Goal: Information Seeking & Learning: Learn about a topic

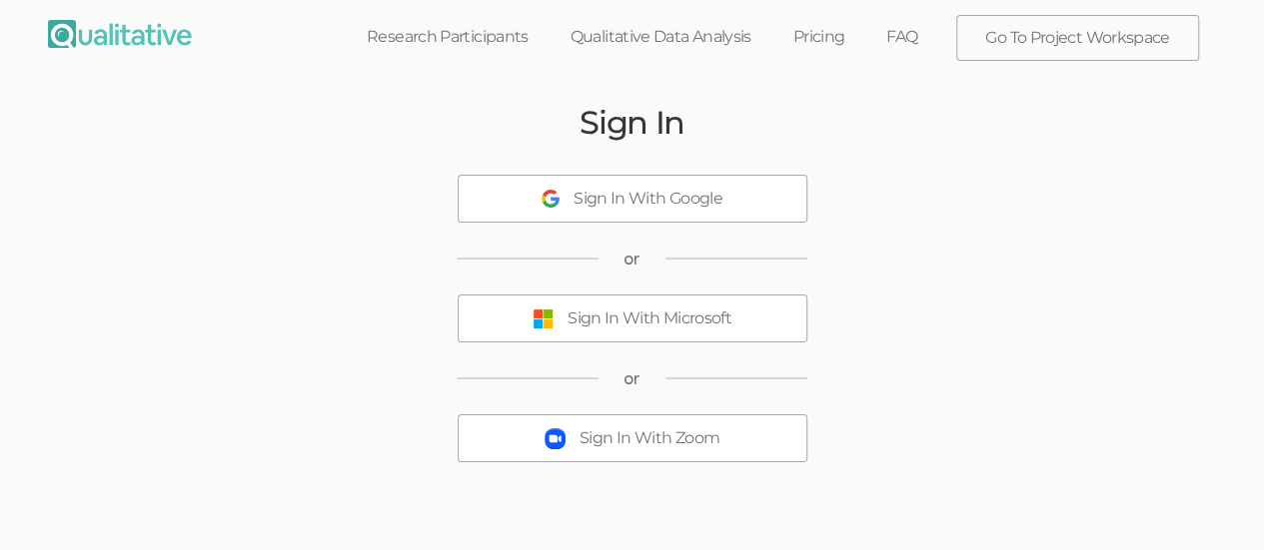
click at [598, 327] on div "Sign In With Microsoft" at bounding box center [649, 319] width 164 height 23
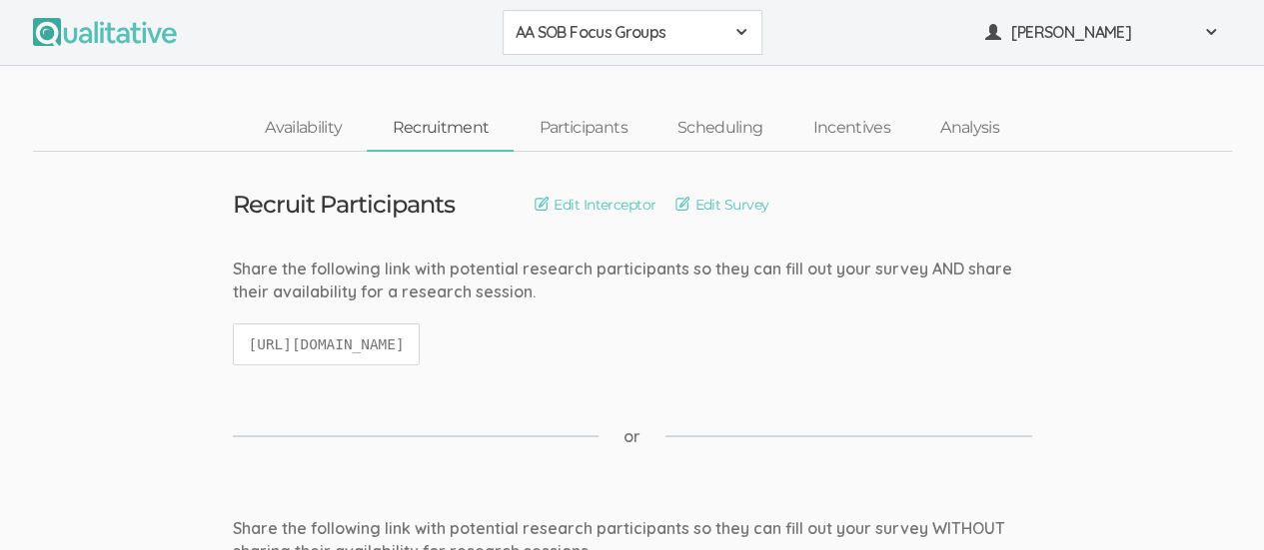
click at [741, 39] on span at bounding box center [741, 32] width 16 height 16
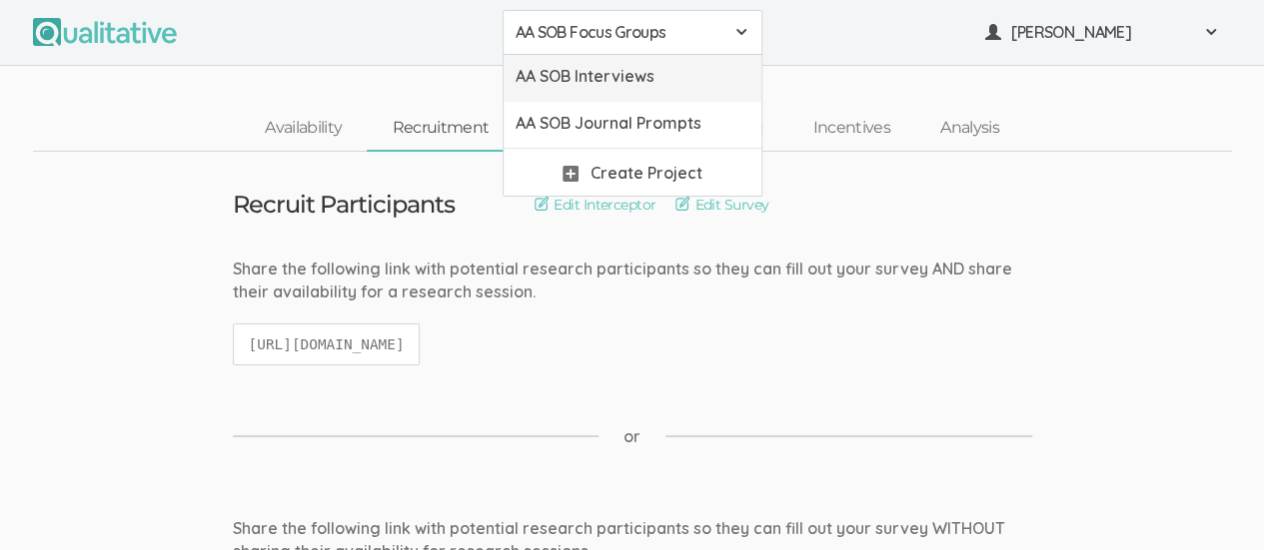
click at [692, 87] on link "AA SOB Interviews" at bounding box center [633, 78] width 258 height 47
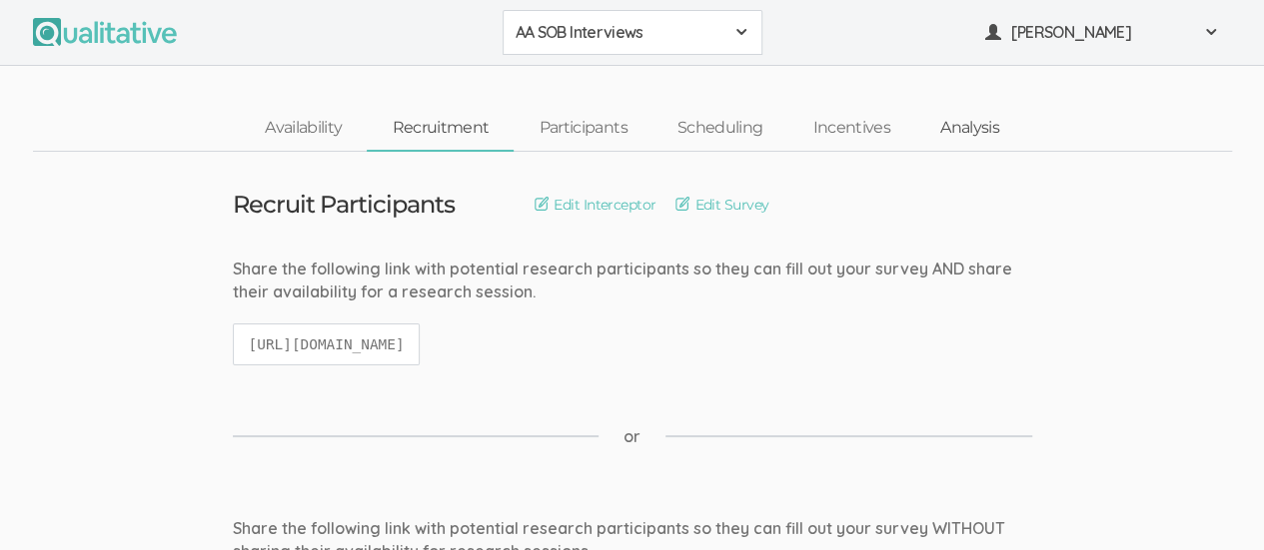
click at [973, 133] on link "Analysis" at bounding box center [969, 128] width 109 height 43
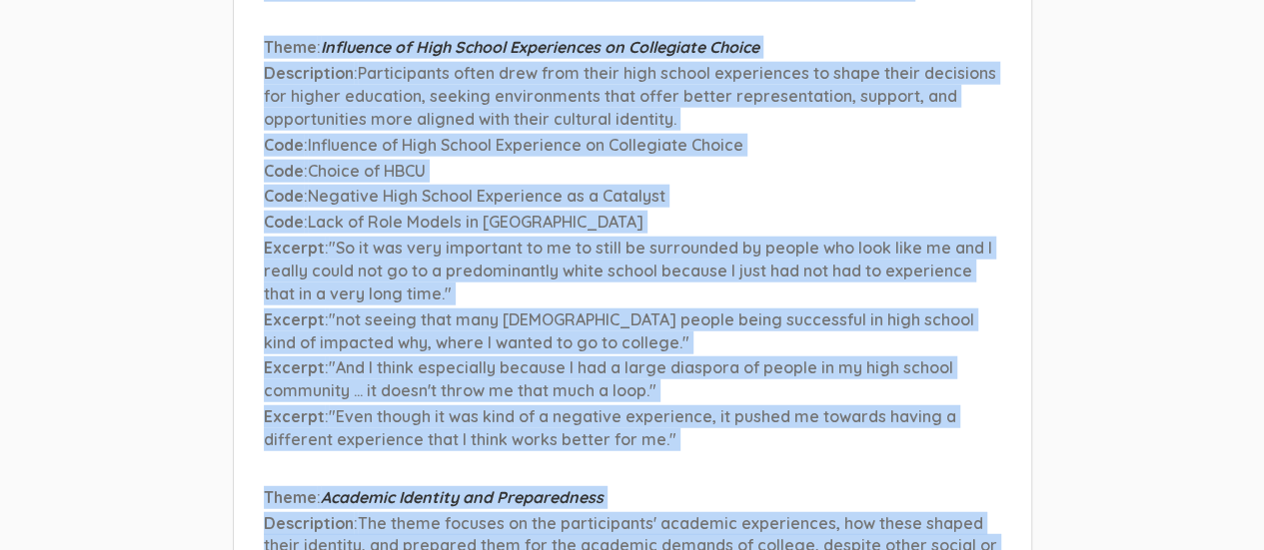
scroll to position [10537, 0]
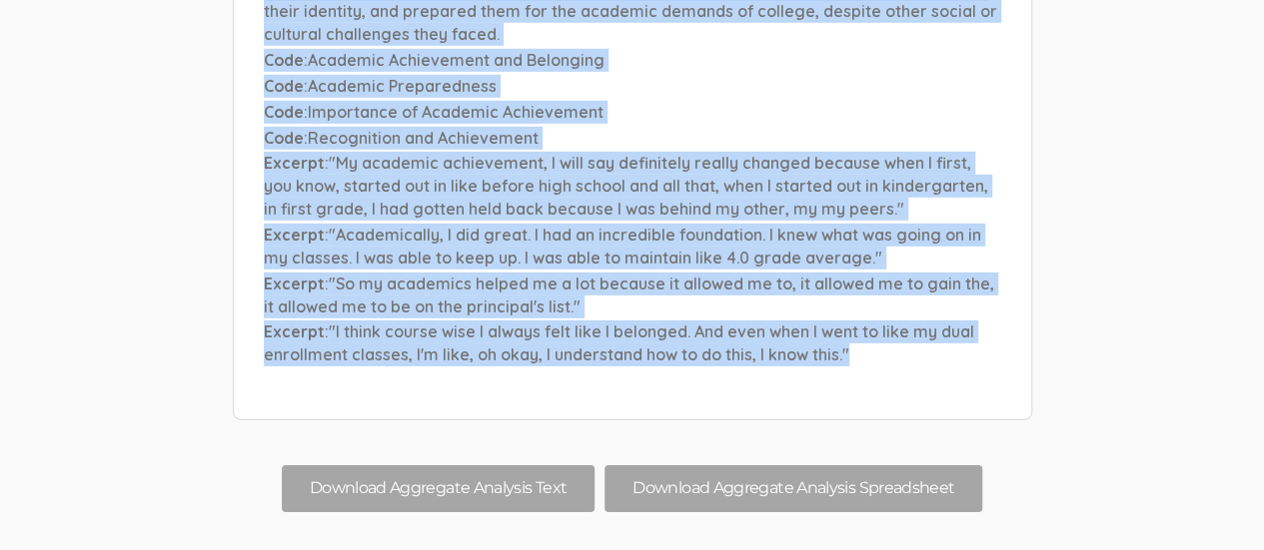
drag, startPoint x: 266, startPoint y: 293, endPoint x: 894, endPoint y: 171, distance: 640.1
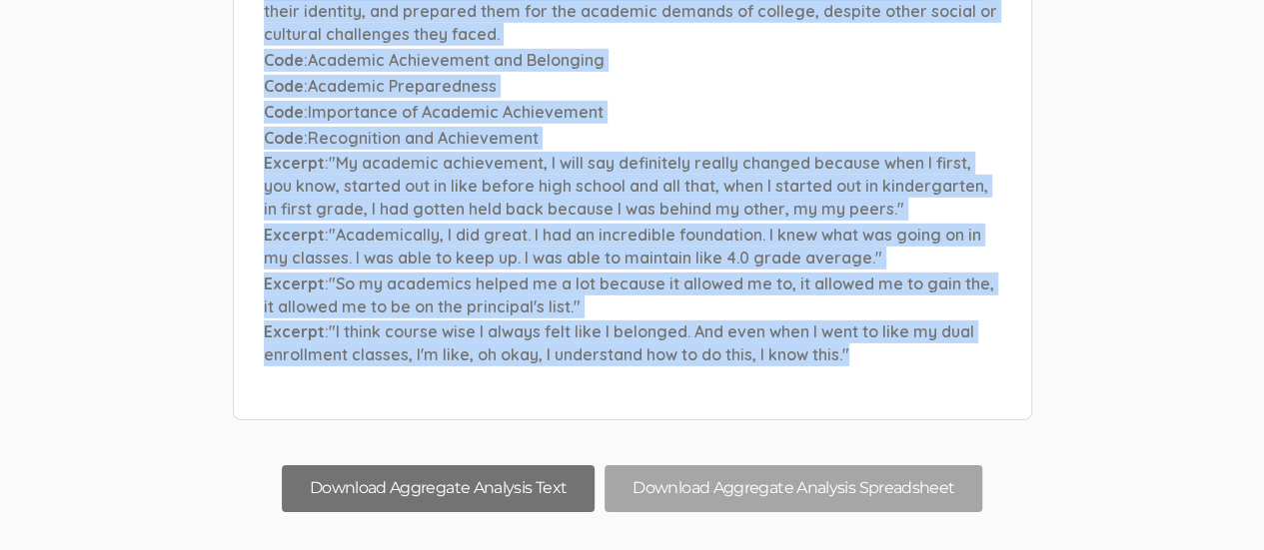
click at [367, 466] on button "Download Aggregate Analysis Text" at bounding box center [439, 489] width 314 height 47
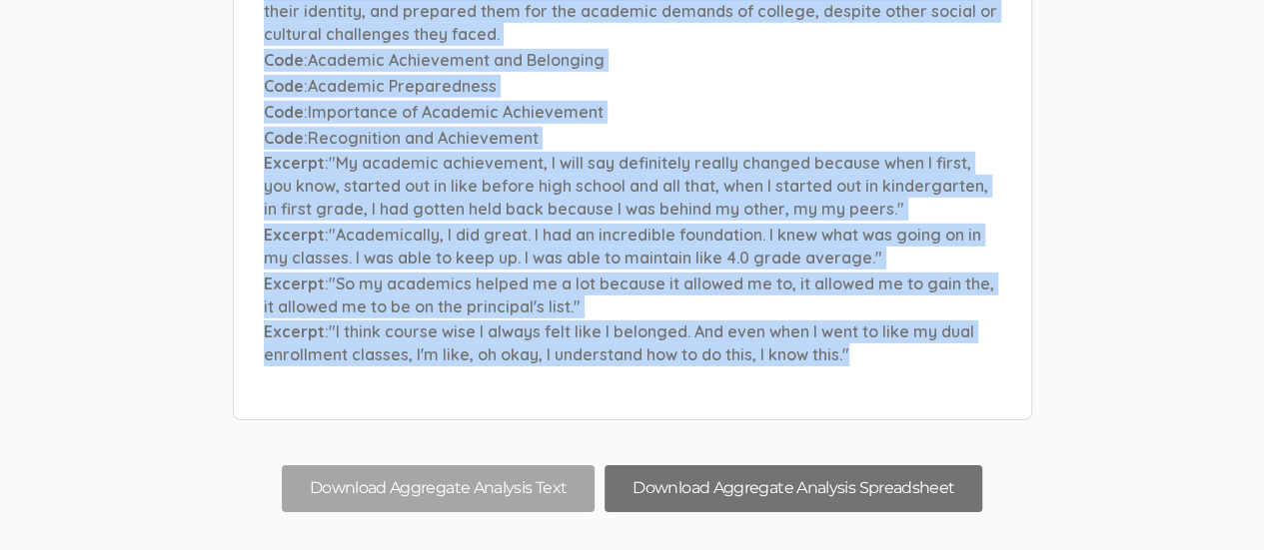
click at [817, 466] on button "Download Aggregate Analysis Spreadsheet" at bounding box center [793, 489] width 378 height 47
click at [845, 466] on button "Download Aggregate Analysis Spreadsheet" at bounding box center [793, 489] width 378 height 47
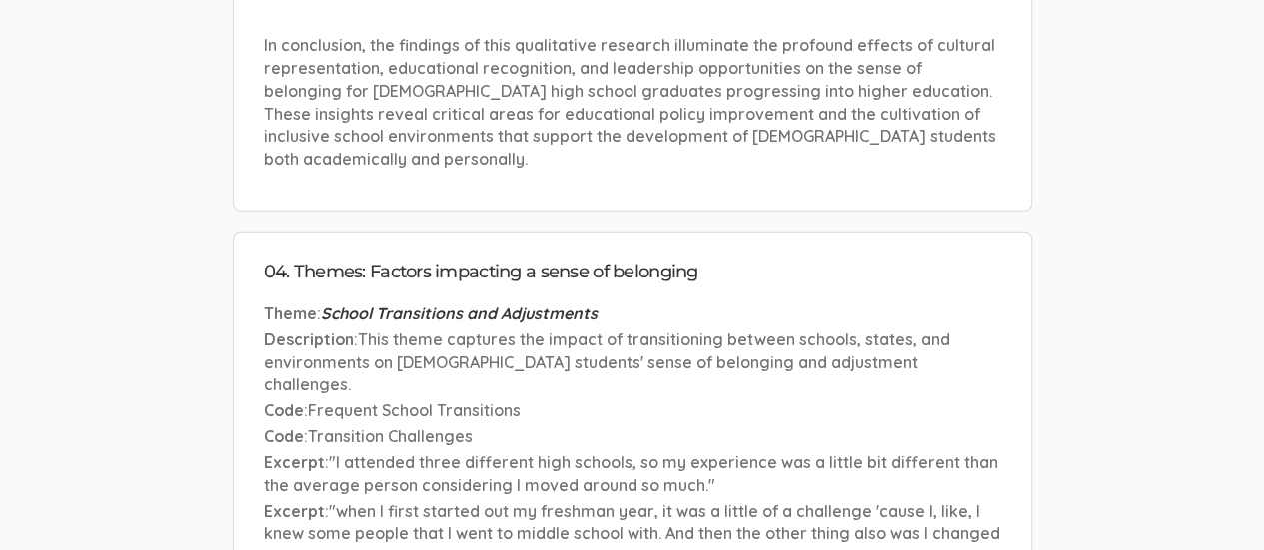
scroll to position [6487, 0]
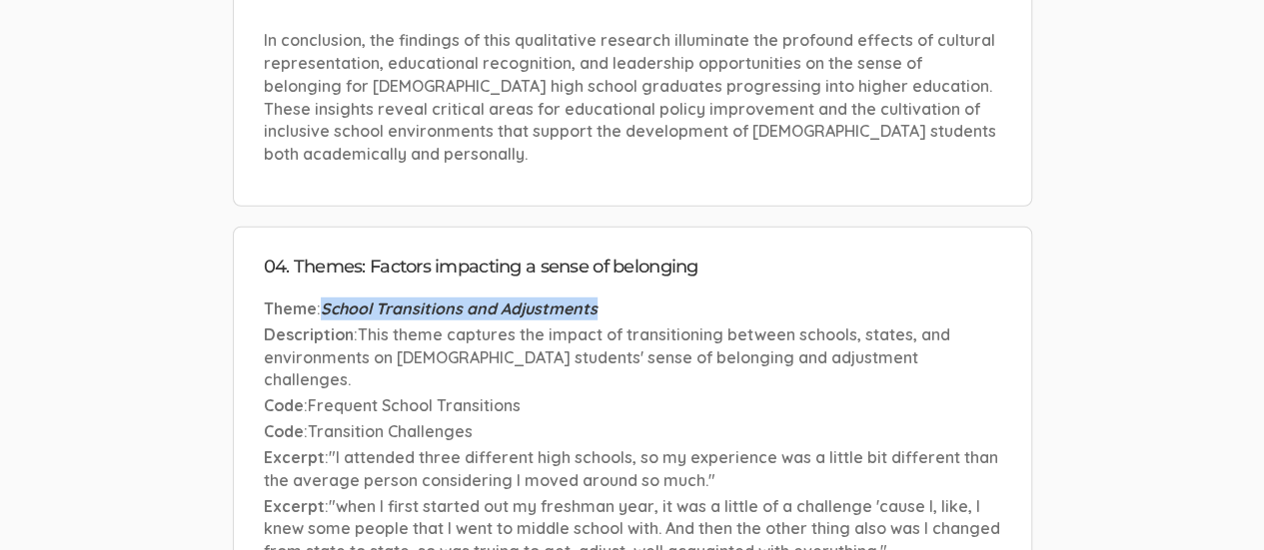
drag, startPoint x: 328, startPoint y: 191, endPoint x: 608, endPoint y: 183, distance: 280.9
click at [608, 298] on p "Theme : School Transitions and Adjustments" at bounding box center [632, 309] width 737 height 23
copy span "School Transitions and Adjustments"
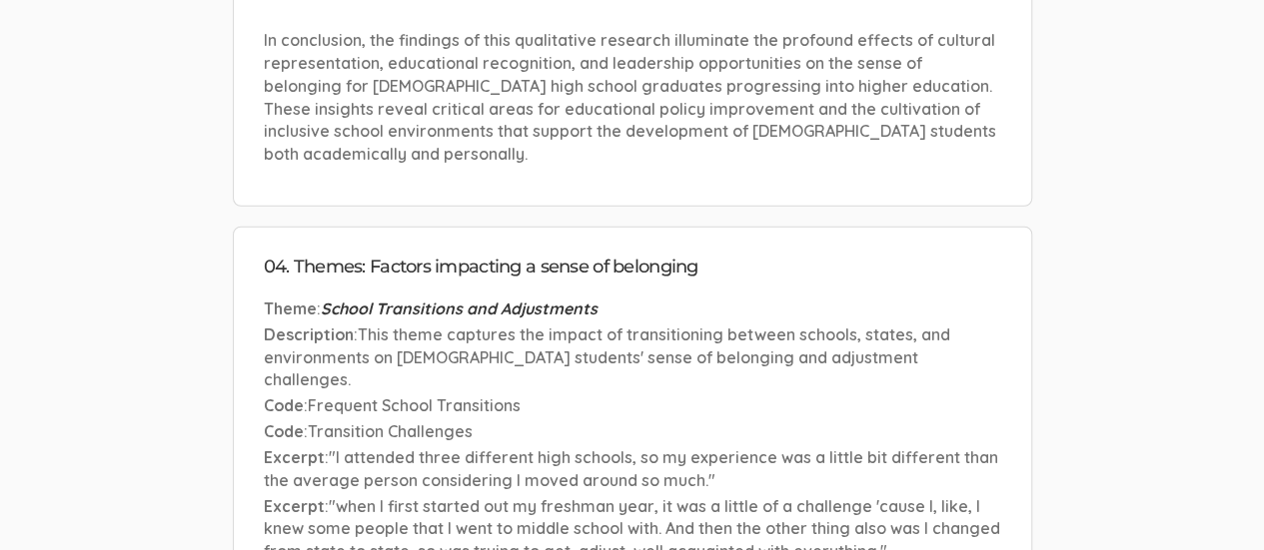
drag, startPoint x: 326, startPoint y: 469, endPoint x: 633, endPoint y: 467, distance: 307.7
copy span "Representation and Cultural Identity"
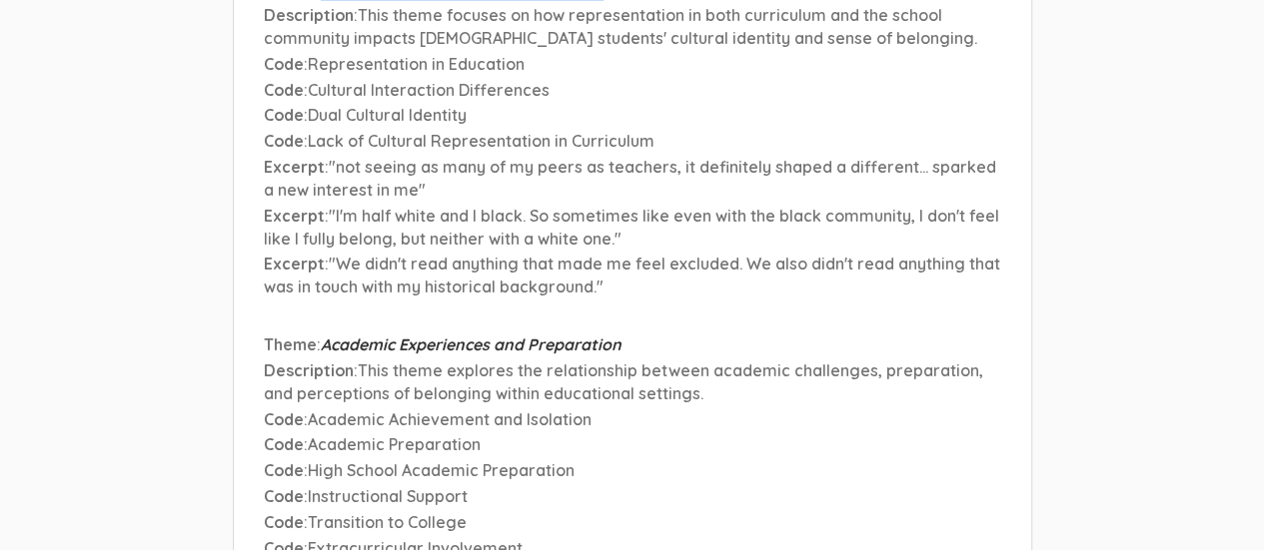
scroll to position [7111, 0]
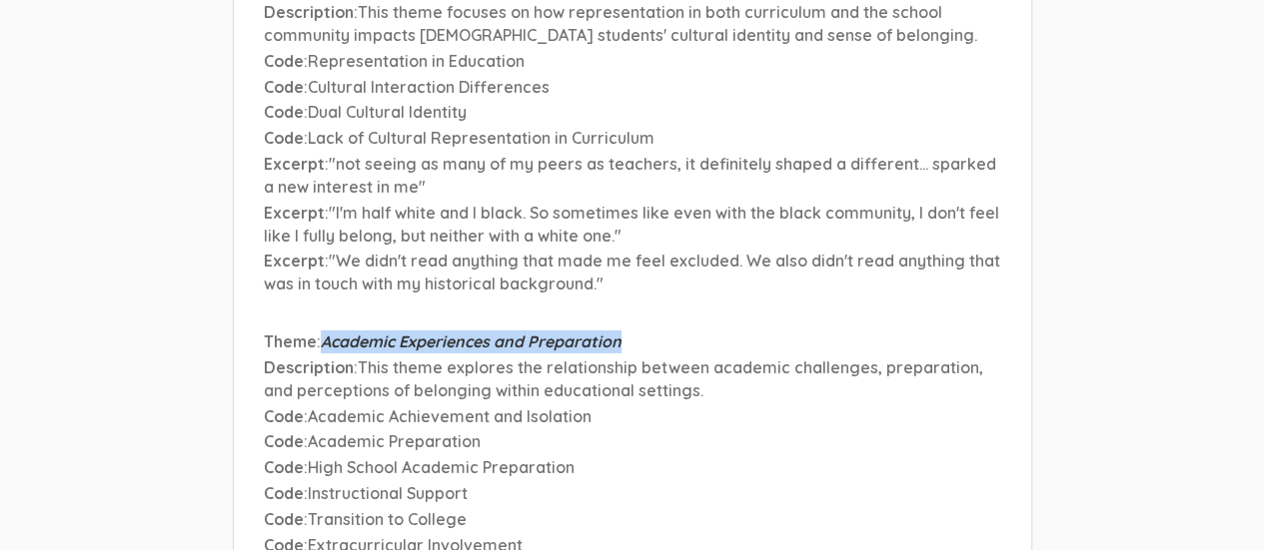
drag, startPoint x: 328, startPoint y: 200, endPoint x: 642, endPoint y: 200, distance: 314.7
click at [642, 331] on p "Theme : Academic Experiences and Preparation" at bounding box center [632, 342] width 737 height 23
copy span "Academic Experiences and Preparation"
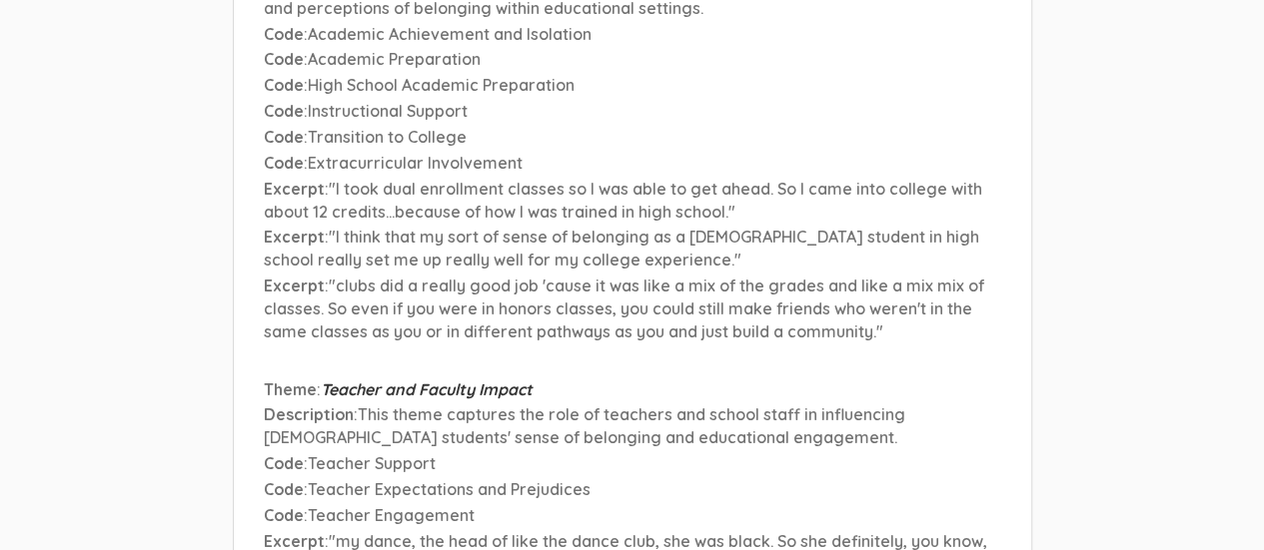
scroll to position [7494, 0]
drag, startPoint x: 326, startPoint y: 251, endPoint x: 580, endPoint y: 248, distance: 254.8
click at [580, 378] on p "Theme : Teacher and Faculty Impact" at bounding box center [632, 389] width 737 height 23
copy span "Teacher and Faculty Impact"
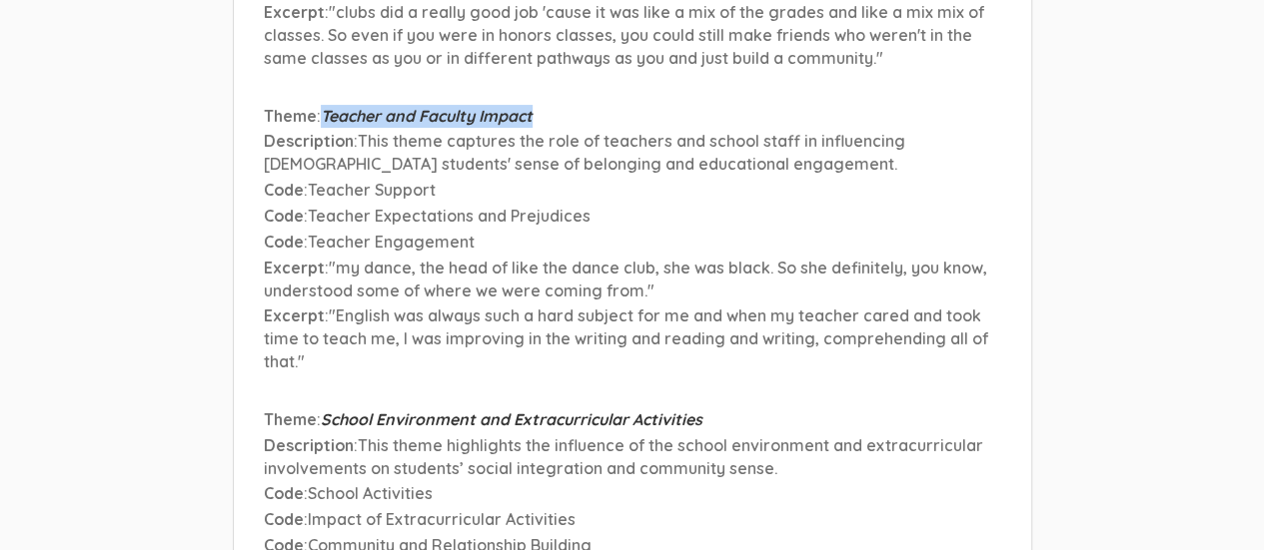
scroll to position [7772, 0]
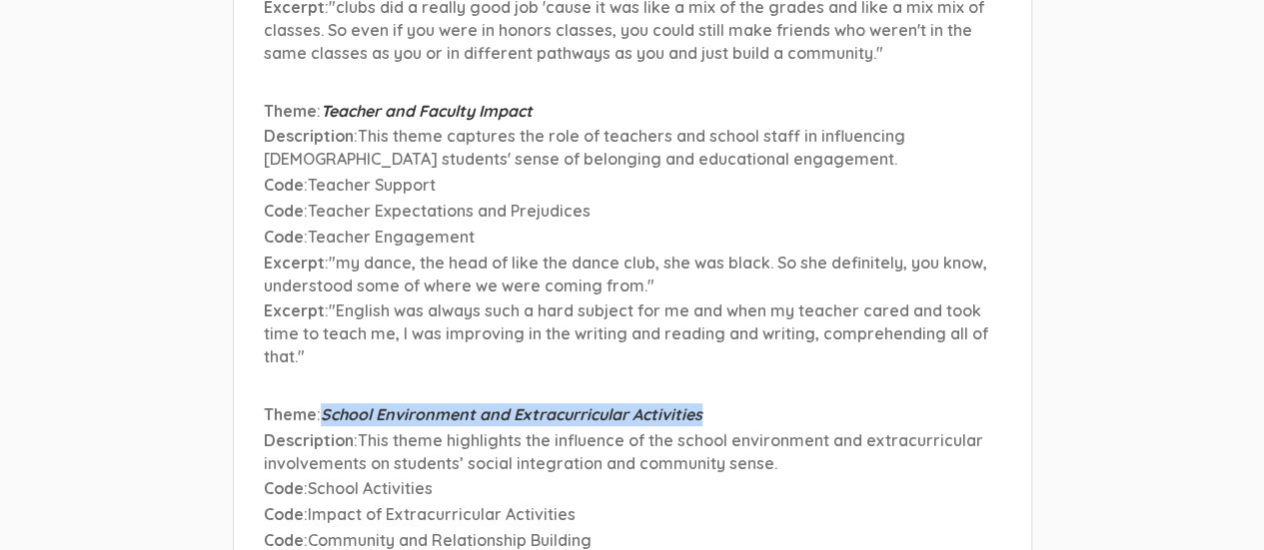
drag, startPoint x: 328, startPoint y: 275, endPoint x: 715, endPoint y: 282, distance: 387.7
click at [715, 404] on p "Theme : School Environment and Extracurricular Activities" at bounding box center [632, 415] width 737 height 23
copy span "School Environment and Extracurricular Activities"
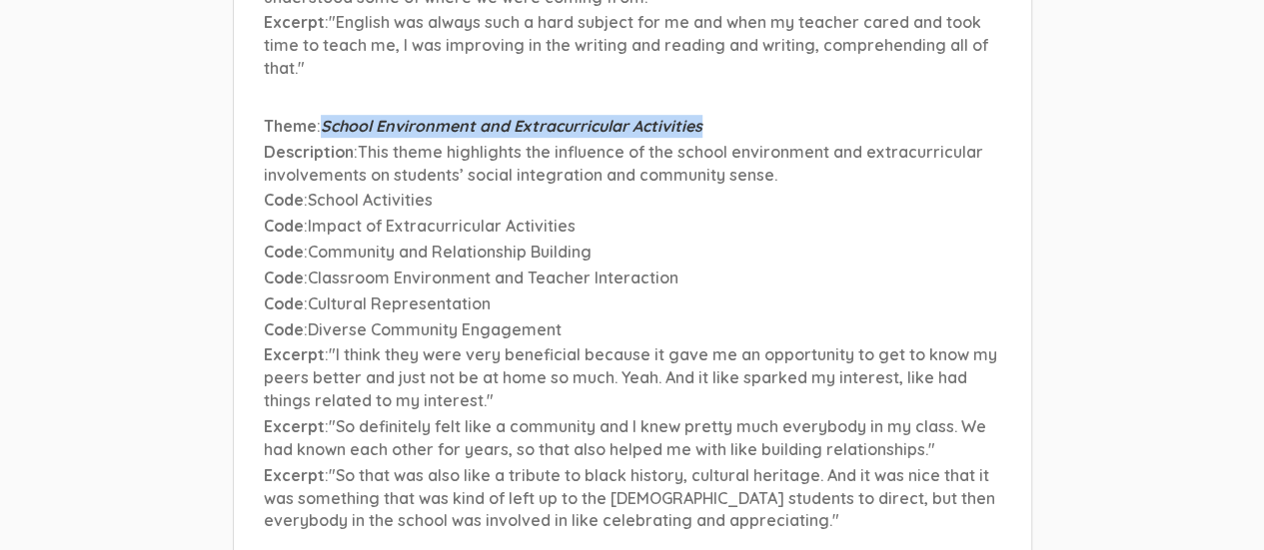
scroll to position [8064, 0]
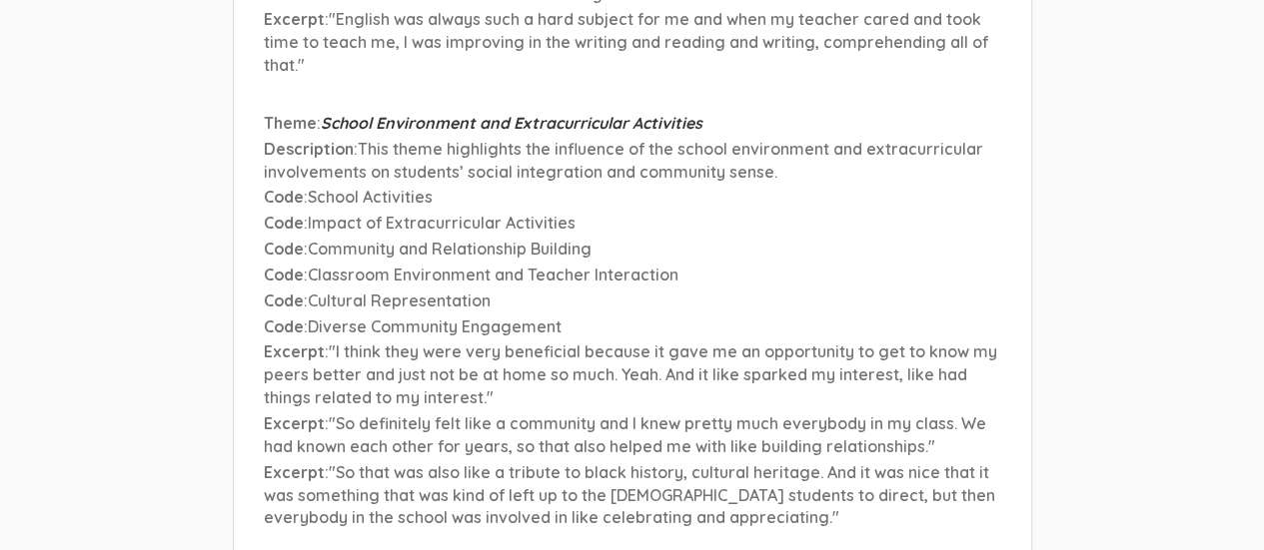
drag, startPoint x: 327, startPoint y: 439, endPoint x: 763, endPoint y: 441, distance: 436.6
copy span "Challenges of Racial Dynamics and Cultural Sensitivity"
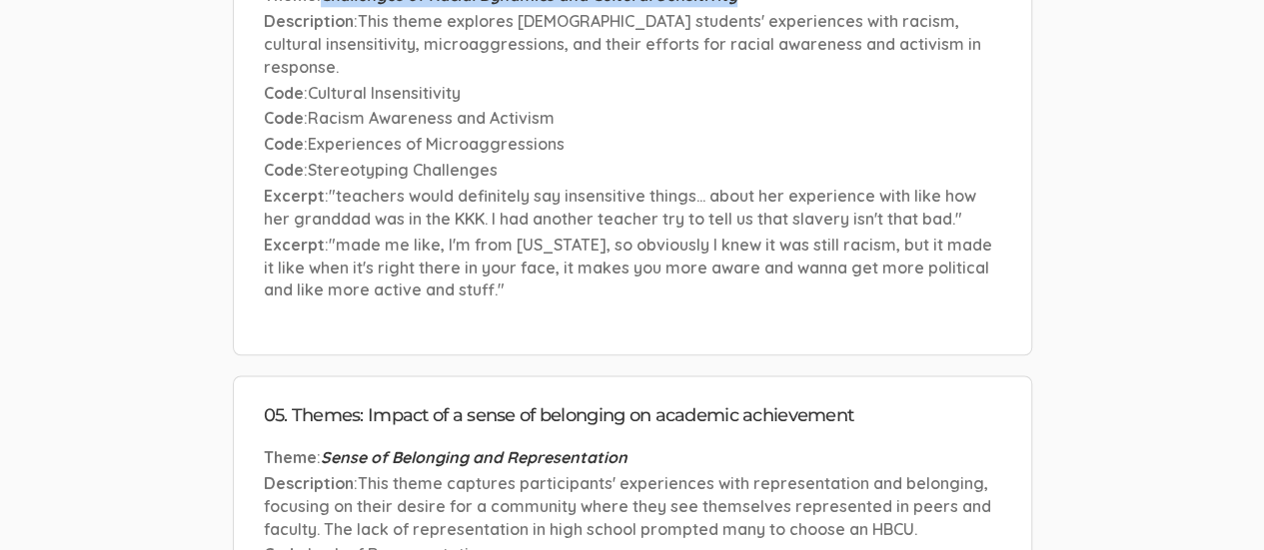
scroll to position [8648, 0]
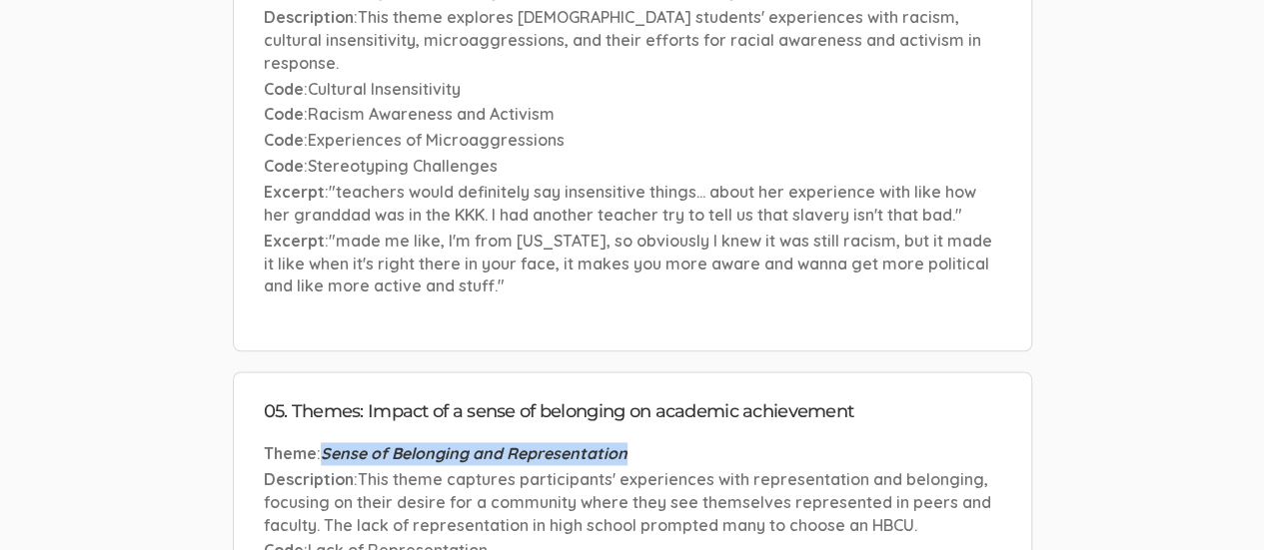
drag, startPoint x: 324, startPoint y: 293, endPoint x: 652, endPoint y: 296, distance: 328.7
click at [652, 443] on p "Theme : Sense of Belonging and Representation" at bounding box center [632, 454] width 737 height 23
copy span "Sense of Belonging and Representation"
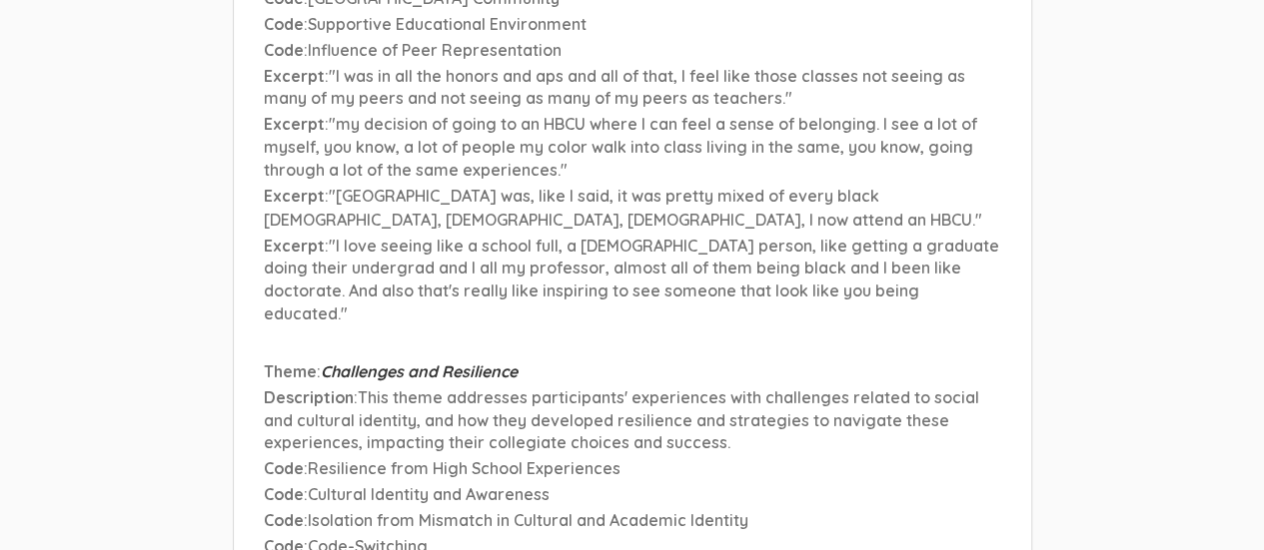
scroll to position [9256, 0]
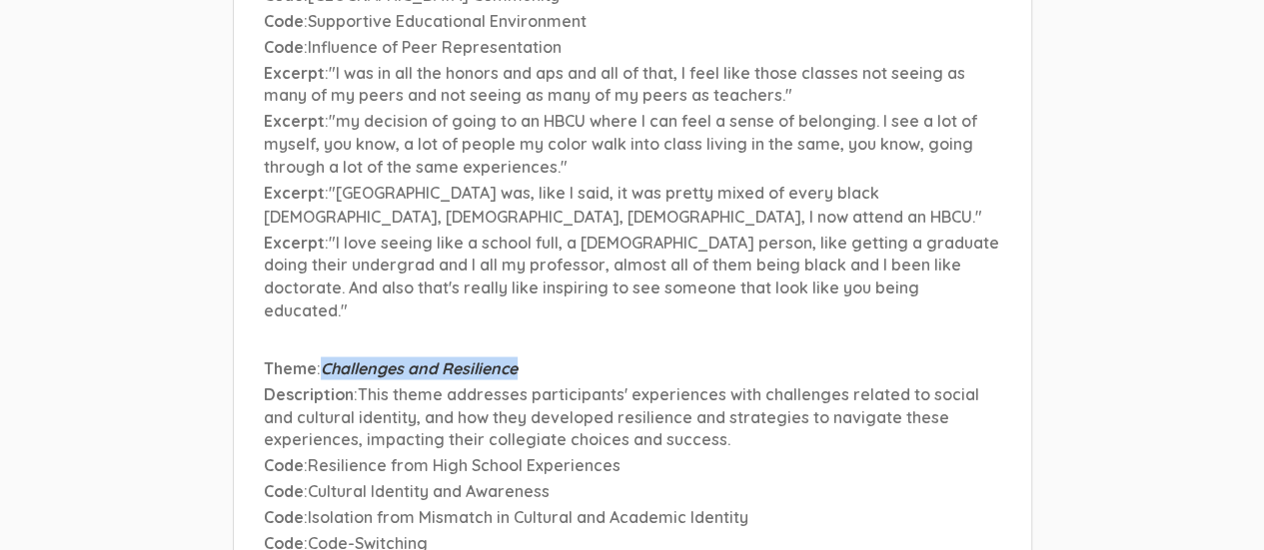
drag, startPoint x: 328, startPoint y: 182, endPoint x: 533, endPoint y: 184, distance: 204.8
click at [533, 357] on p "Theme : Challenges and Resilience" at bounding box center [632, 368] width 737 height 23
copy span "Challenges and Resilience"
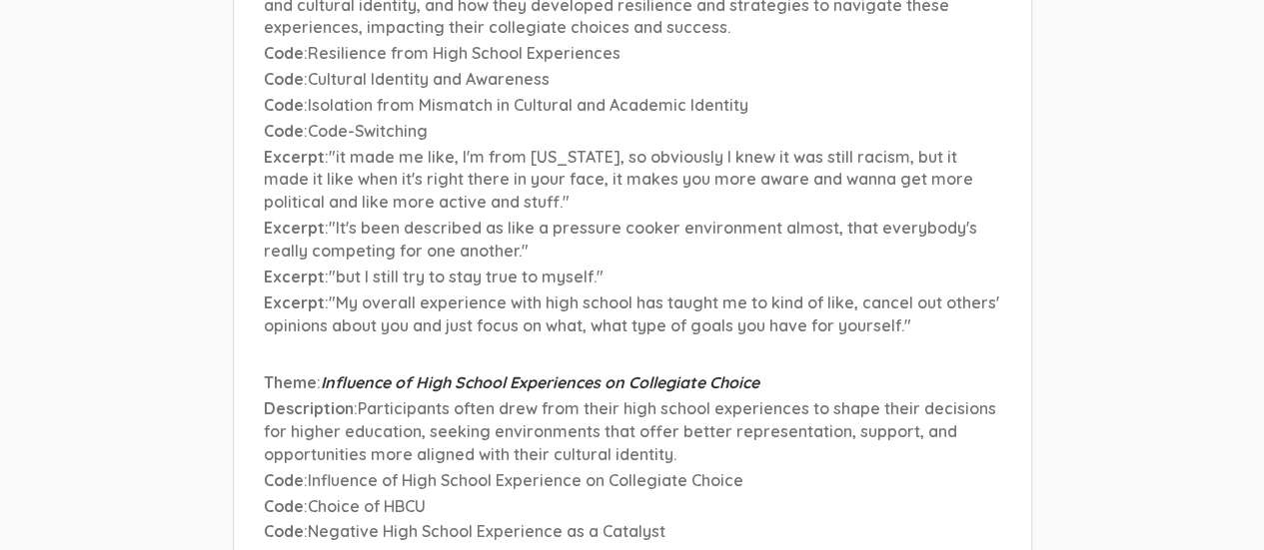
scroll to position [9674, 0]
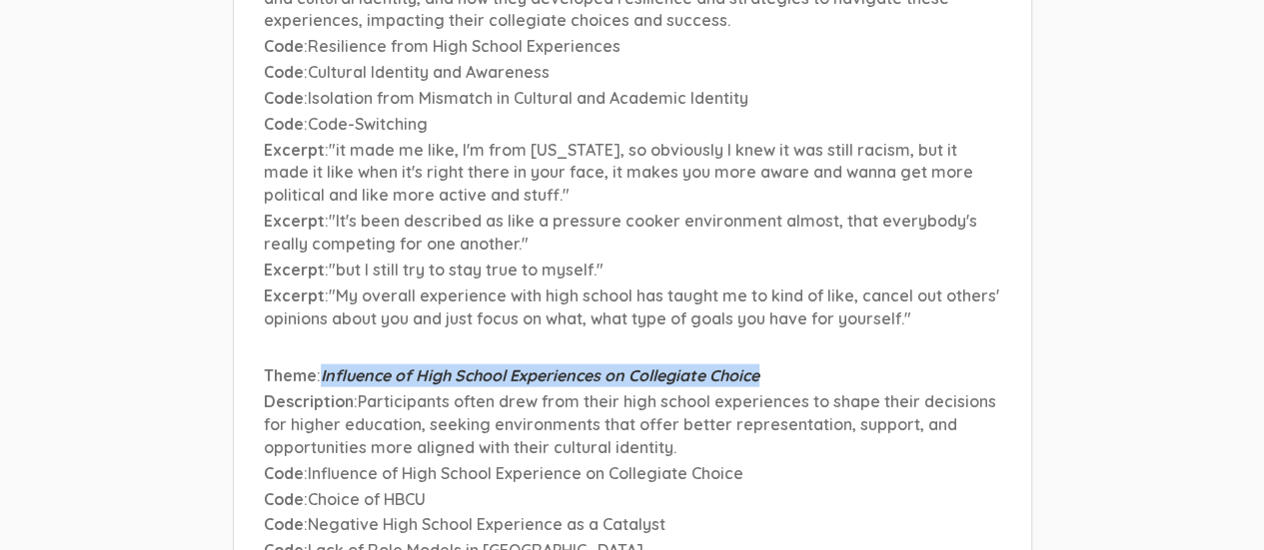
drag, startPoint x: 323, startPoint y: 192, endPoint x: 782, endPoint y: 183, distance: 459.7
click at [782, 365] on p "Theme : Influence of High School Experiences on Collegiate Choice" at bounding box center [632, 376] width 737 height 23
copy span "Influence of High School Experiences on Collegiate Choice"
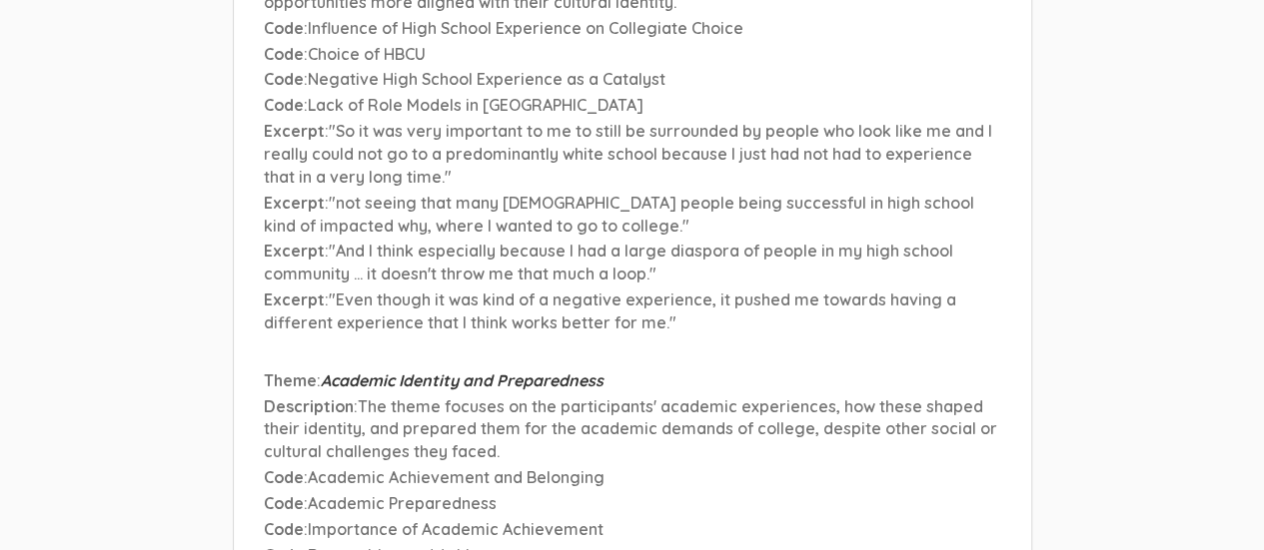
scroll to position [10123, 0]
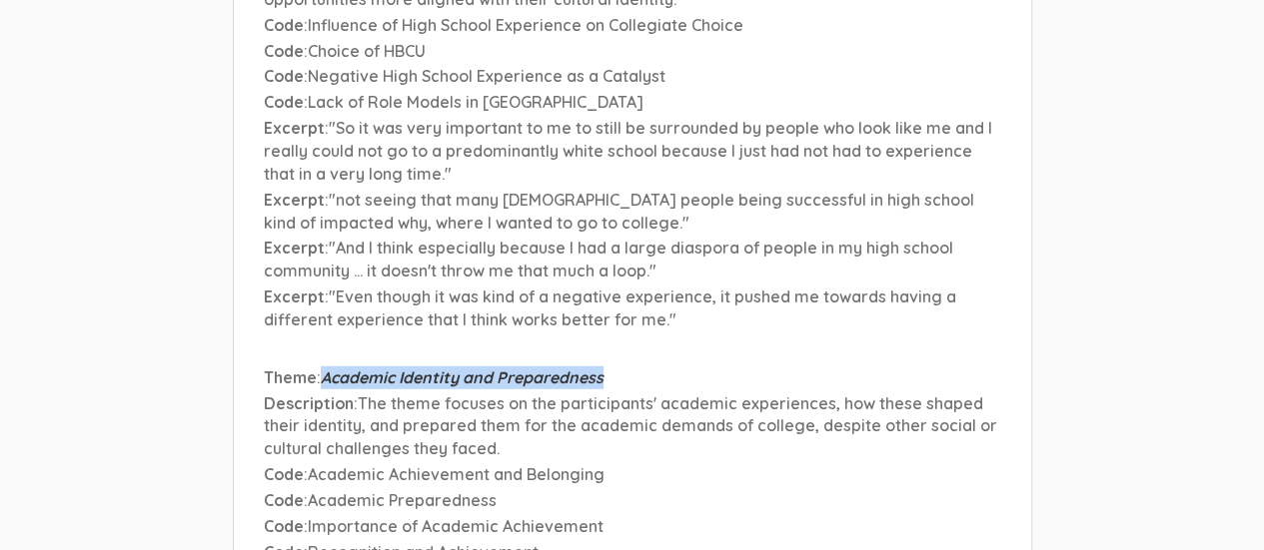
drag, startPoint x: 325, startPoint y: 195, endPoint x: 639, endPoint y: 191, distance: 314.7
click at [639, 367] on p "Theme : Academic Identity and Preparedness" at bounding box center [632, 378] width 737 height 23
copy span "Academic Identity and Preparedness"
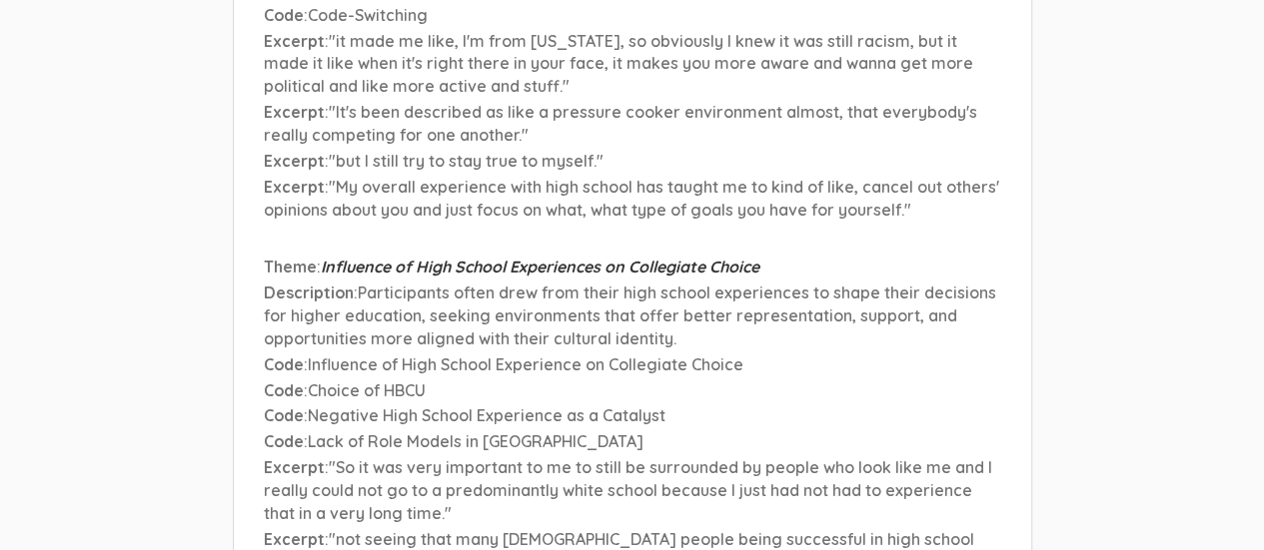
scroll to position [9784, 0]
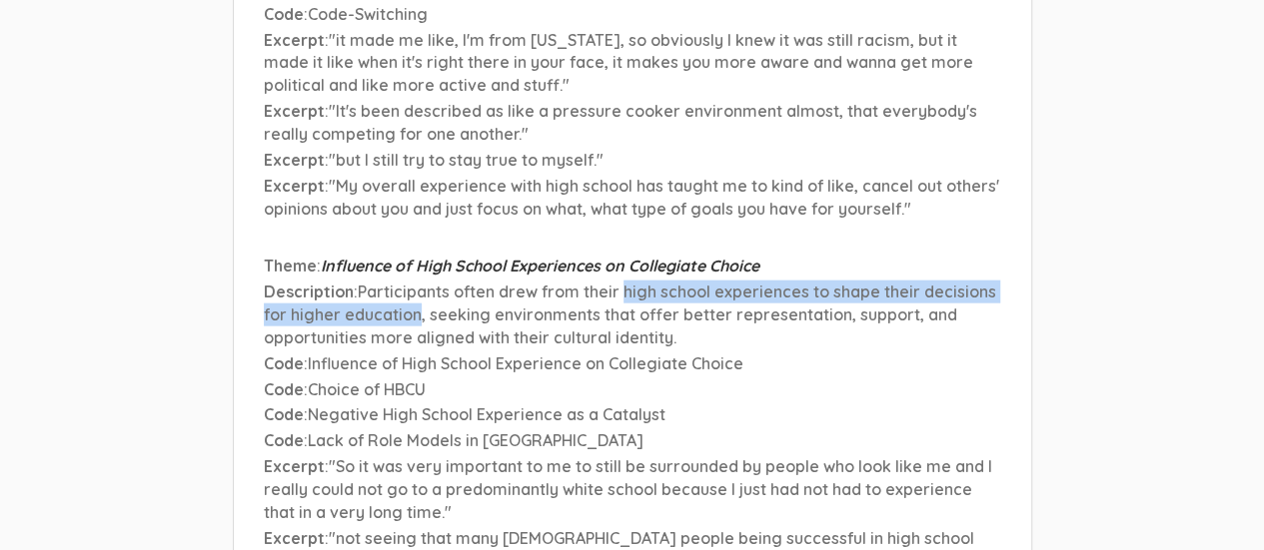
drag, startPoint x: 621, startPoint y: 107, endPoint x: 419, endPoint y: 134, distance: 204.6
click at [419, 282] on span "Participants often drew from their high school experiences to shape their decis…" at bounding box center [630, 315] width 732 height 66
click at [402, 282] on span "Participants often drew from their high school experiences to shape their decis…" at bounding box center [630, 315] width 732 height 66
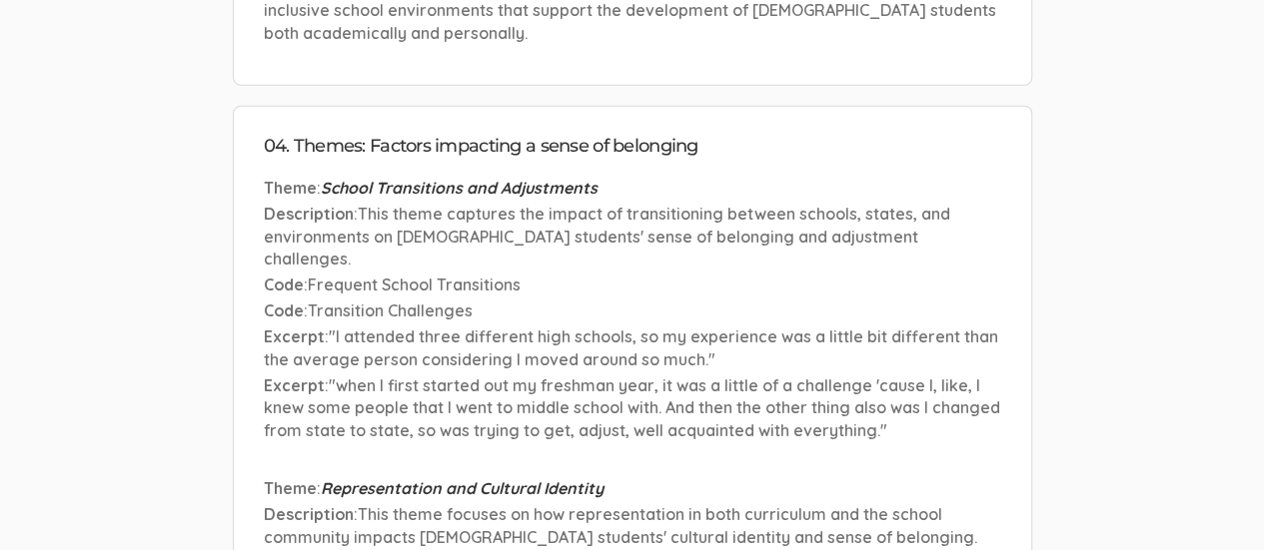
scroll to position [6609, 0]
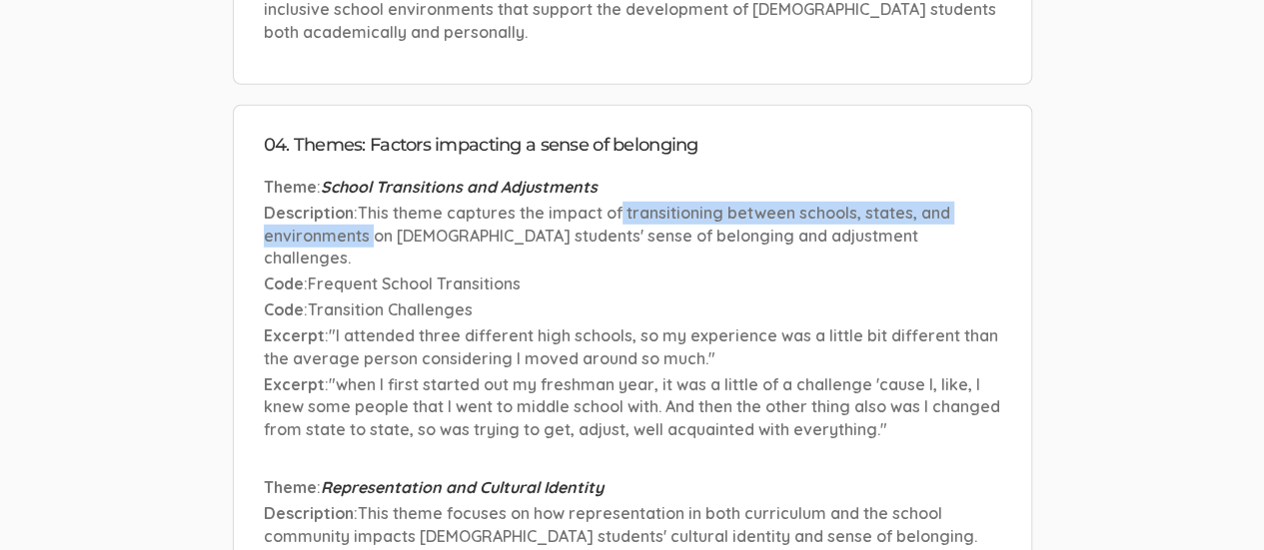
drag, startPoint x: 619, startPoint y: 95, endPoint x: 369, endPoint y: 122, distance: 252.2
click at [369, 203] on span "This theme captures the impact of transitioning between schools, states, and en…" at bounding box center [607, 236] width 686 height 66
drag, startPoint x: 518, startPoint y: 96, endPoint x: 369, endPoint y: 115, distance: 150.1
click at [369, 203] on span "This theme captures the impact of transitioning between schools, states, and en…" at bounding box center [607, 236] width 686 height 66
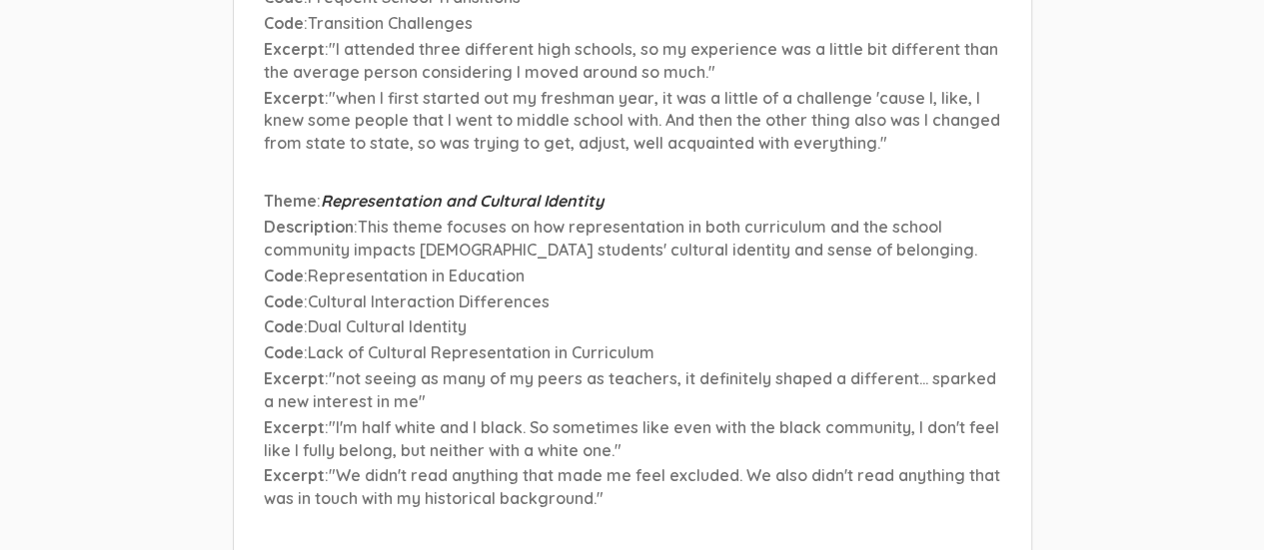
scroll to position [6898, 0]
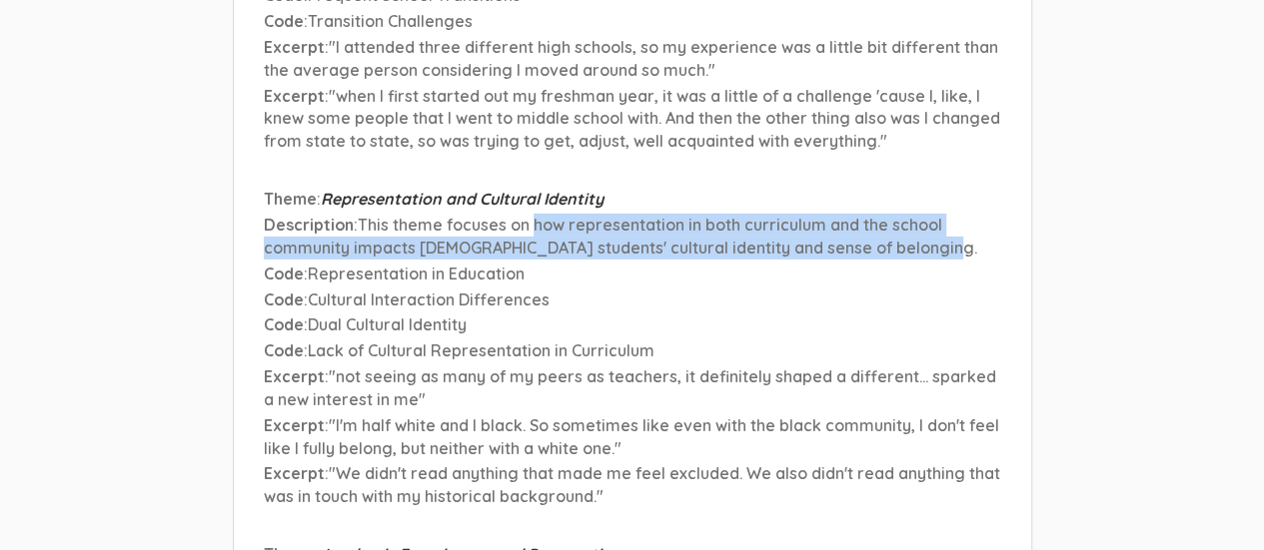
drag, startPoint x: 531, startPoint y: 84, endPoint x: 966, endPoint y: 102, distance: 436.0
click at [966, 214] on p "Description : This theme focuses on how representation in both curriculum and t…" at bounding box center [632, 237] width 737 height 46
click at [708, 215] on span "This theme focuses on how representation in both curriculum and the school comm…" at bounding box center [620, 236] width 713 height 43
drag, startPoint x: 532, startPoint y: 87, endPoint x: 952, endPoint y: 104, distance: 421.0
click at [952, 214] on p "Description : This theme focuses on how representation in both curriculum and t…" at bounding box center [632, 237] width 737 height 46
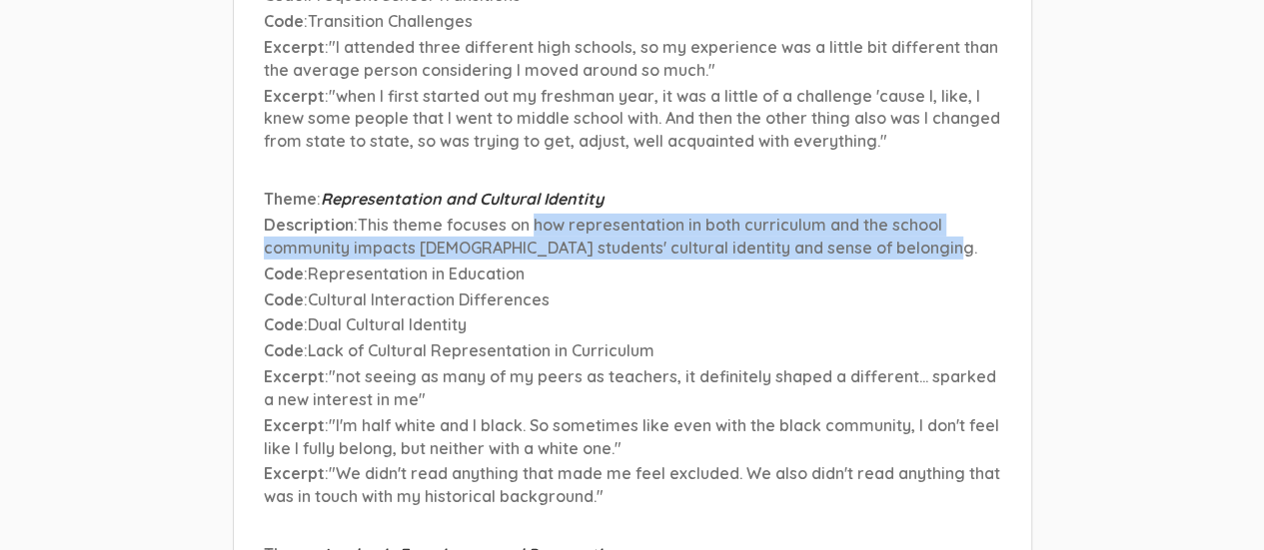
click at [659, 215] on span "This theme focuses on how representation in both curriculum and the school comm…" at bounding box center [620, 236] width 713 height 43
drag, startPoint x: 531, startPoint y: 82, endPoint x: 930, endPoint y: 104, distance: 400.2
click at [930, 214] on p "Description : This theme focuses on how representation in both curriculum and t…" at bounding box center [632, 237] width 737 height 46
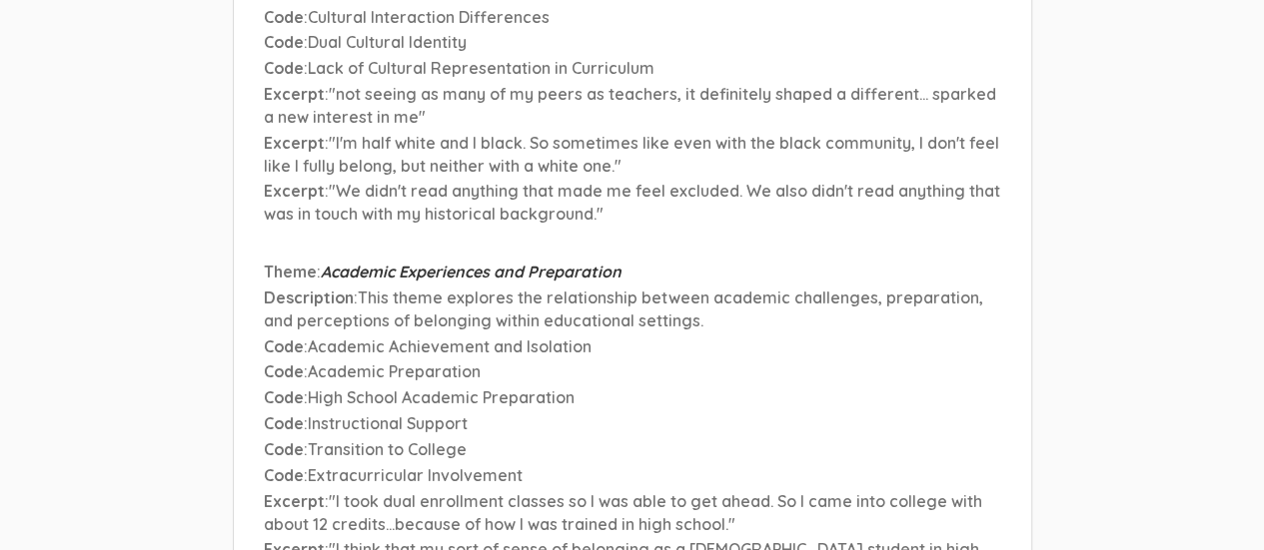
scroll to position [7183, 0]
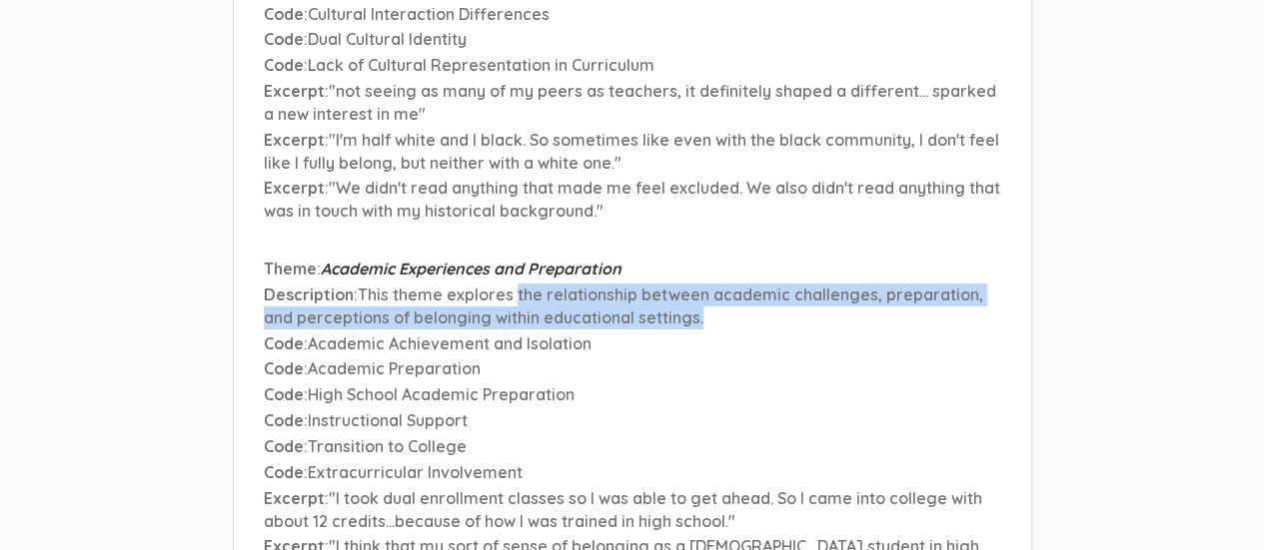
drag, startPoint x: 514, startPoint y: 155, endPoint x: 725, endPoint y: 179, distance: 213.2
click at [725, 284] on p "Description : This theme explores the relationship between academic challenges,…" at bounding box center [632, 307] width 737 height 46
click at [649, 285] on span "This theme explores the relationship between academic challenges, preparation, …" at bounding box center [623, 306] width 719 height 43
drag, startPoint x: 515, startPoint y: 156, endPoint x: 707, endPoint y: 177, distance: 194.0
click at [707, 284] on p "Description : This theme explores the relationship between academic challenges,…" at bounding box center [632, 307] width 737 height 46
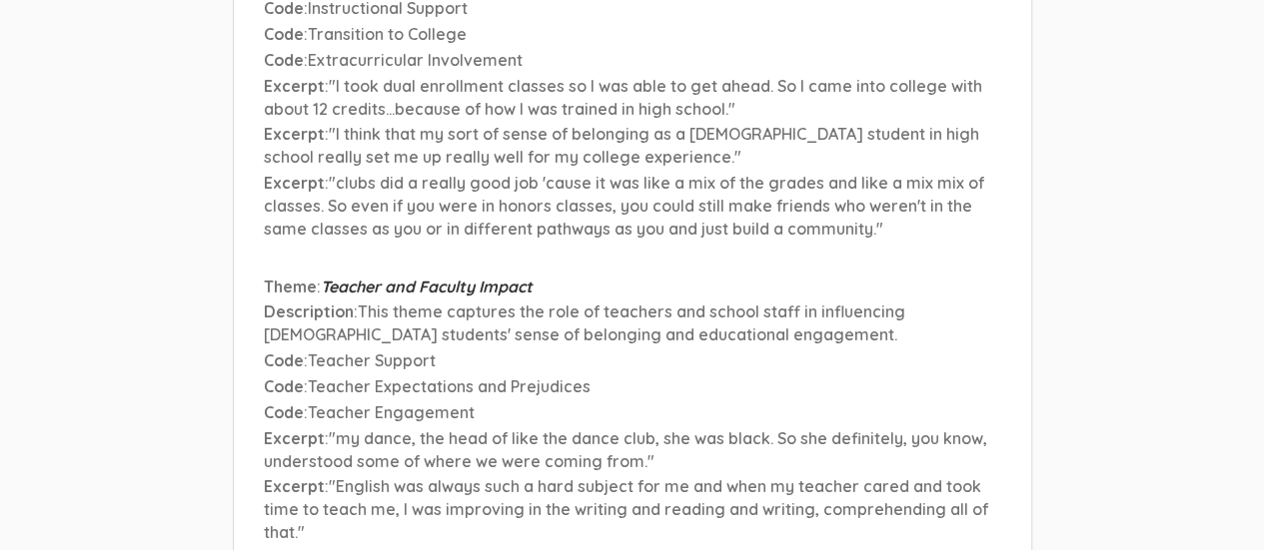
scroll to position [7601, 0]
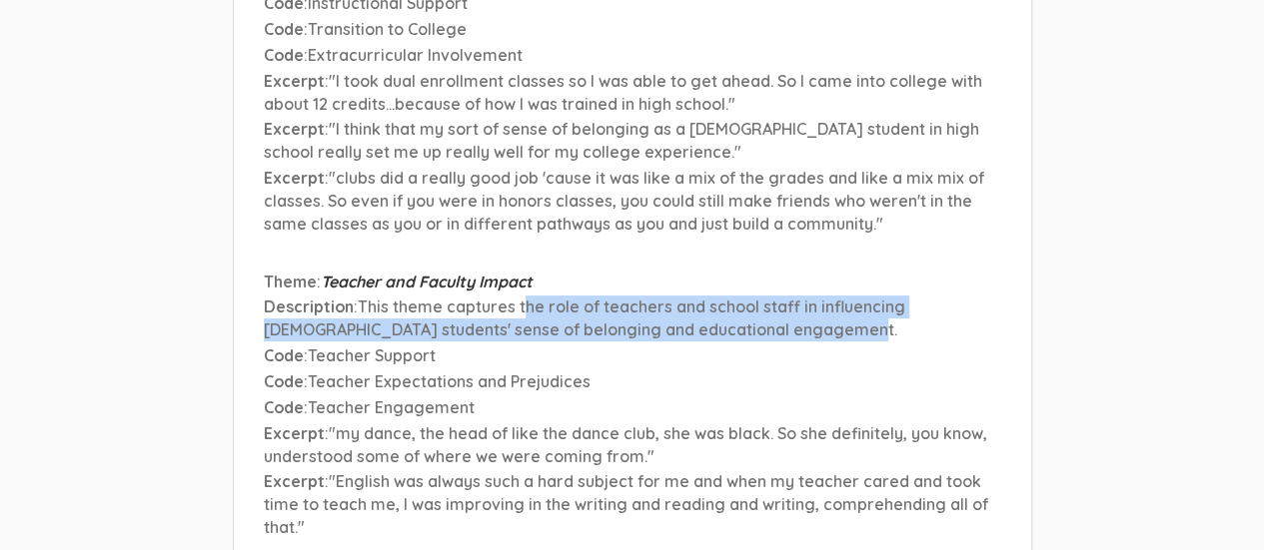
drag, startPoint x: 520, startPoint y: 170, endPoint x: 825, endPoint y: 198, distance: 307.0
click at [825, 296] on p "Description : This theme captures the role of teachers and school staff in infl…" at bounding box center [632, 319] width 737 height 46
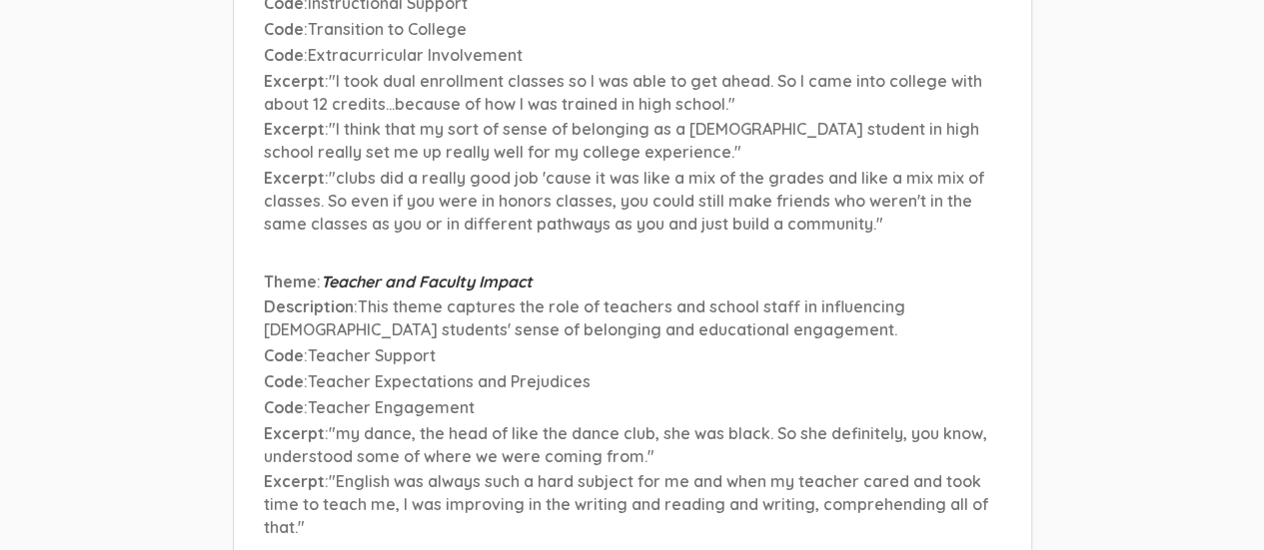
click at [516, 297] on span "This theme captures the role of teachers and school staff in influencing Africa…" at bounding box center [584, 318] width 641 height 43
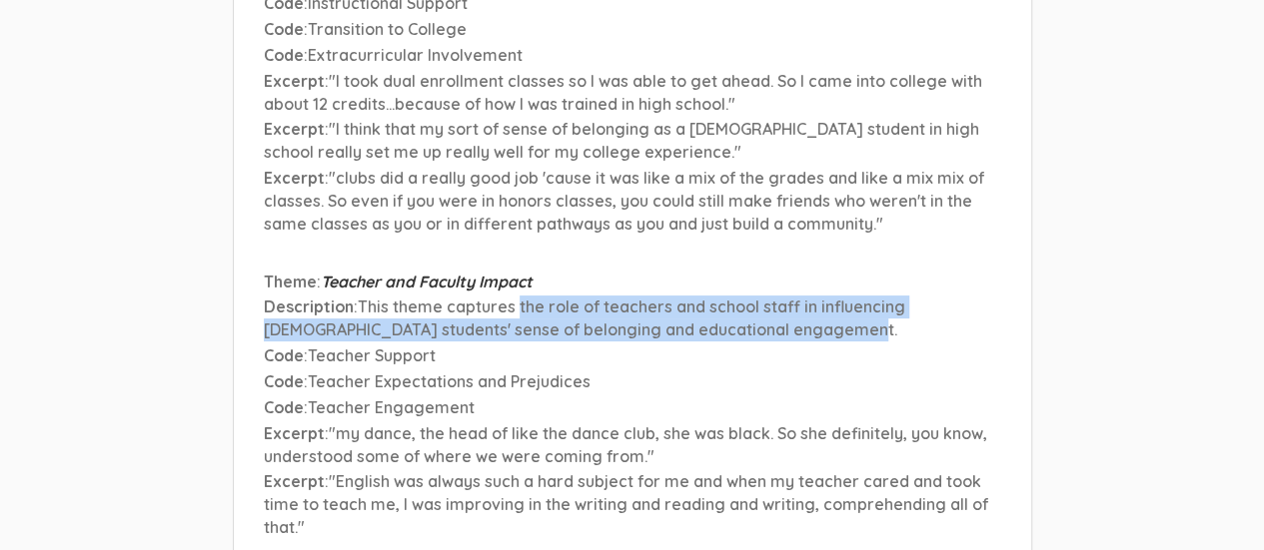
drag, startPoint x: 516, startPoint y: 170, endPoint x: 819, endPoint y: 201, distance: 305.3
click at [819, 296] on p "Description : This theme captures the role of teachers and school staff in infl…" at bounding box center [632, 319] width 737 height 46
click at [713, 297] on span "This theme captures the role of teachers and school staff in influencing Africa…" at bounding box center [584, 318] width 641 height 43
drag, startPoint x: 517, startPoint y: 170, endPoint x: 885, endPoint y: 206, distance: 370.4
click at [885, 271] on li "Theme : Teacher and Faculty Impact Description : This theme captures the role o…" at bounding box center [632, 407] width 737 height 272
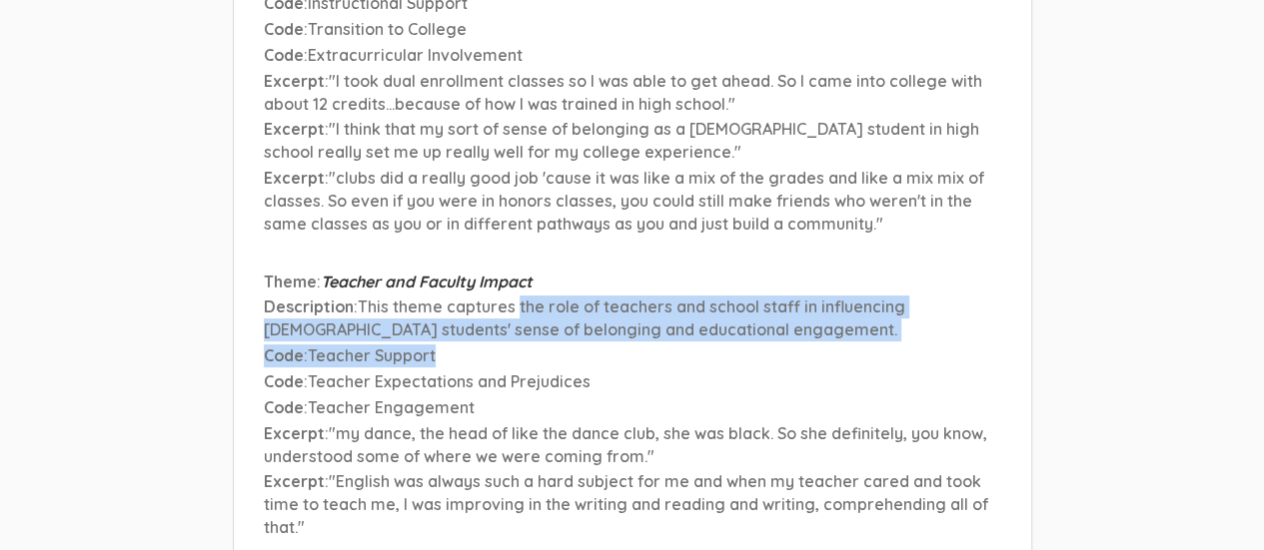
click at [698, 297] on span "This theme captures the role of teachers and school staff in influencing Africa…" at bounding box center [584, 318] width 641 height 43
drag, startPoint x: 518, startPoint y: 167, endPoint x: 813, endPoint y: 193, distance: 296.9
click at [813, 296] on p "Description : This theme captures the role of teachers and school staff in infl…" at bounding box center [632, 319] width 737 height 46
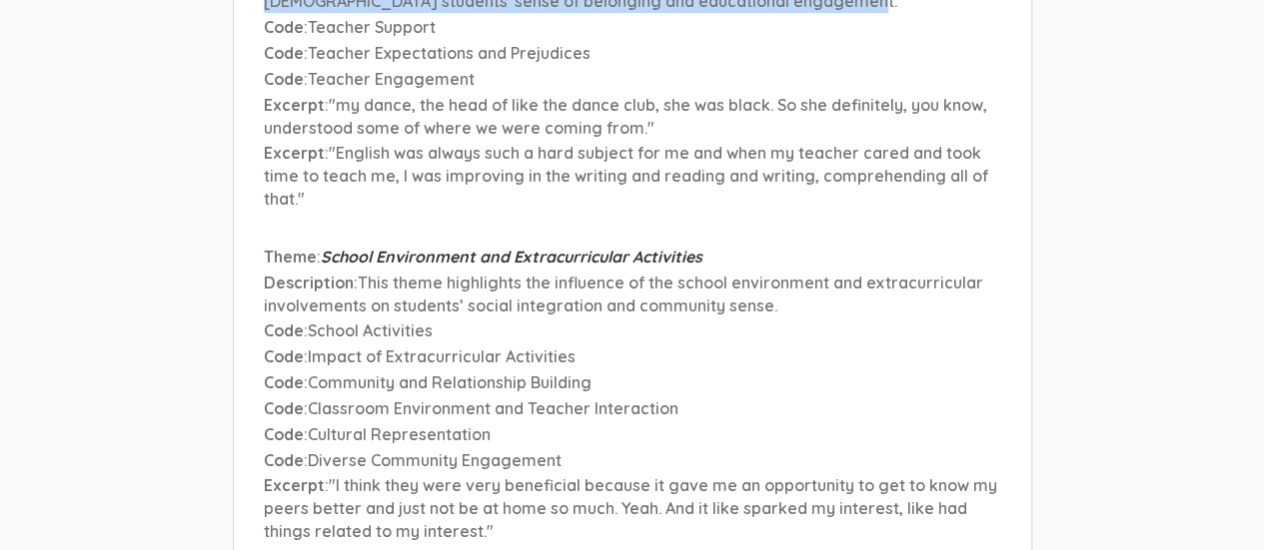
scroll to position [7932, 0]
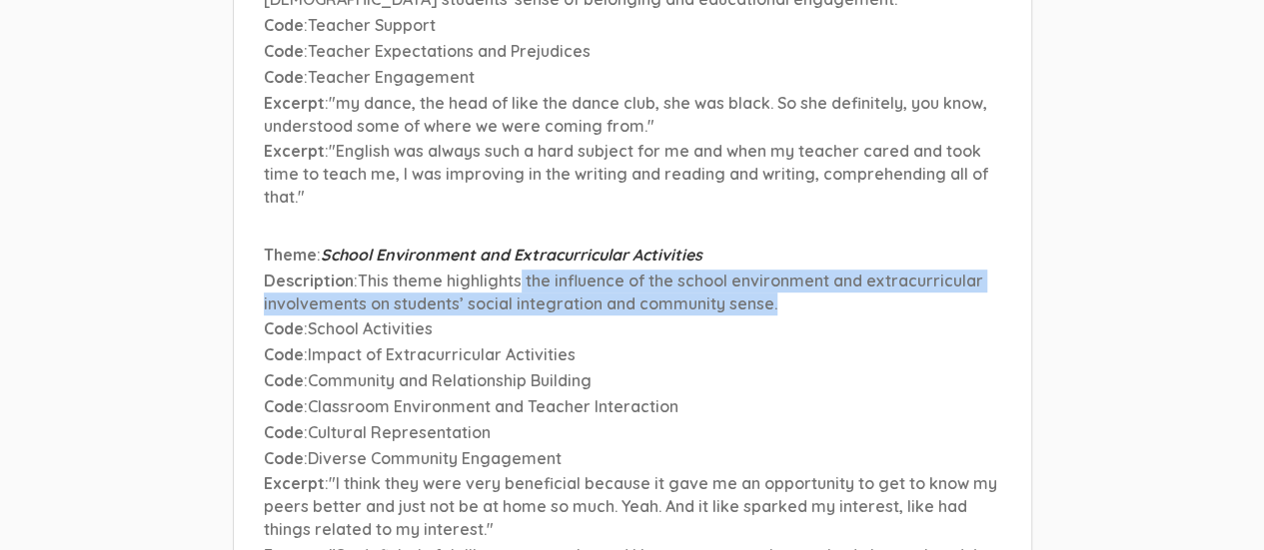
drag, startPoint x: 520, startPoint y: 142, endPoint x: 830, endPoint y: 165, distance: 311.6
click at [830, 270] on p "Description : This theme highlights the influence of the school environment and…" at bounding box center [632, 293] width 737 height 46
click at [685, 271] on span "This theme highlights the influence of the school environment and extracurricul…" at bounding box center [623, 292] width 719 height 43
drag, startPoint x: 526, startPoint y: 141, endPoint x: 793, endPoint y: 161, distance: 268.5
click at [793, 270] on p "Description : This theme highlights the influence of the school environment and…" at bounding box center [632, 293] width 737 height 46
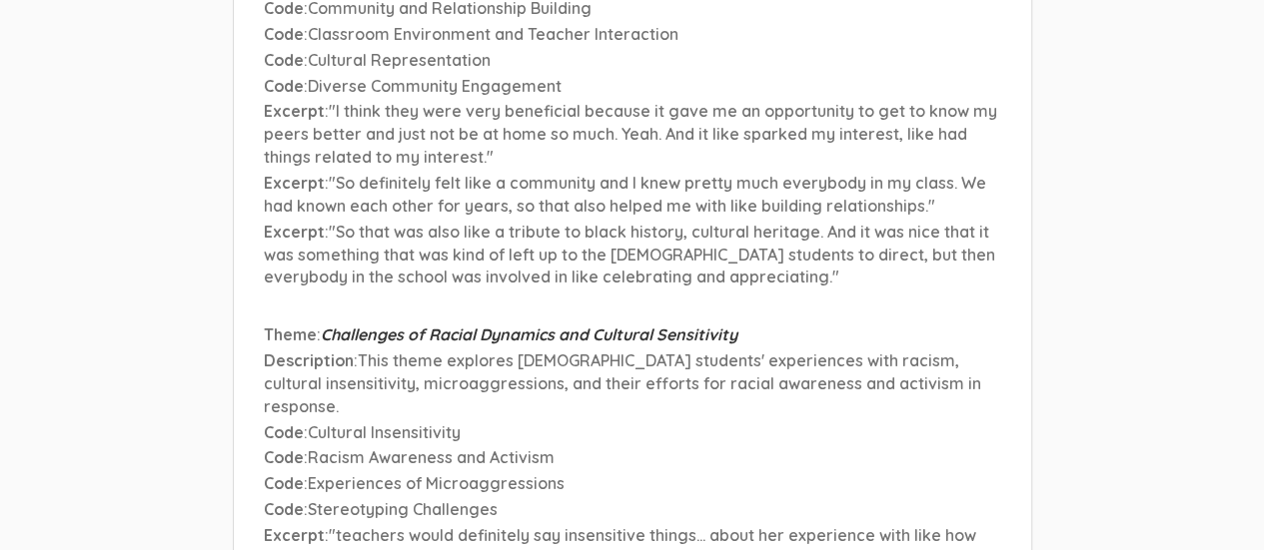
scroll to position [8304, 0]
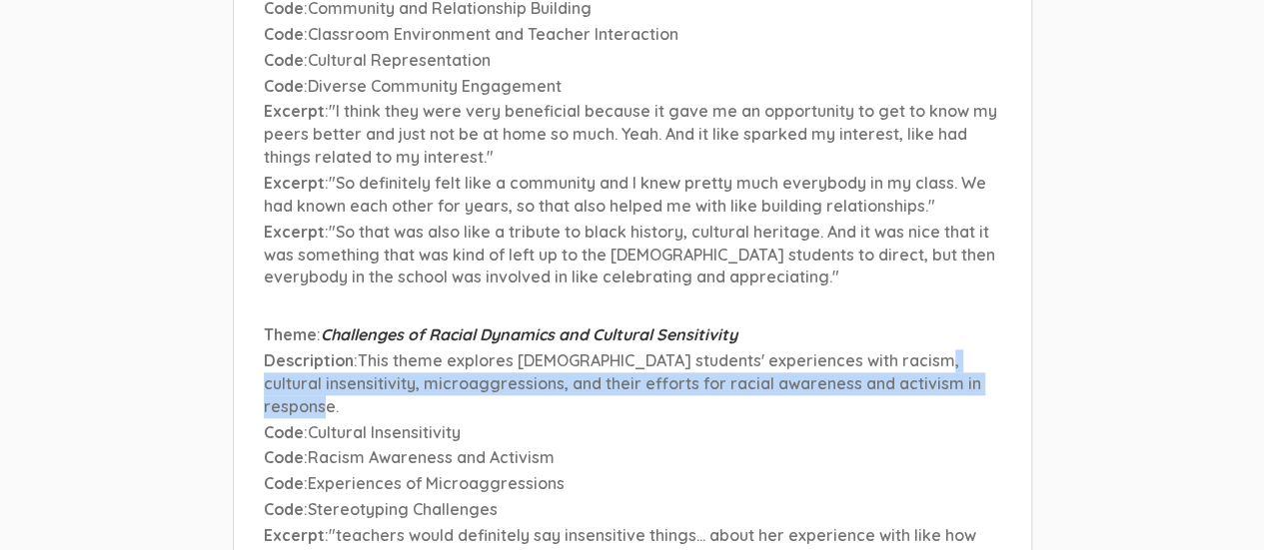
drag, startPoint x: 911, startPoint y: 223, endPoint x: 987, endPoint y: 248, distance: 79.9
click at [987, 350] on p "Description : This theme explores African American students' experiences with r…" at bounding box center [632, 384] width 737 height 69
click at [889, 351] on span "This theme explores African American students' experiences with racism, cultura…" at bounding box center [622, 384] width 717 height 66
drag, startPoint x: 911, startPoint y: 224, endPoint x: 995, endPoint y: 245, distance: 86.5
click at [995, 350] on p "Description : This theme explores African American students' experiences with r…" at bounding box center [632, 384] width 737 height 69
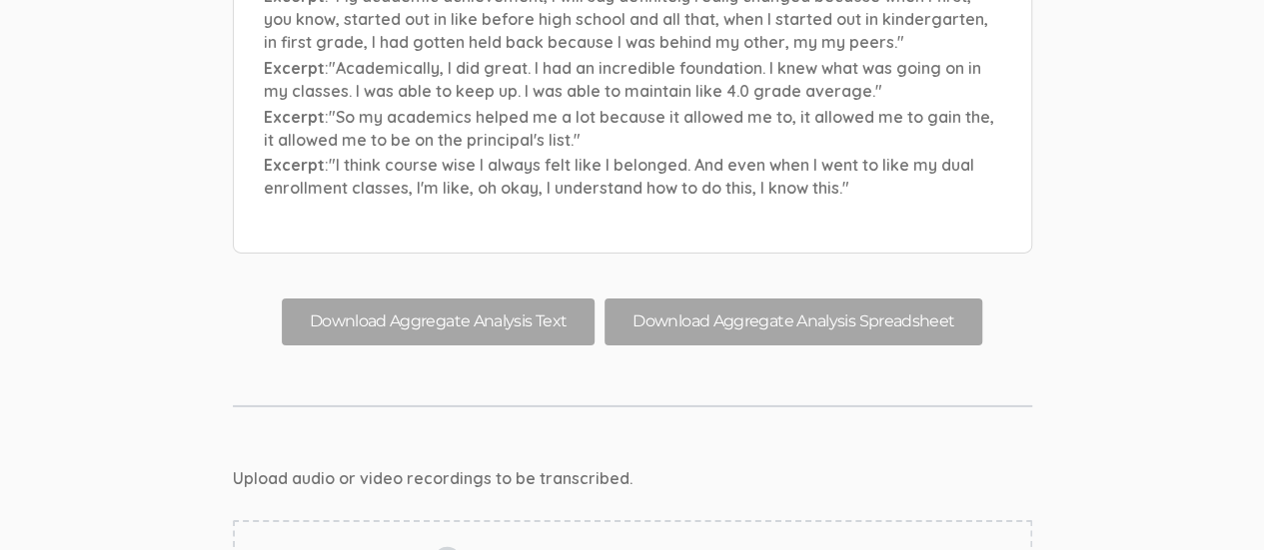
scroll to position [10704, 0]
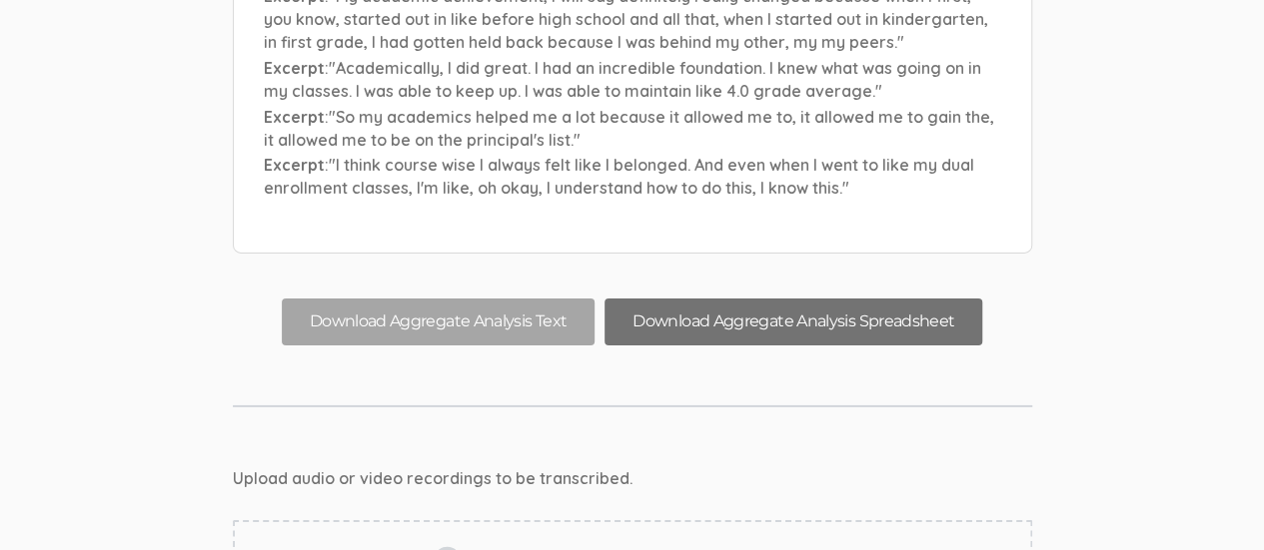
click at [837, 299] on button "Download Aggregate Analysis Spreadsheet" at bounding box center [793, 322] width 378 height 47
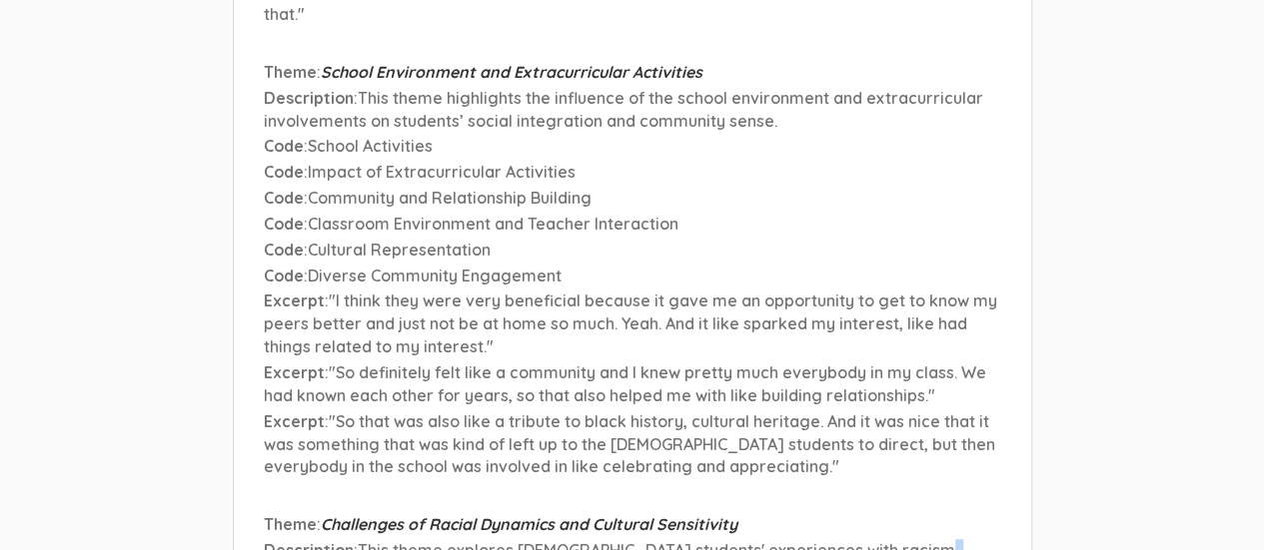
scroll to position [8126, 0]
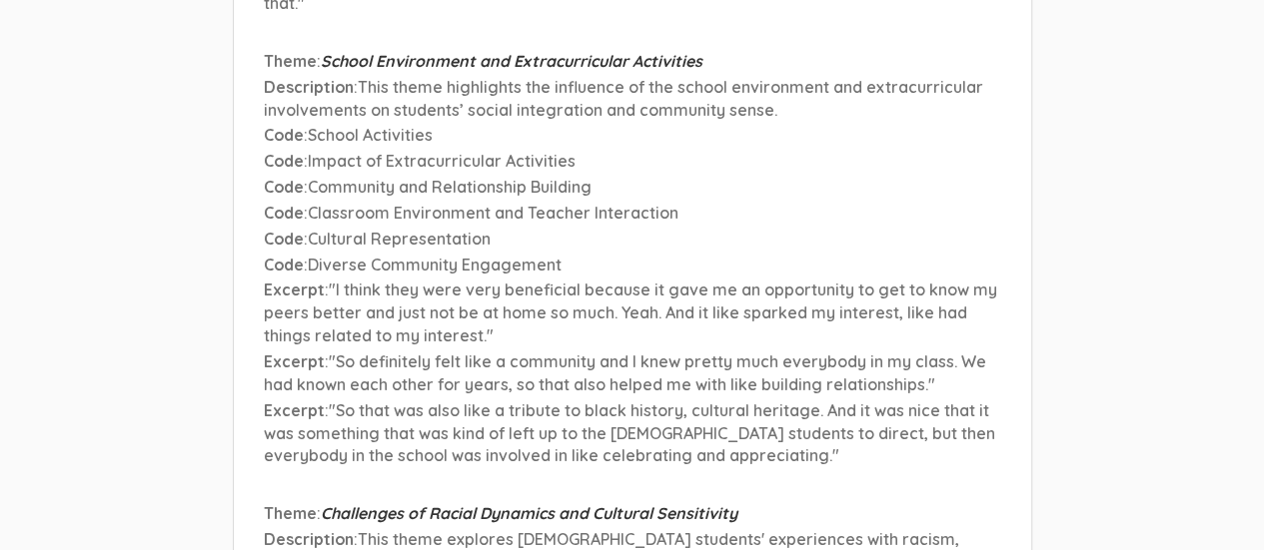
click at [640, 280] on span ""I think they were very beneficial because it gave me an opportunity to get to …" at bounding box center [630, 313] width 733 height 66
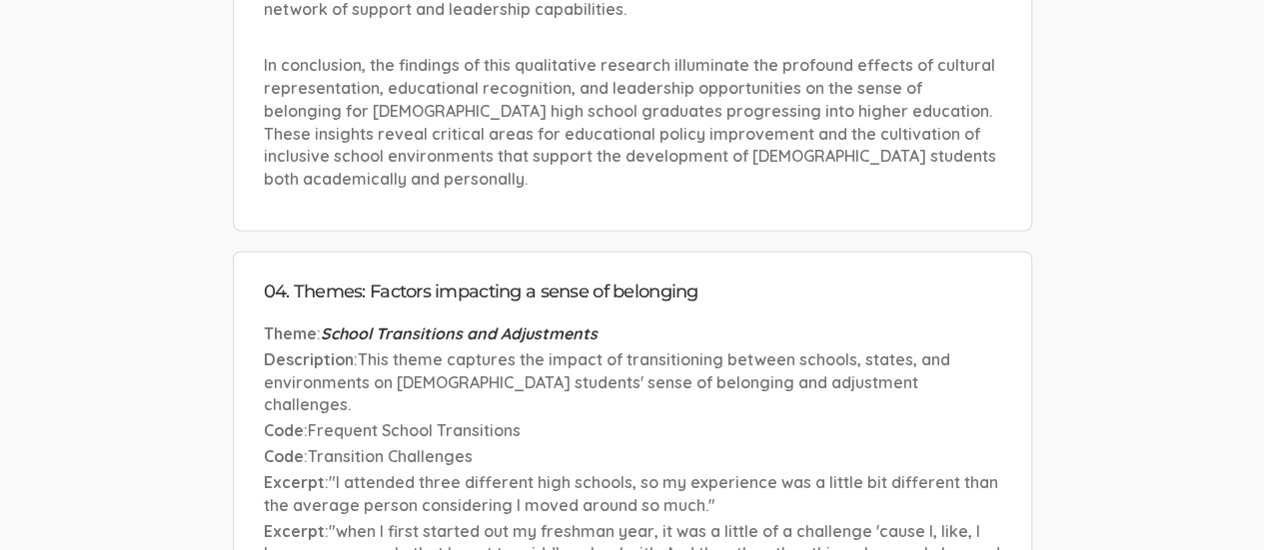
scroll to position [6466, 0]
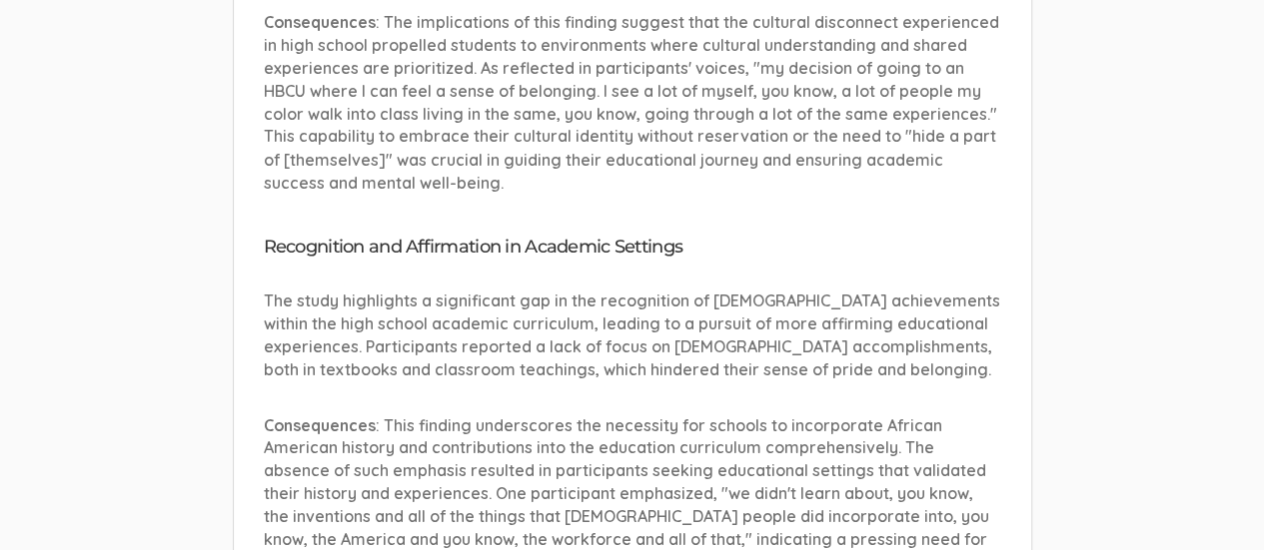
click at [120, 416] on ui-view "01. How do African American high school graduates recall how school events, pro…" at bounding box center [632, 128] width 1264 height 10802
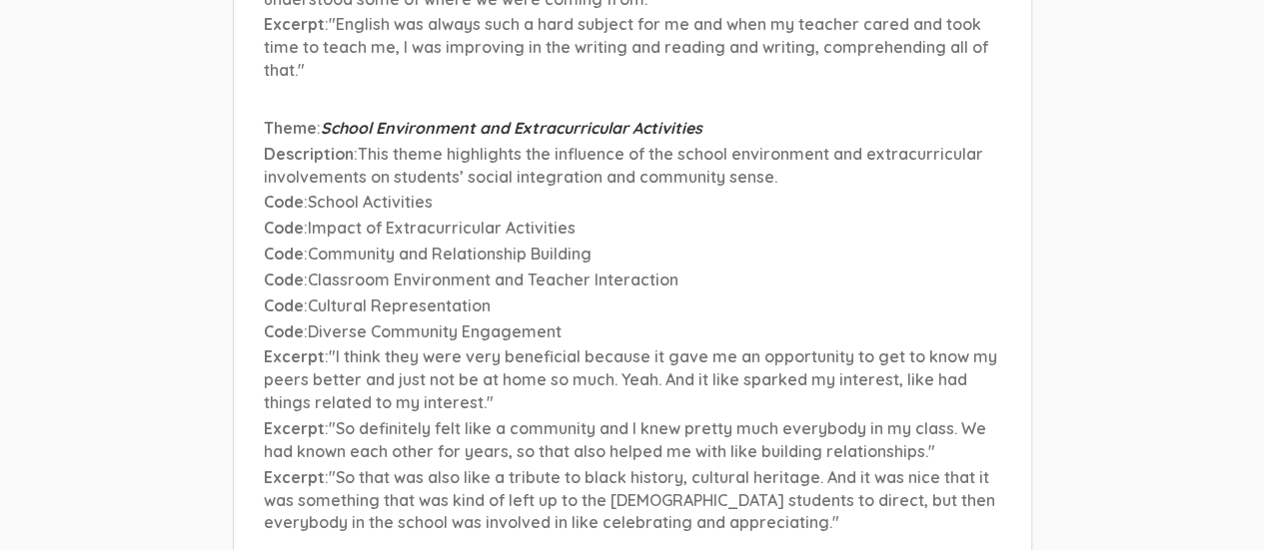
scroll to position [8054, 0]
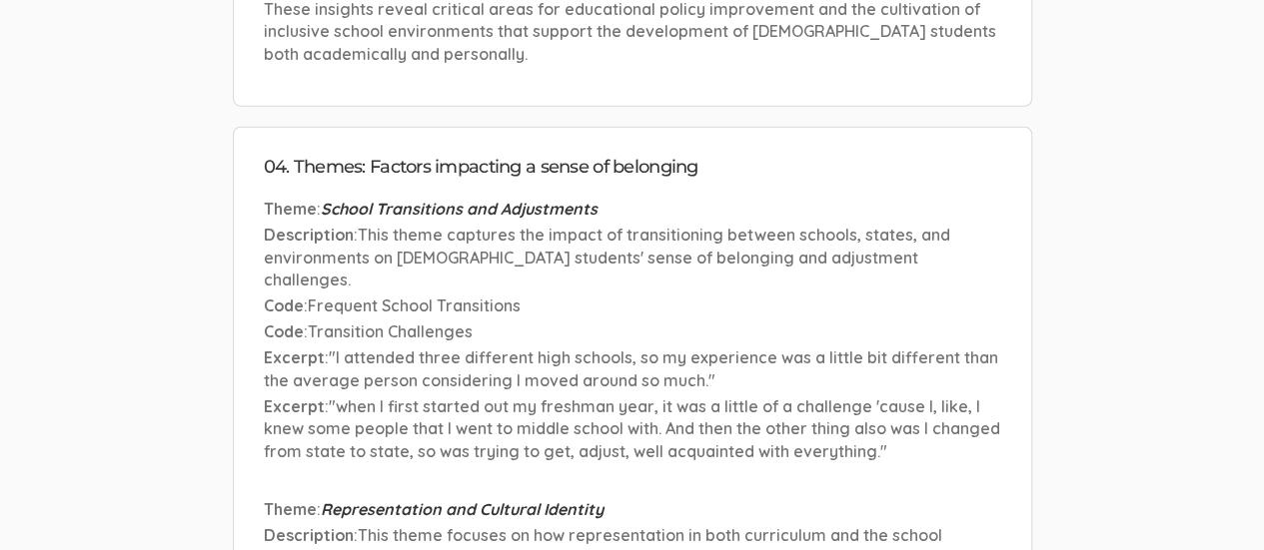
scroll to position [6588, 0]
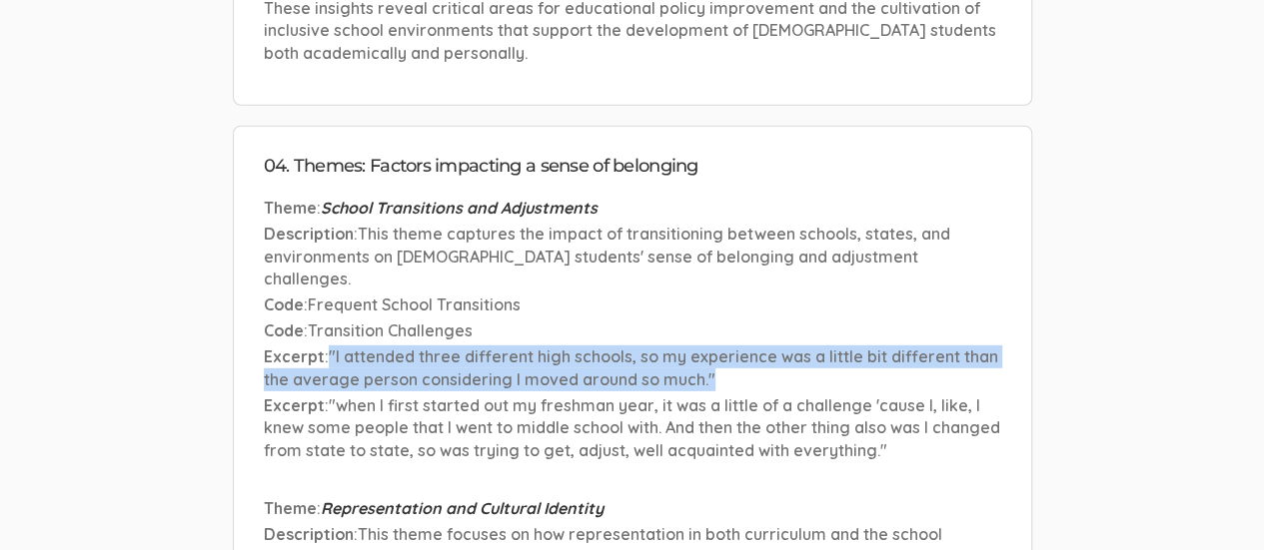
drag, startPoint x: 330, startPoint y: 217, endPoint x: 744, endPoint y: 242, distance: 415.4
click at [744, 346] on p "Excerpt : "I attended three different high schools, so my experience was a litt…" at bounding box center [632, 369] width 737 height 46
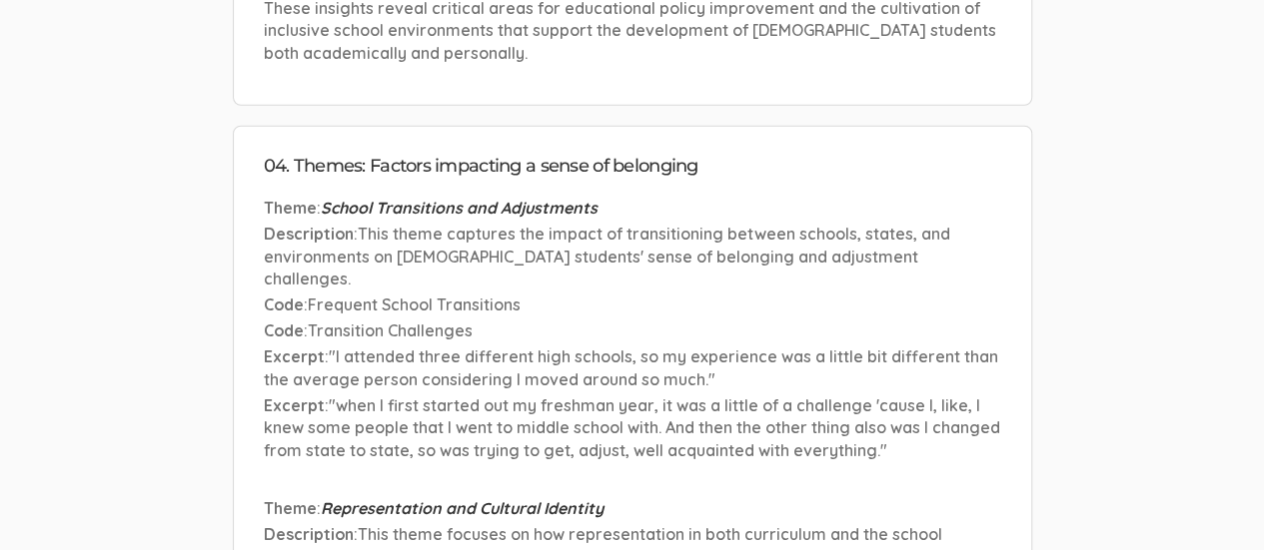
click at [805, 396] on span ""when I first started out my freshman year, it was a little of a challenge 'cau…" at bounding box center [632, 429] width 736 height 66
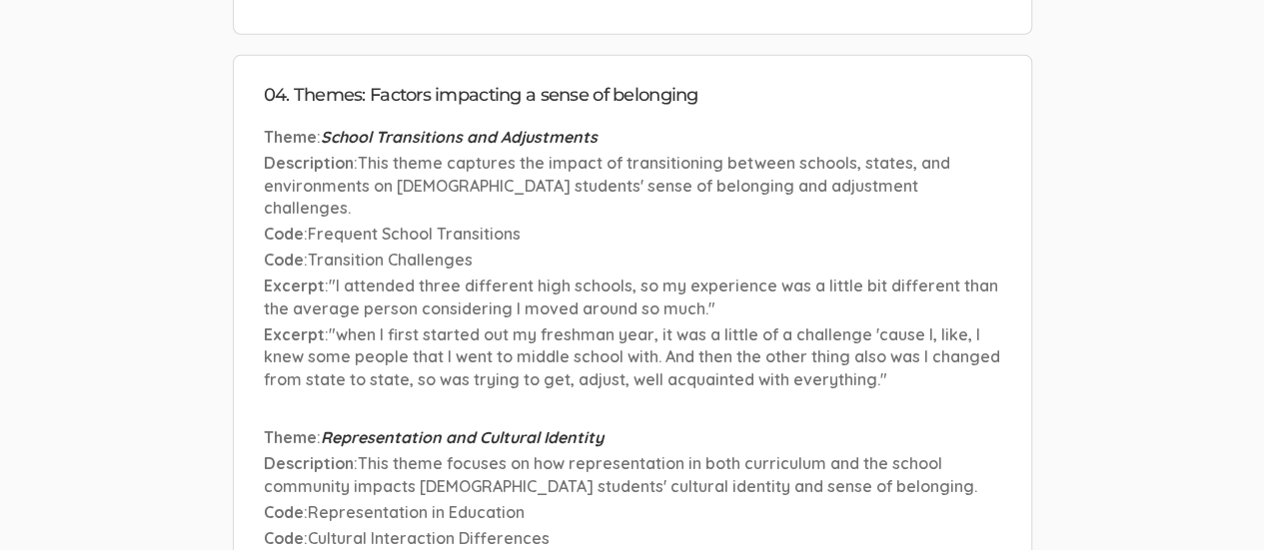
scroll to position [6656, 0]
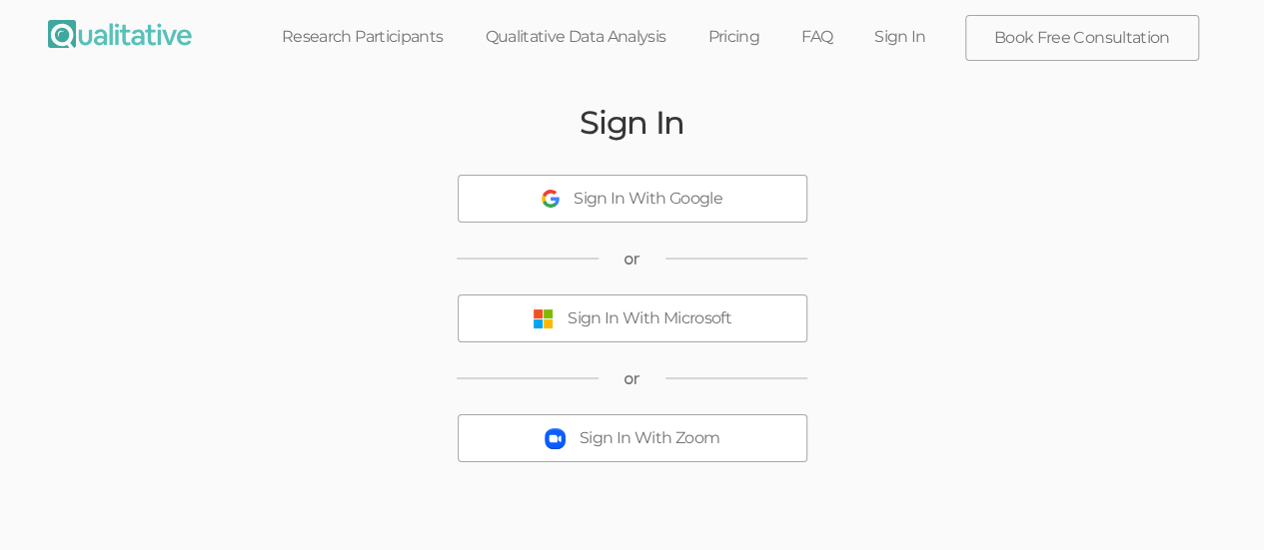
click at [733, 328] on button "Sign In With Microsoft" at bounding box center [633, 319] width 350 height 48
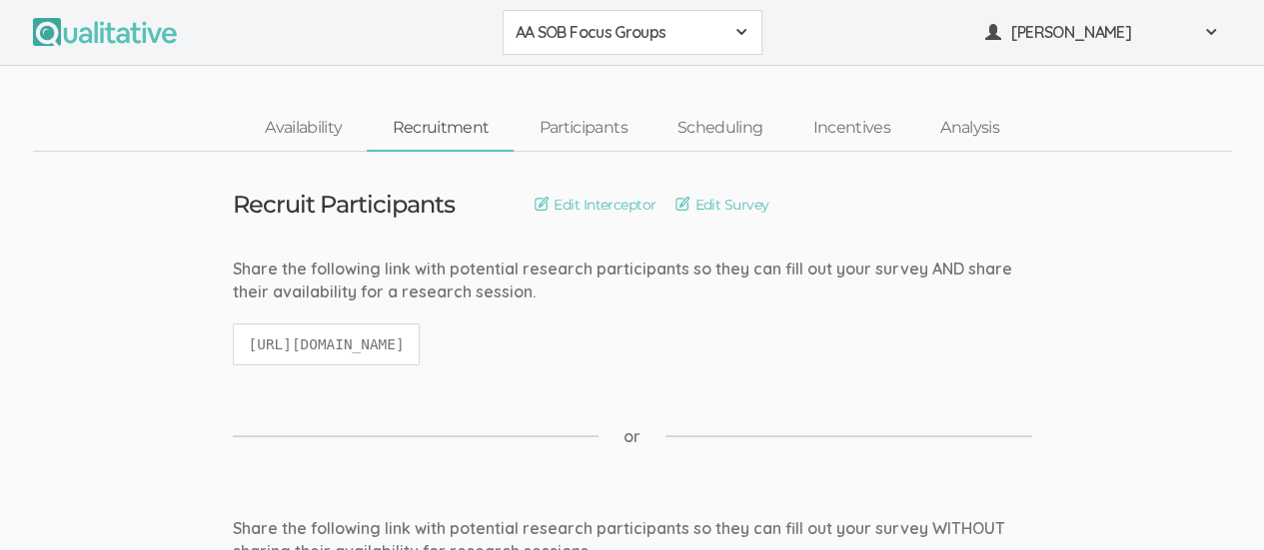
click at [737, 30] on span at bounding box center [741, 32] width 16 height 16
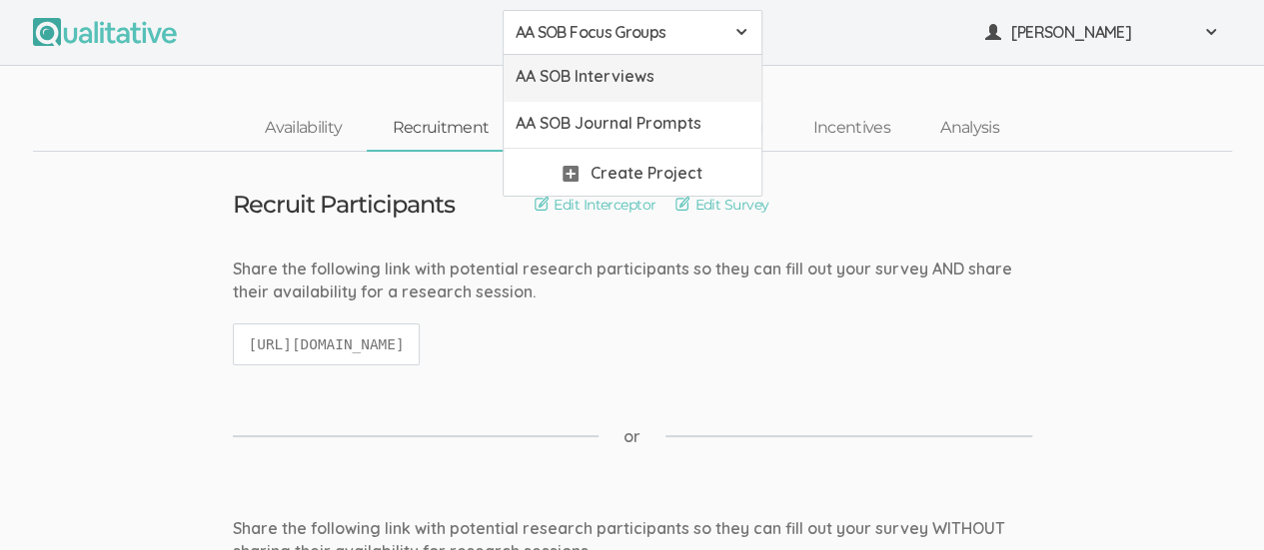
click at [694, 71] on span "AA SOB Interviews" at bounding box center [633, 76] width 234 height 23
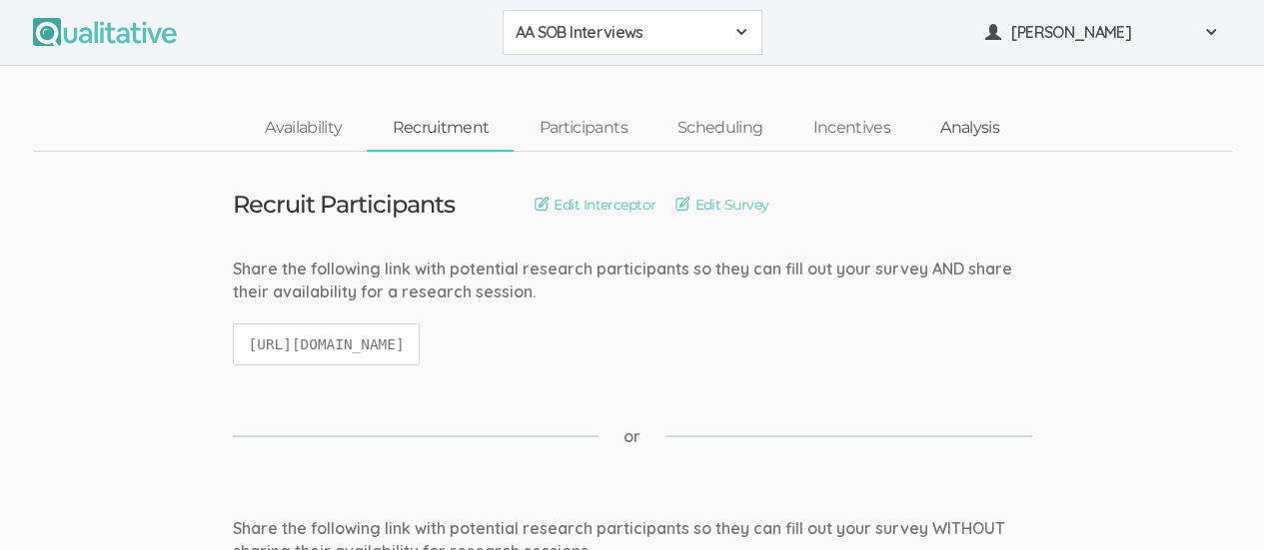
click at [971, 131] on link "Analysis" at bounding box center [969, 128] width 109 height 43
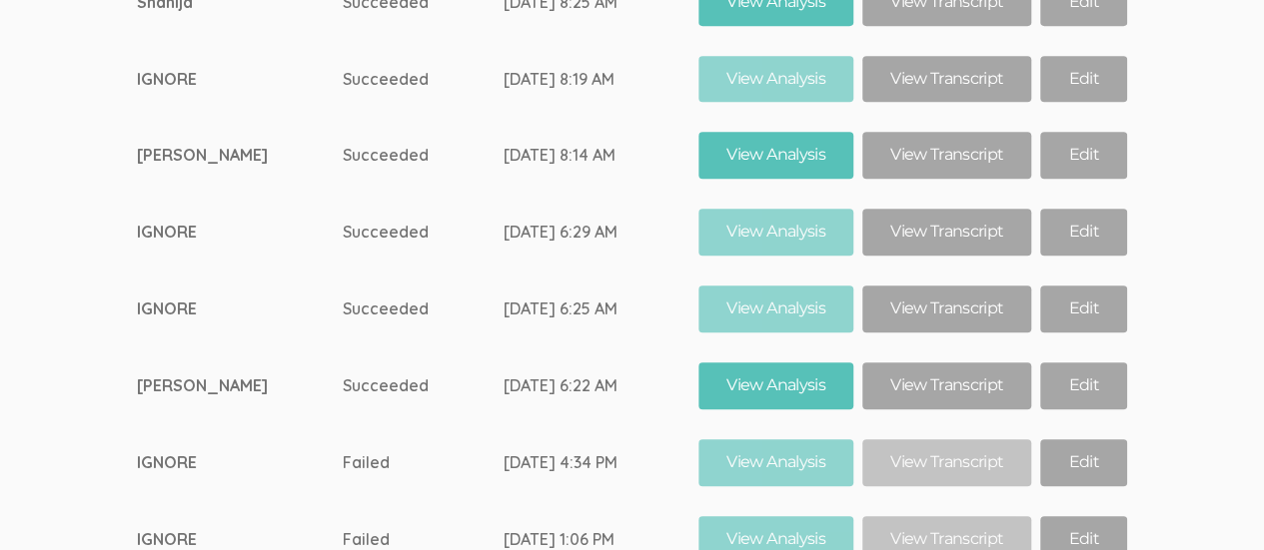
scroll to position [11899, 0]
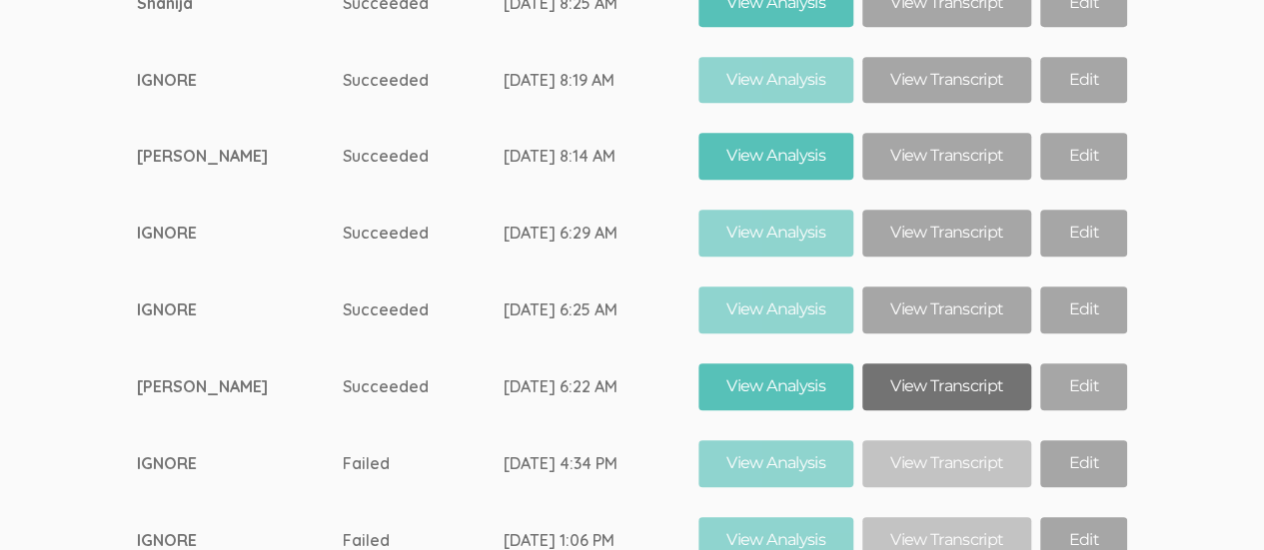
click at [941, 364] on link "View Transcript" at bounding box center [946, 387] width 169 height 47
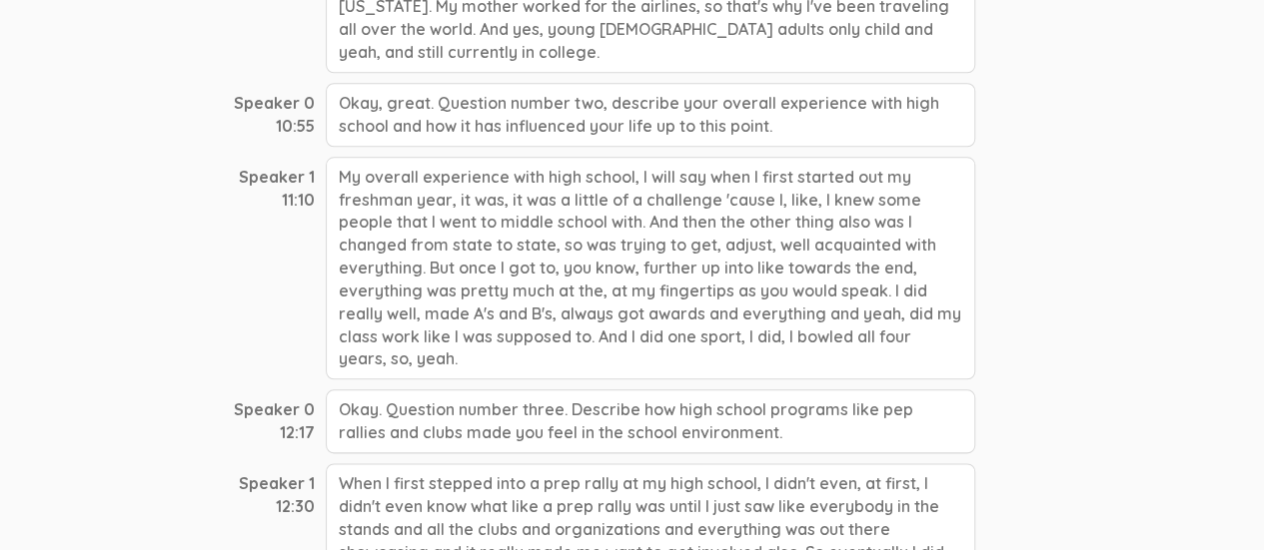
scroll to position [971, 0]
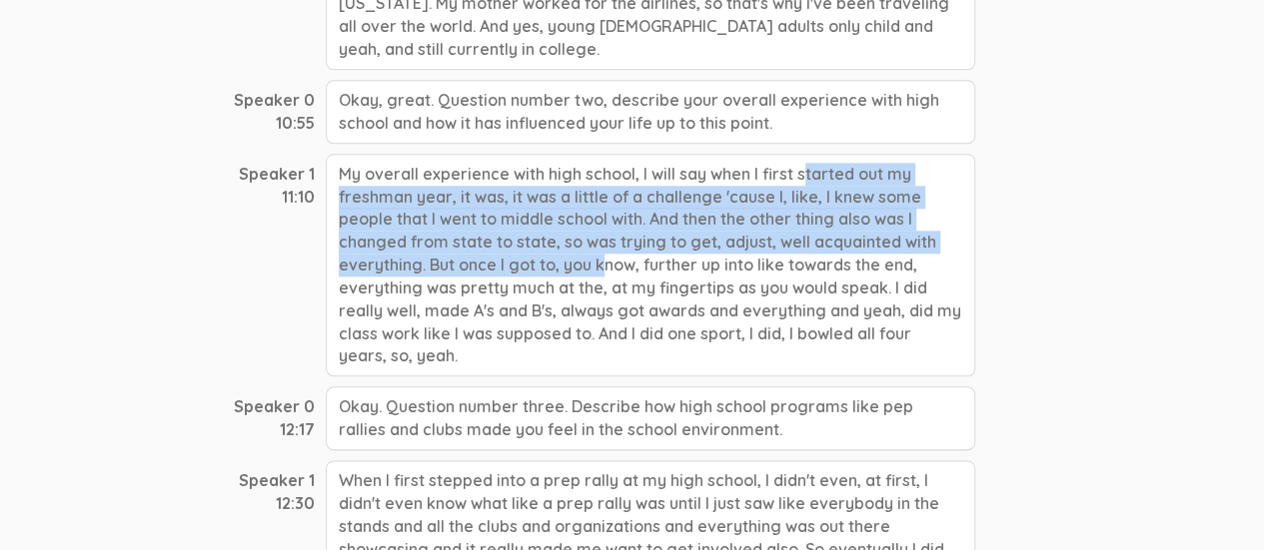
drag, startPoint x: 632, startPoint y: 143, endPoint x: 420, endPoint y: 239, distance: 233.4
click at [420, 239] on div "My overall experience with high school, I will say when I first started out my …" at bounding box center [650, 266] width 649 height 224
click at [391, 214] on div "My overall experience with high school, I will say when I first started out my …" at bounding box center [650, 266] width 649 height 224
drag, startPoint x: 631, startPoint y: 141, endPoint x: 418, endPoint y: 236, distance: 233.9
click at [418, 236] on div "My overall experience with high school, I will say when I first started out my …" at bounding box center [650, 266] width 649 height 224
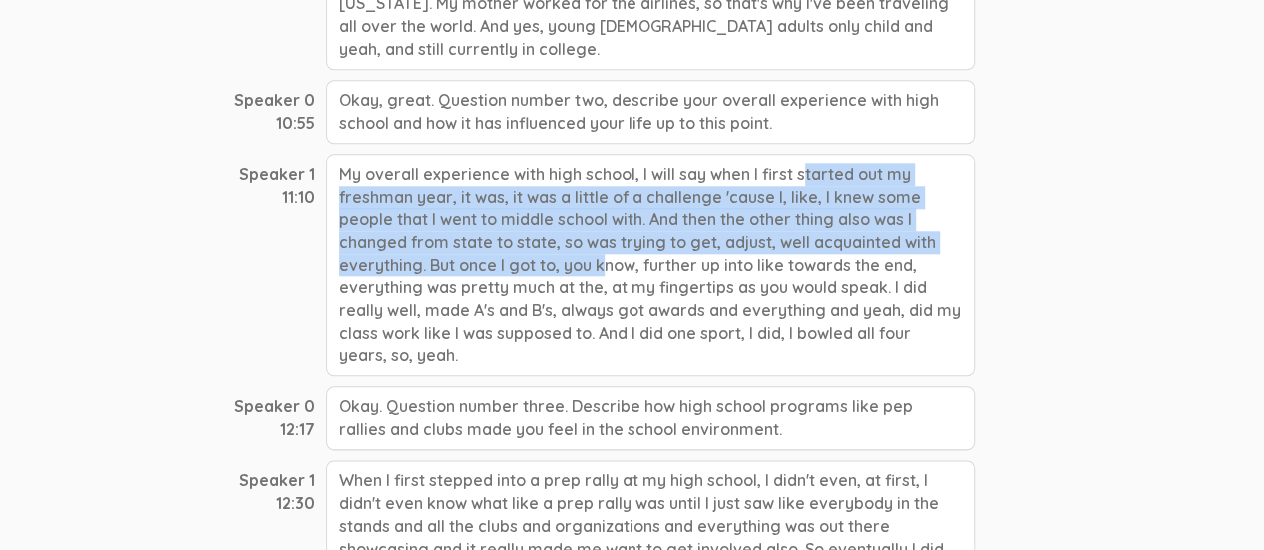
copy div "I will say when I first started out my freshman year, it was, it was a little o…"
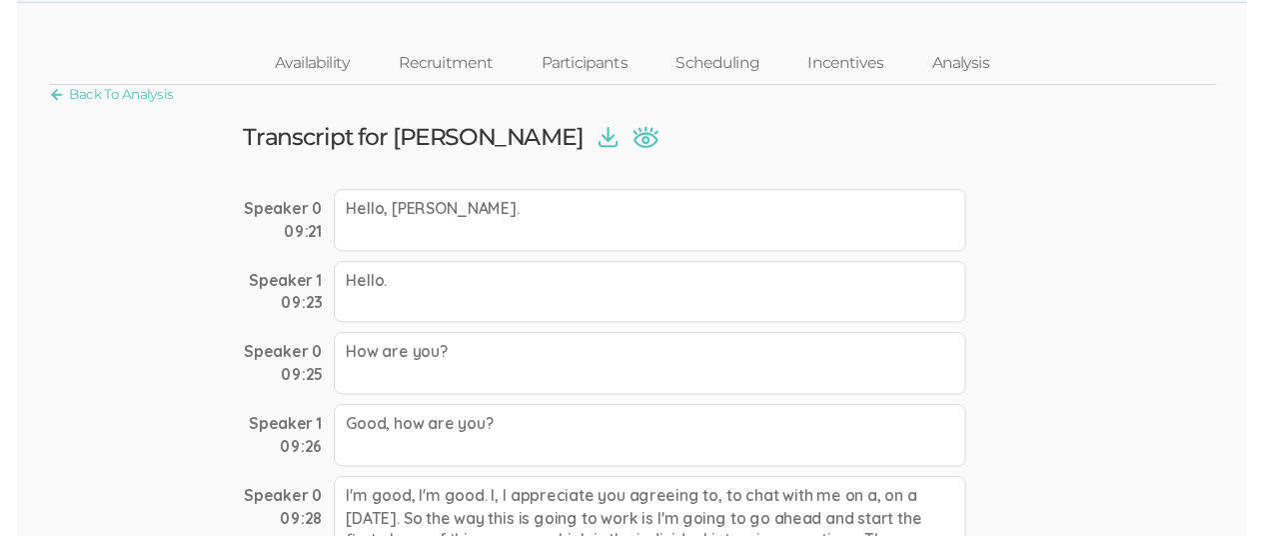
scroll to position [0, 0]
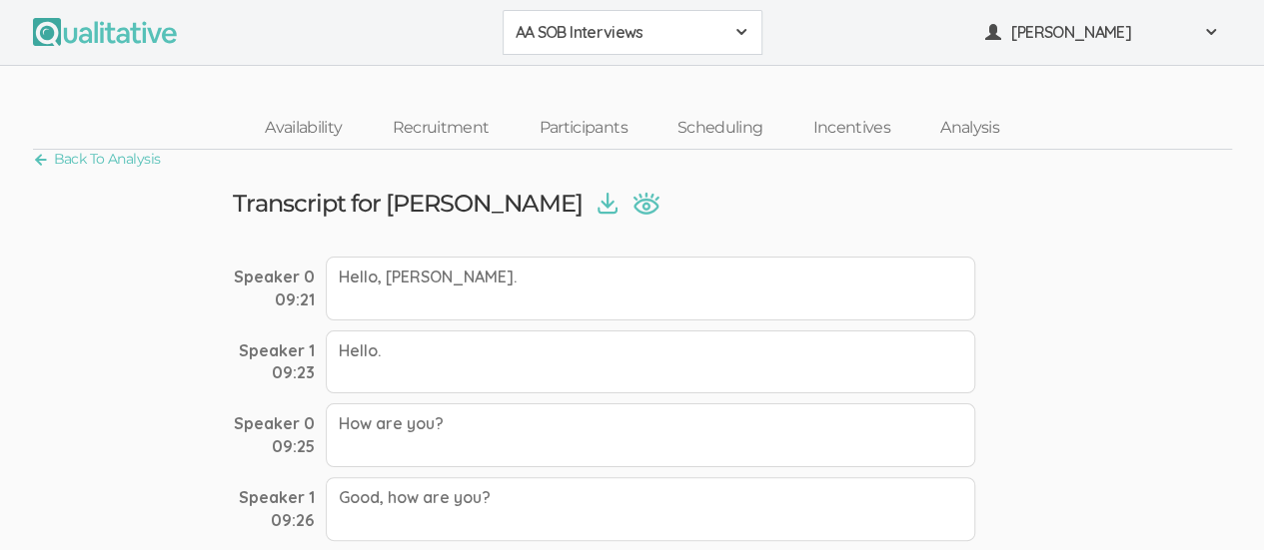
click at [735, 31] on span at bounding box center [741, 32] width 16 height 16
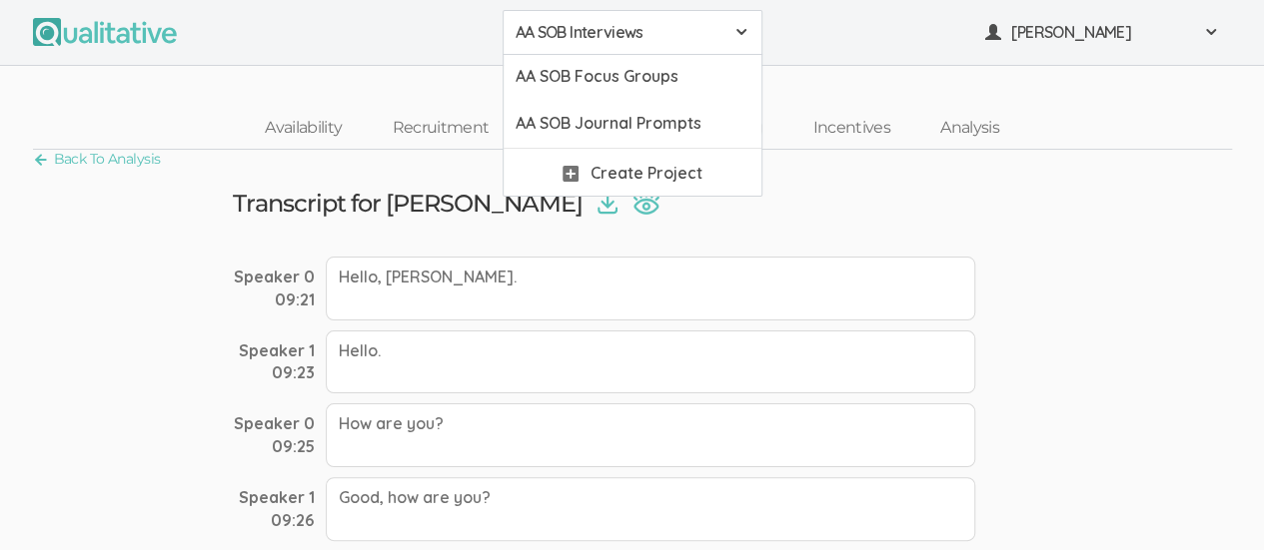
click at [628, 33] on span "AA SOB Interviews" at bounding box center [620, 32] width 208 height 23
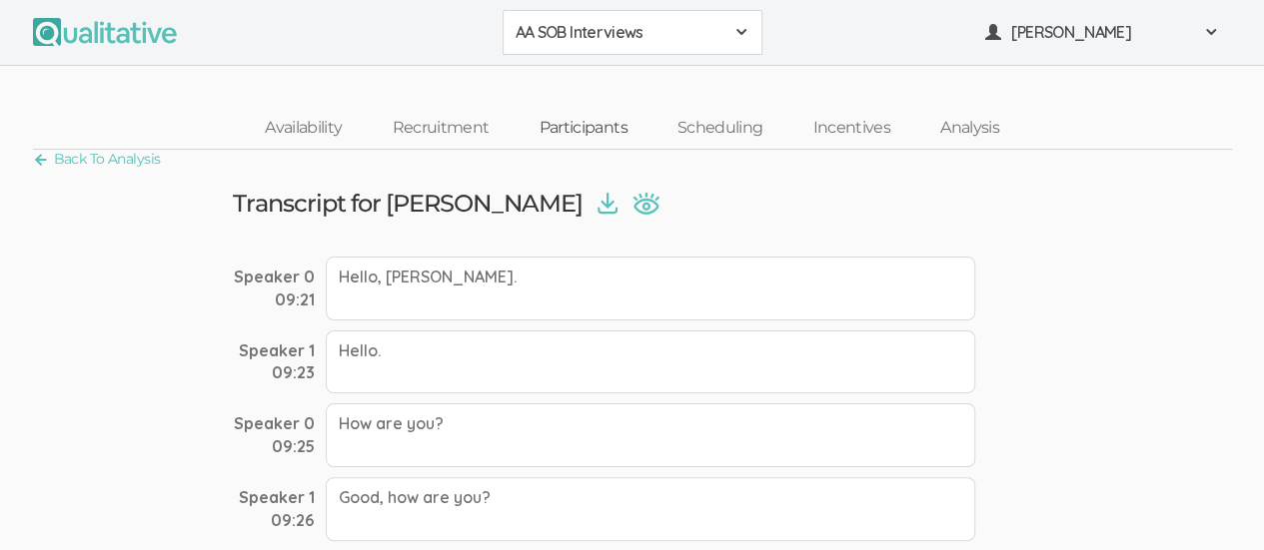
click at [587, 132] on link "Participants" at bounding box center [583, 128] width 138 height 43
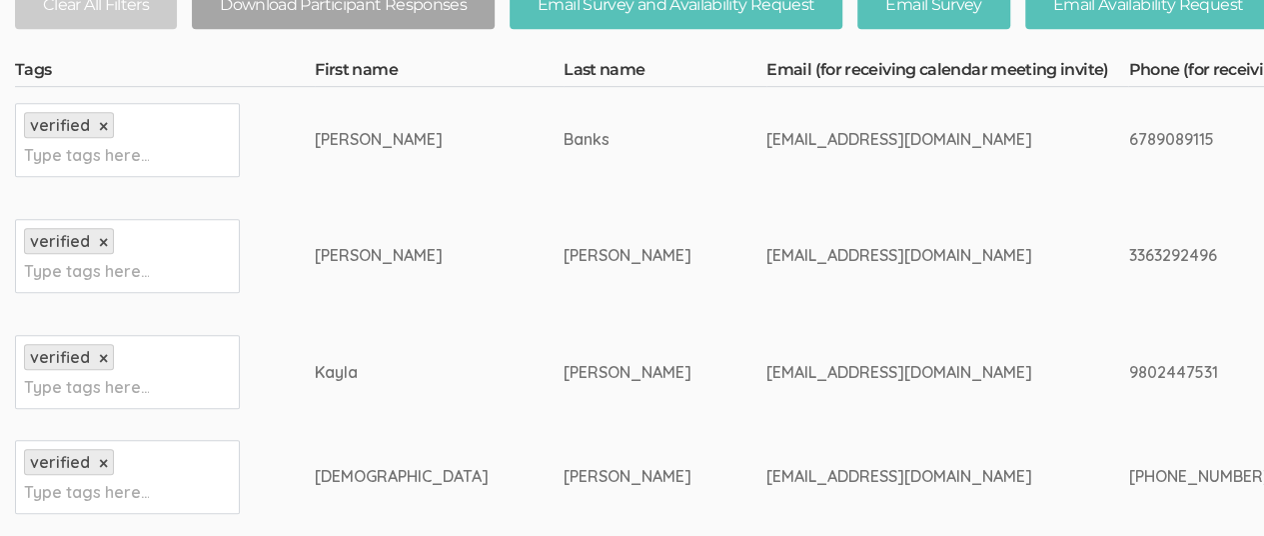
scroll to position [514, 0]
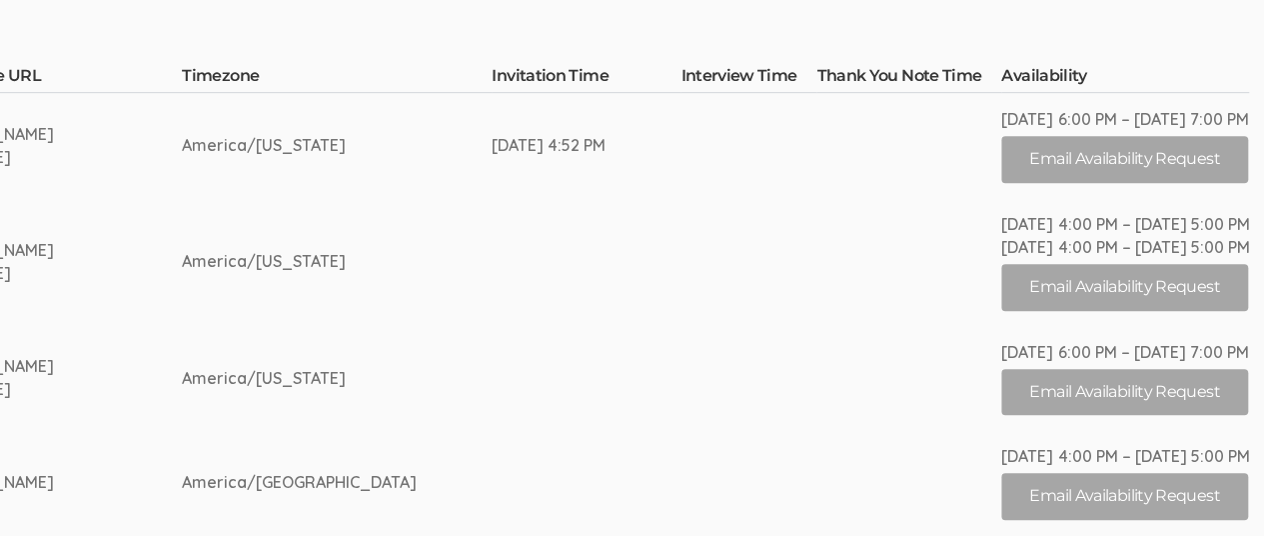
click at [182, 321] on td "https://www.linkedin.com/in/breonna-mccoy-a13080276/" at bounding box center [32, 262] width 299 height 128
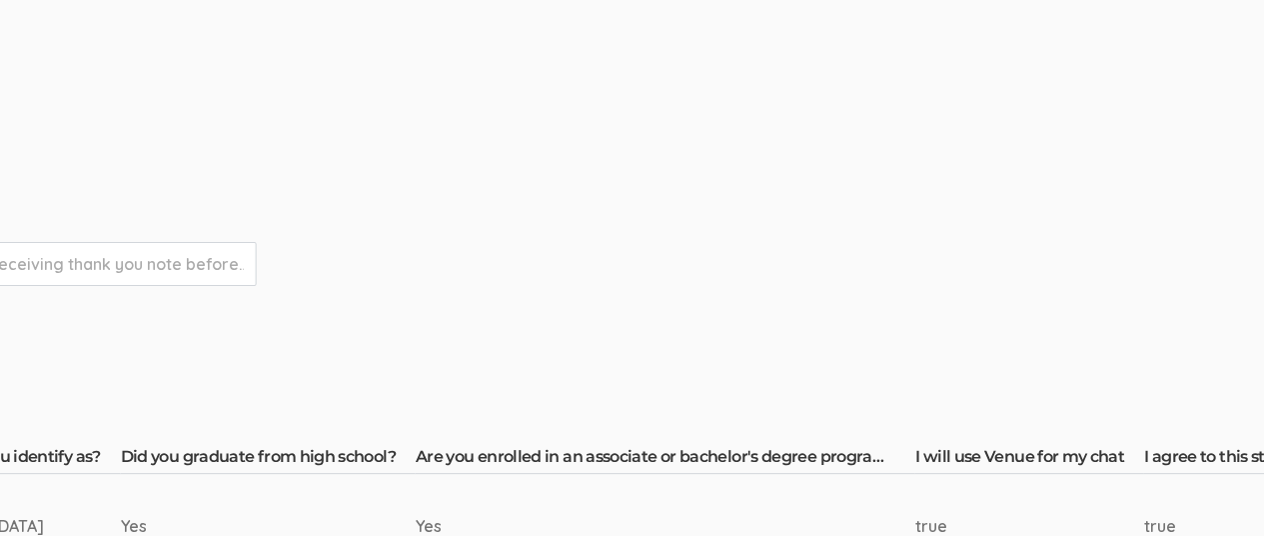
scroll to position [0, 2138]
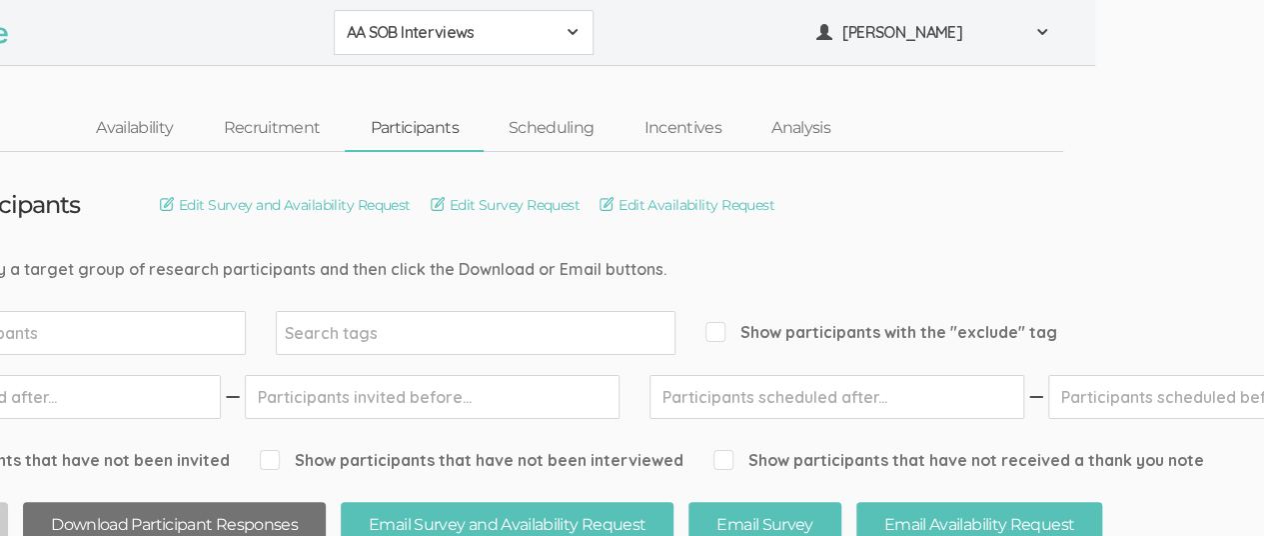
click at [154, 527] on button "Download Participant Responses" at bounding box center [174, 525] width 303 height 47
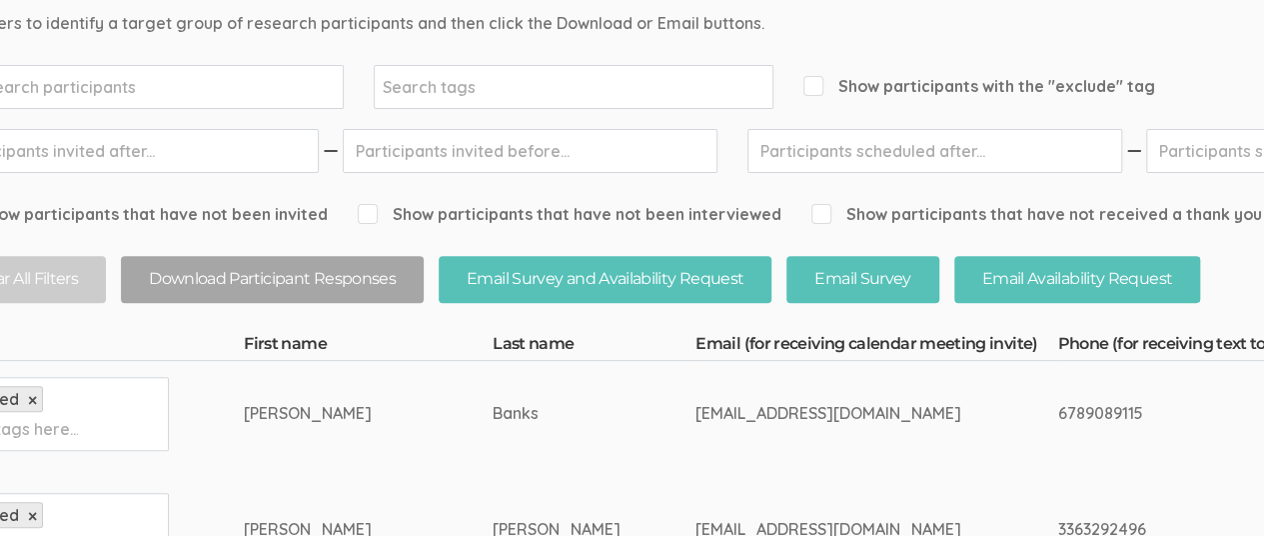
scroll to position [0, 71]
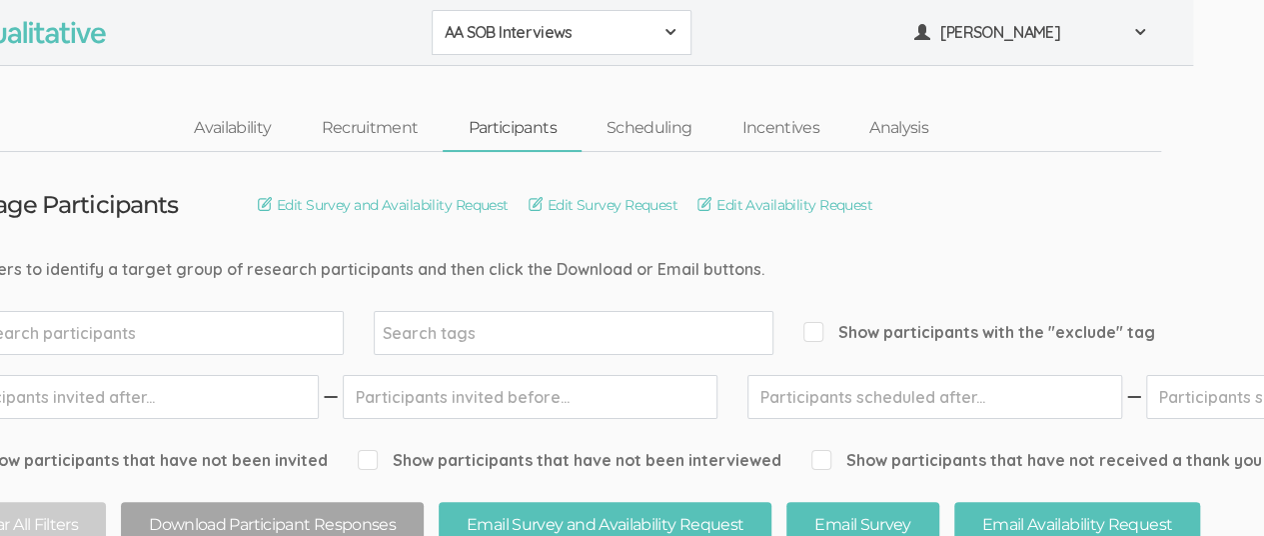
click at [663, 35] on span at bounding box center [670, 32] width 16 height 16
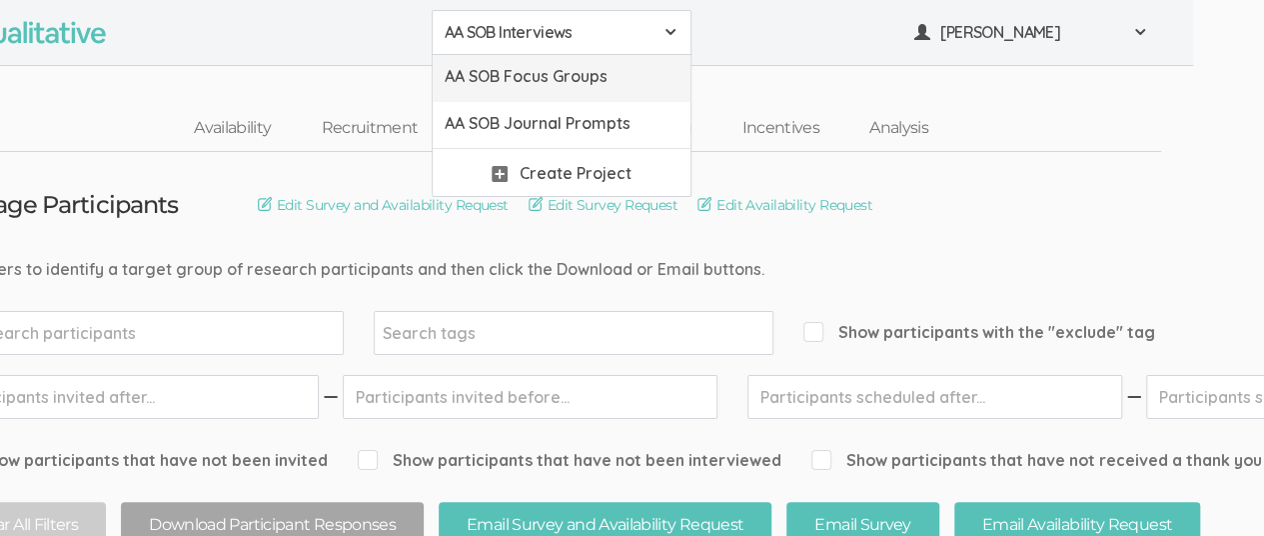
click at [613, 81] on span "AA SOB Focus Groups" at bounding box center [562, 76] width 234 height 23
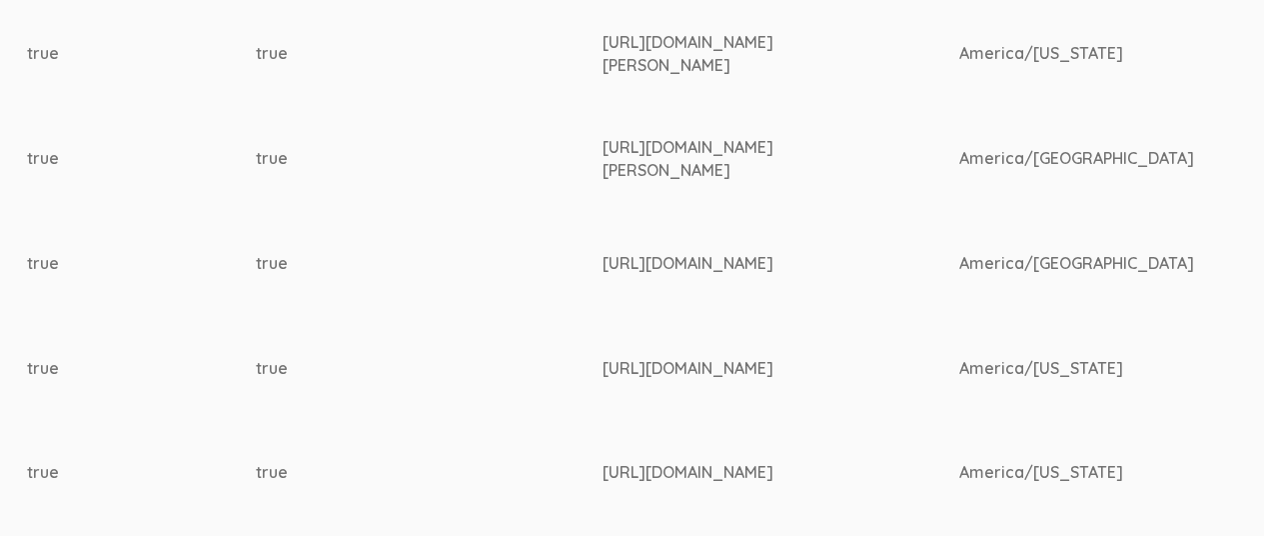
scroll to position [919, 3112]
click at [600, 260] on div "https://www.linkedin.com/in/meganewoods/" at bounding box center [740, 263] width 281 height 23
drag, startPoint x: 601, startPoint y: 260, endPoint x: 959, endPoint y: 256, distance: 357.7
click at [956, 256] on td "https://www.linkedin.com/in/meganewoods/" at bounding box center [778, 263] width 356 height 105
click at [881, 261] on div "https://www.linkedin.com/in/meganewoods/" at bounding box center [740, 263] width 281 height 23
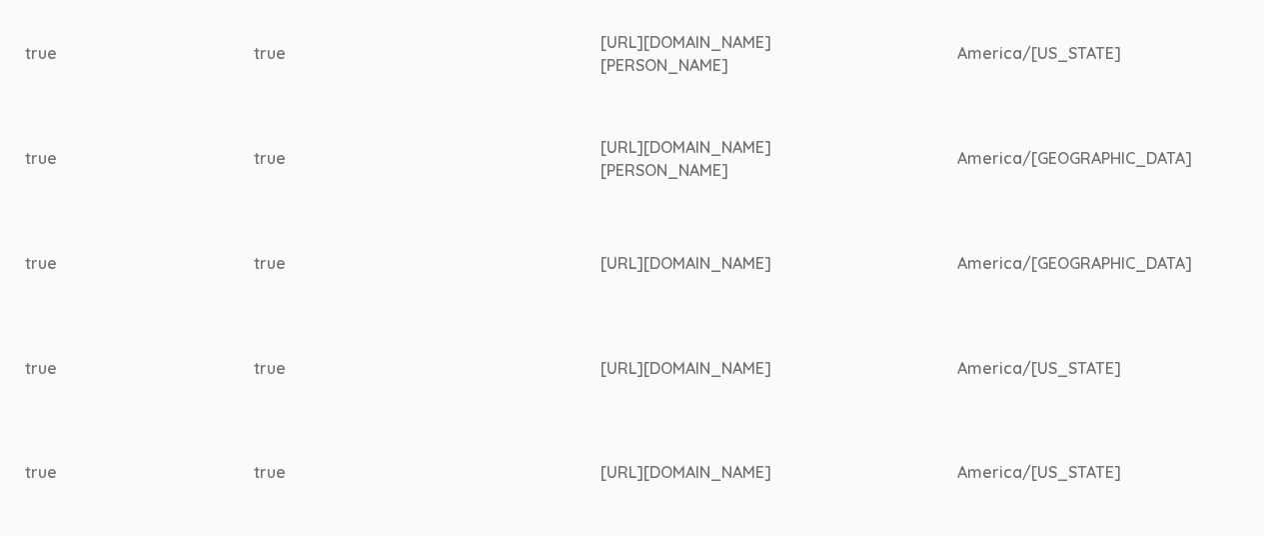
drag, startPoint x: 599, startPoint y: 260, endPoint x: 958, endPoint y: 256, distance: 358.7
click at [956, 256] on td "https://www.linkedin.com/in/meganewoods/" at bounding box center [778, 263] width 356 height 105
copy div "https://www.linkedin.com/in/meganewoods/"
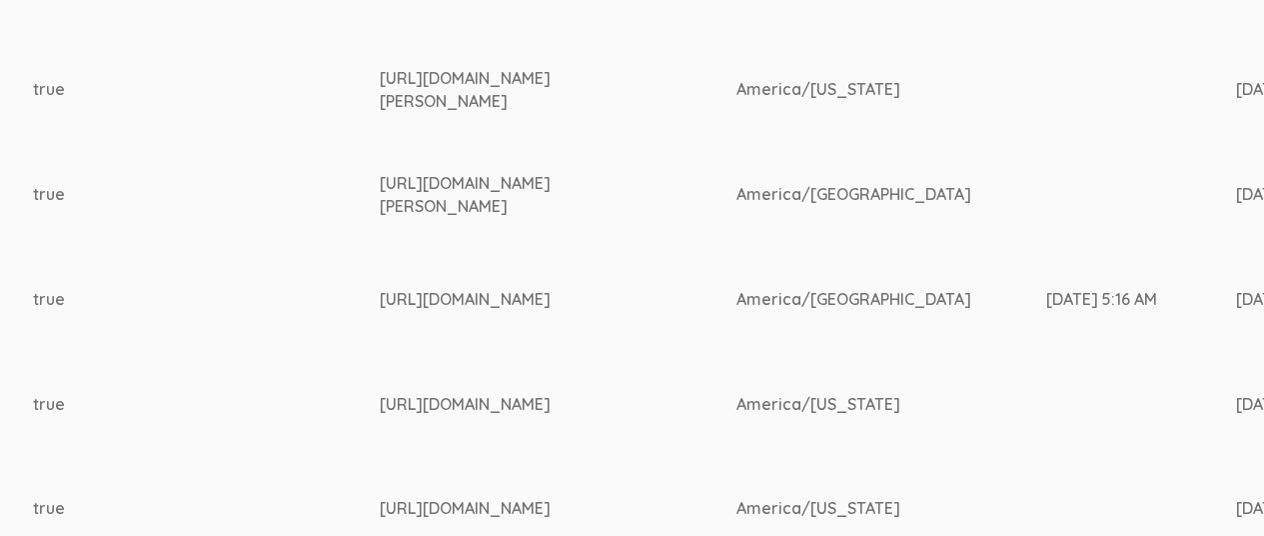
scroll to position [883, 3332]
drag, startPoint x: 382, startPoint y: 177, endPoint x: 582, endPoint y: 215, distance: 204.4
click at [582, 215] on div "https://www.linkedin.com/in/bryce-stephens-1b03a2244/" at bounding box center [521, 195] width 281 height 46
copy div "https://www.linkedin.com/in/bryce-stephens-1b03a2244/"
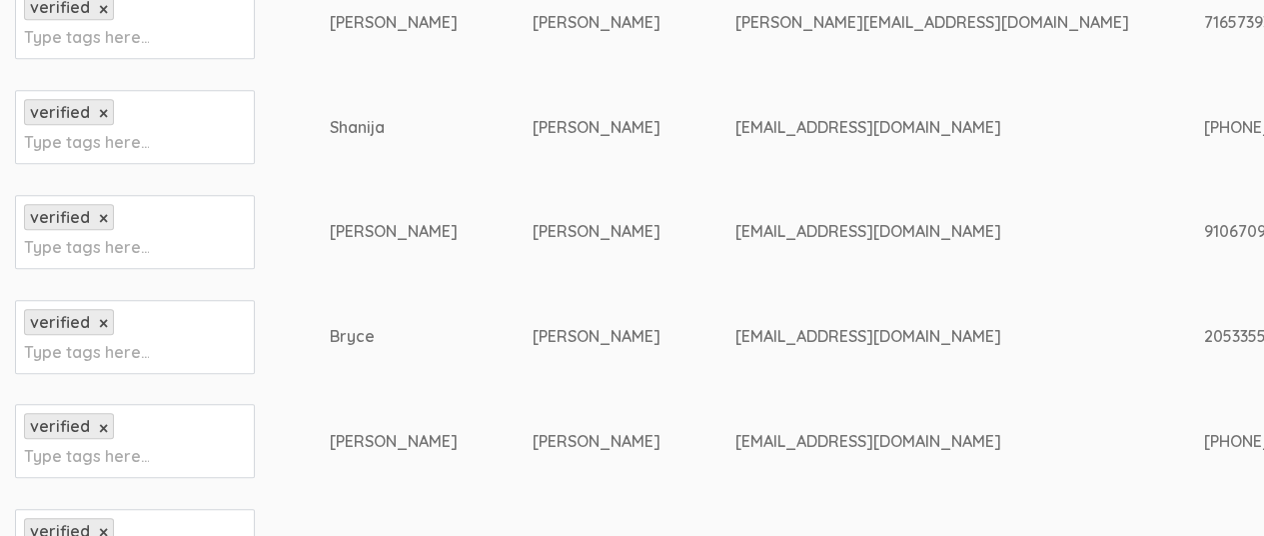
scroll to position [737, 0]
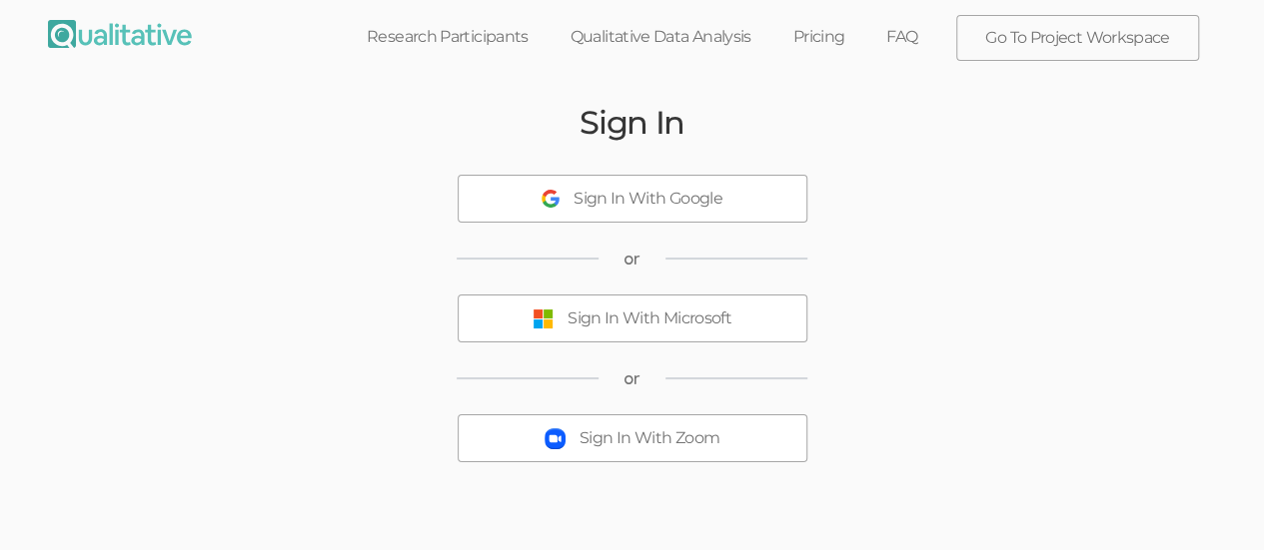
click at [737, 319] on button "Sign In With Microsoft" at bounding box center [633, 319] width 350 height 48
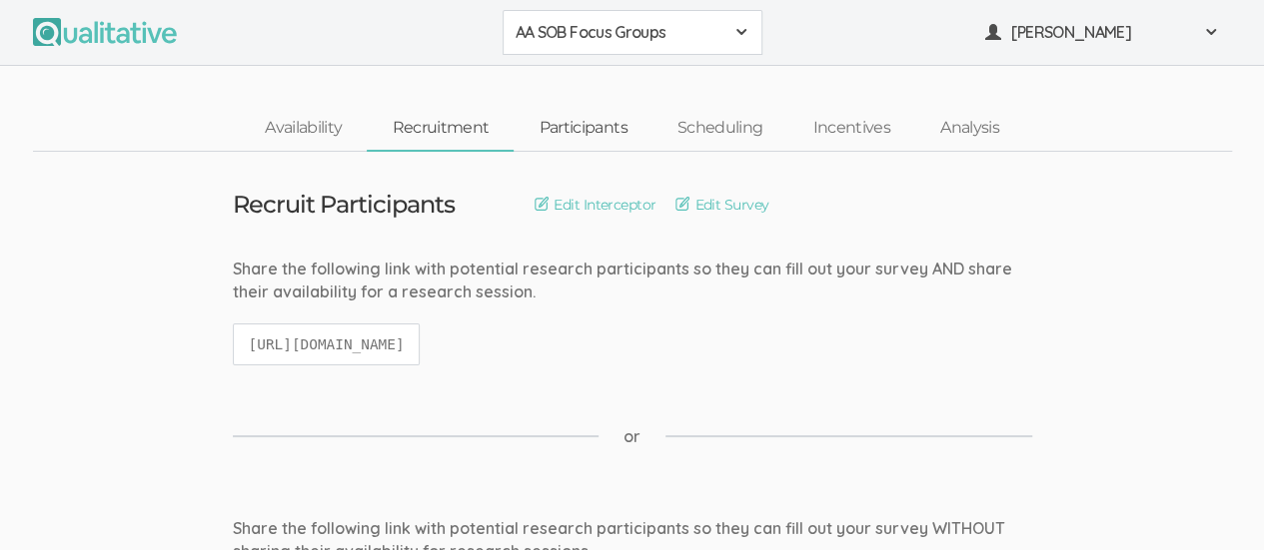
click at [591, 137] on link "Participants" at bounding box center [583, 128] width 138 height 43
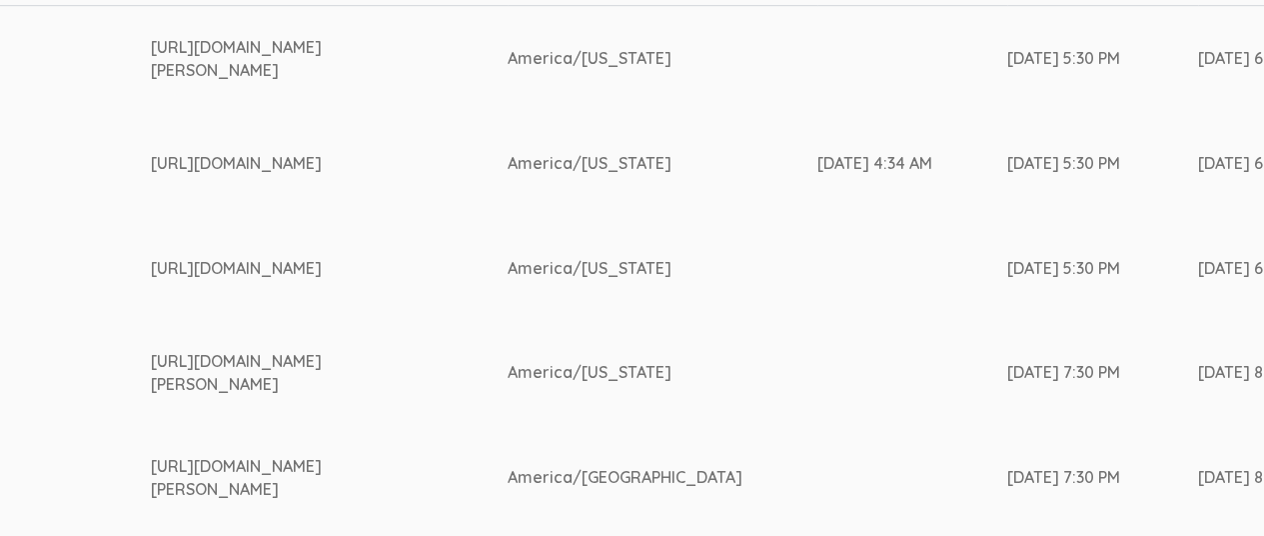
scroll to position [600, 3561]
drag, startPoint x: 152, startPoint y: 160, endPoint x: 530, endPoint y: 158, distance: 377.7
click at [508, 158] on td "https://www.linkedin.com/in/sarahenoel/" at bounding box center [330, 163] width 356 height 105
copy div "https://www.linkedin.com/in/sarahenoel/"
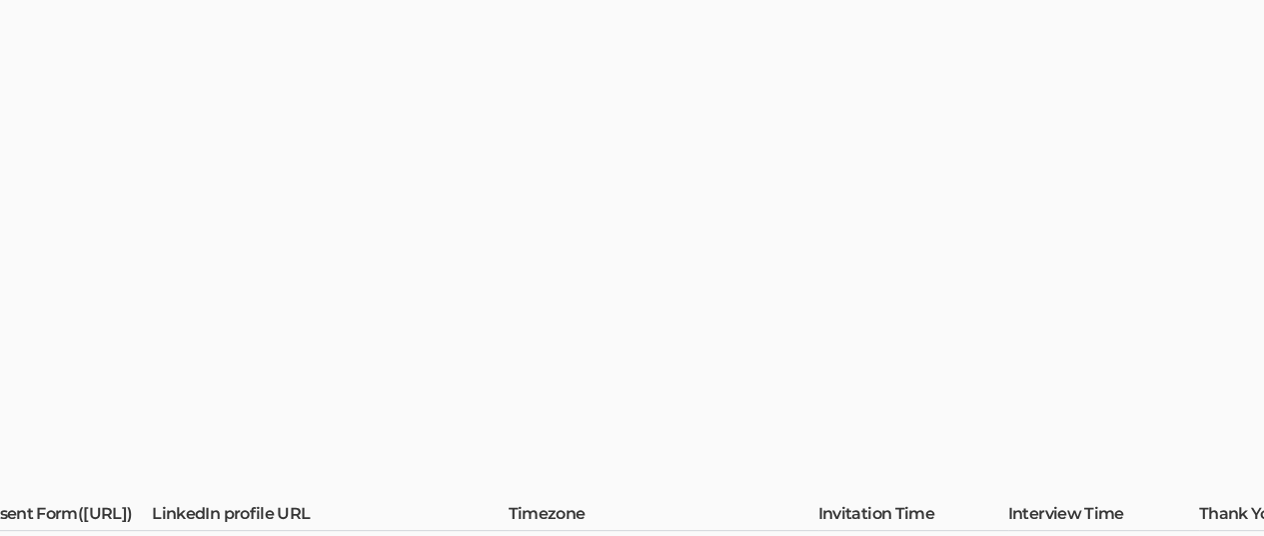
scroll to position [0, 3561]
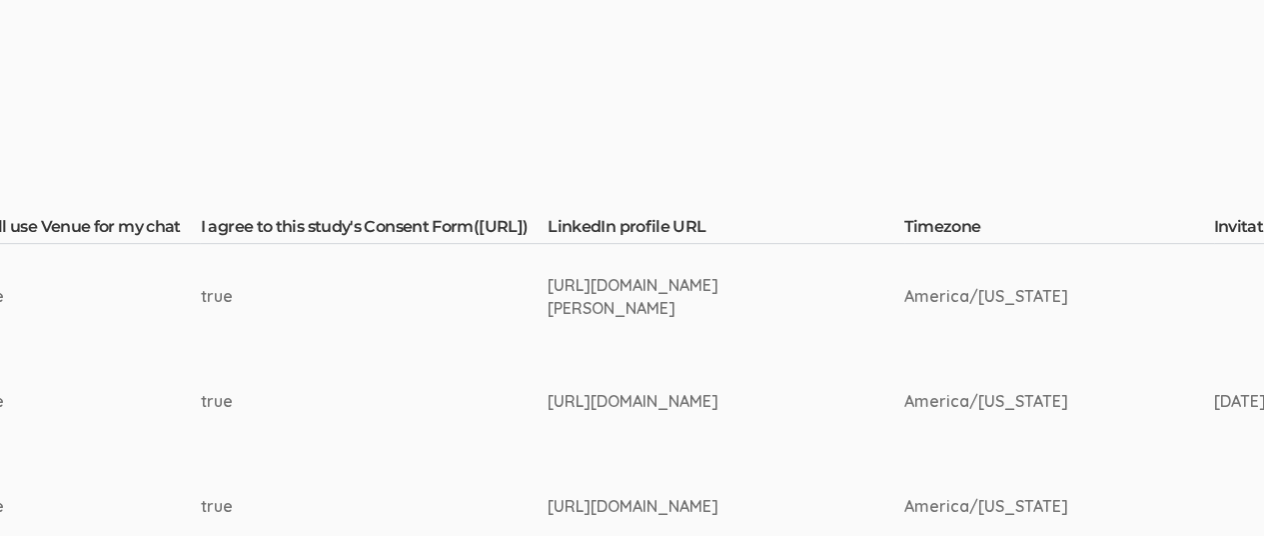
click at [201, 338] on td "true" at bounding box center [374, 296] width 347 height 105
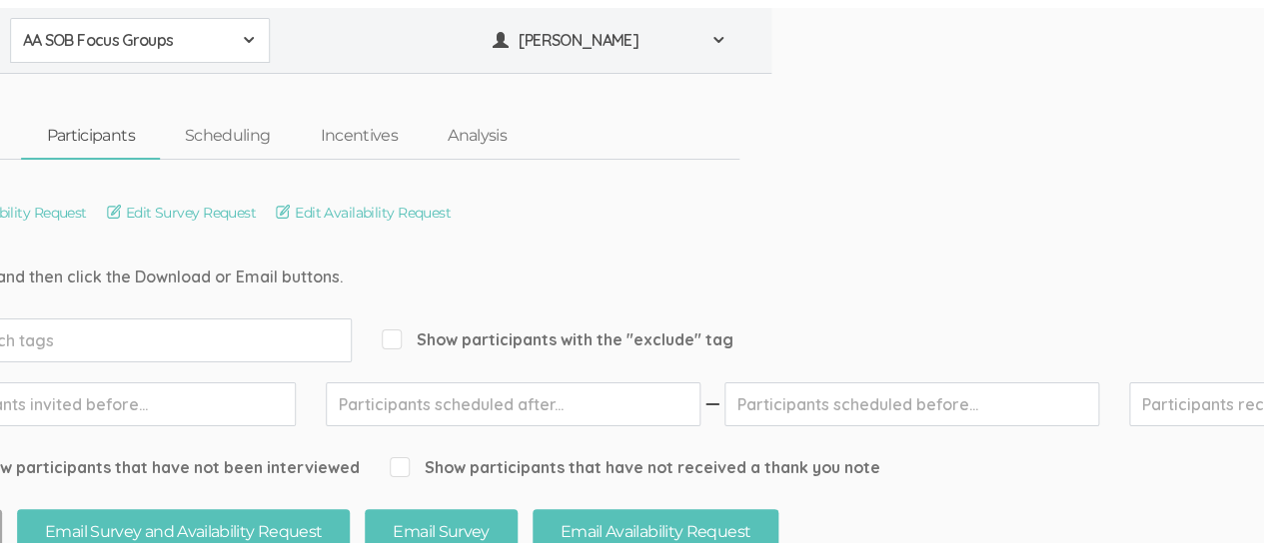
scroll to position [0, 0]
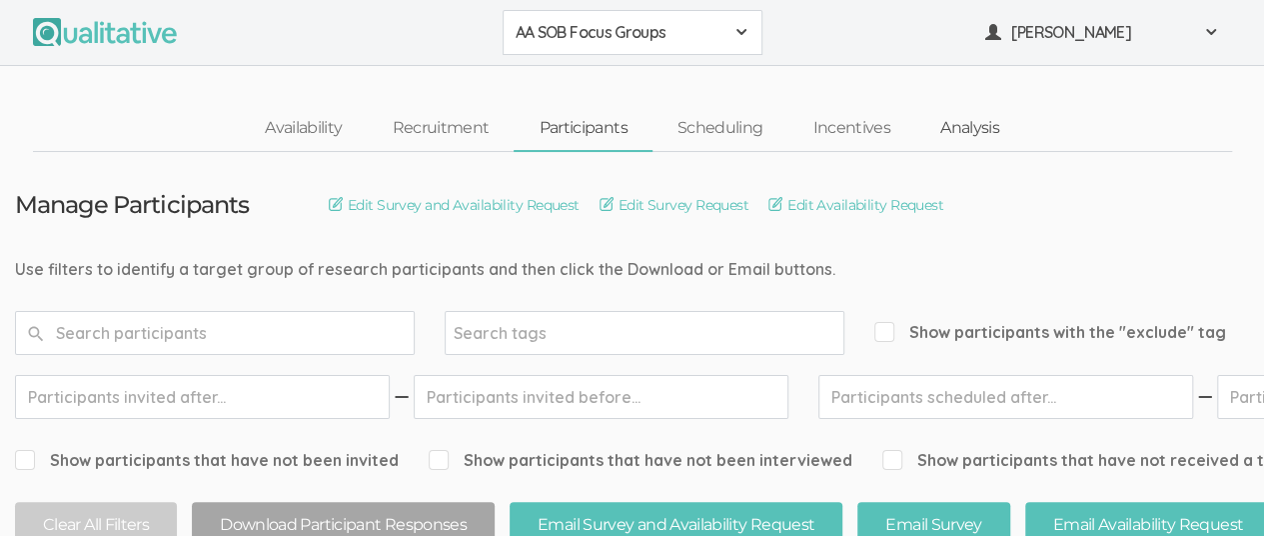
click at [967, 143] on link "Analysis" at bounding box center [969, 128] width 109 height 43
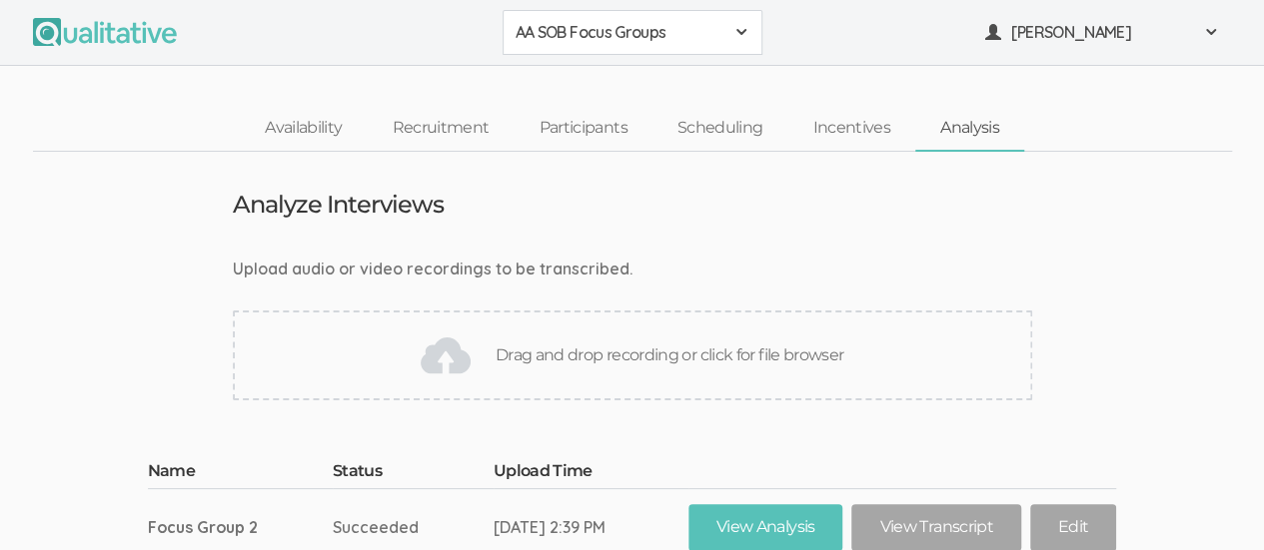
click at [1059, 280] on ui-view "Upload audio or video recordings to be transcribed. Drag and drop recording or …" at bounding box center [632, 329] width 1264 height 143
click at [741, 38] on span at bounding box center [741, 32] width 16 height 16
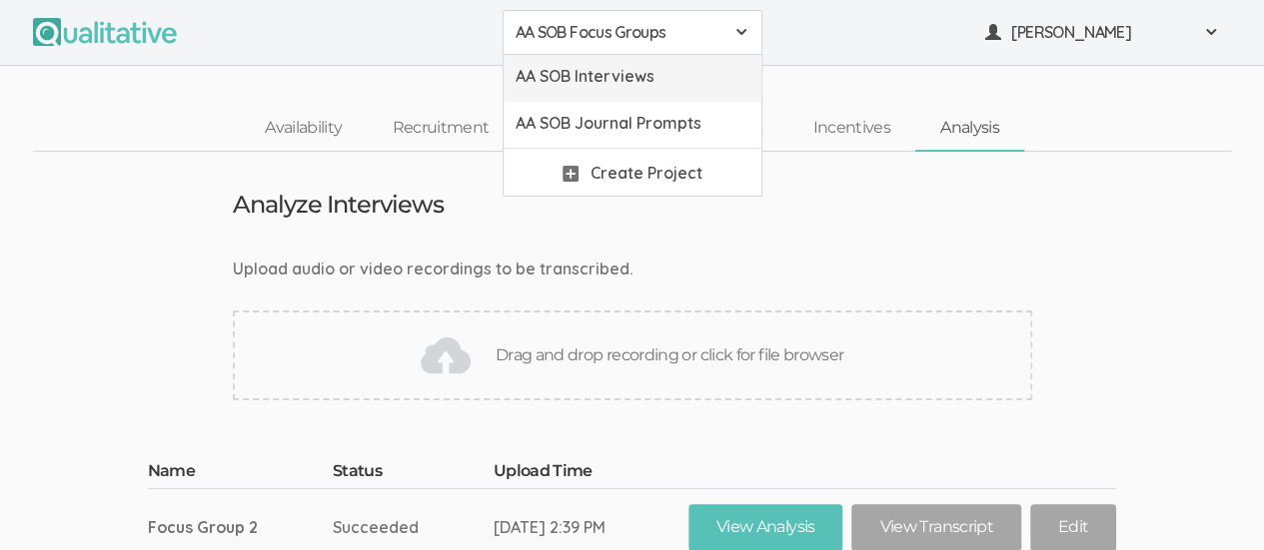
click at [681, 74] on span "AA SOB Interviews" at bounding box center [633, 76] width 234 height 23
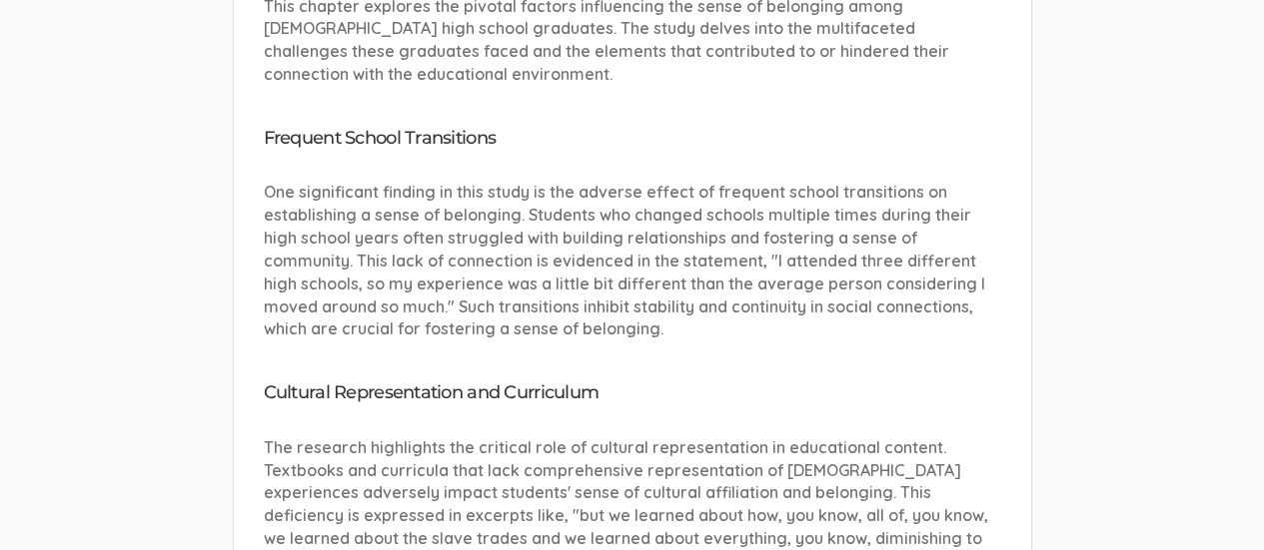
scroll to position [2728, 0]
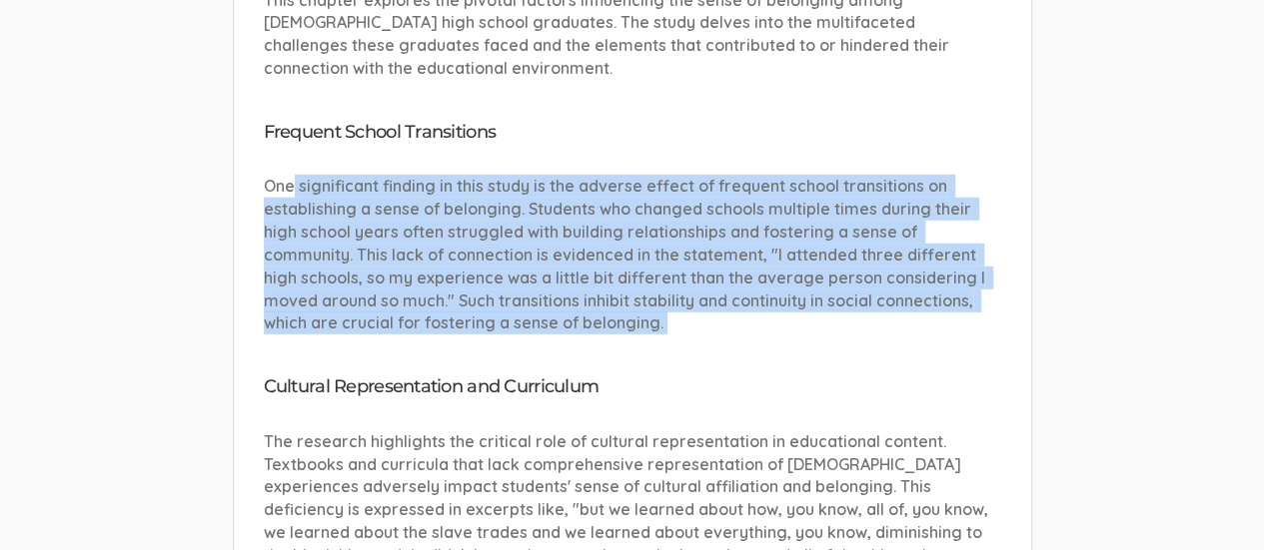
drag, startPoint x: 295, startPoint y: 163, endPoint x: 554, endPoint y: 333, distance: 310.4
copy p "significant finding in this study is the adverse effect of frequent school tran…"
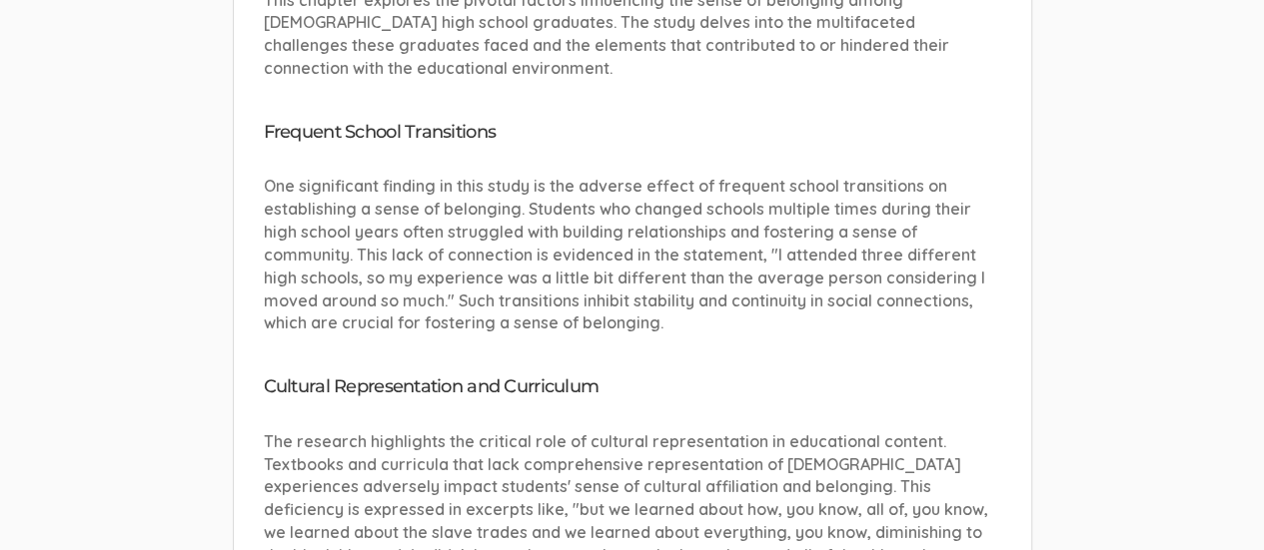
click at [854, 123] on h4 "Frequent School Transitions" at bounding box center [632, 133] width 737 height 20
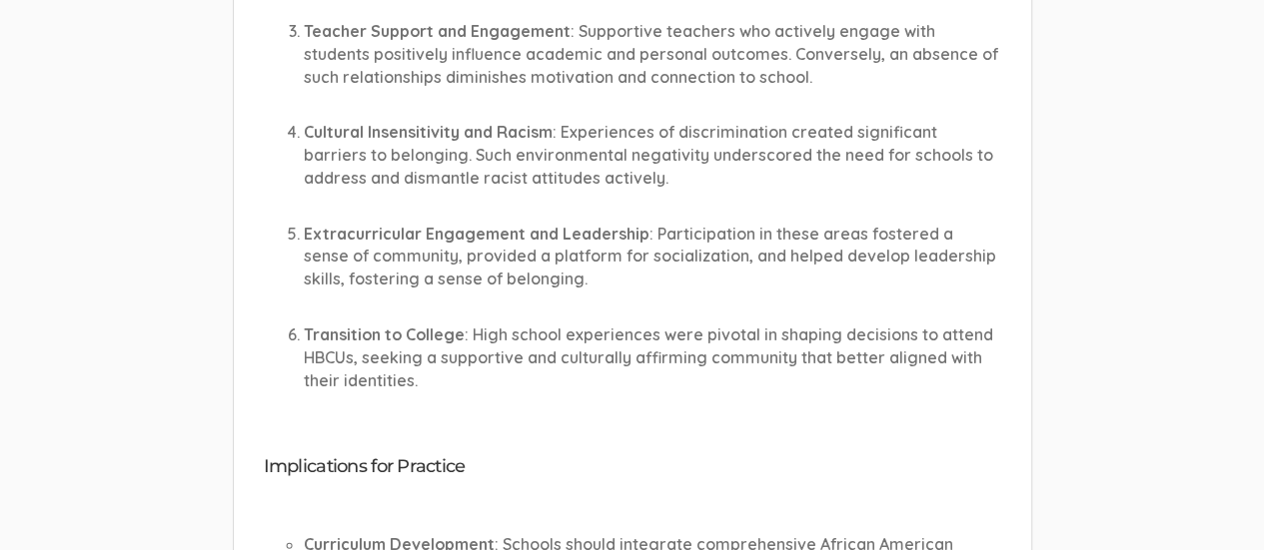
scroll to position [0, 0]
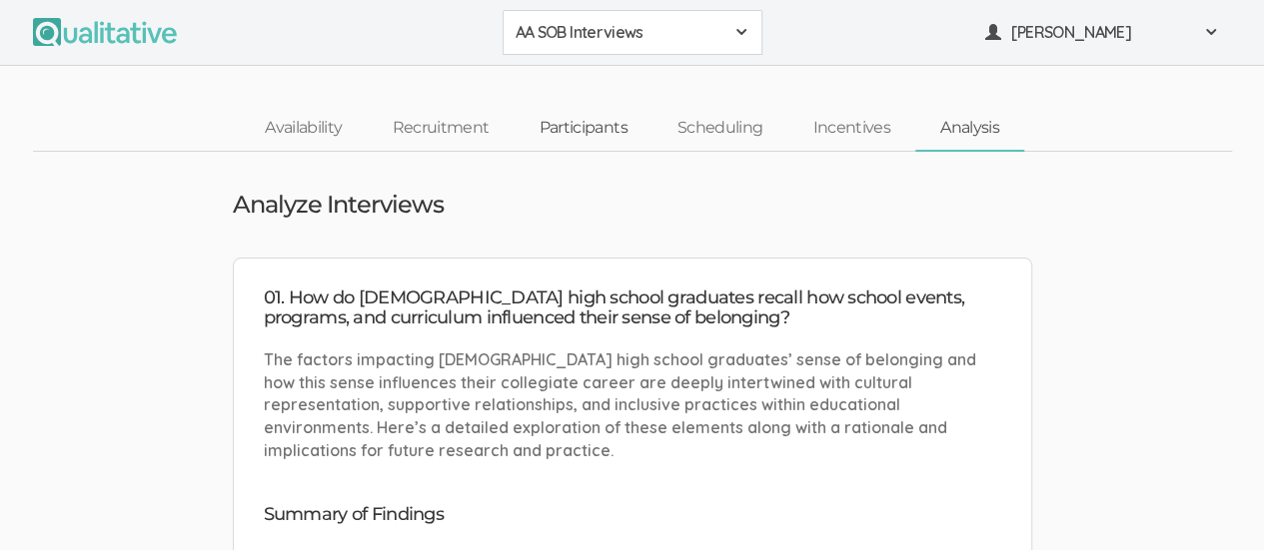
click at [606, 131] on link "Participants" at bounding box center [583, 128] width 138 height 43
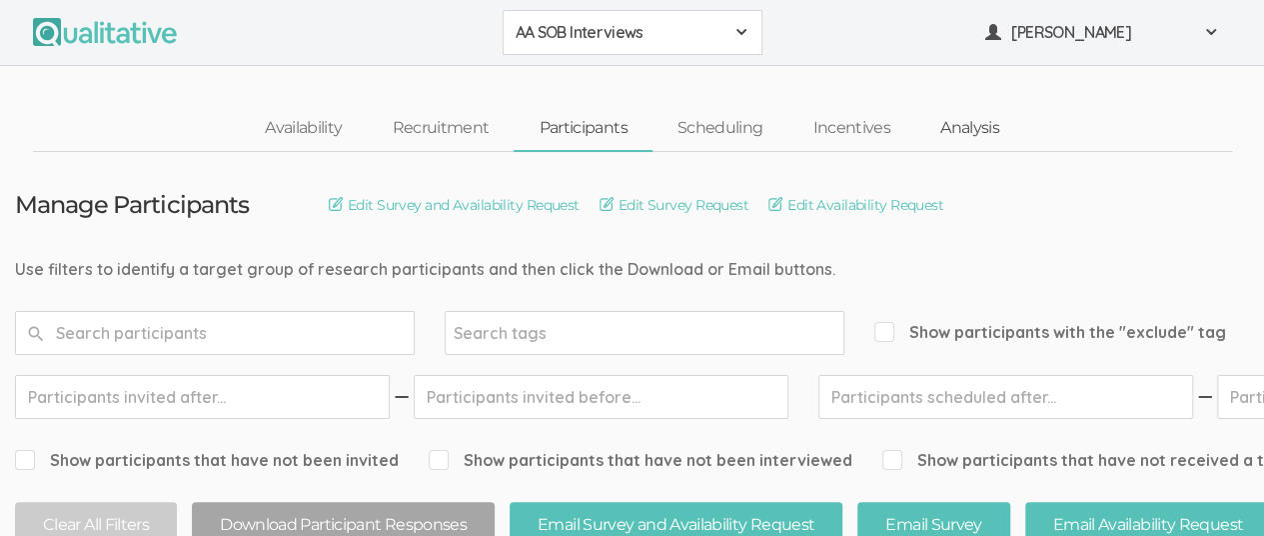
click at [971, 129] on link "Analysis" at bounding box center [969, 128] width 109 height 43
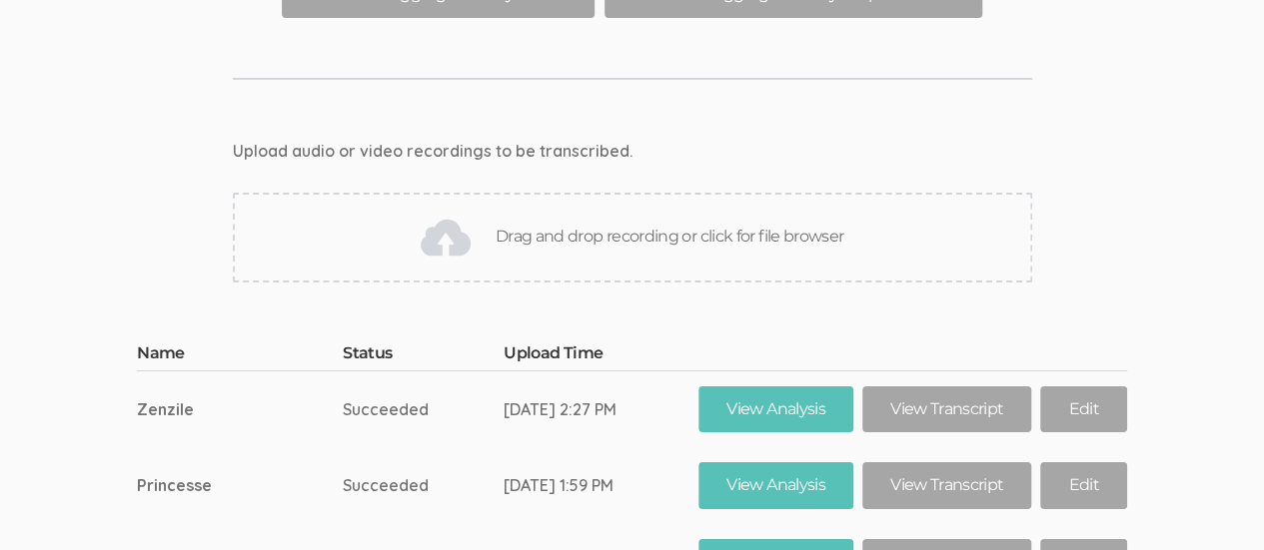
scroll to position [11039, 0]
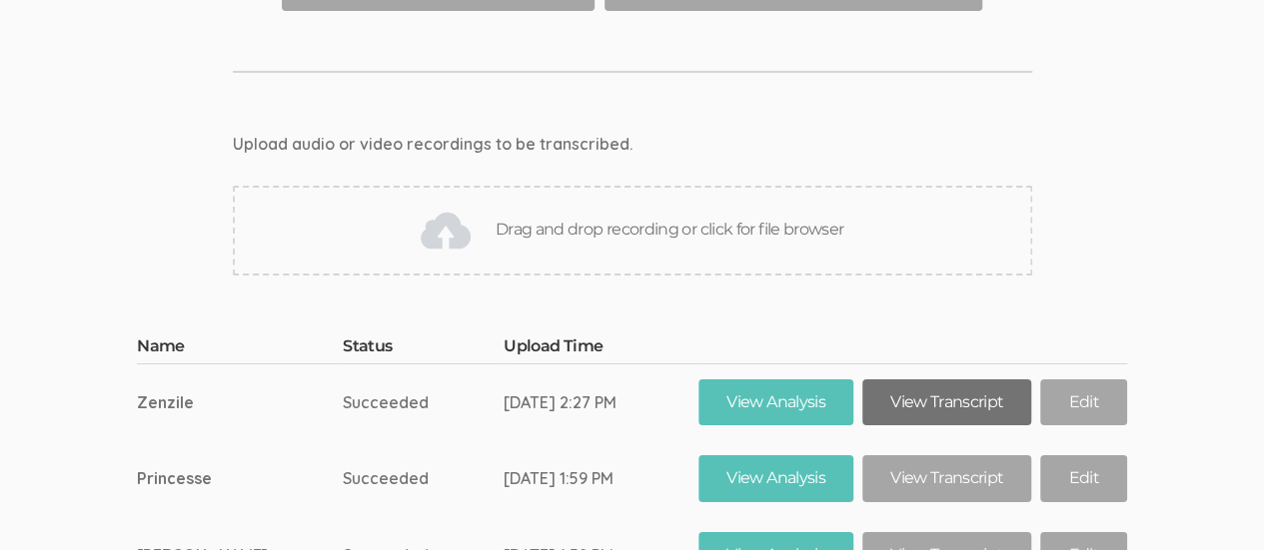
click at [955, 380] on link "View Transcript" at bounding box center [946, 403] width 169 height 47
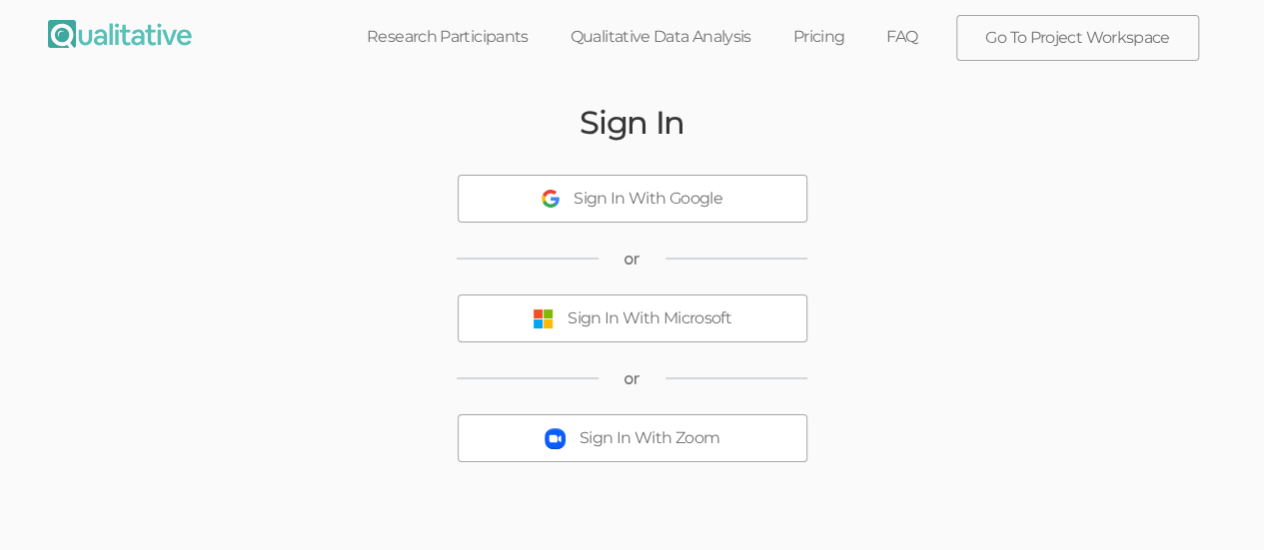
click at [727, 322] on div "Sign In With Microsoft" at bounding box center [649, 319] width 164 height 23
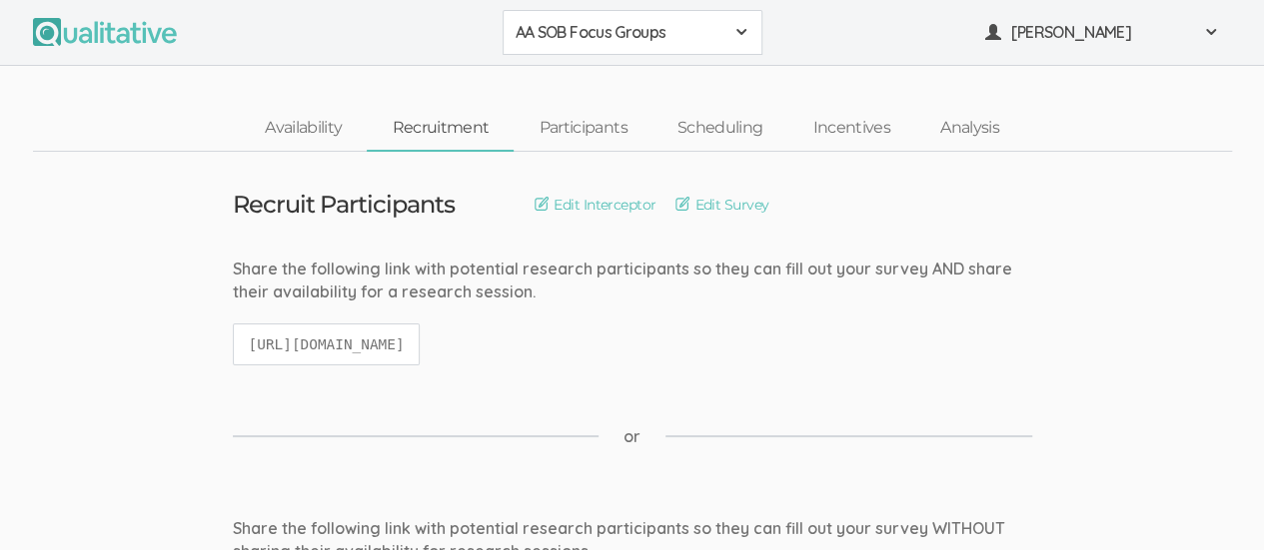
click at [741, 38] on span at bounding box center [741, 32] width 16 height 16
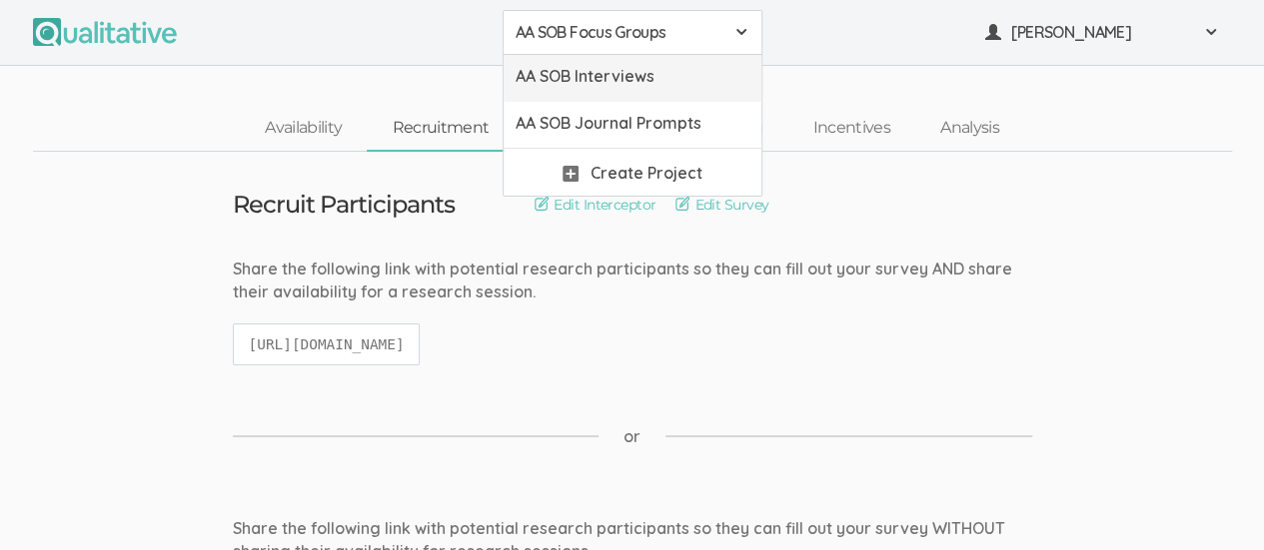
click at [689, 87] on link "AA SOB Interviews" at bounding box center [633, 78] width 258 height 47
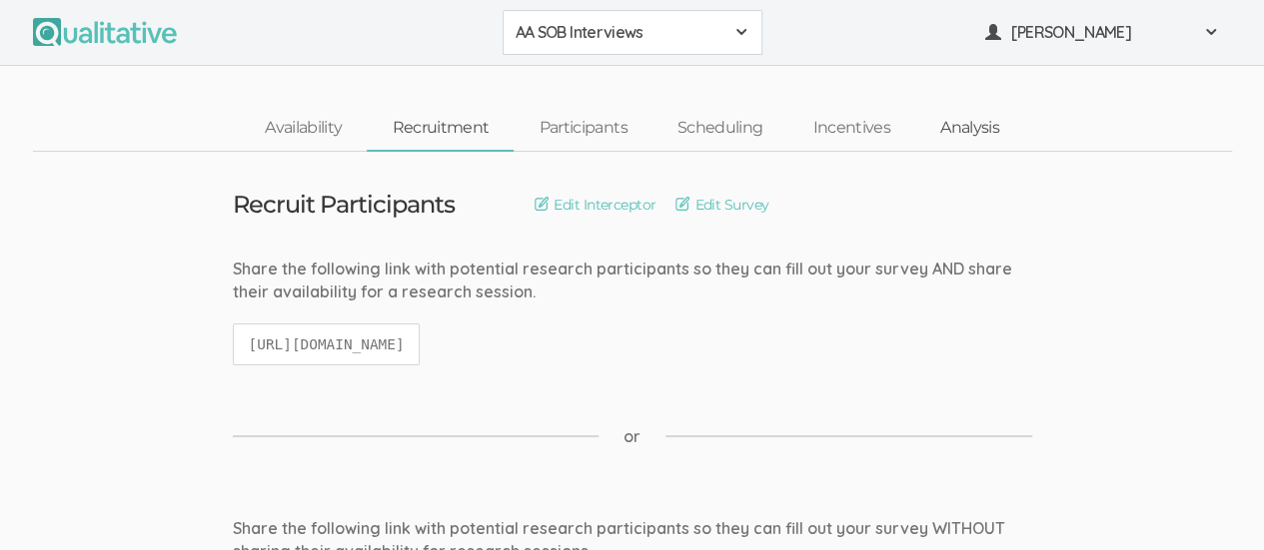
click at [990, 132] on link "Analysis" at bounding box center [969, 128] width 109 height 43
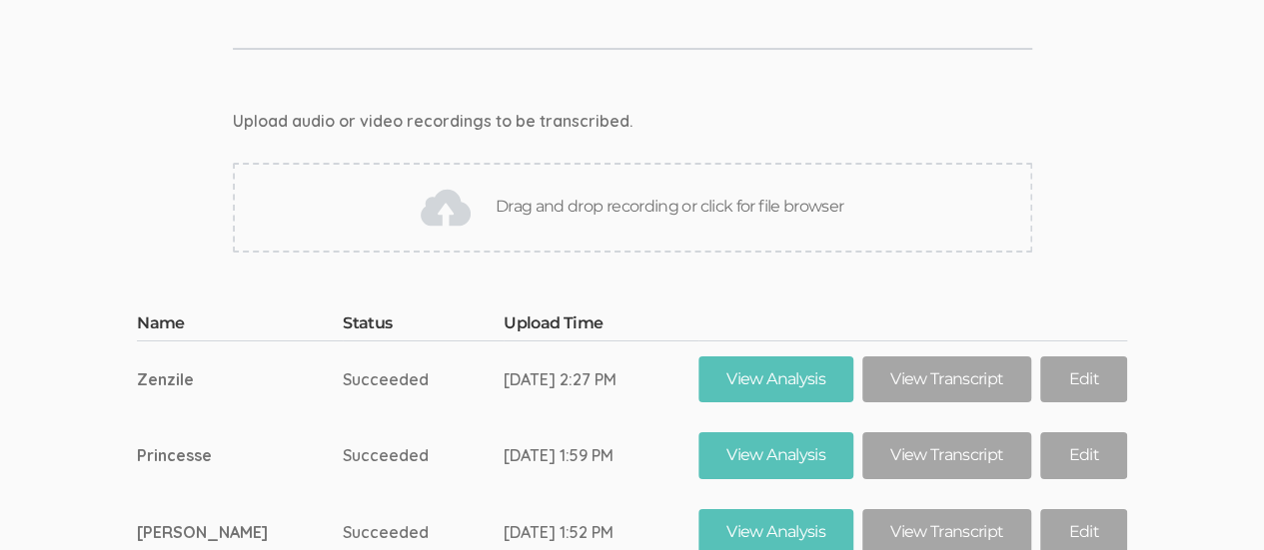
scroll to position [11065, 0]
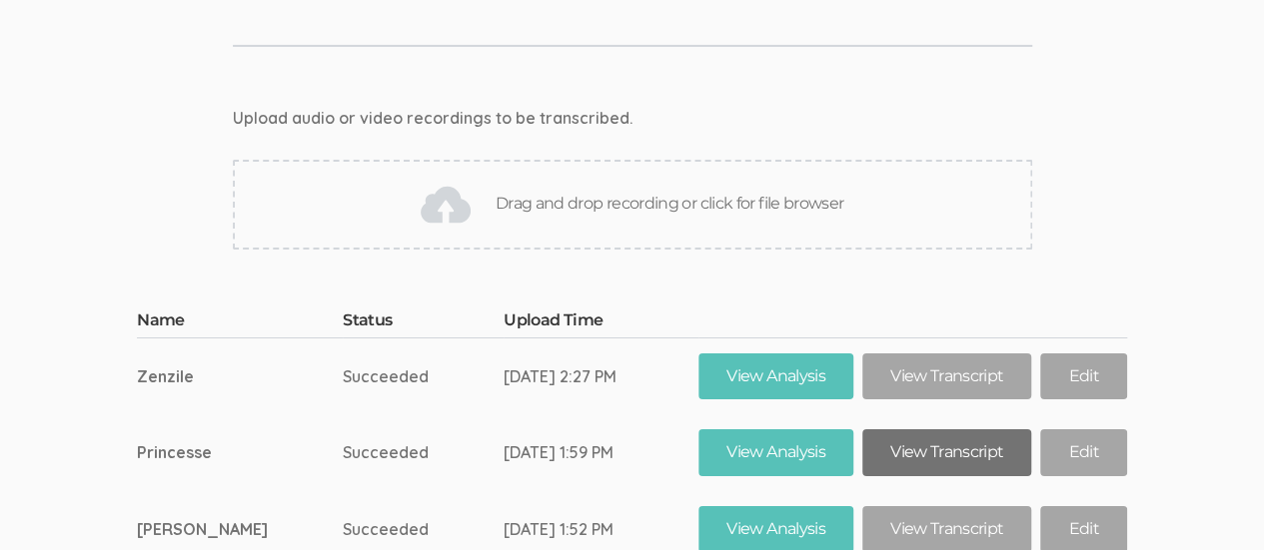
click at [961, 430] on link "View Transcript" at bounding box center [946, 453] width 169 height 47
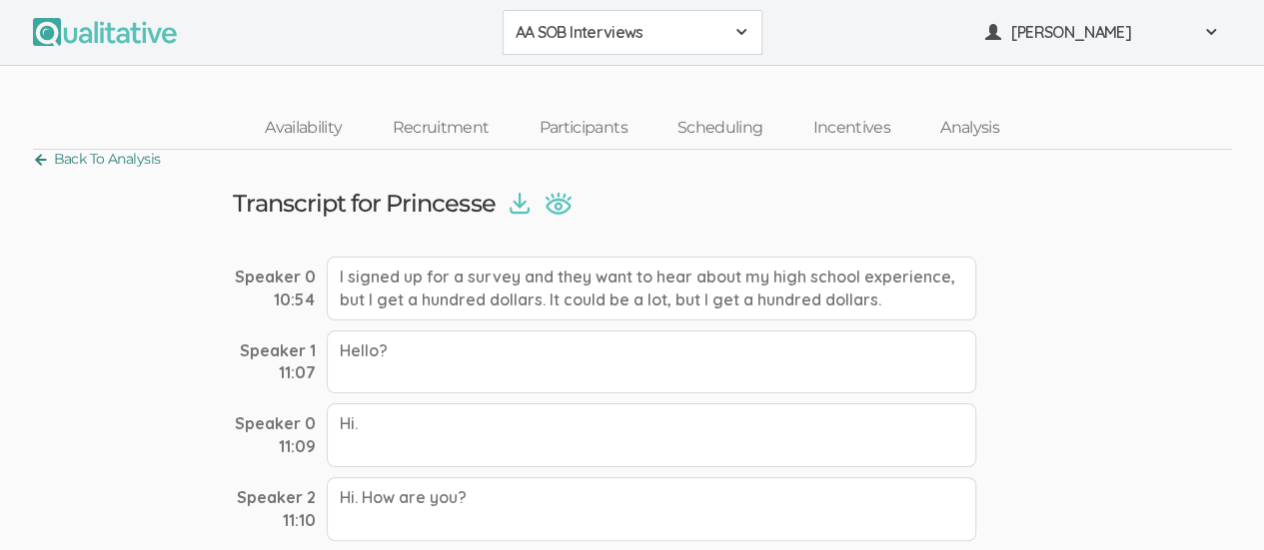
click at [48, 159] on link "Back To Analysis" at bounding box center [97, 159] width 128 height 27
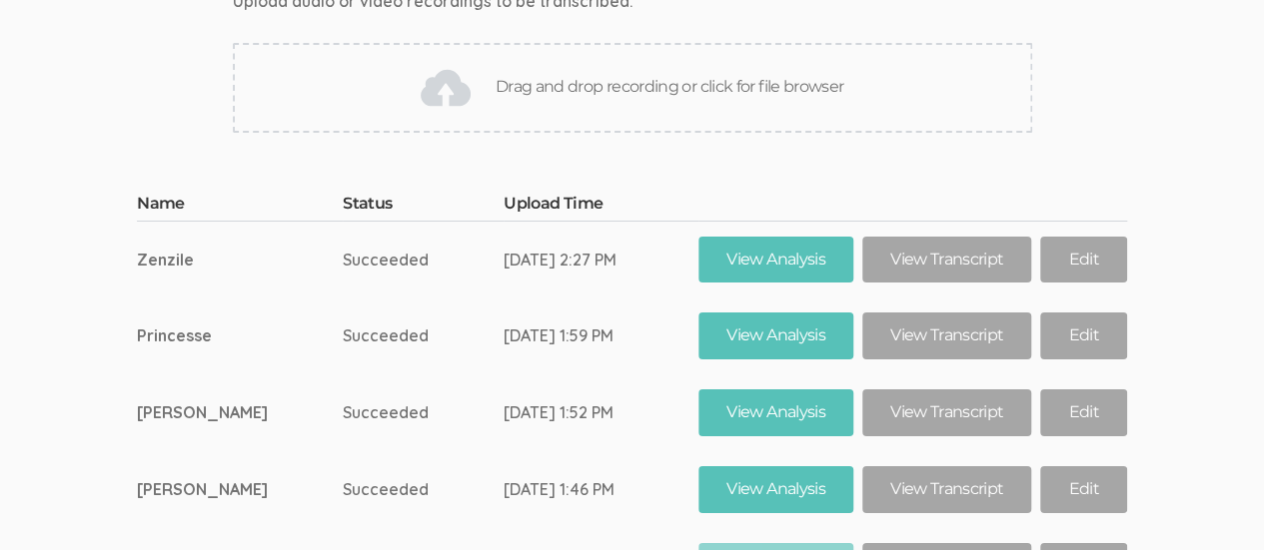
scroll to position [11182, 0]
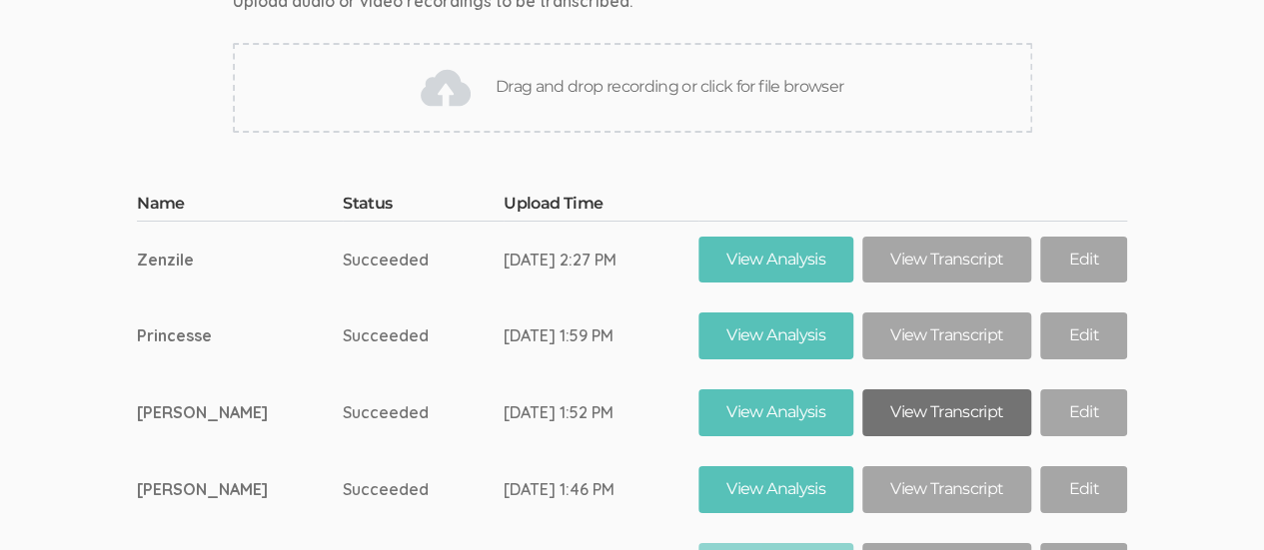
click at [957, 390] on link "View Transcript" at bounding box center [946, 413] width 169 height 47
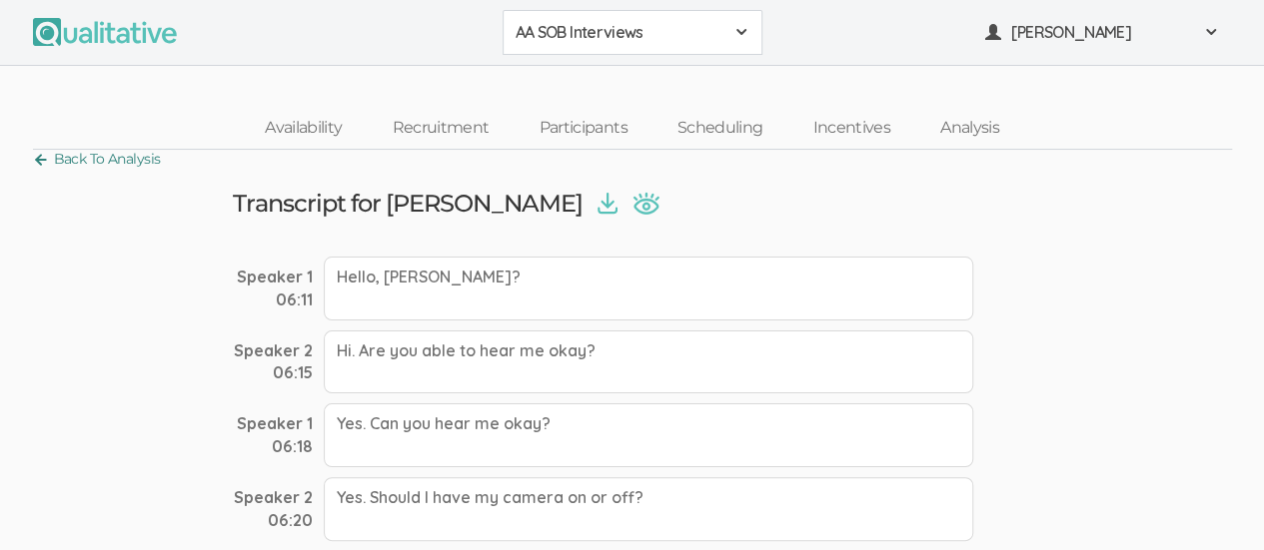
click at [46, 158] on link "Back To Analysis" at bounding box center [97, 159] width 128 height 27
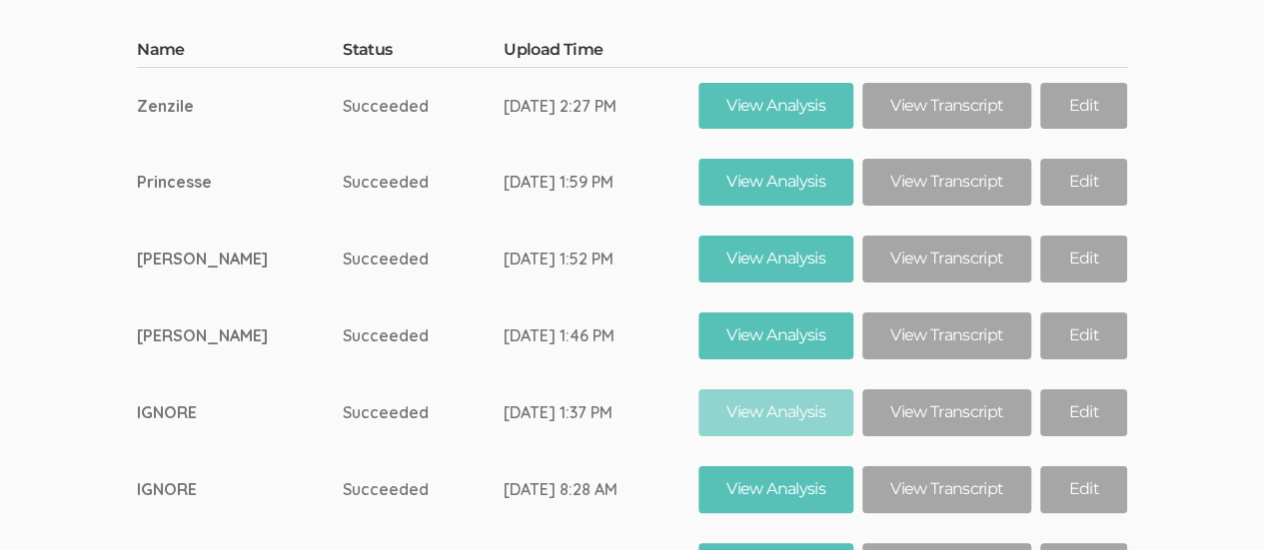
scroll to position [11378, 0]
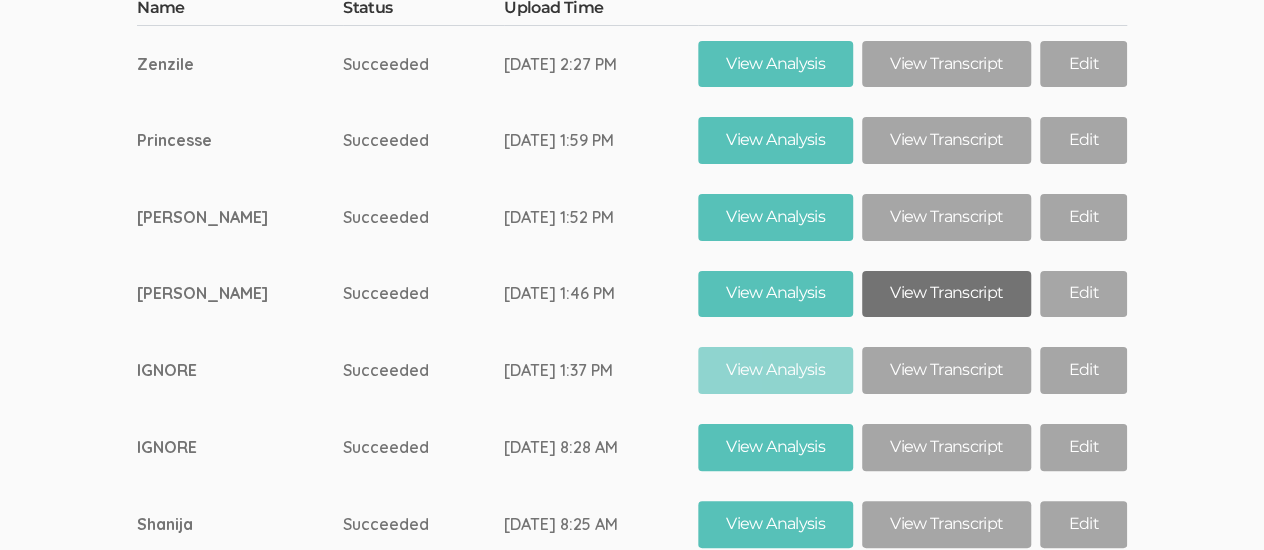
click at [949, 271] on link "View Transcript" at bounding box center [946, 294] width 169 height 47
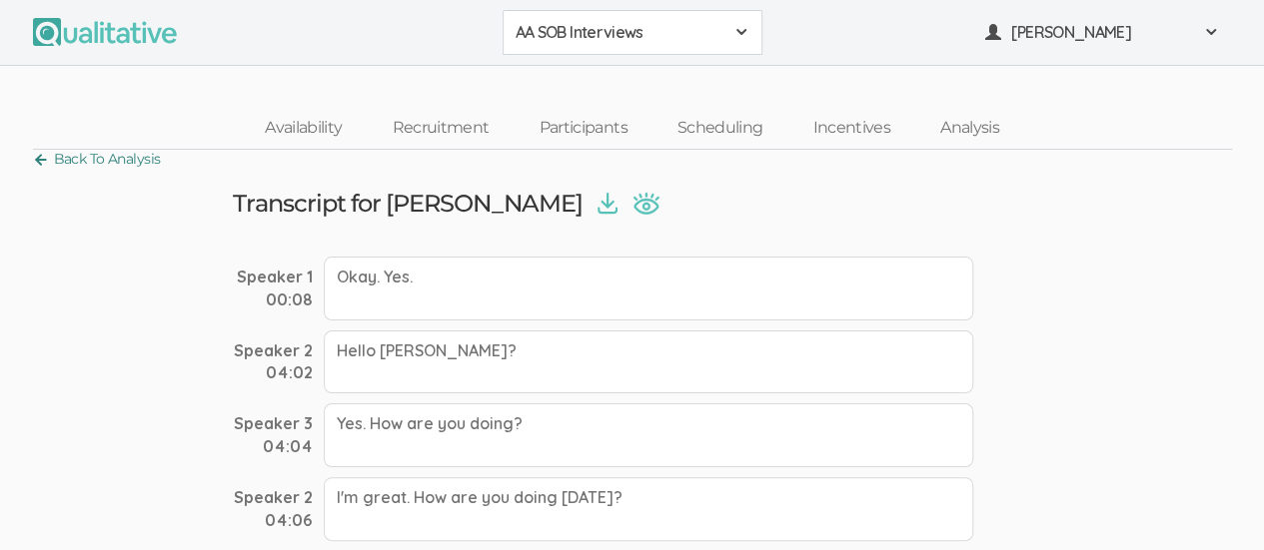
click at [39, 153] on link "Back To Analysis" at bounding box center [97, 159] width 128 height 27
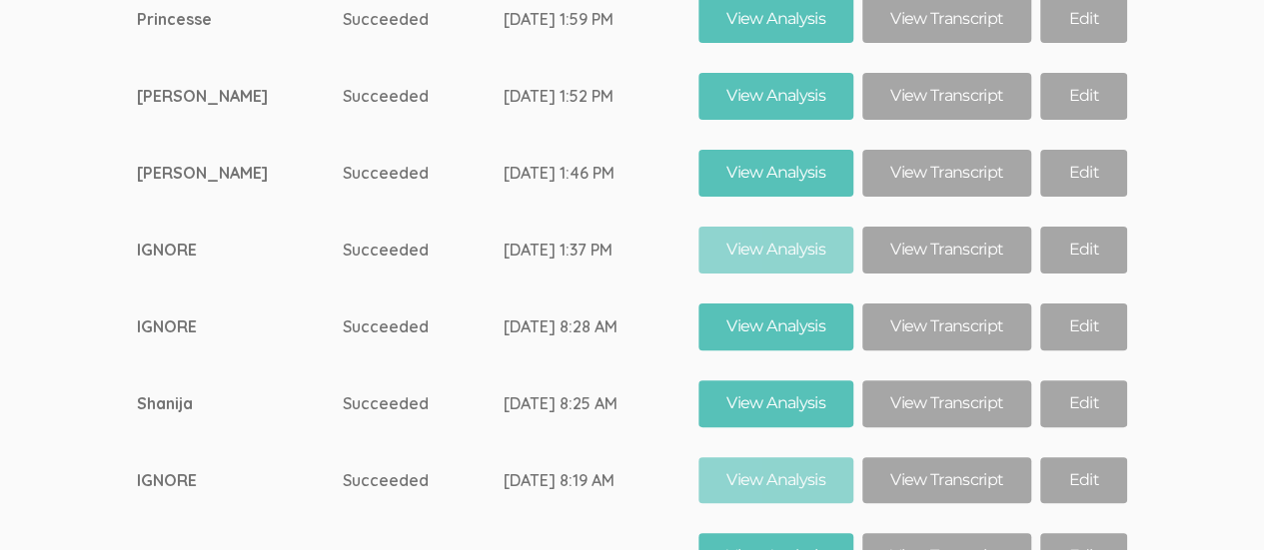
scroll to position [11513, 0]
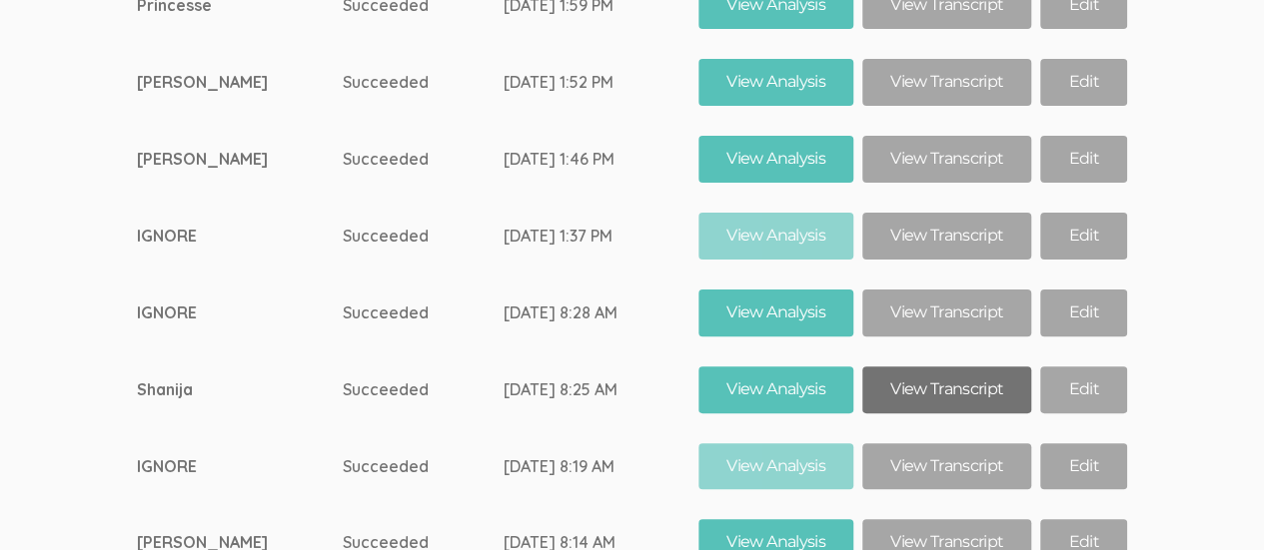
click at [943, 367] on link "View Transcript" at bounding box center [946, 390] width 169 height 47
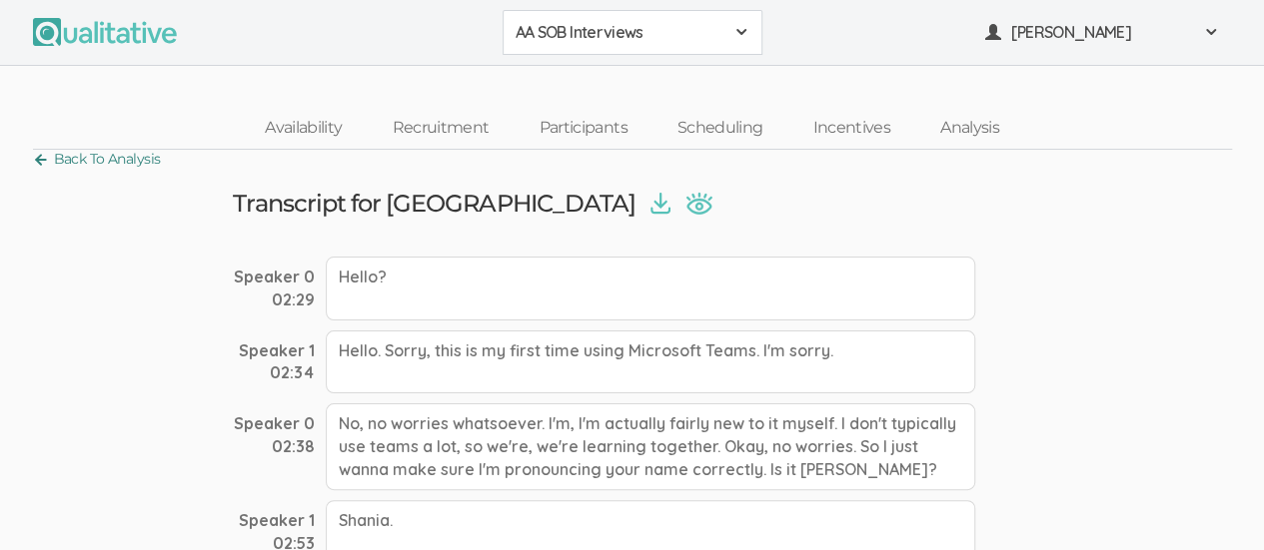
click at [33, 170] on link "Back To Analysis" at bounding box center [97, 159] width 128 height 27
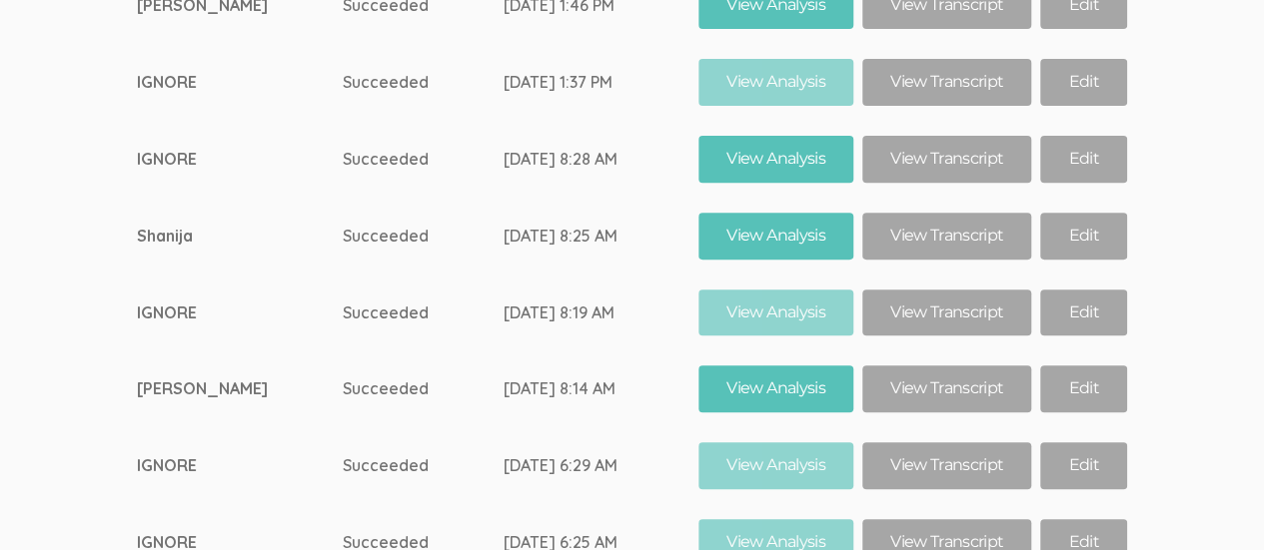
scroll to position [11670, 0]
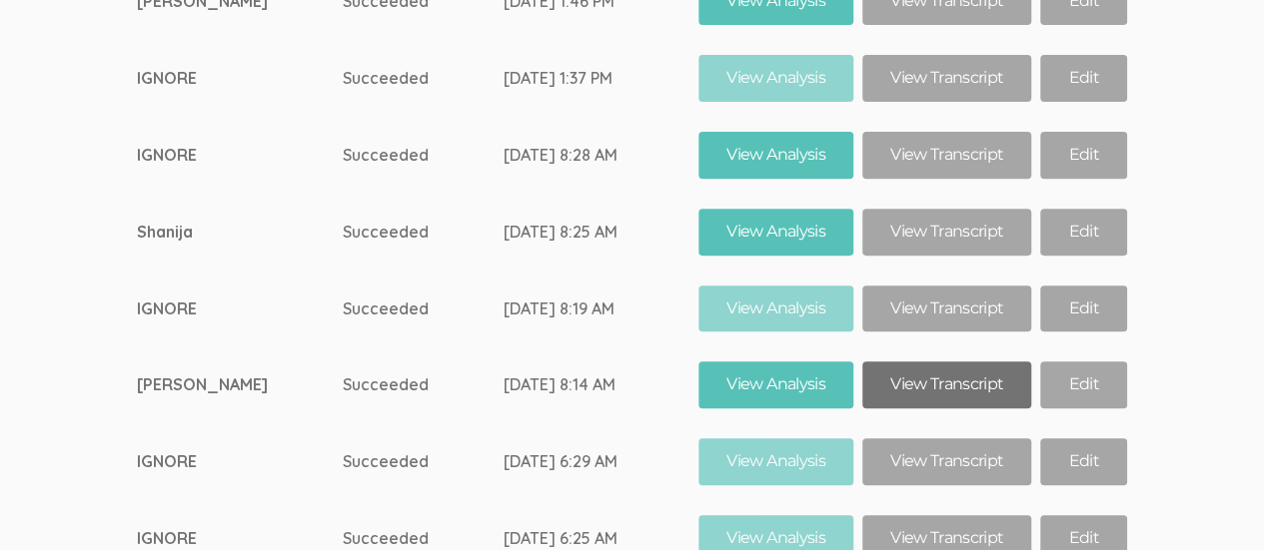
click at [942, 362] on link "View Transcript" at bounding box center [946, 385] width 169 height 47
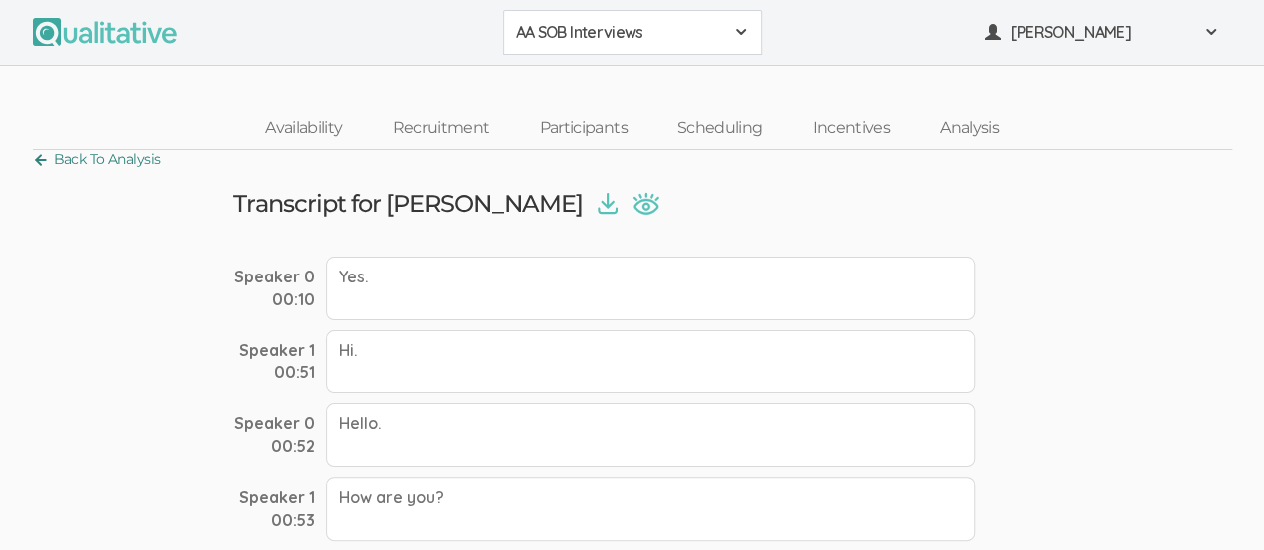
click at [40, 151] on link "Back To Analysis" at bounding box center [97, 159] width 128 height 27
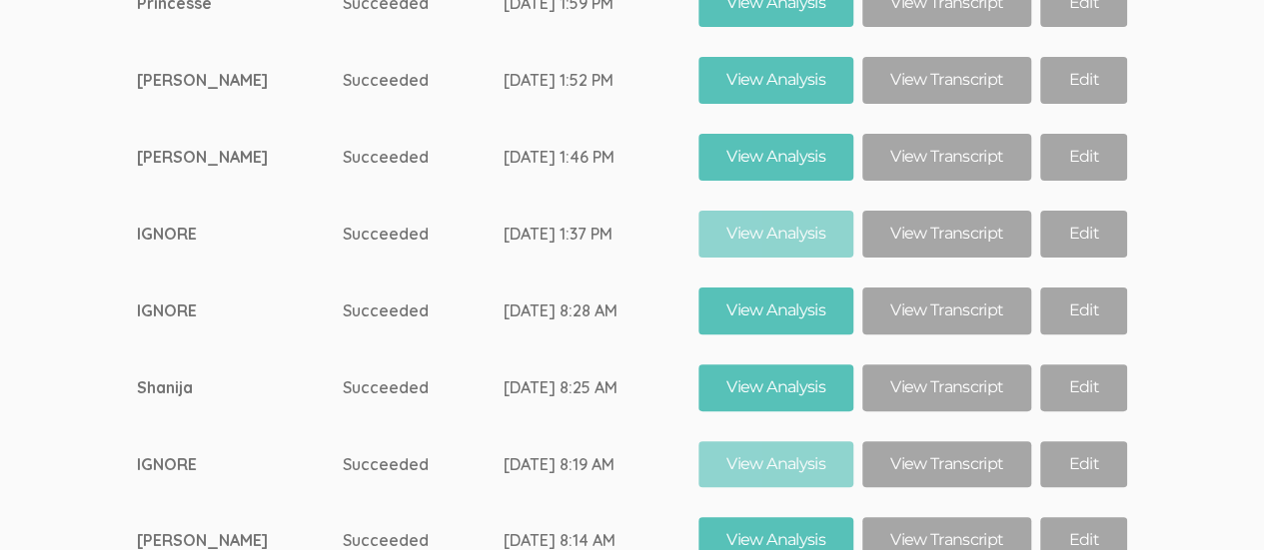
scroll to position [11506, 0]
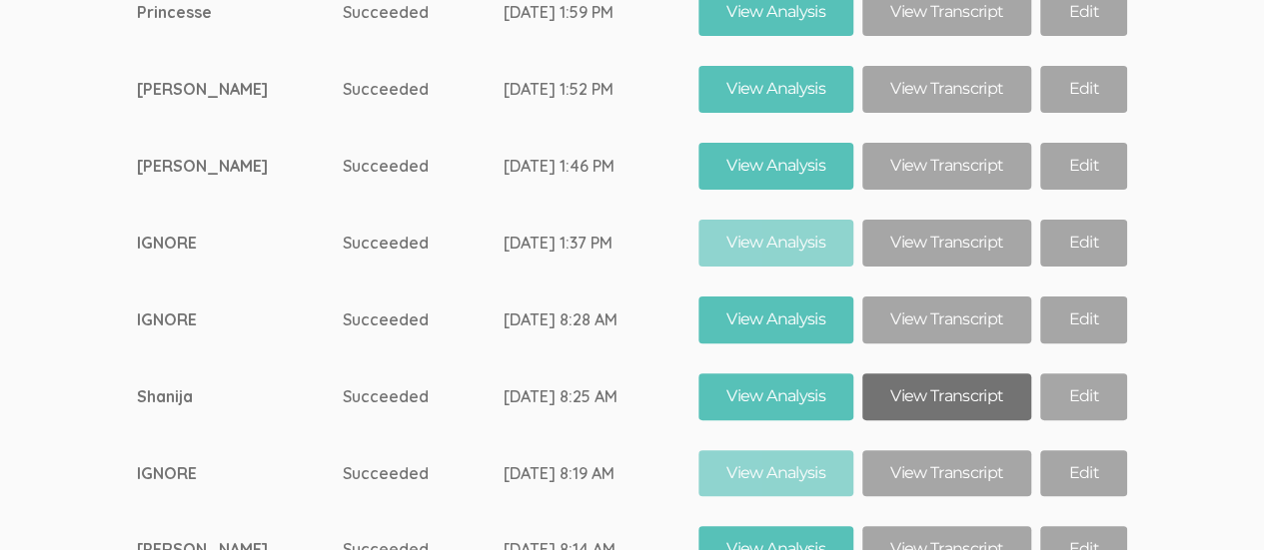
click at [935, 374] on link "View Transcript" at bounding box center [946, 397] width 169 height 47
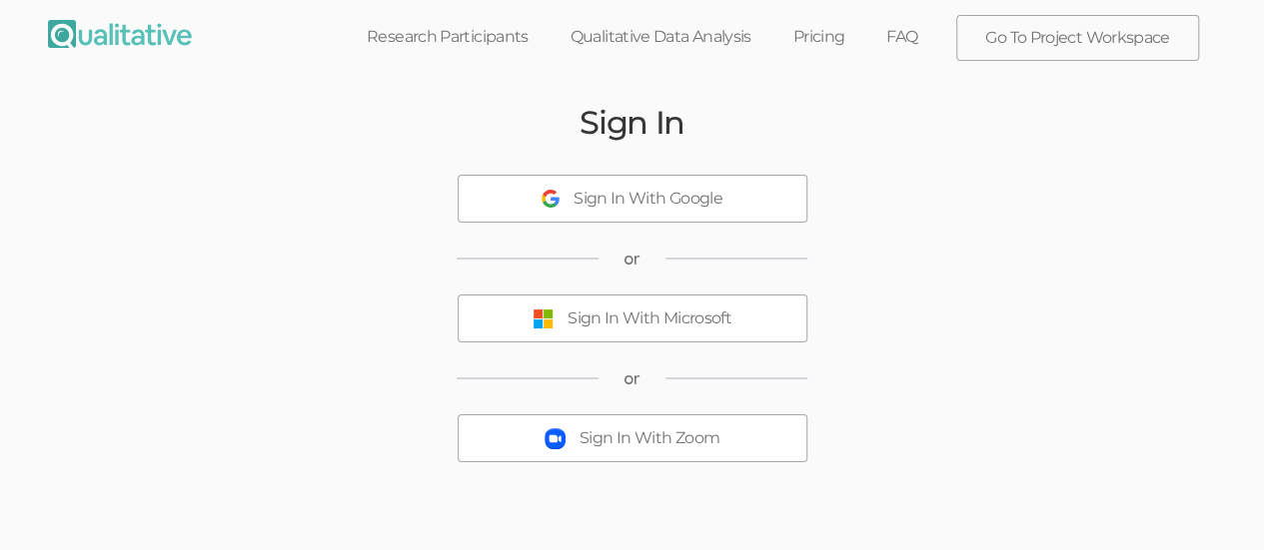
click at [704, 331] on button "Sign In With Microsoft" at bounding box center [633, 319] width 350 height 48
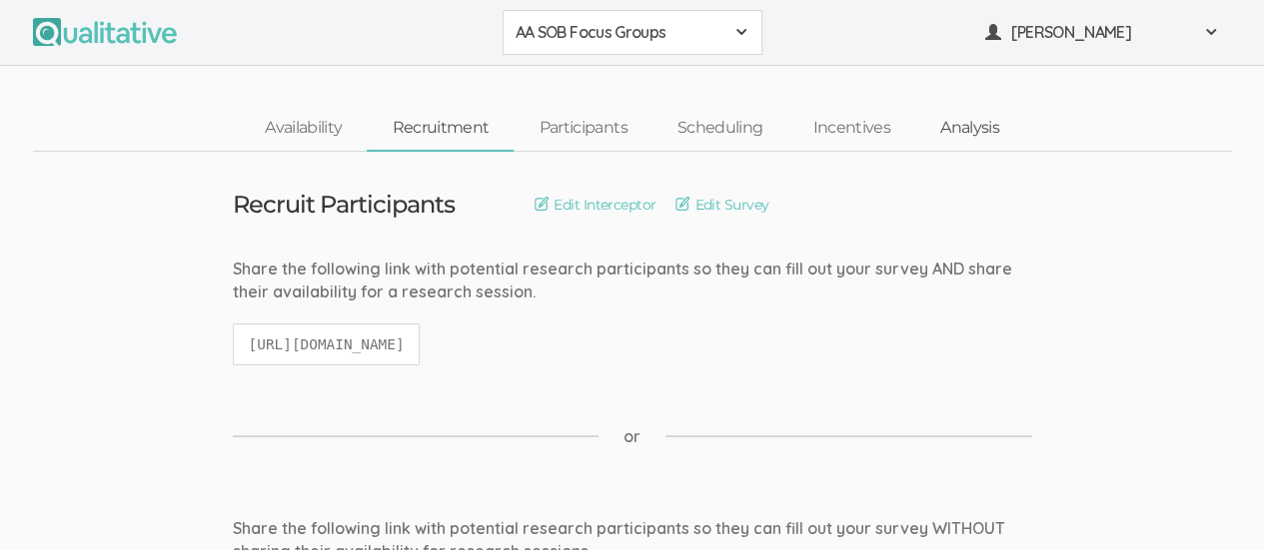
click at [963, 134] on link "Analysis" at bounding box center [969, 128] width 109 height 43
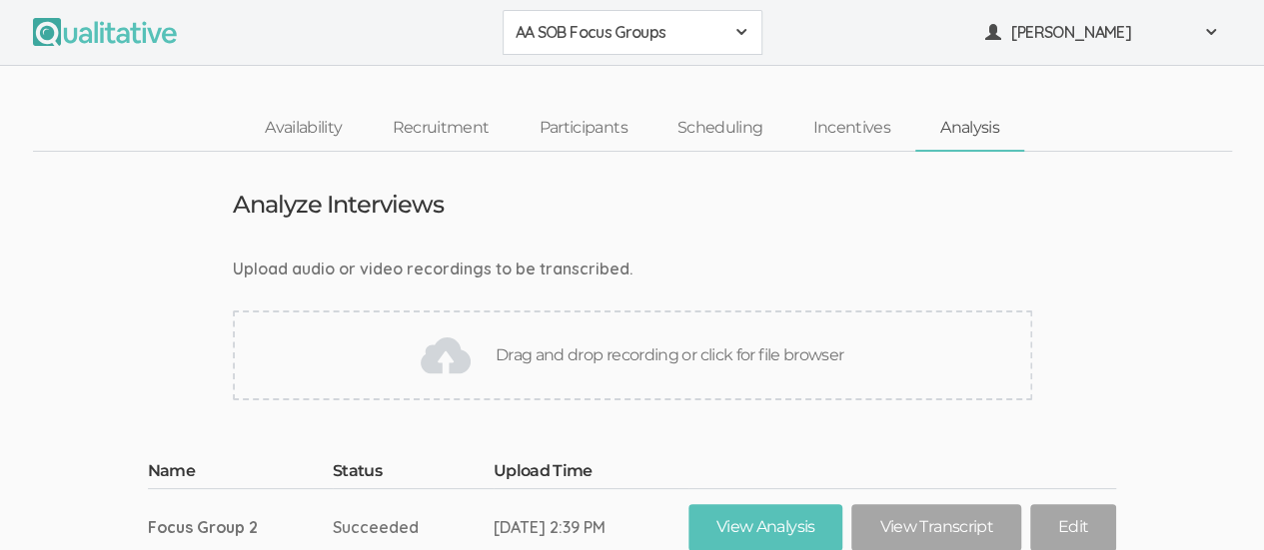
click at [738, 42] on div "AA SOB Focus Groups" at bounding box center [633, 32] width 234 height 23
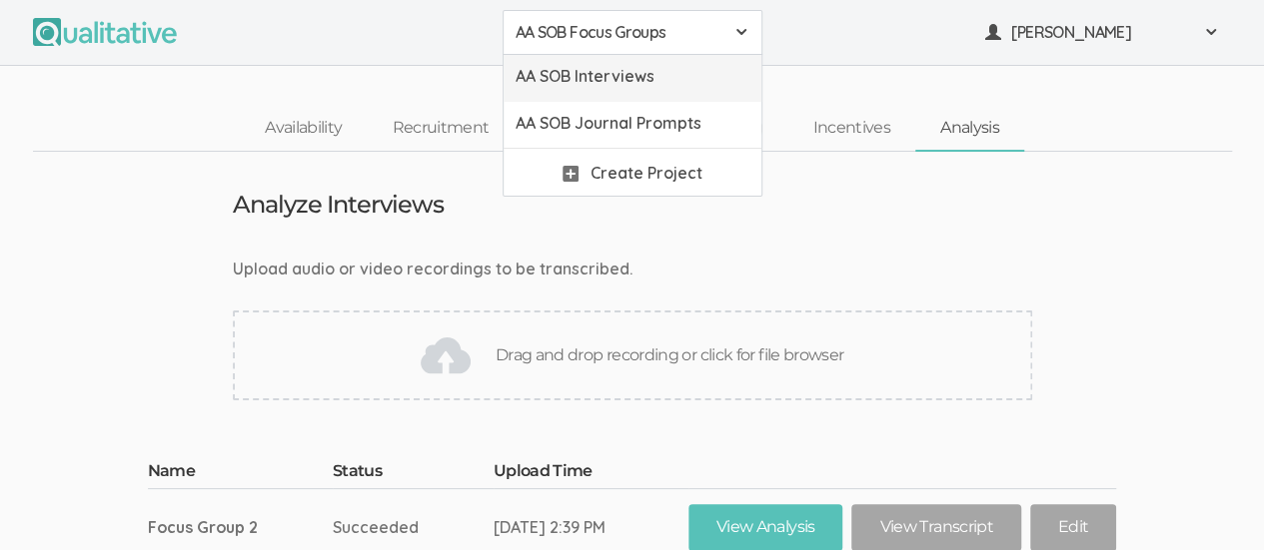
click at [678, 74] on span "AA SOB Interviews" at bounding box center [633, 76] width 234 height 23
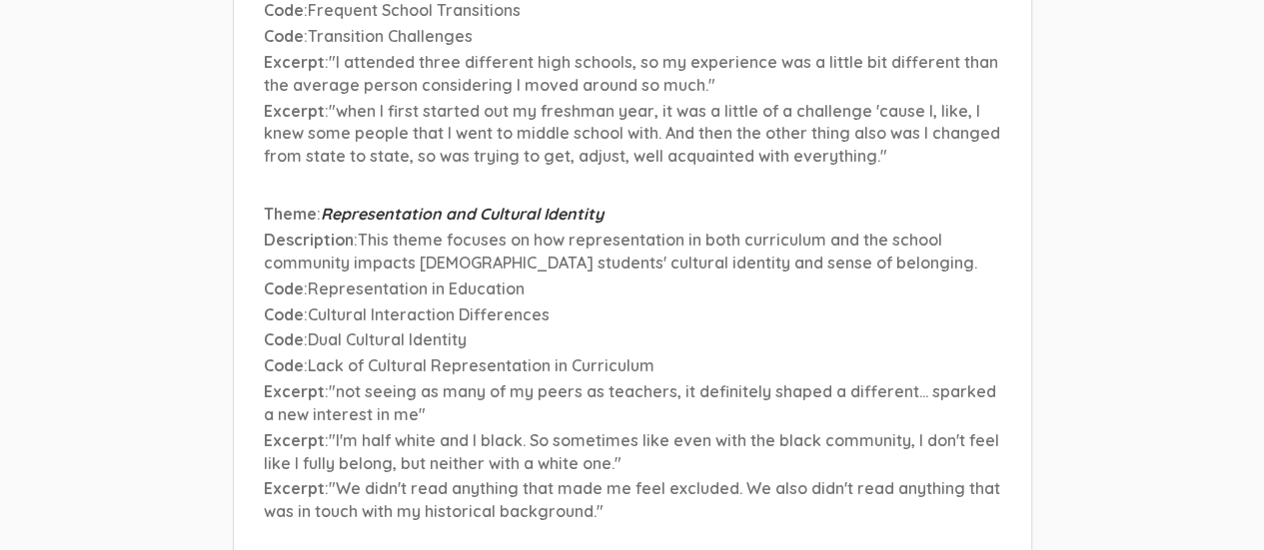
scroll to position [6880, 0]
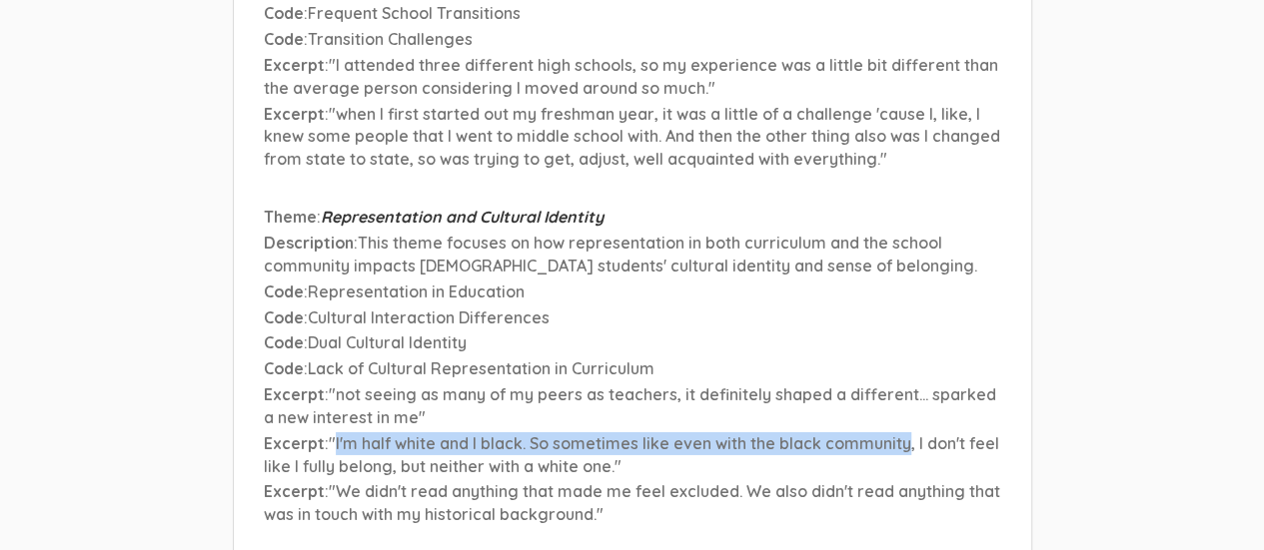
drag, startPoint x: 336, startPoint y: 303, endPoint x: 905, endPoint y: 301, distance: 569.5
click at [905, 434] on span ""I'm half white and I black. So sometimes like even with the black community, I…" at bounding box center [631, 455] width 735 height 43
copy span "I'm half white and I black. So sometimes like even with the black community"
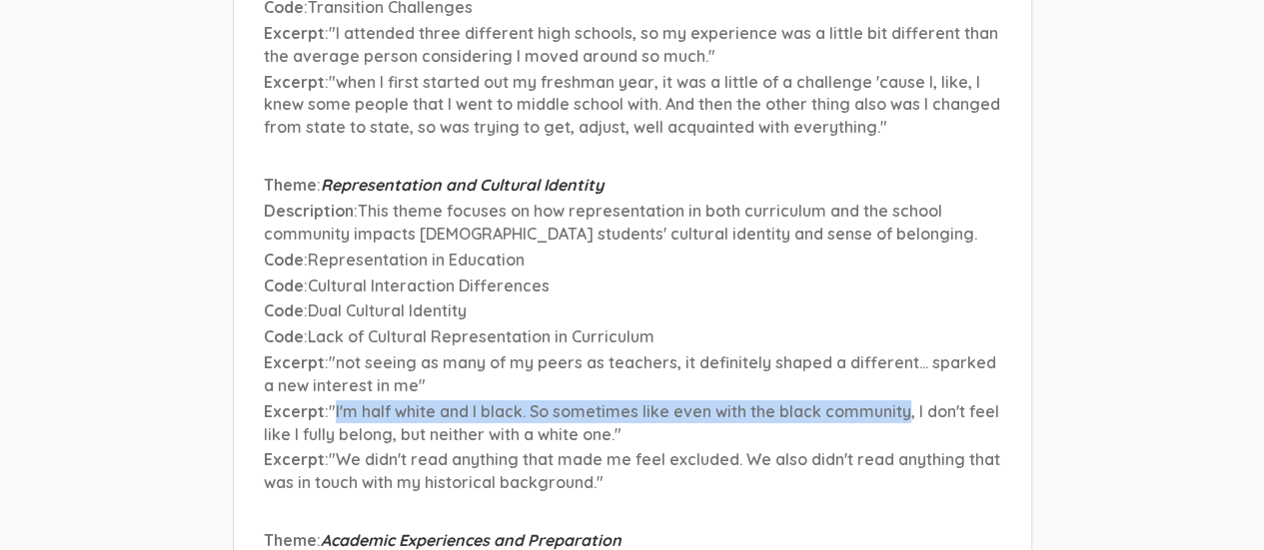
scroll to position [6913, 0]
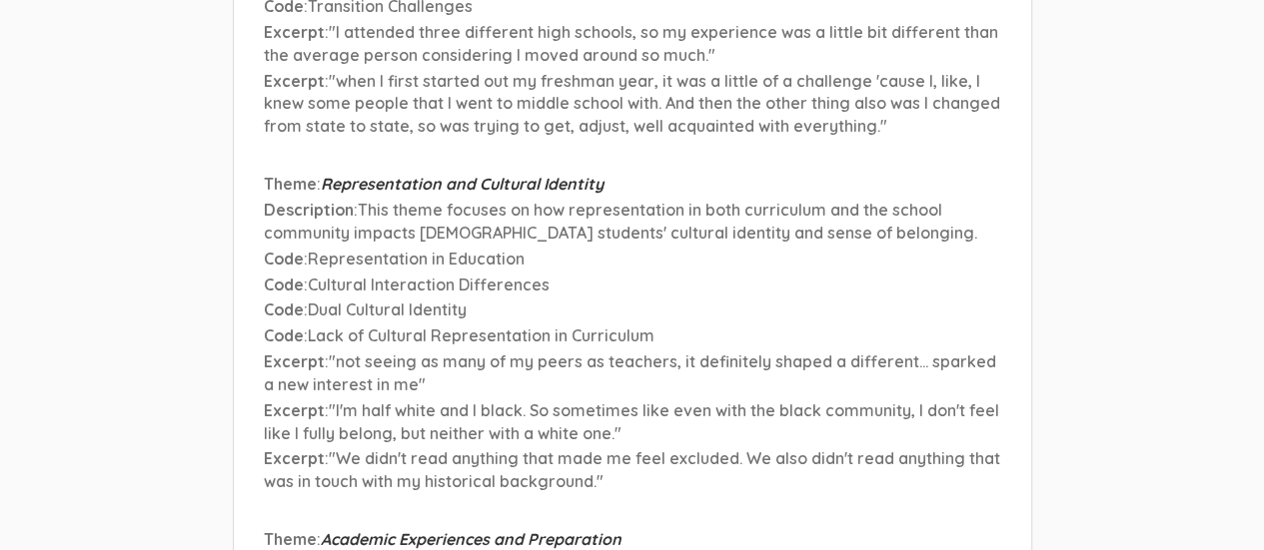
click at [506, 401] on span ""I'm half white and I black. So sometimes like even with the black community, I…" at bounding box center [631, 422] width 735 height 43
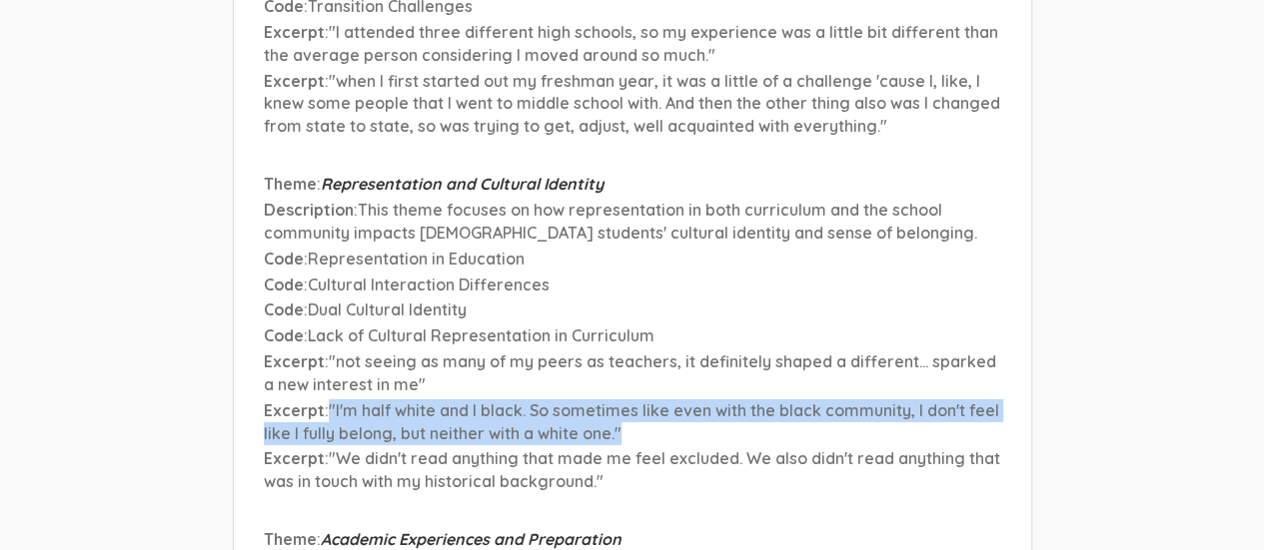
drag, startPoint x: 330, startPoint y: 271, endPoint x: 646, endPoint y: 289, distance: 317.2
click at [646, 400] on p "Excerpt : "I'm half white and I black. So sometimes like even with the black co…" at bounding box center [632, 423] width 737 height 46
copy span ""I'm half white and I black. So sometimes like even with the black community, I…"
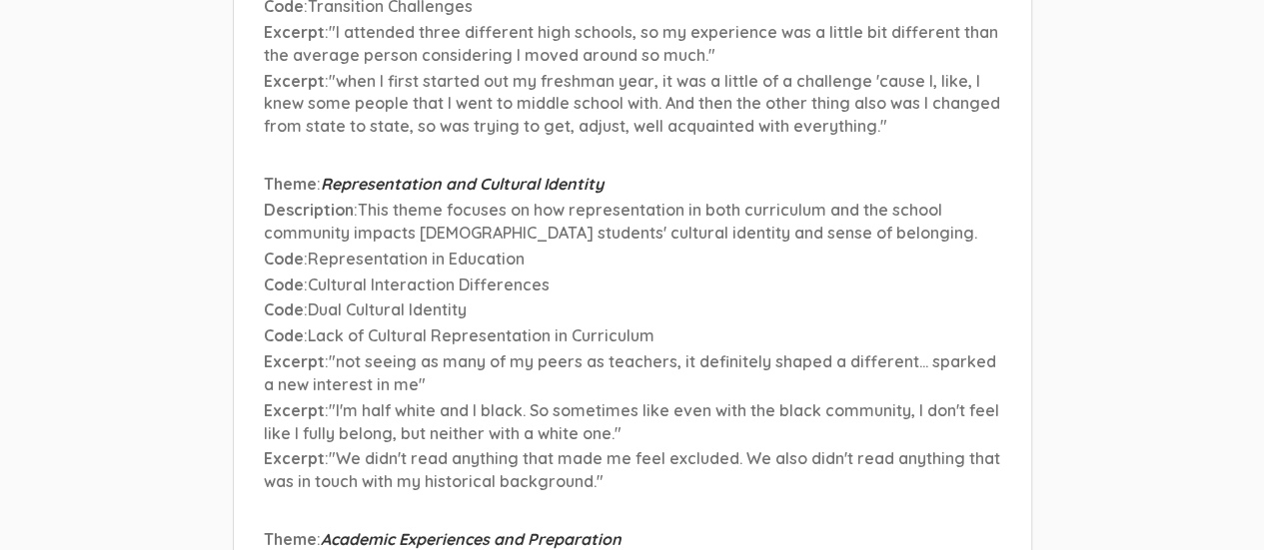
click at [381, 449] on span ""We didn't read anything that made me feel excluded. We also didn't read anythi…" at bounding box center [632, 470] width 736 height 43
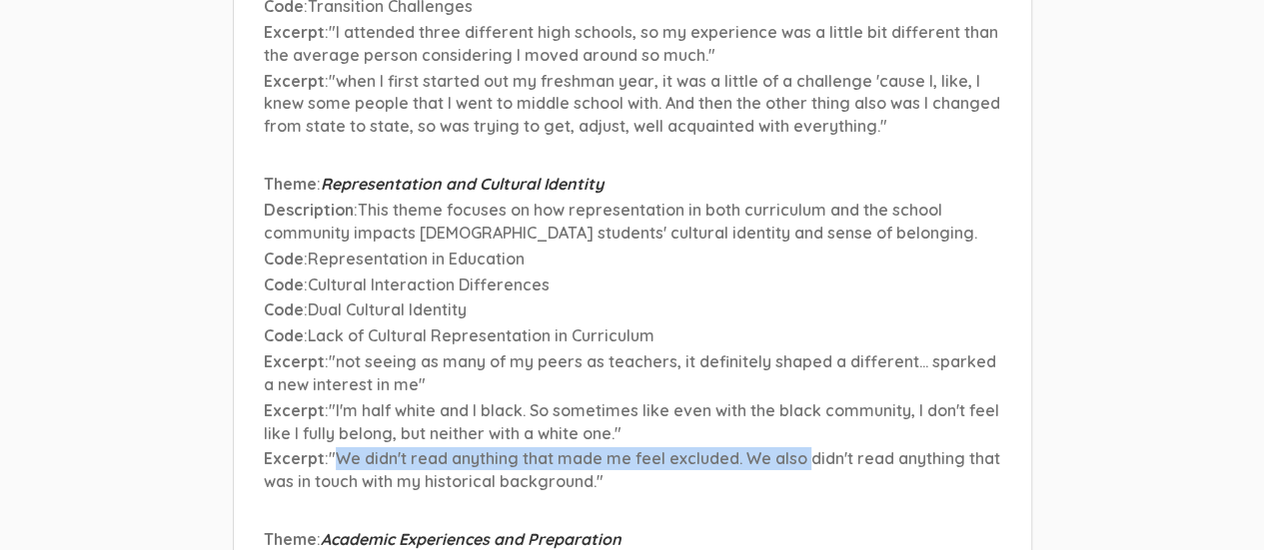
drag, startPoint x: 338, startPoint y: 321, endPoint x: 807, endPoint y: 319, distance: 469.6
click at [807, 449] on span ""We didn't read anything that made me feel excluded. We also didn't read anythi…" at bounding box center [632, 470] width 736 height 43
copy span "We didn't read anything that made me feel excluded. We also"
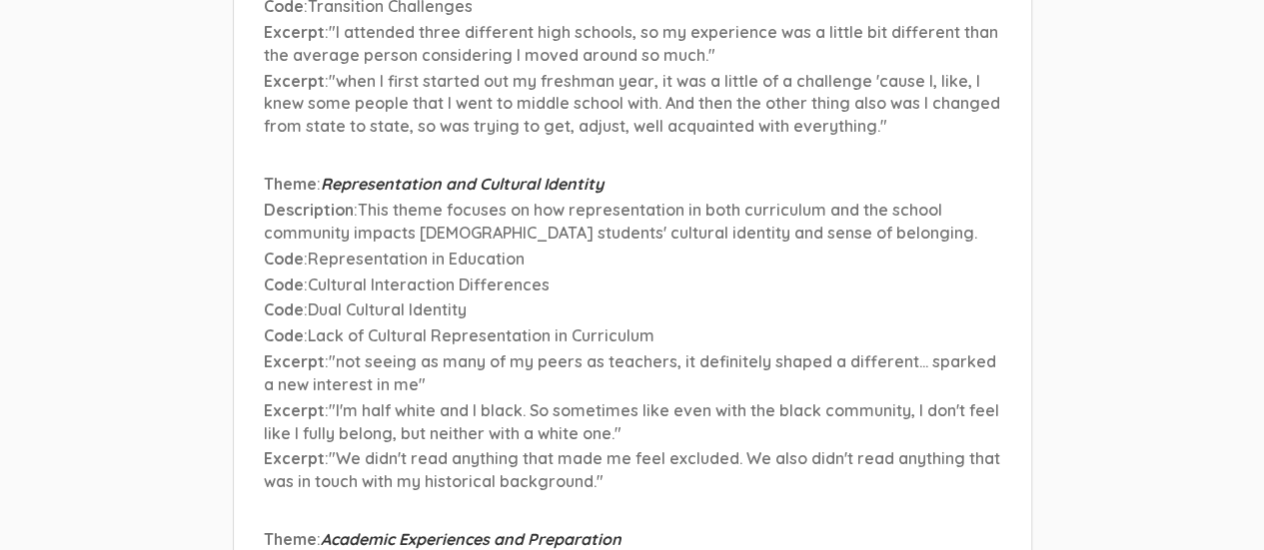
click at [330, 449] on span ""We didn't read anything that made me feel excluded. We also didn't read anythi…" at bounding box center [632, 470] width 736 height 43
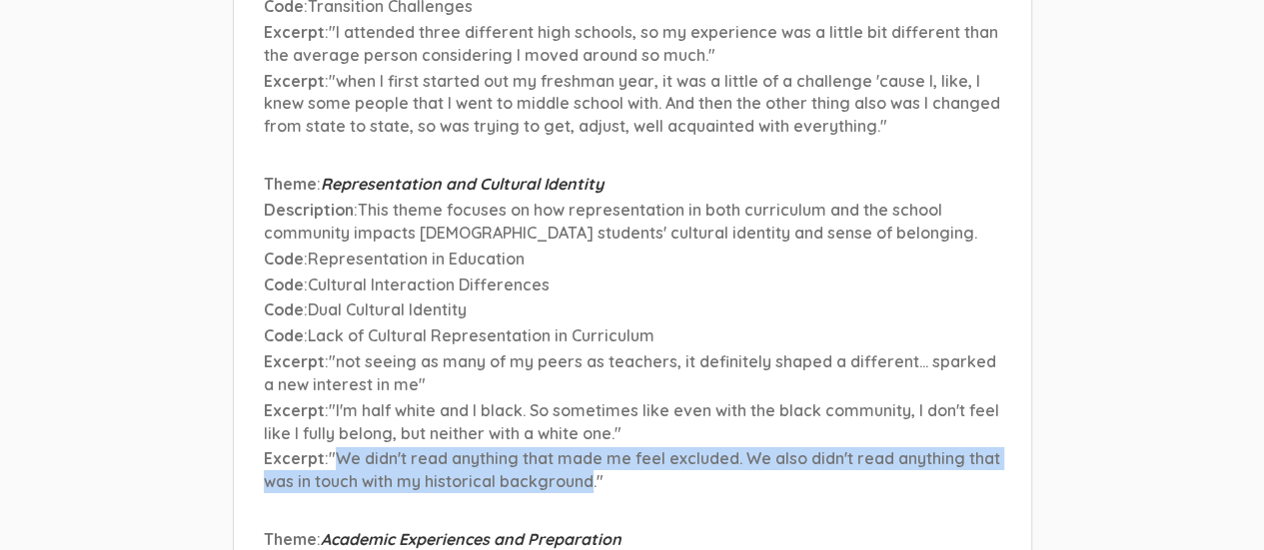
drag, startPoint x: 334, startPoint y: 316, endPoint x: 587, endPoint y: 343, distance: 255.2
click at [587, 449] on span ""We didn't read anything that made me feel excluded. We also didn't read anythi…" at bounding box center [632, 470] width 736 height 43
copy span "We didn't read anything that made me feel excluded. We also didn't read anythin…"
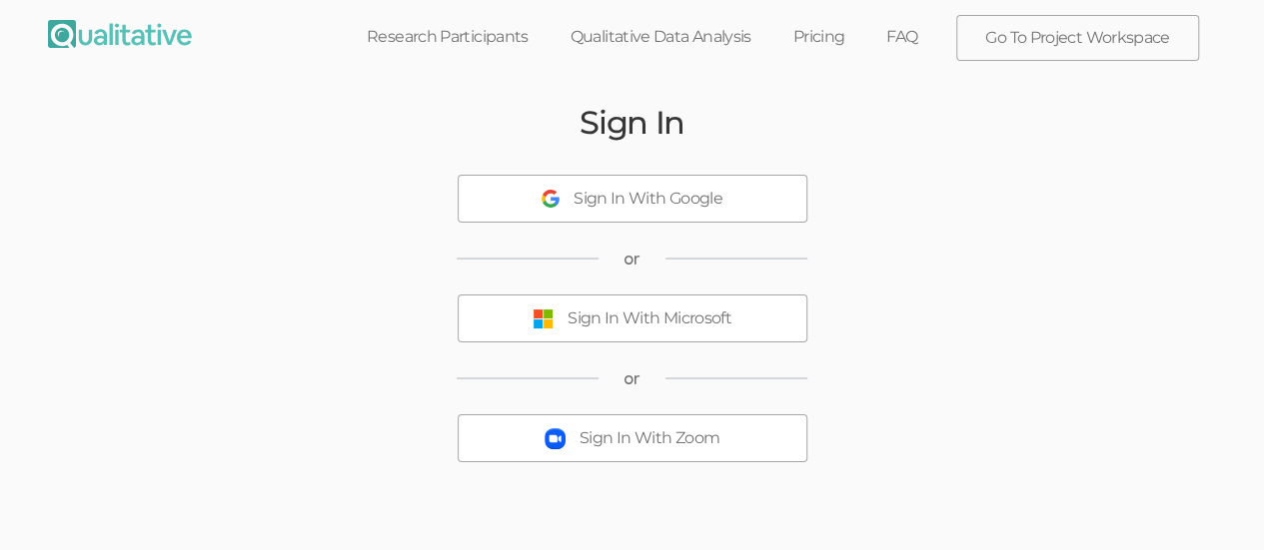
click at [727, 312] on div "Sign In With Microsoft" at bounding box center [649, 319] width 164 height 23
click at [693, 330] on button "Sign In With Microsoft" at bounding box center [633, 319] width 350 height 48
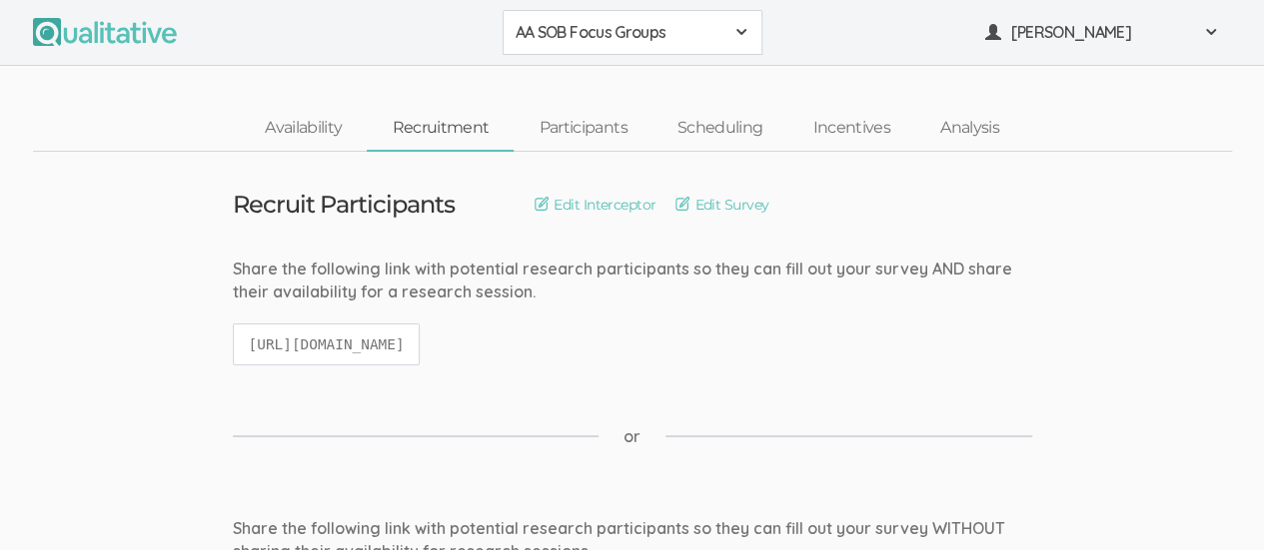
click at [749, 42] on button "AA SOB Focus Groups" at bounding box center [633, 32] width 260 height 45
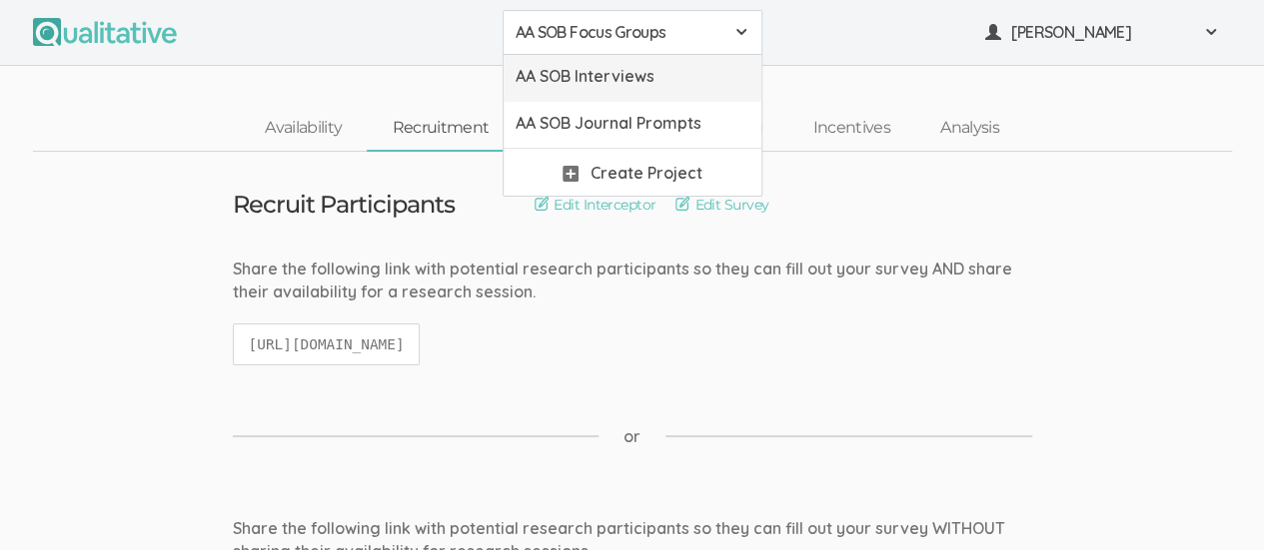
click at [691, 86] on span "AA SOB Interviews" at bounding box center [633, 76] width 234 height 23
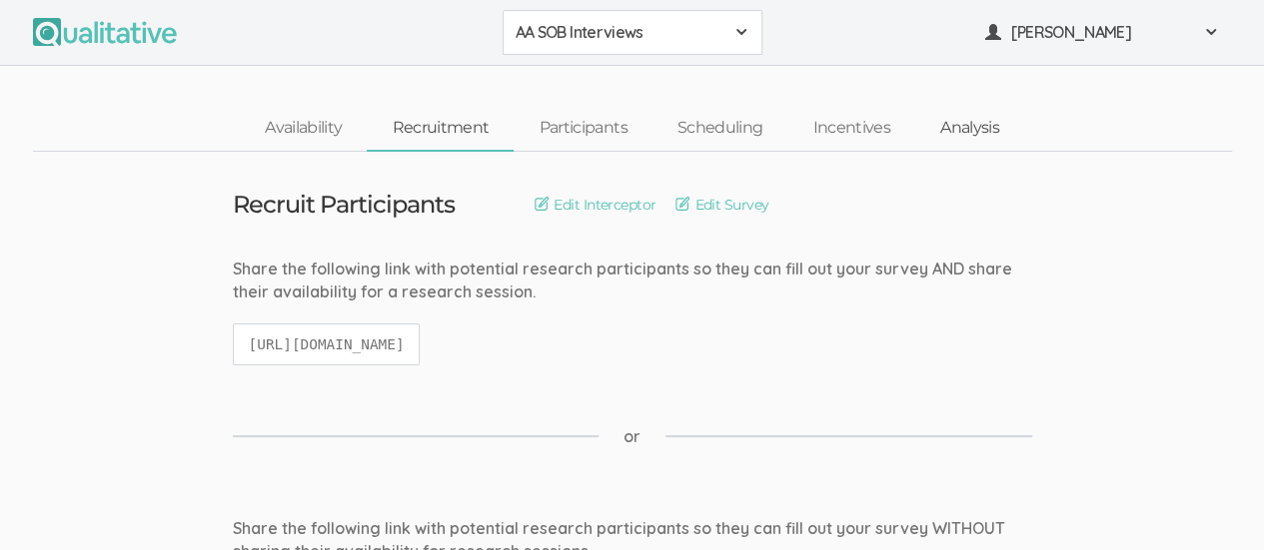
click at [978, 128] on link "Analysis" at bounding box center [969, 128] width 109 height 43
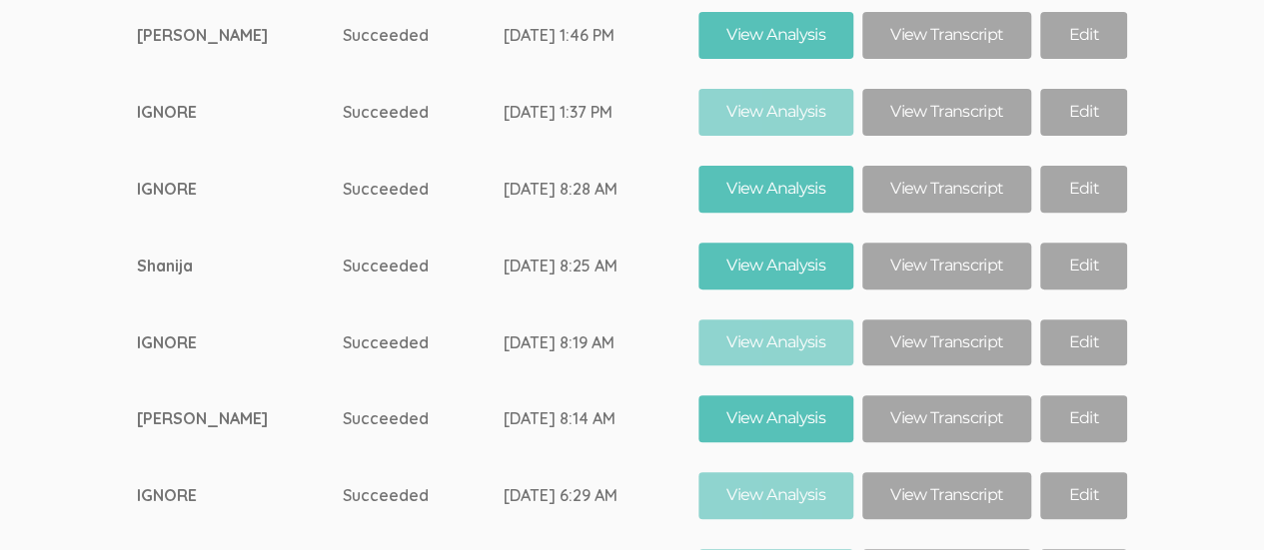
scroll to position [11633, 0]
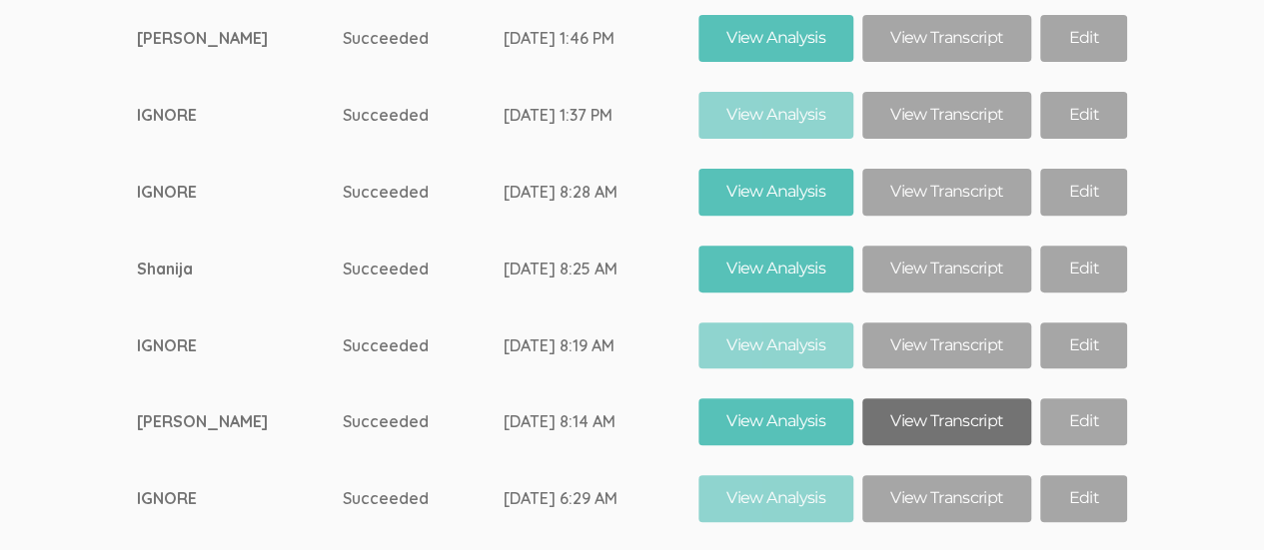
click at [955, 399] on link "View Transcript" at bounding box center [946, 422] width 169 height 47
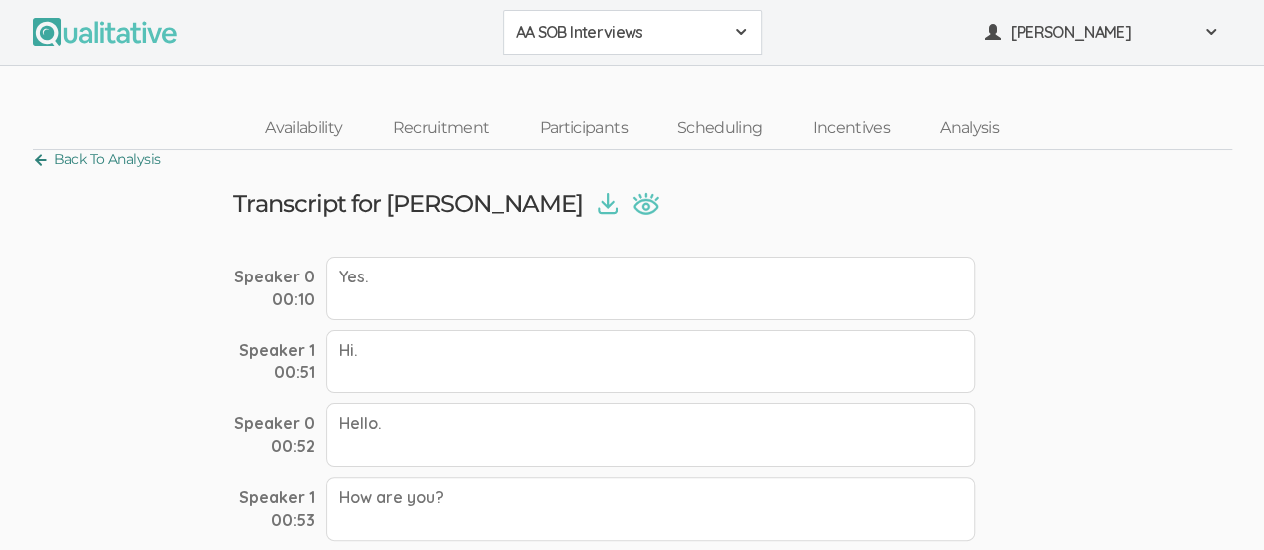
click at [43, 161] on link "Back To Analysis" at bounding box center [97, 159] width 128 height 27
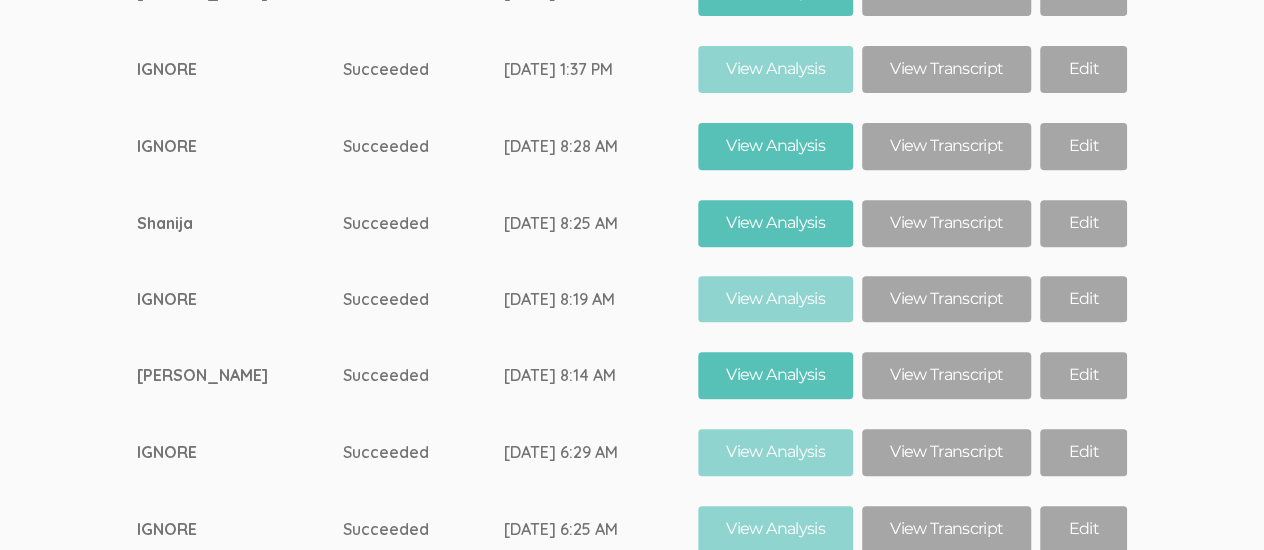
scroll to position [12354, 0]
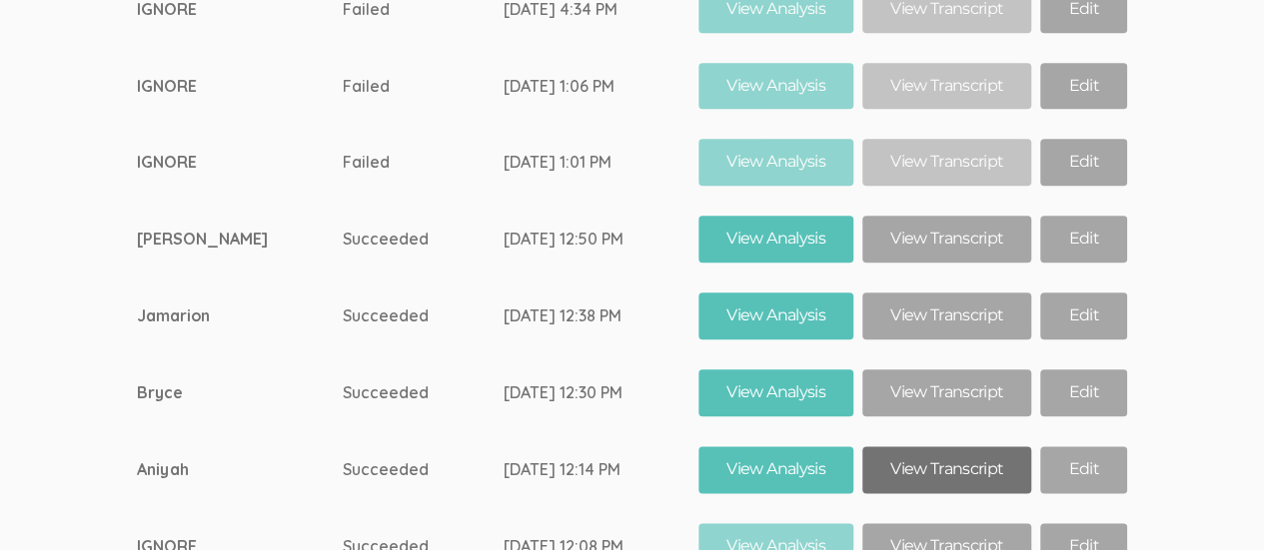
click at [945, 447] on link "View Transcript" at bounding box center [946, 470] width 169 height 47
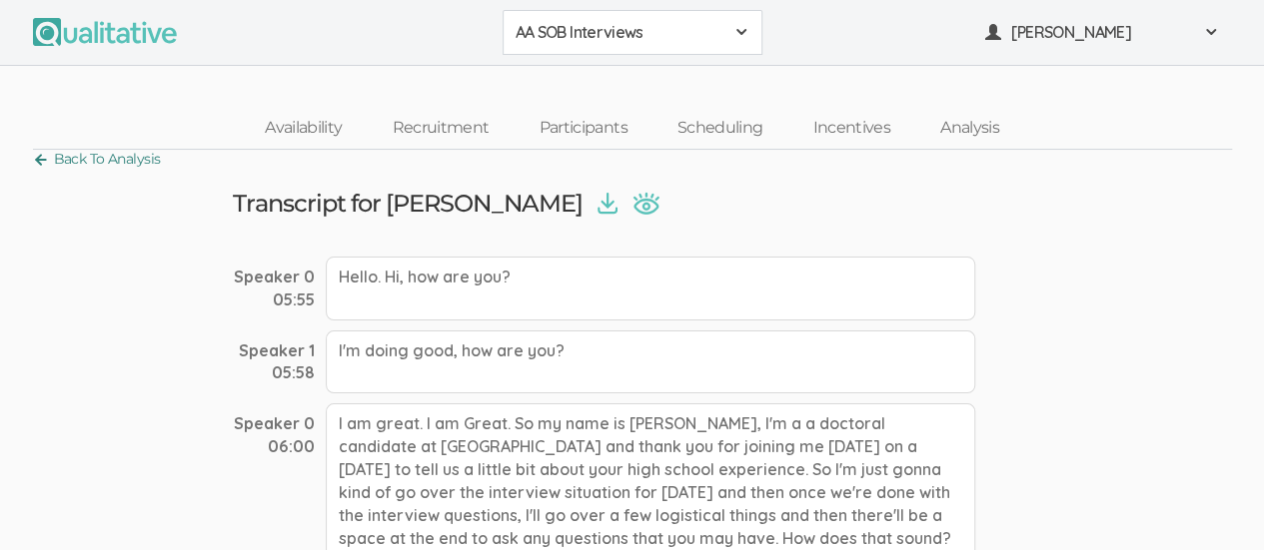
click at [42, 153] on link "Back To Analysis" at bounding box center [97, 159] width 128 height 27
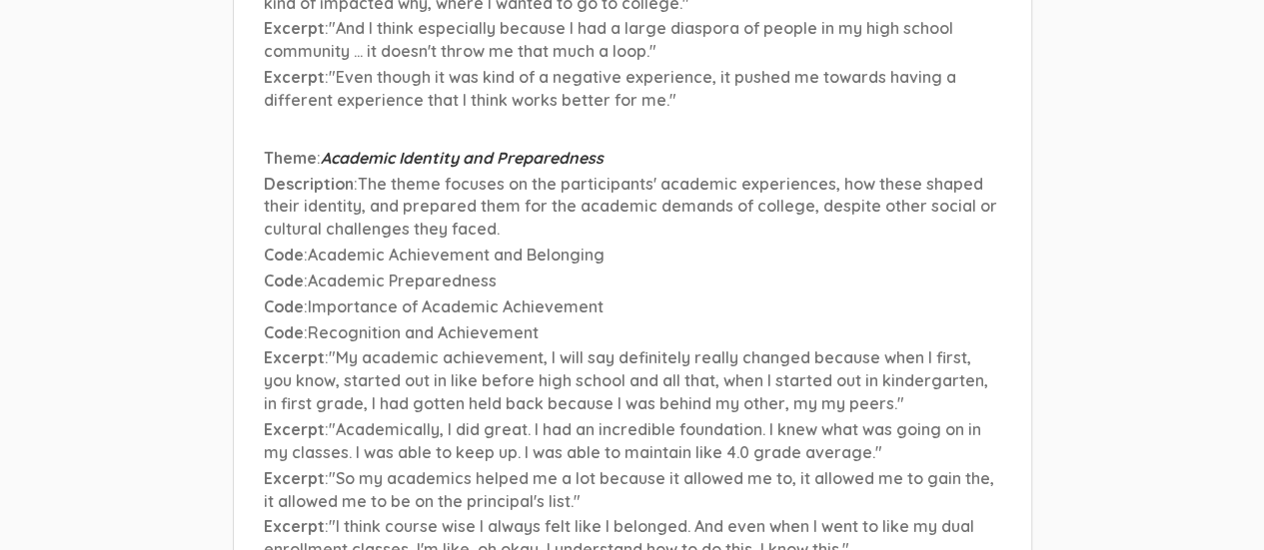
scroll to position [12354, 0]
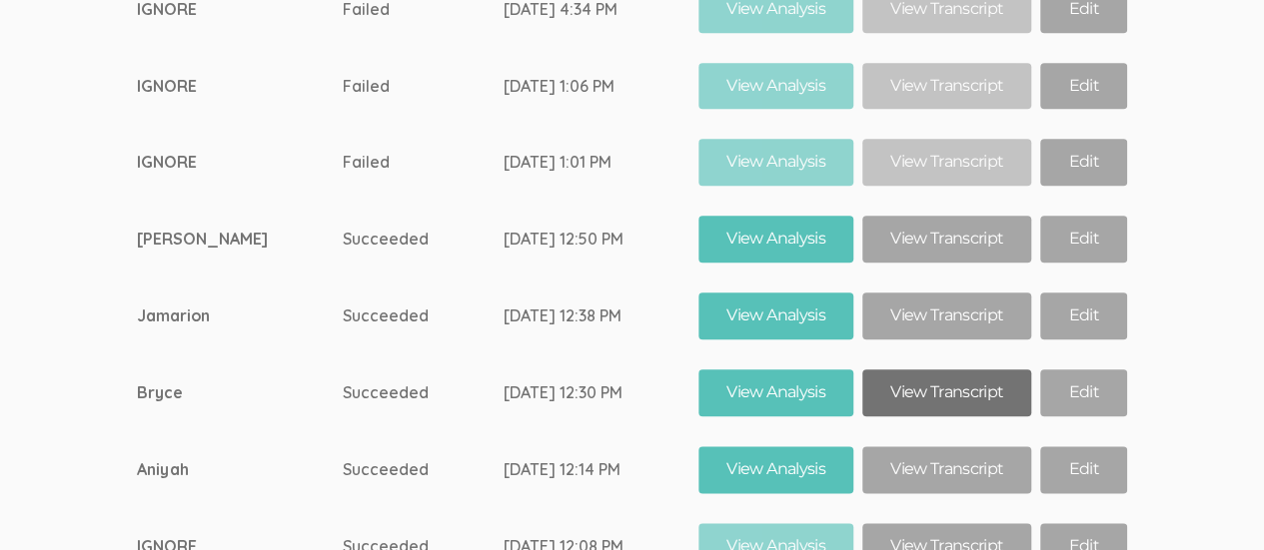
click at [956, 370] on link "View Transcript" at bounding box center [946, 393] width 169 height 47
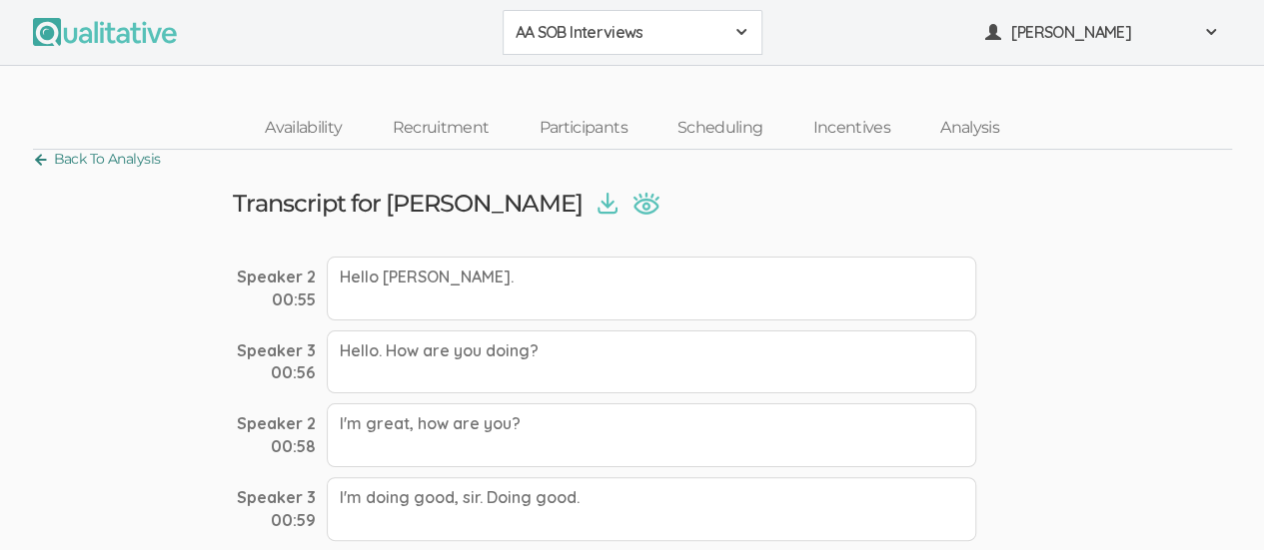
click at [45, 152] on link "Back To Analysis" at bounding box center [97, 159] width 128 height 27
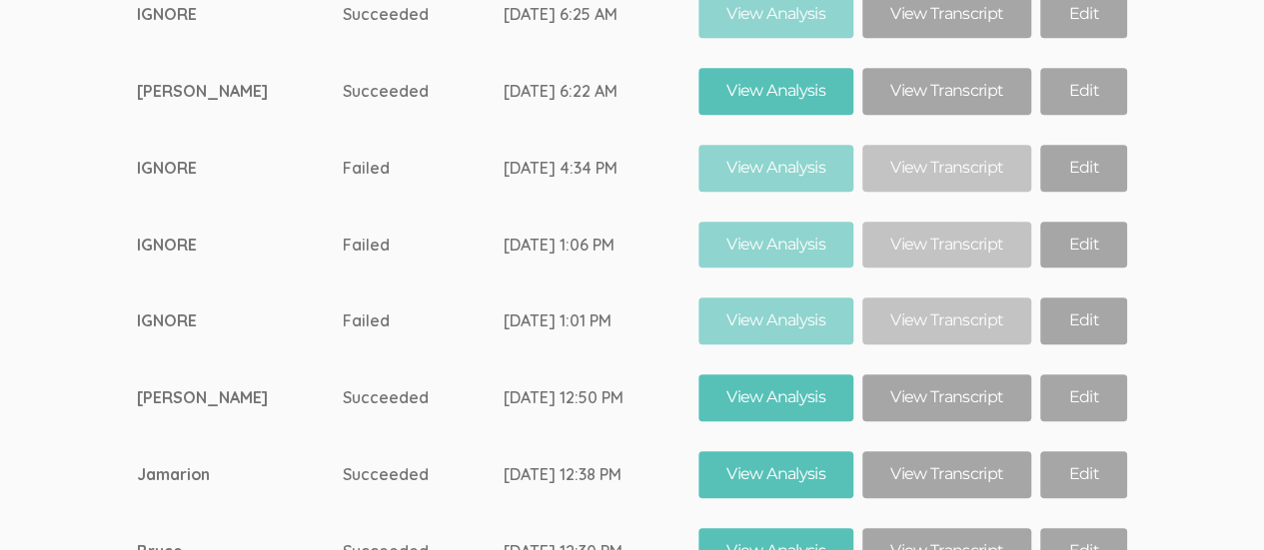
scroll to position [12191, 0]
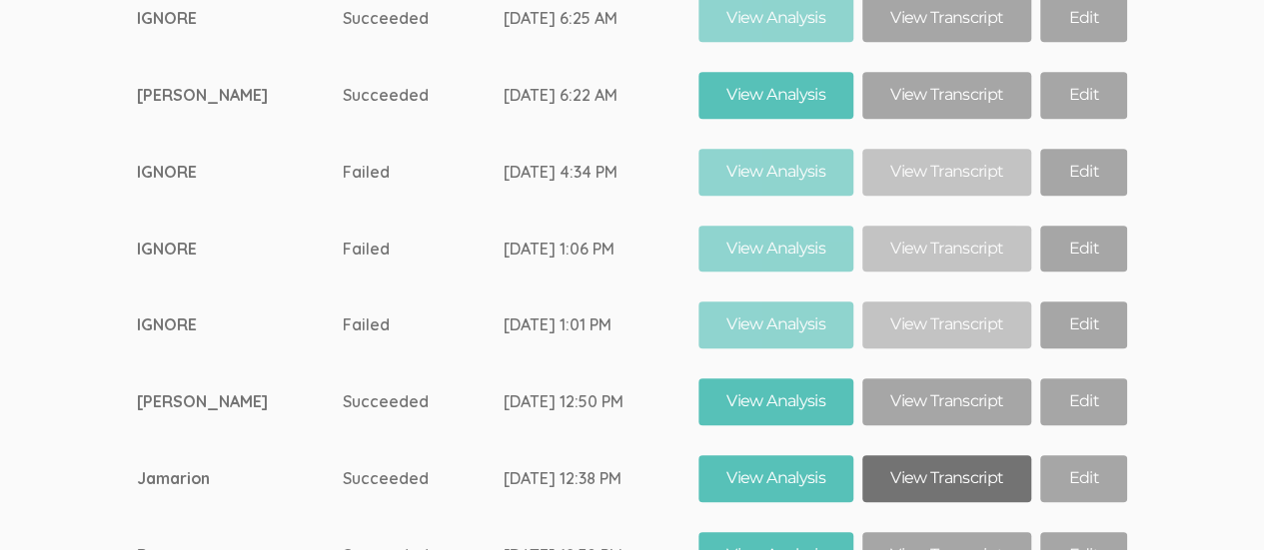
click at [944, 456] on link "View Transcript" at bounding box center [946, 479] width 169 height 47
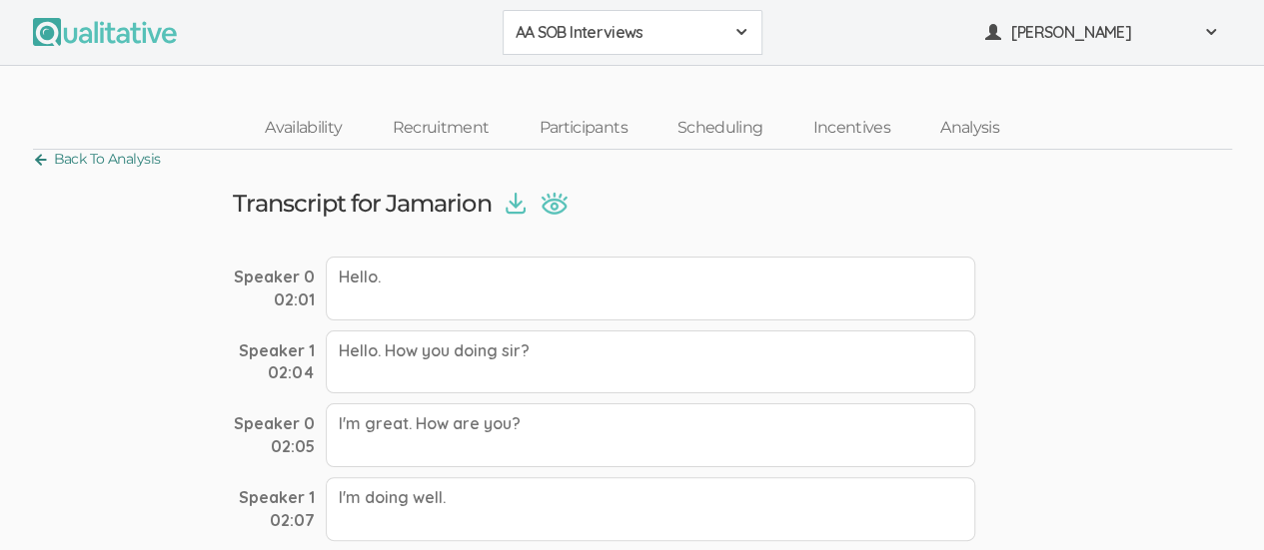
click at [36, 164] on link "Back To Analysis" at bounding box center [97, 159] width 128 height 27
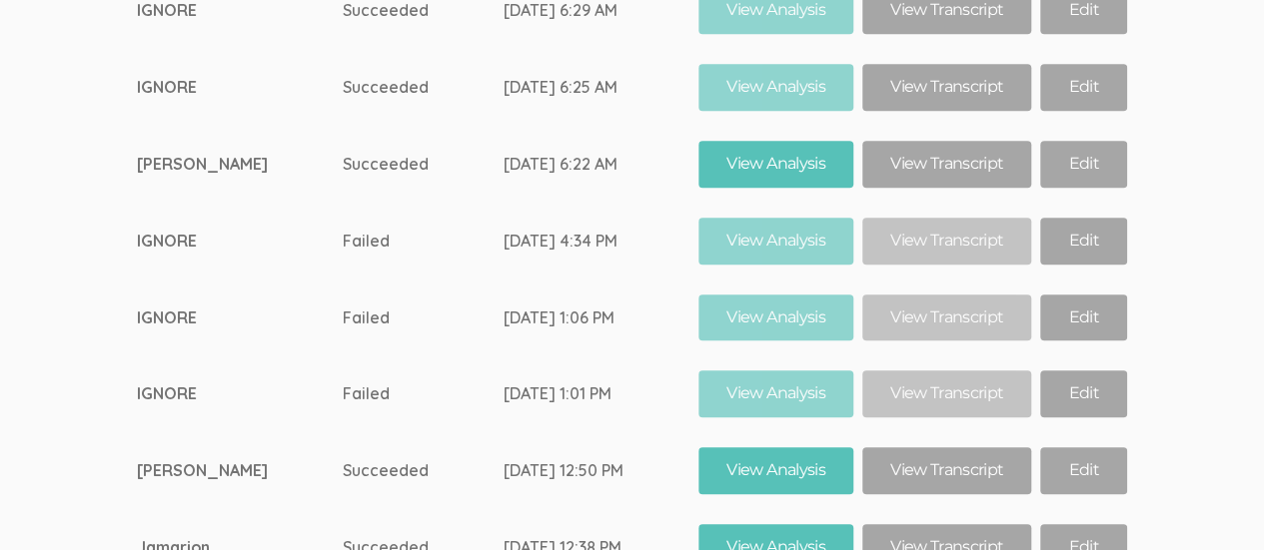
scroll to position [12120, 0]
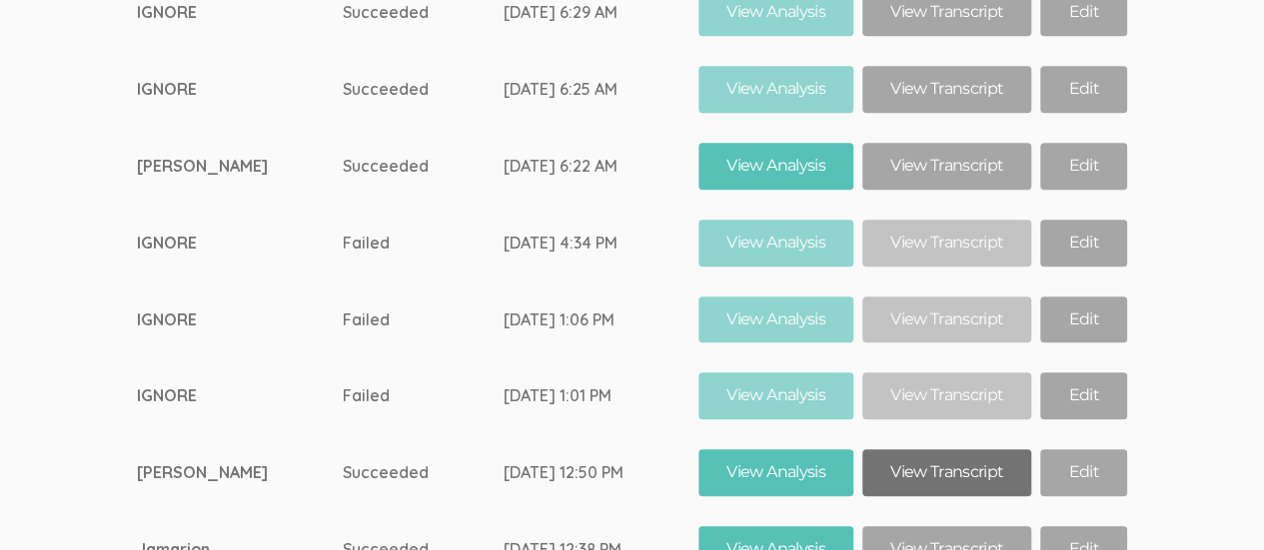
click at [933, 450] on link "View Transcript" at bounding box center [946, 473] width 169 height 47
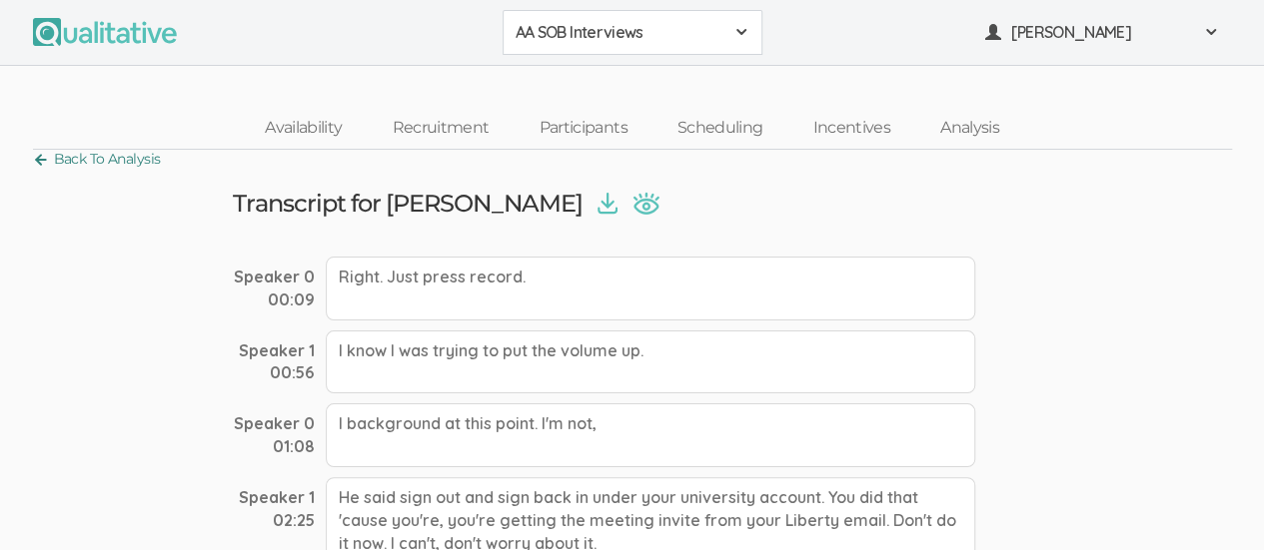
click at [44, 153] on link "Back To Analysis" at bounding box center [97, 159] width 128 height 27
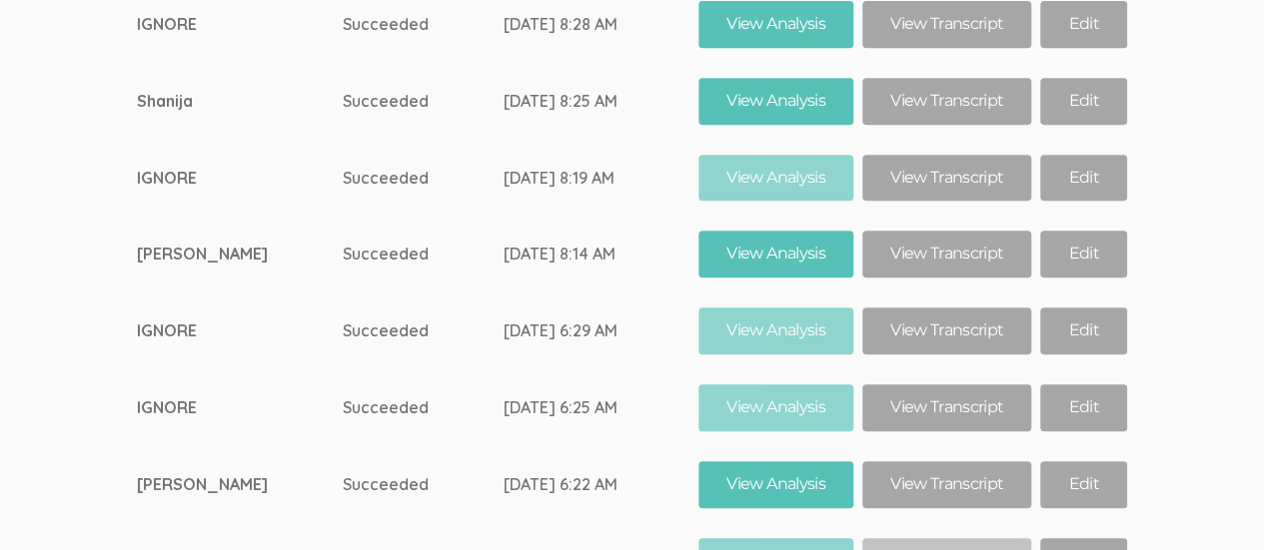
scroll to position [11792, 0]
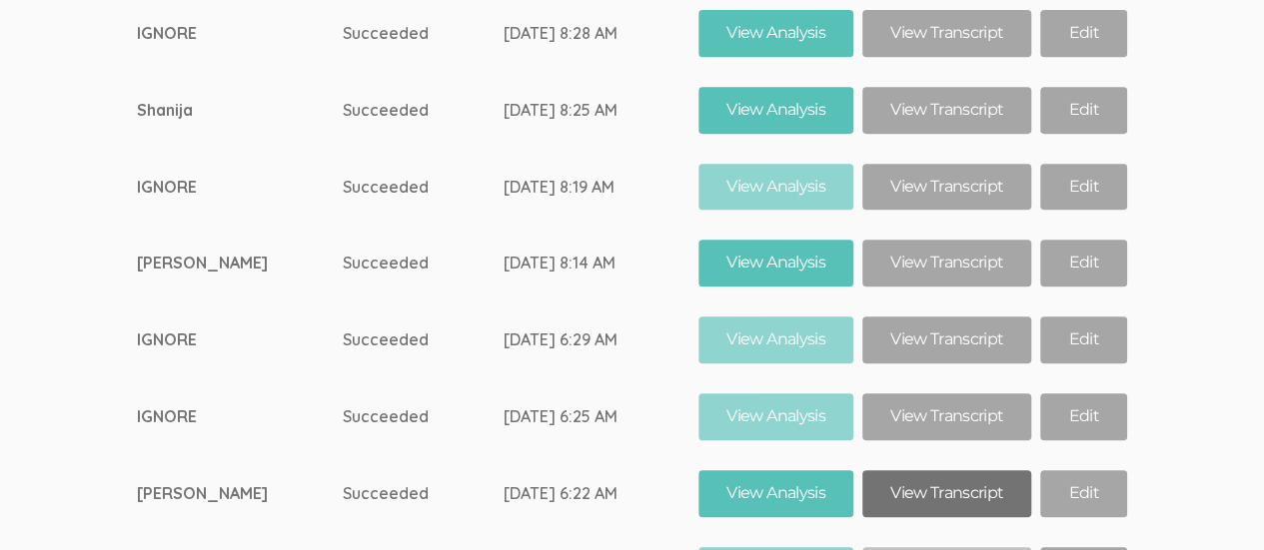
click at [931, 471] on link "View Transcript" at bounding box center [946, 494] width 169 height 47
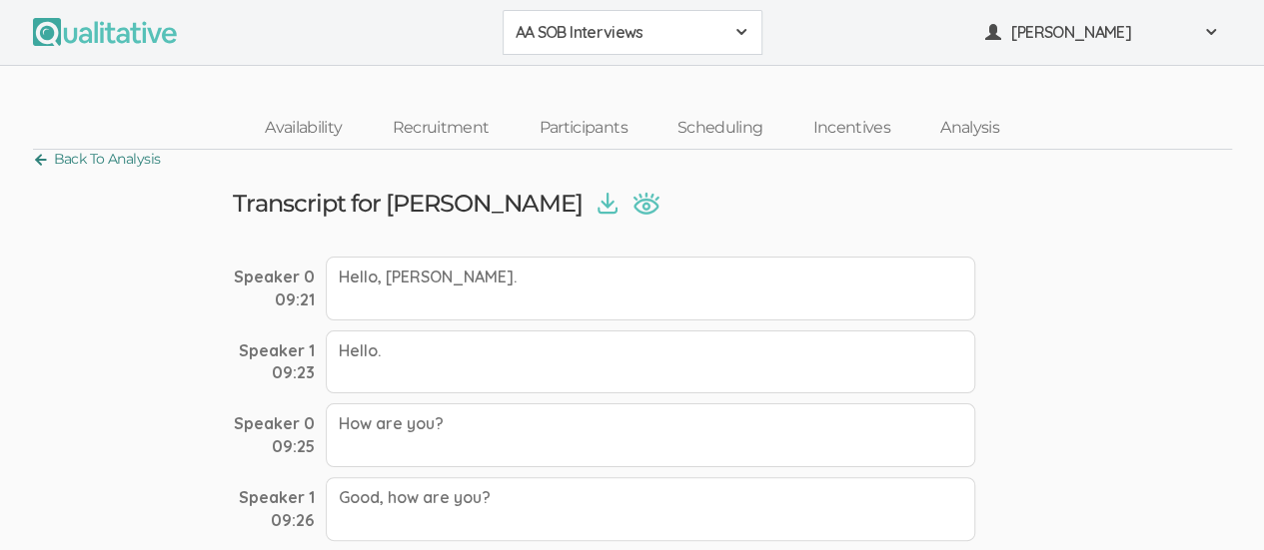
click at [44, 161] on link "Back To Analysis" at bounding box center [97, 159] width 128 height 27
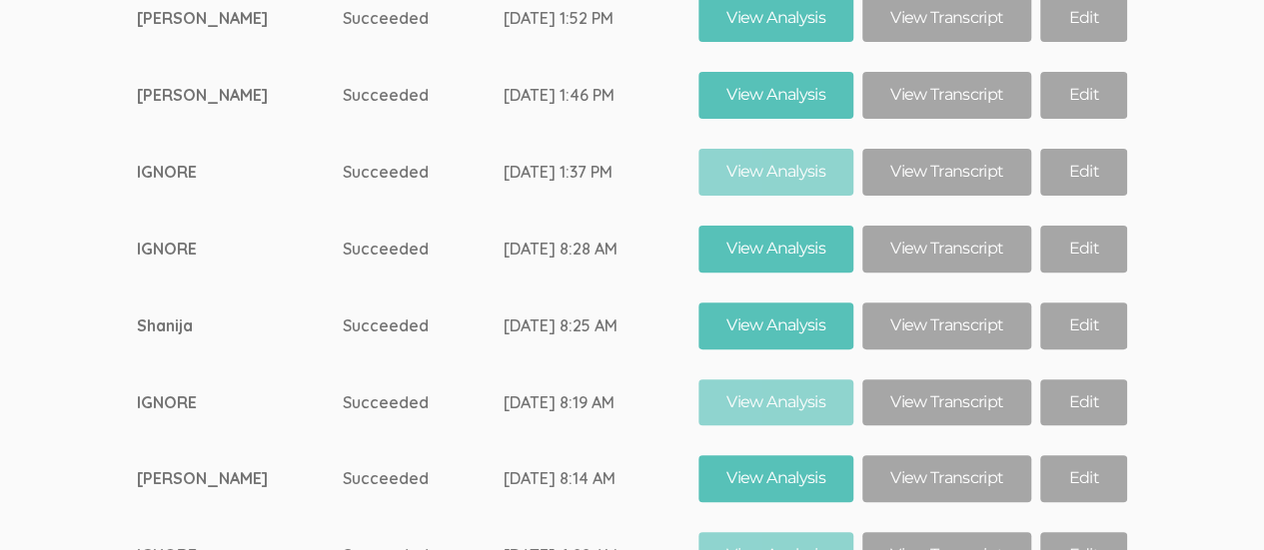
scroll to position [11569, 0]
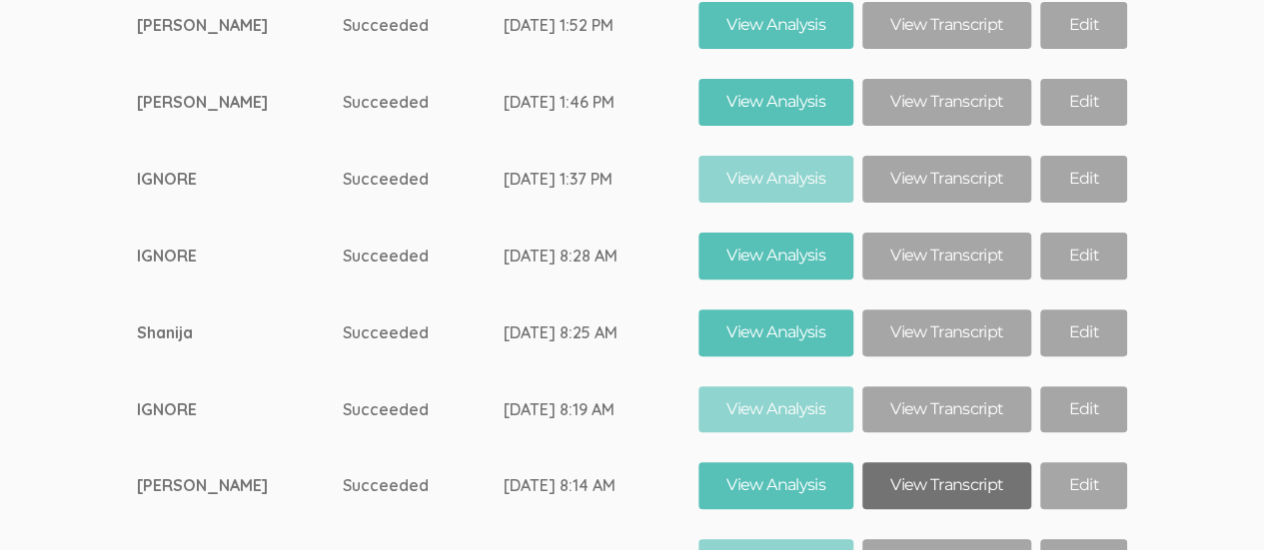
click at [949, 463] on link "View Transcript" at bounding box center [946, 486] width 169 height 47
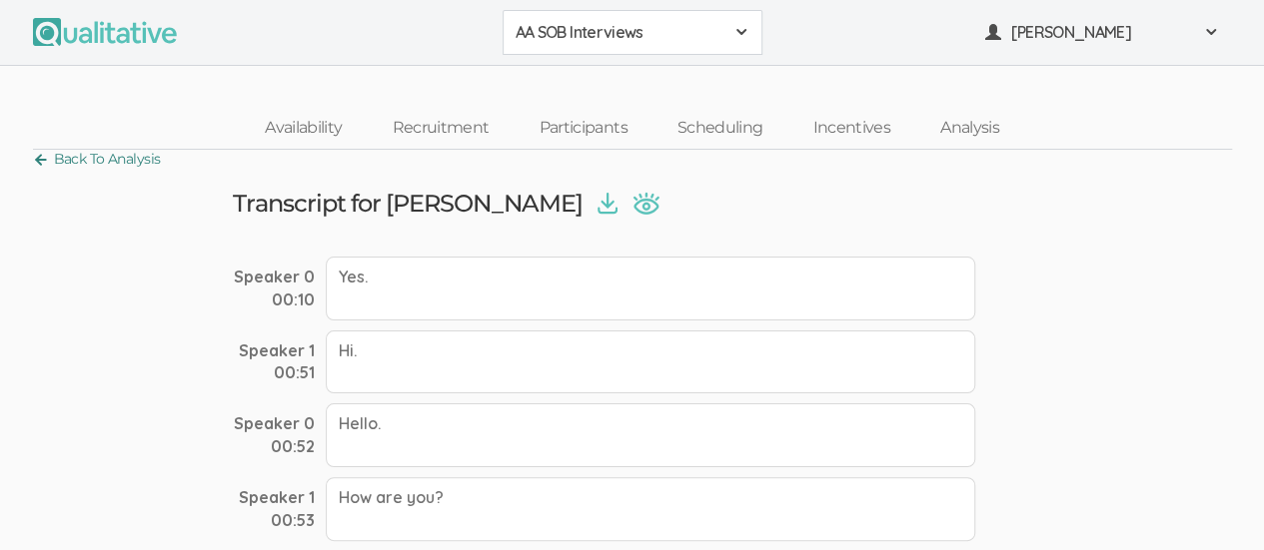
click at [40, 158] on link "Back To Analysis" at bounding box center [97, 159] width 128 height 27
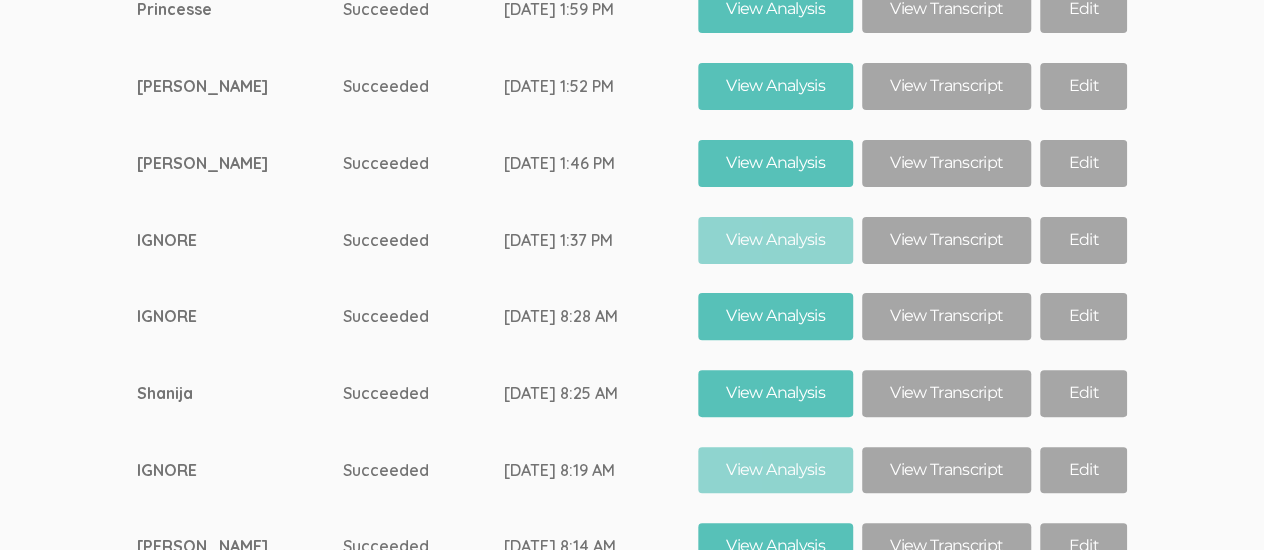
scroll to position [11504, 0]
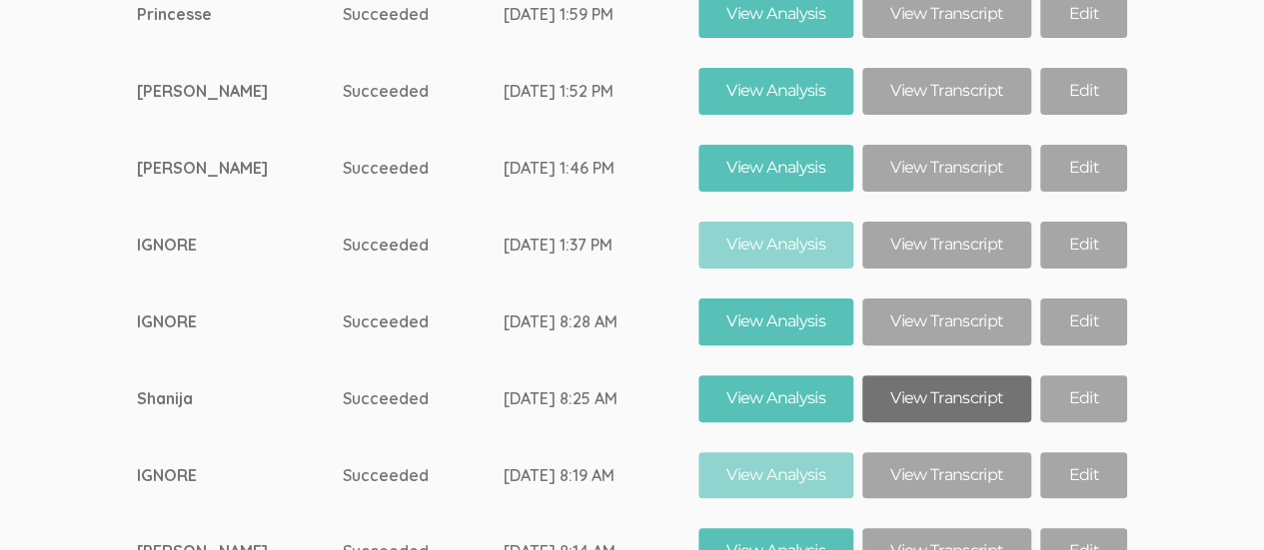
click at [947, 376] on link "View Transcript" at bounding box center [946, 399] width 169 height 47
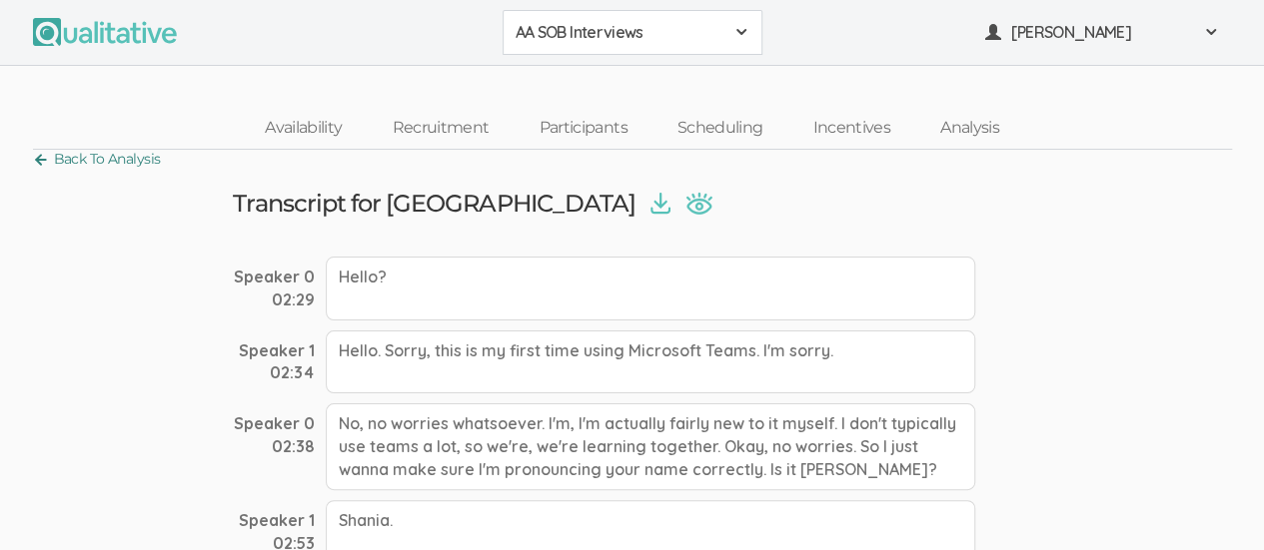
click at [42, 165] on link "Back To Analysis" at bounding box center [97, 159] width 128 height 27
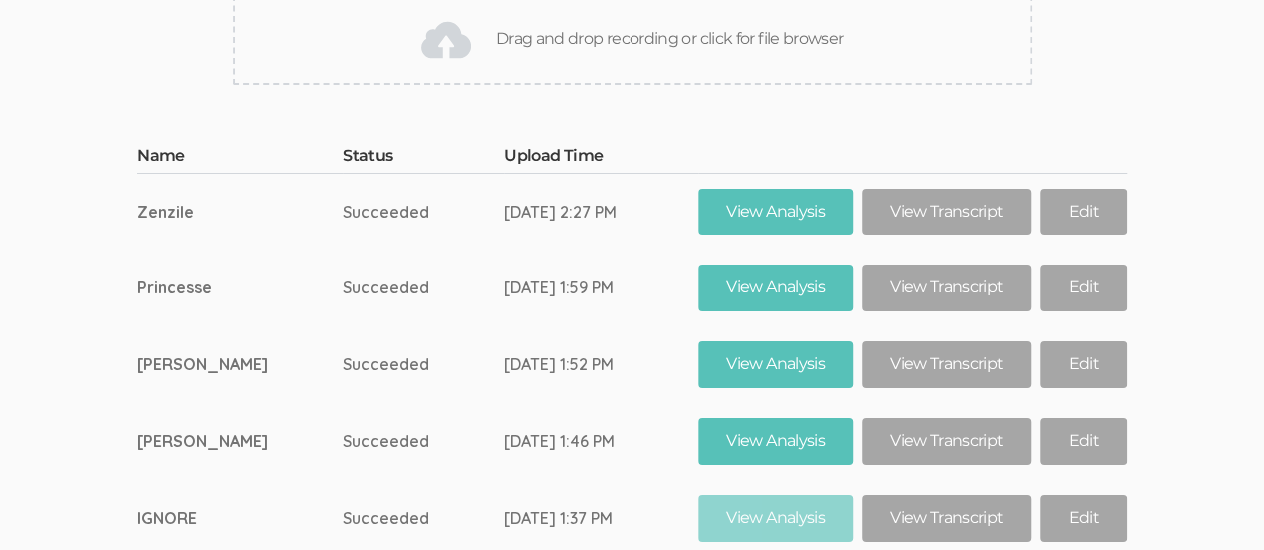
scroll to position [11204, 0]
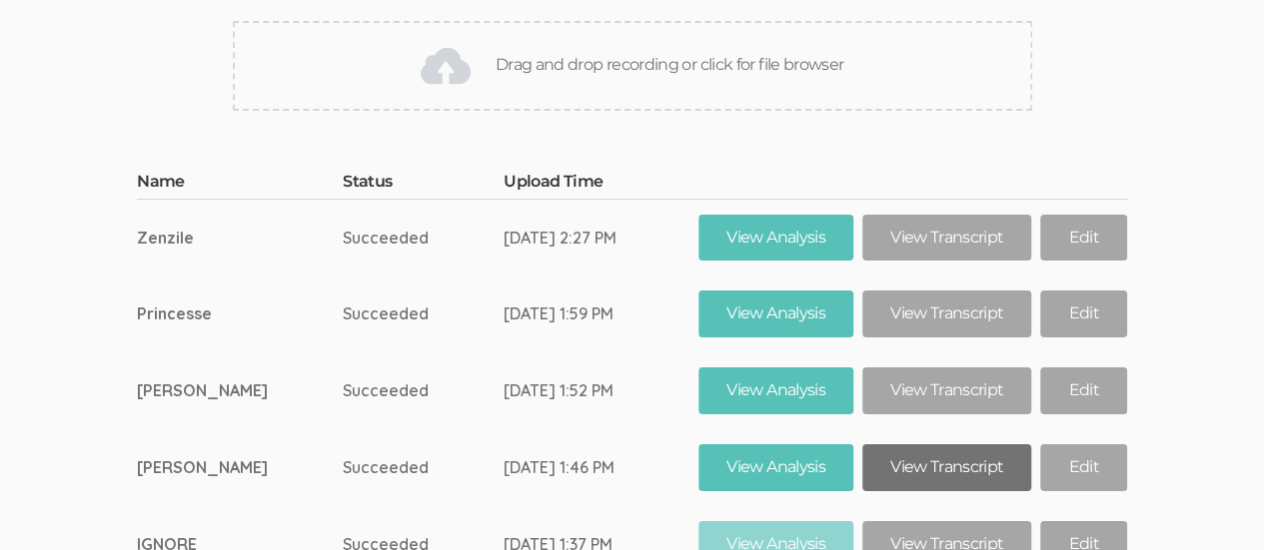
click at [923, 445] on link "View Transcript" at bounding box center [946, 468] width 169 height 47
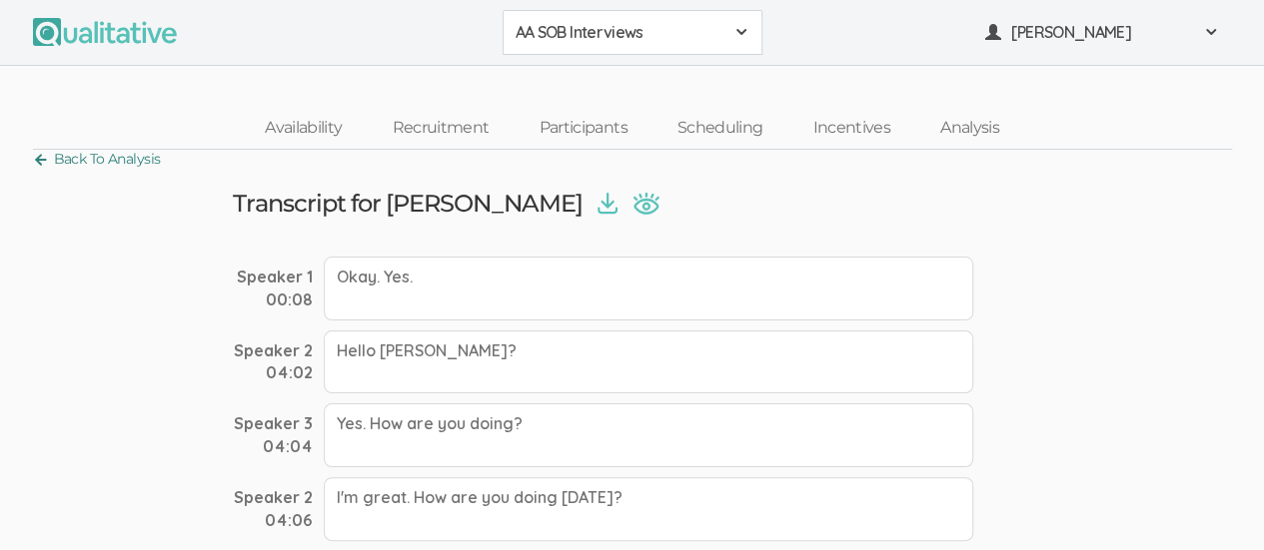
click at [39, 167] on link "Back To Analysis" at bounding box center [97, 159] width 128 height 27
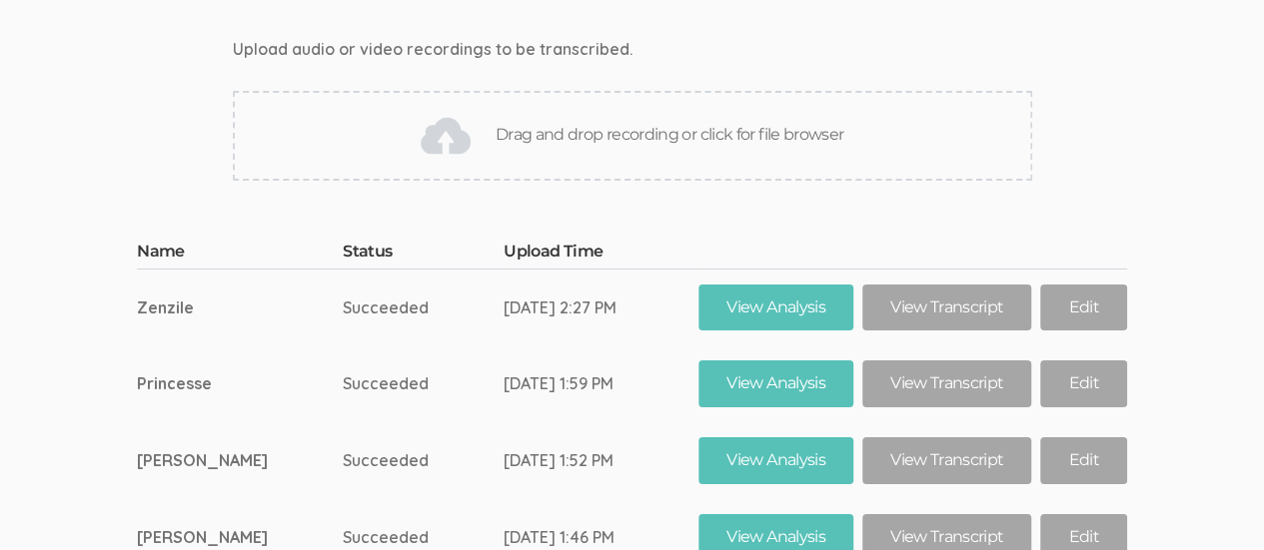
scroll to position [11134, 0]
click at [937, 438] on link "View Transcript" at bounding box center [946, 461] width 169 height 47
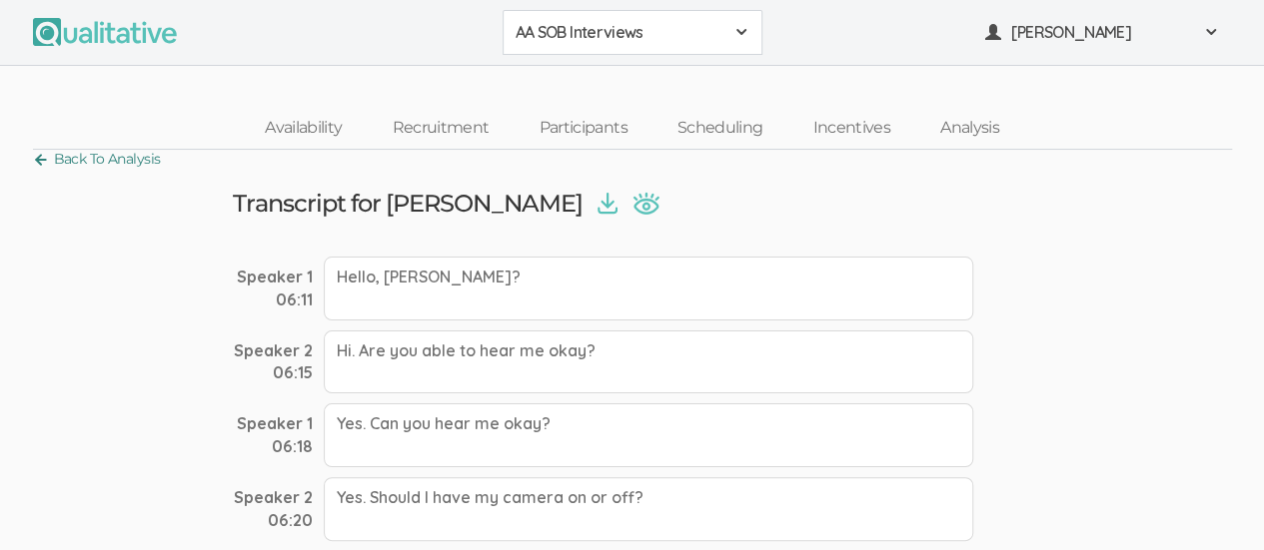
click at [35, 154] on link "Back To Analysis" at bounding box center [97, 159] width 128 height 27
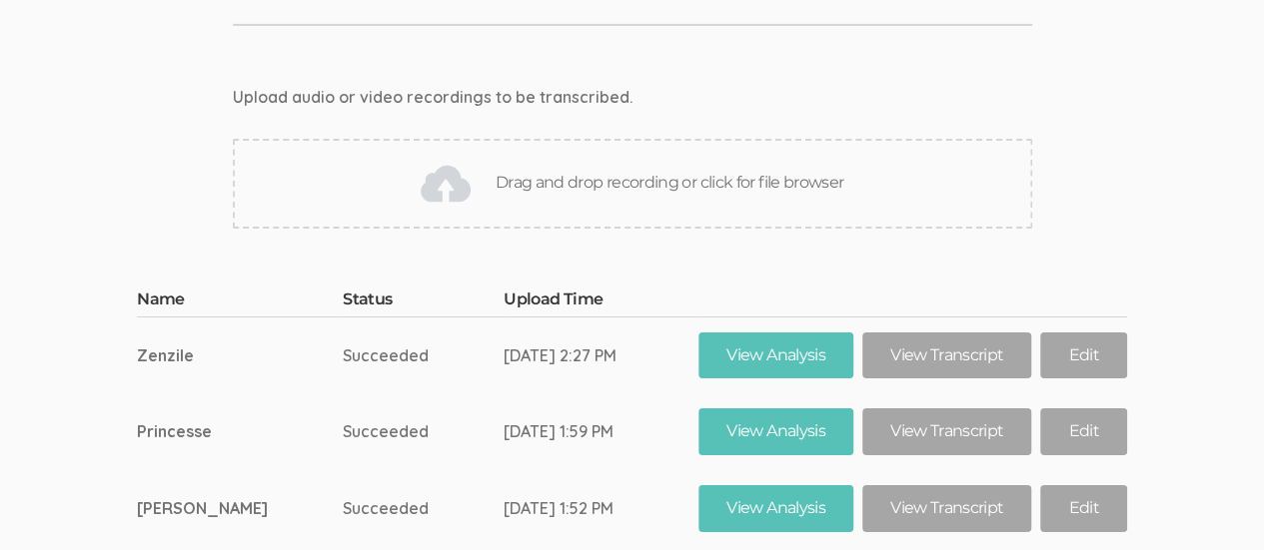
scroll to position [11084, 0]
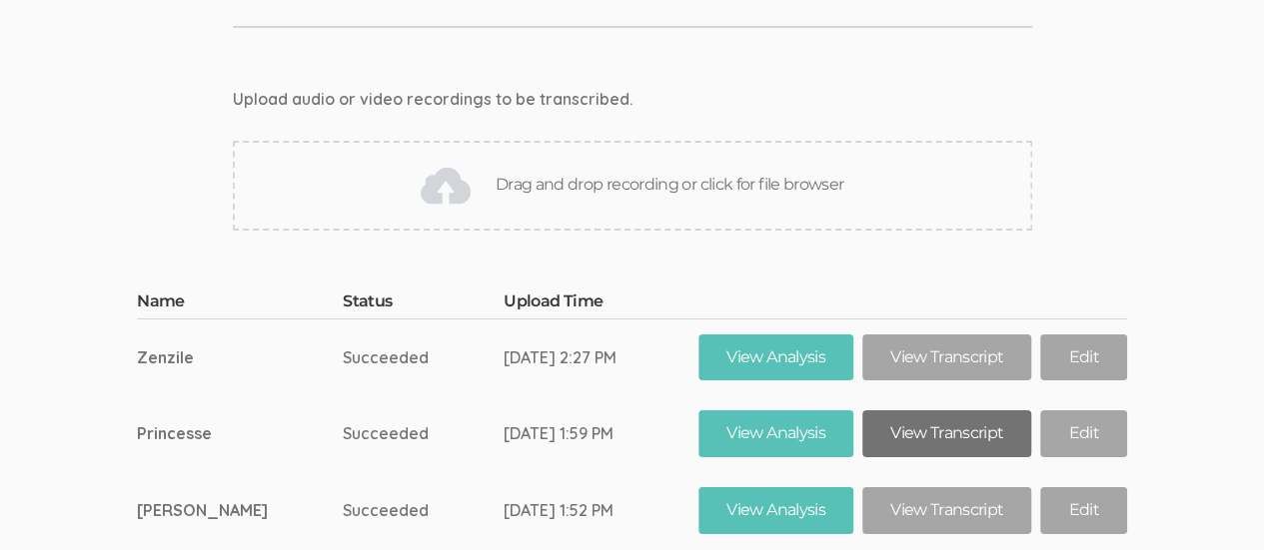
click at [947, 411] on link "View Transcript" at bounding box center [946, 434] width 169 height 47
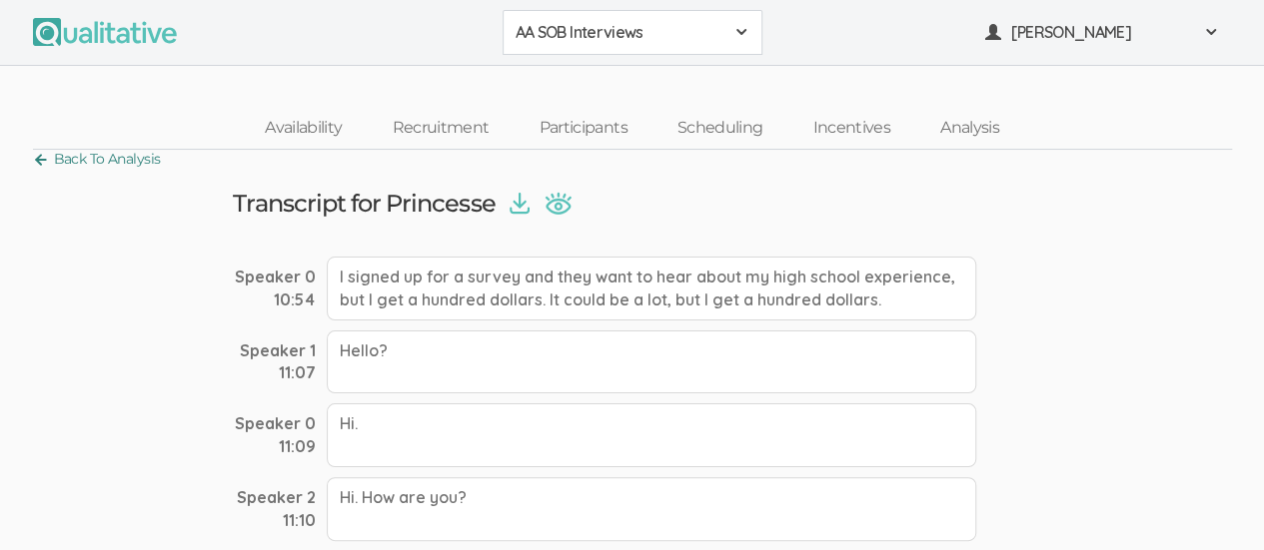
click at [38, 164] on link "Back To Analysis" at bounding box center [97, 159] width 128 height 27
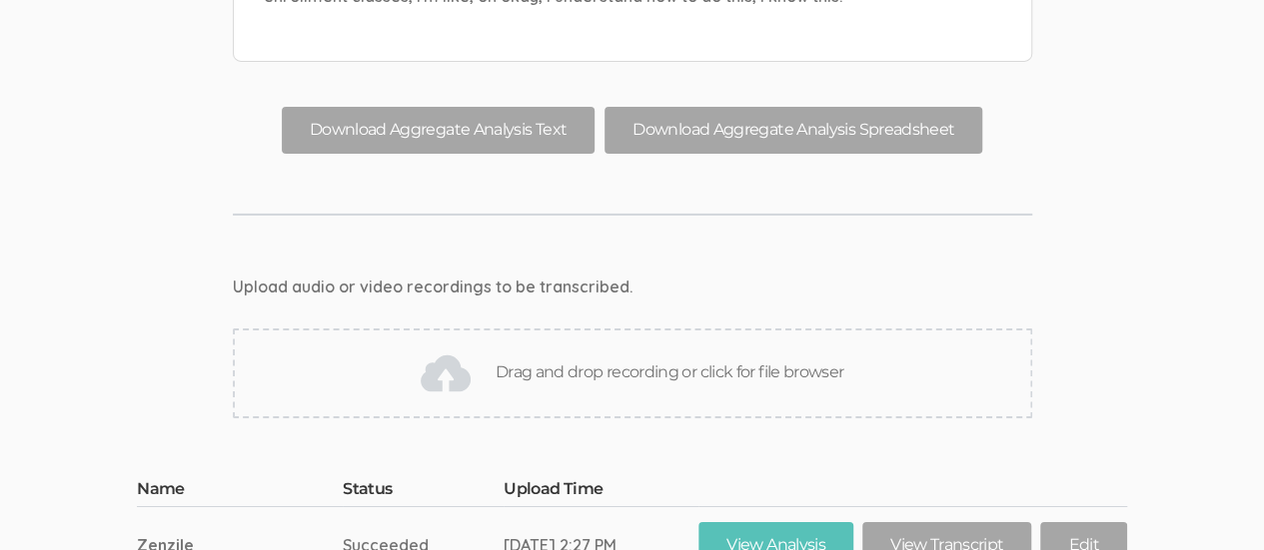
scroll to position [10898, 0]
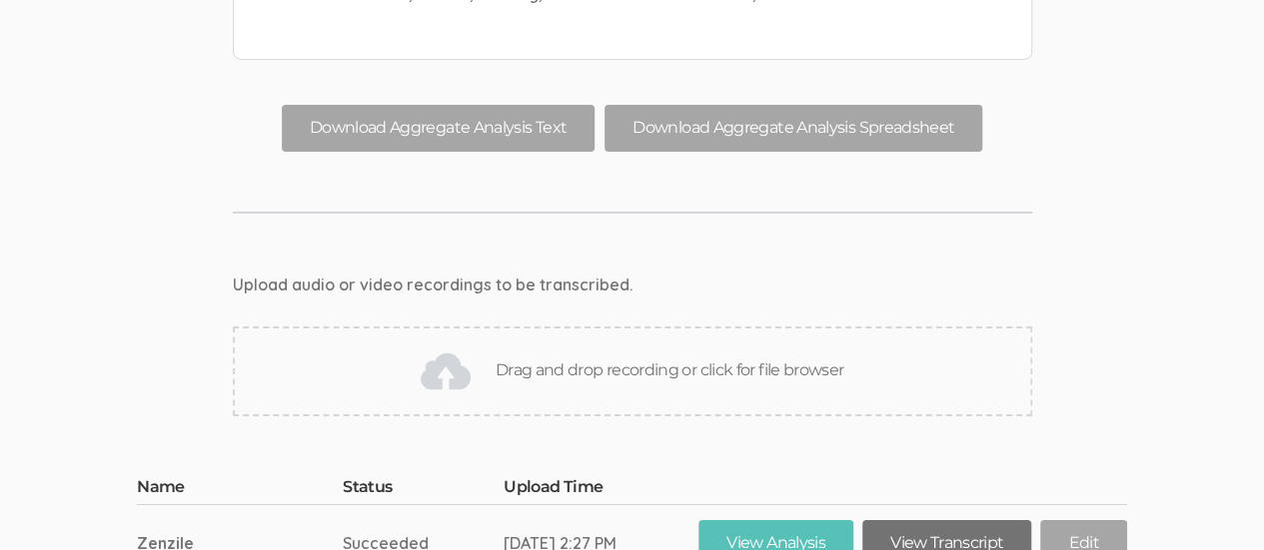
click at [939, 521] on link "View Transcript" at bounding box center [946, 544] width 169 height 47
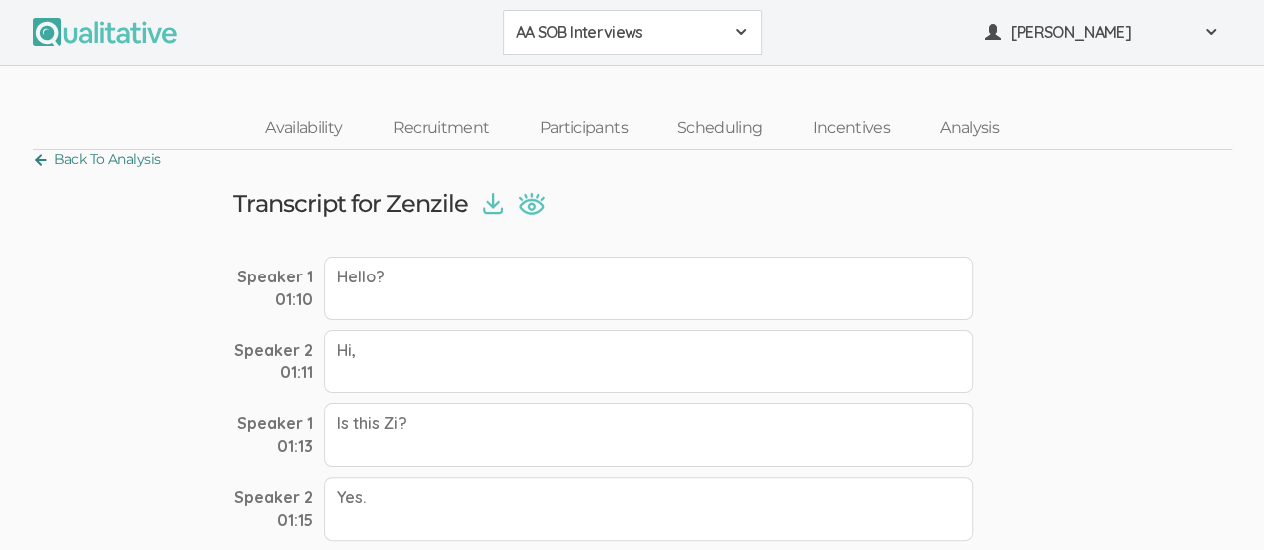
click at [43, 161] on link "Back To Analysis" at bounding box center [97, 159] width 128 height 27
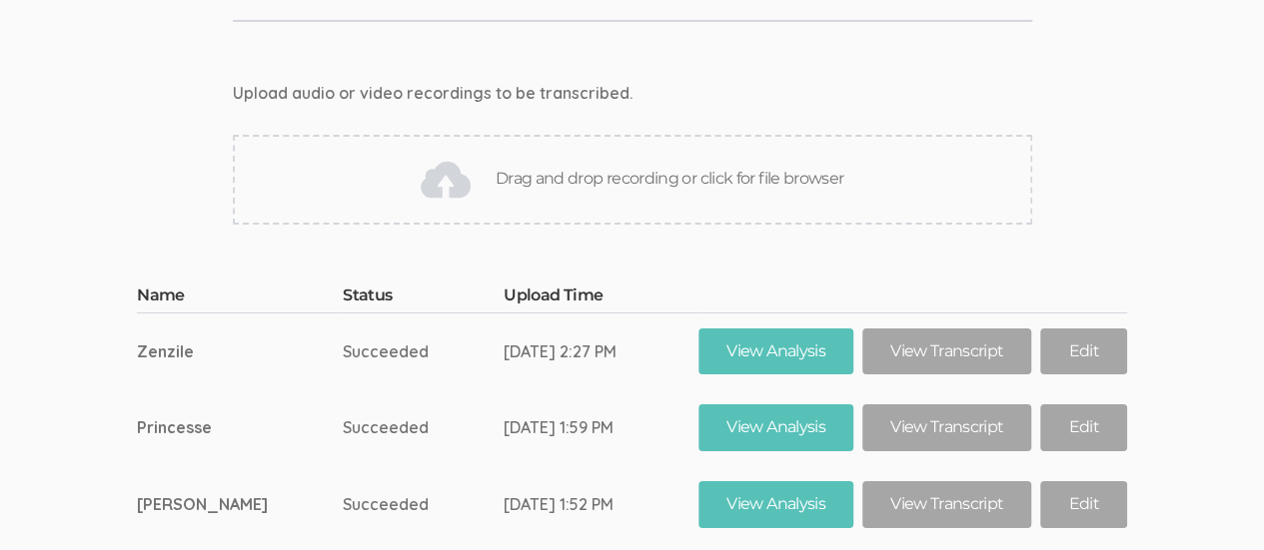
scroll to position [11091, 0]
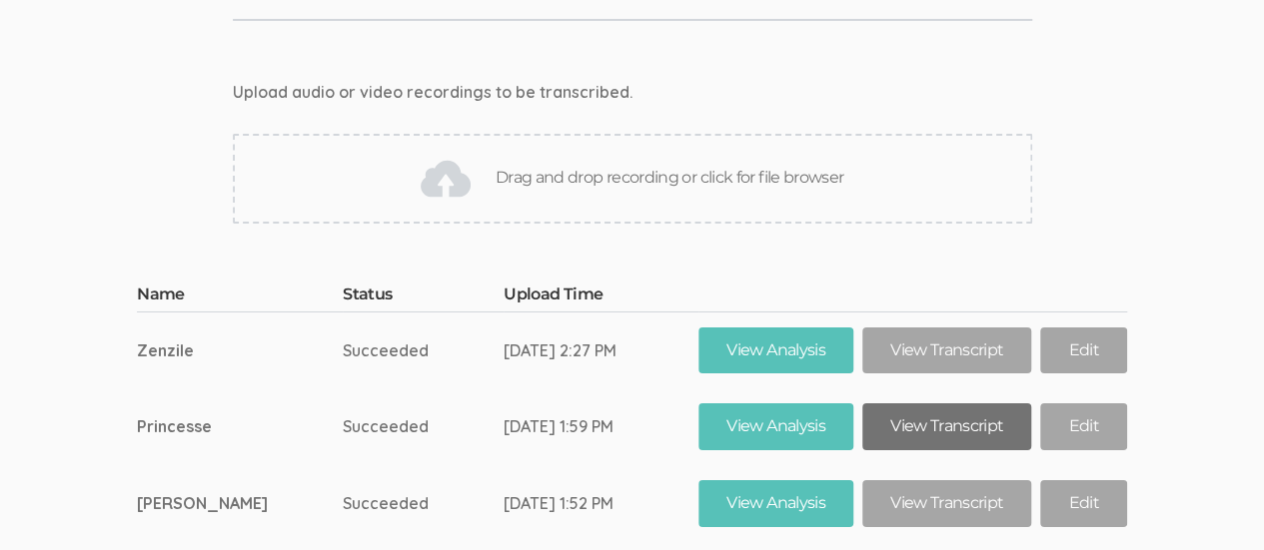
click at [959, 404] on link "View Transcript" at bounding box center [946, 427] width 169 height 47
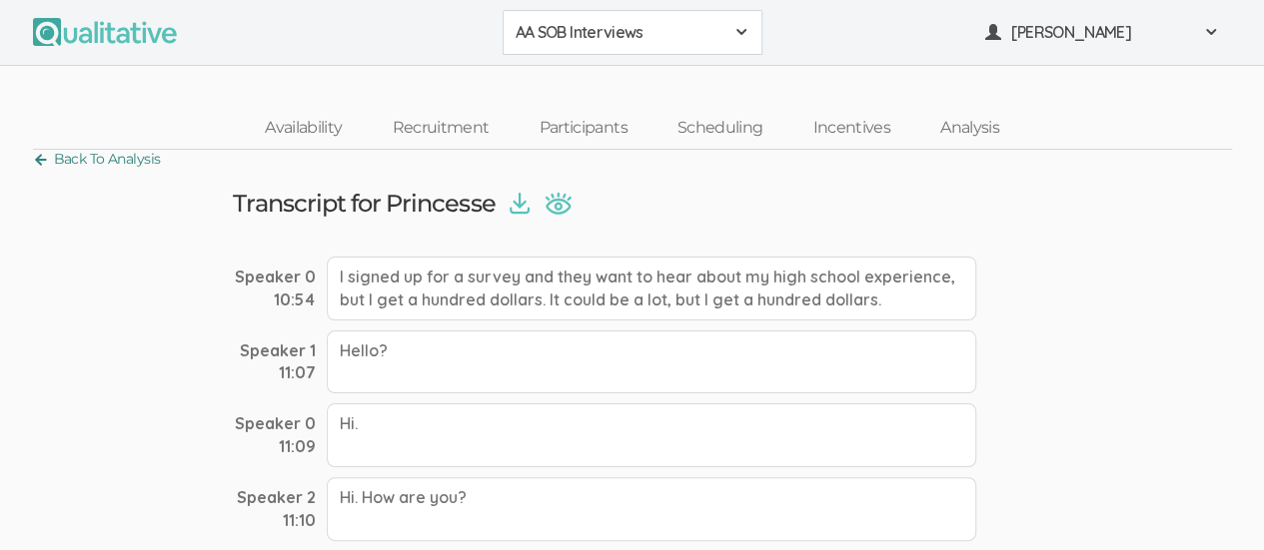
click at [40, 166] on link "Back To Analysis" at bounding box center [97, 159] width 128 height 27
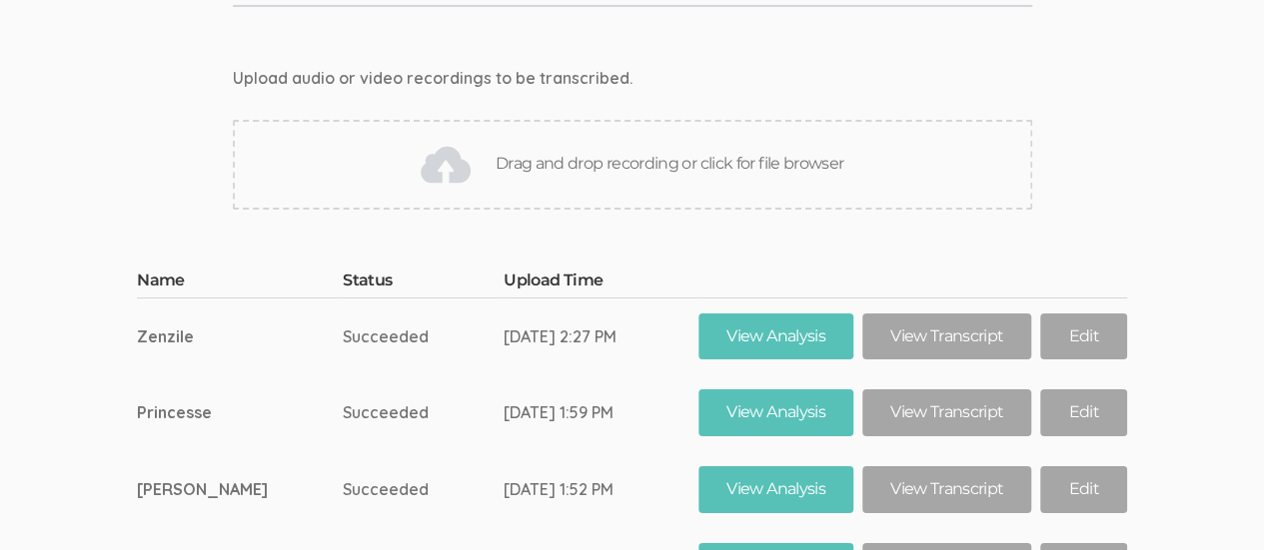
scroll to position [11150, 0]
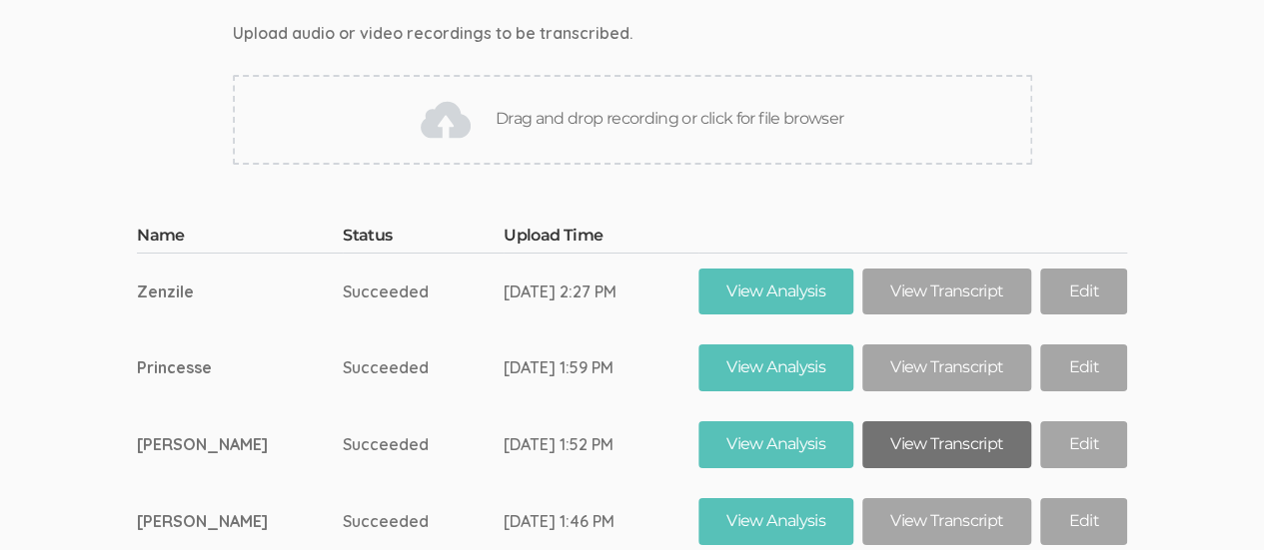
click at [941, 422] on link "View Transcript" at bounding box center [946, 445] width 169 height 47
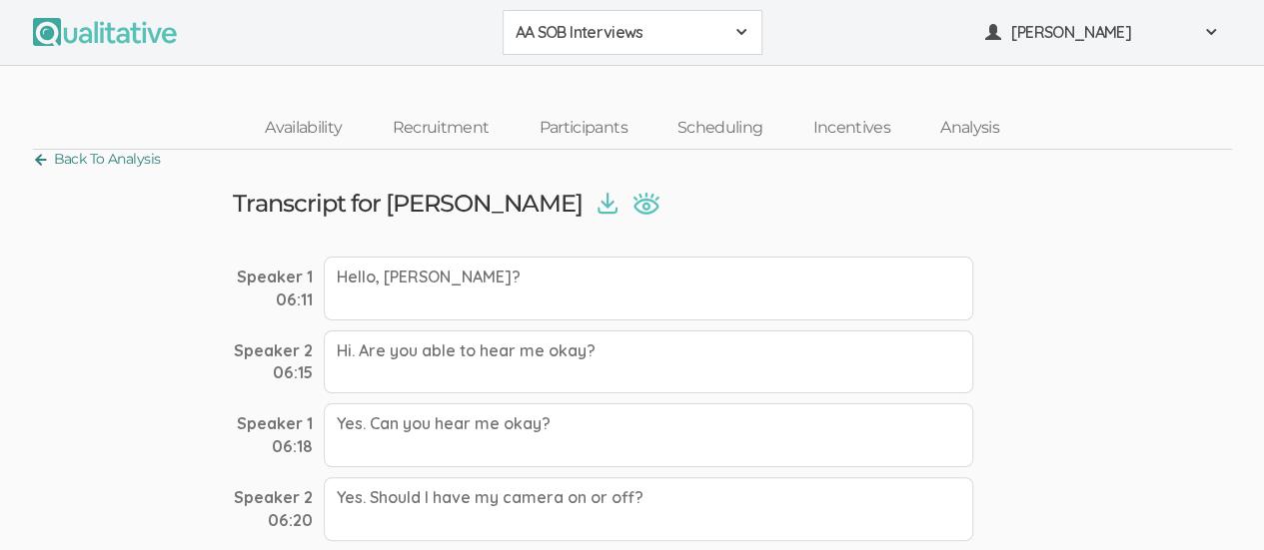
click at [35, 166] on link "Back To Analysis" at bounding box center [97, 159] width 128 height 27
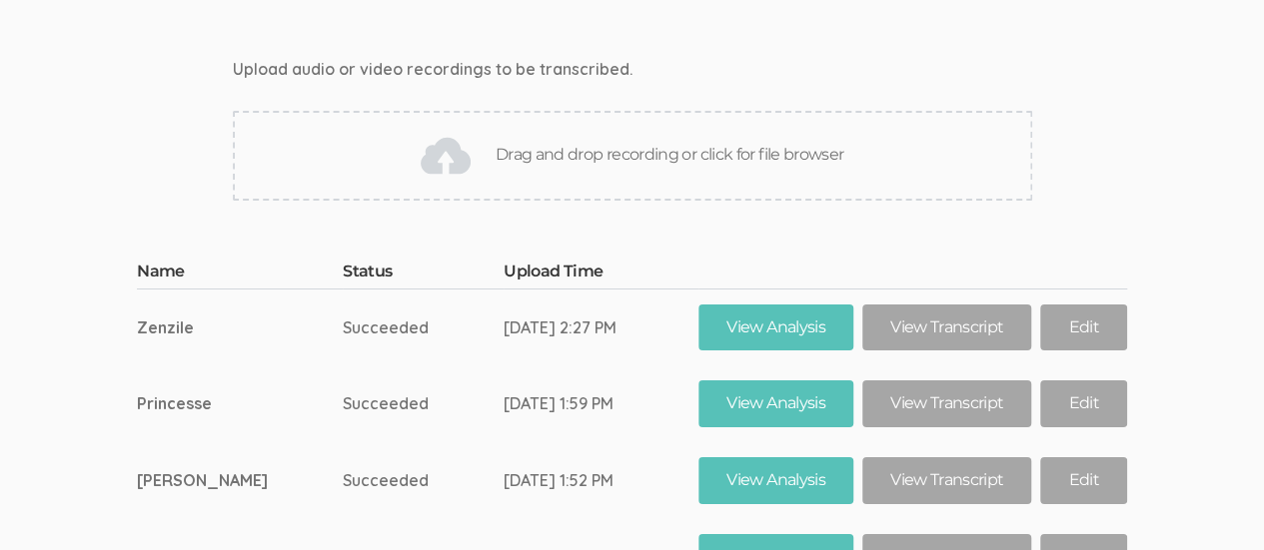
scroll to position [11126, 0]
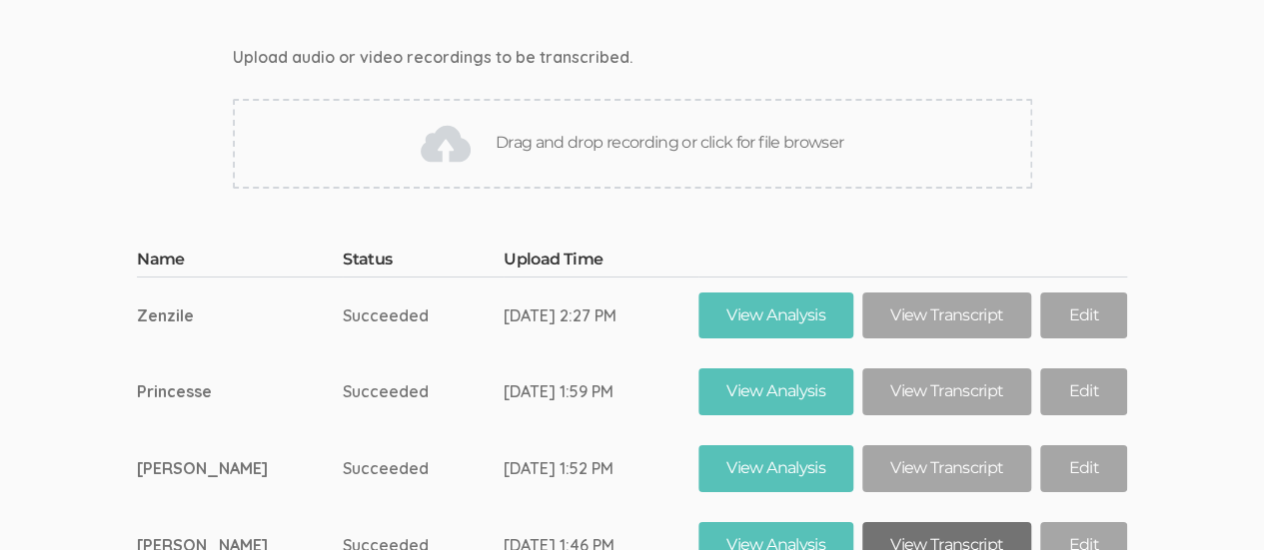
click at [930, 523] on link "View Transcript" at bounding box center [946, 546] width 169 height 47
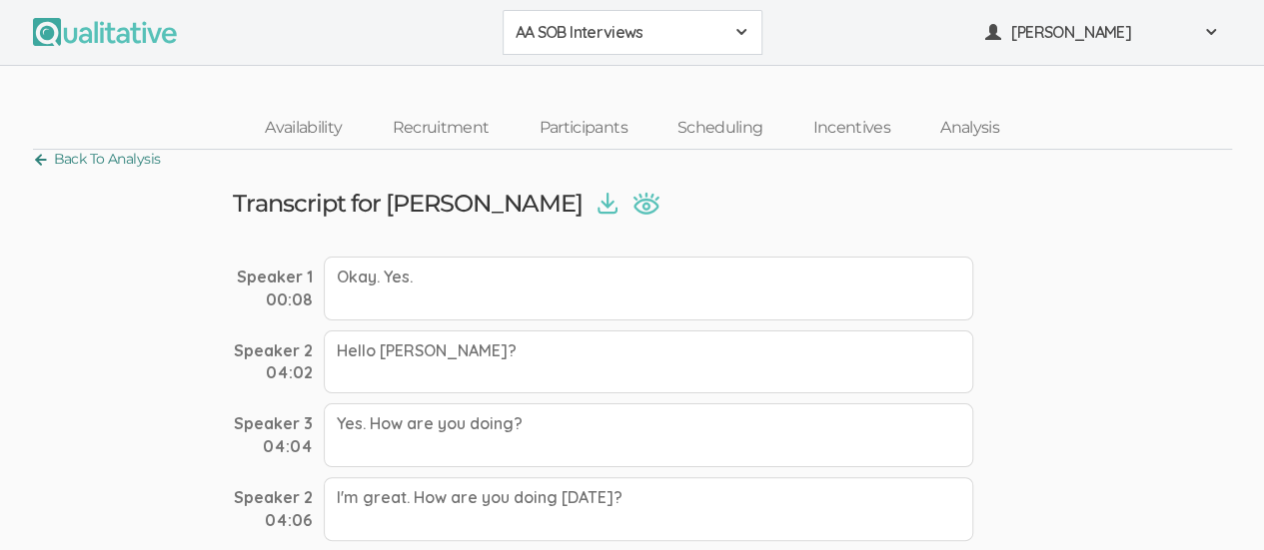
click at [40, 167] on link "Back To Analysis" at bounding box center [97, 159] width 128 height 27
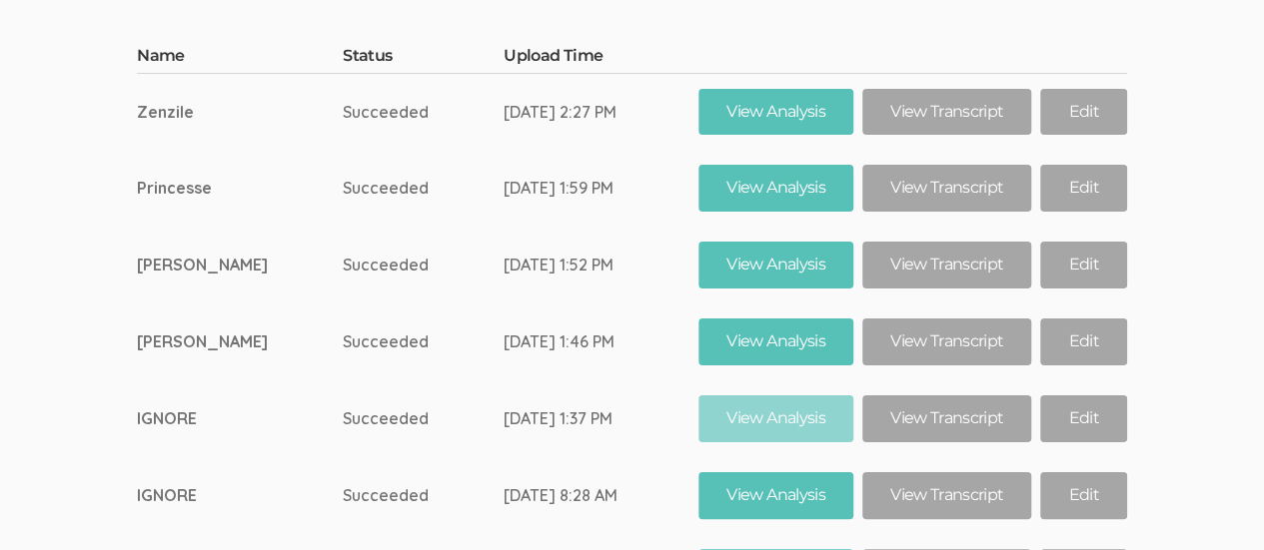
scroll to position [11329, 0]
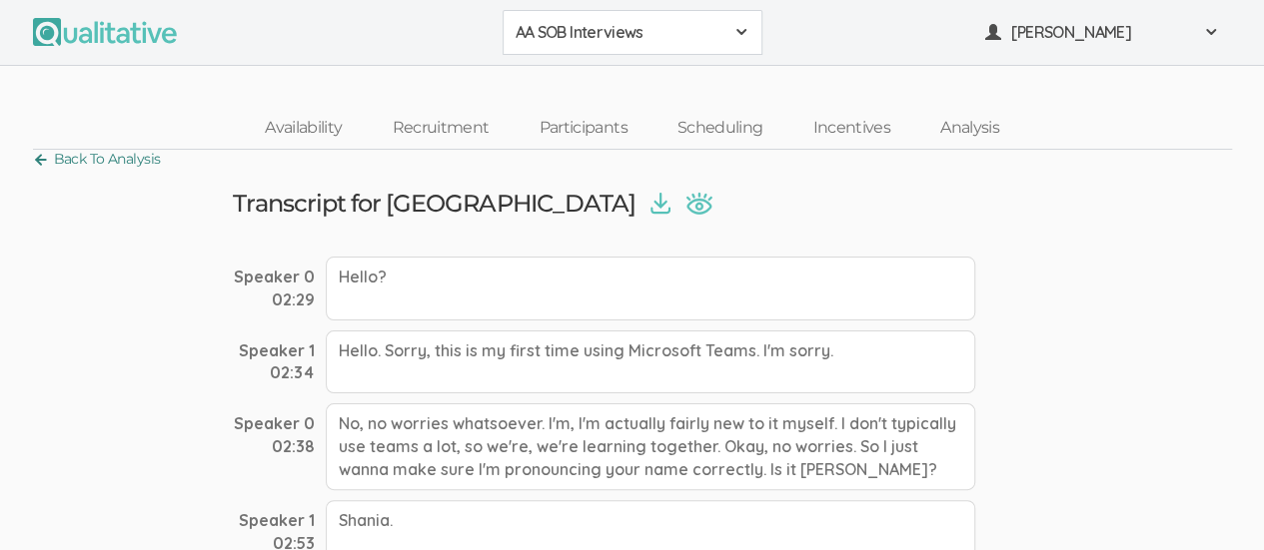
click at [33, 163] on link "Back To Analysis" at bounding box center [97, 159] width 128 height 27
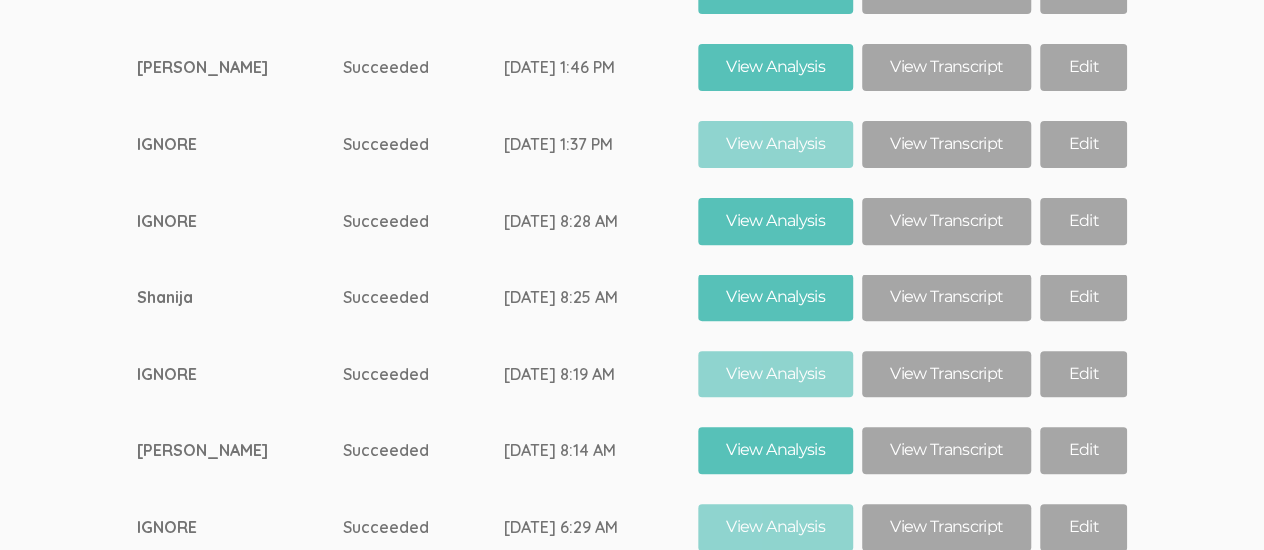
scroll to position [11563, 0]
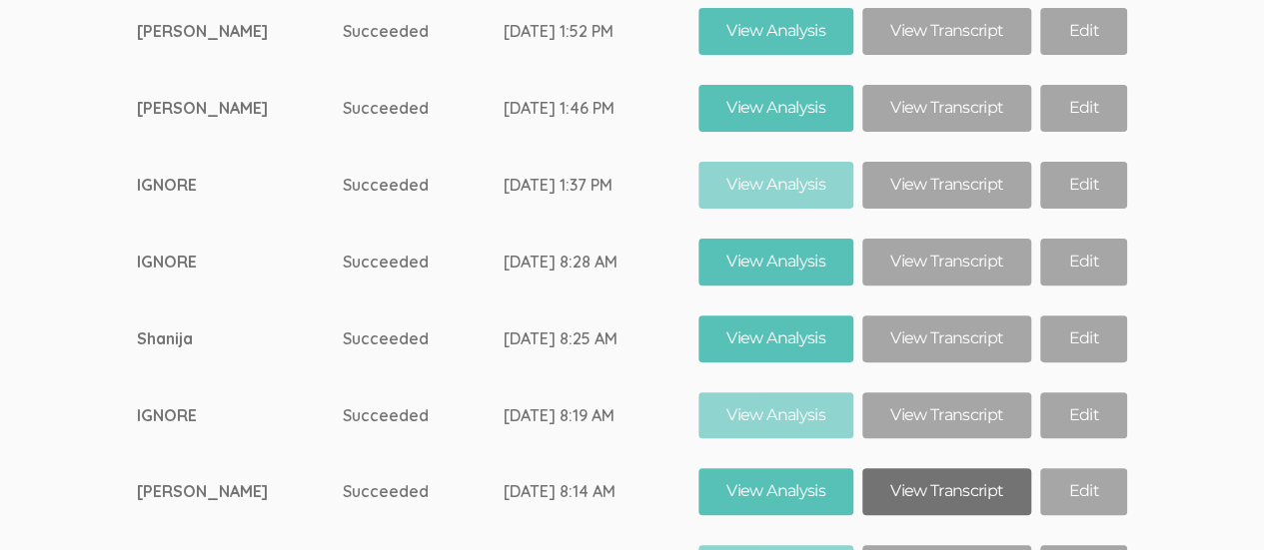
click at [950, 469] on link "View Transcript" at bounding box center [946, 492] width 169 height 47
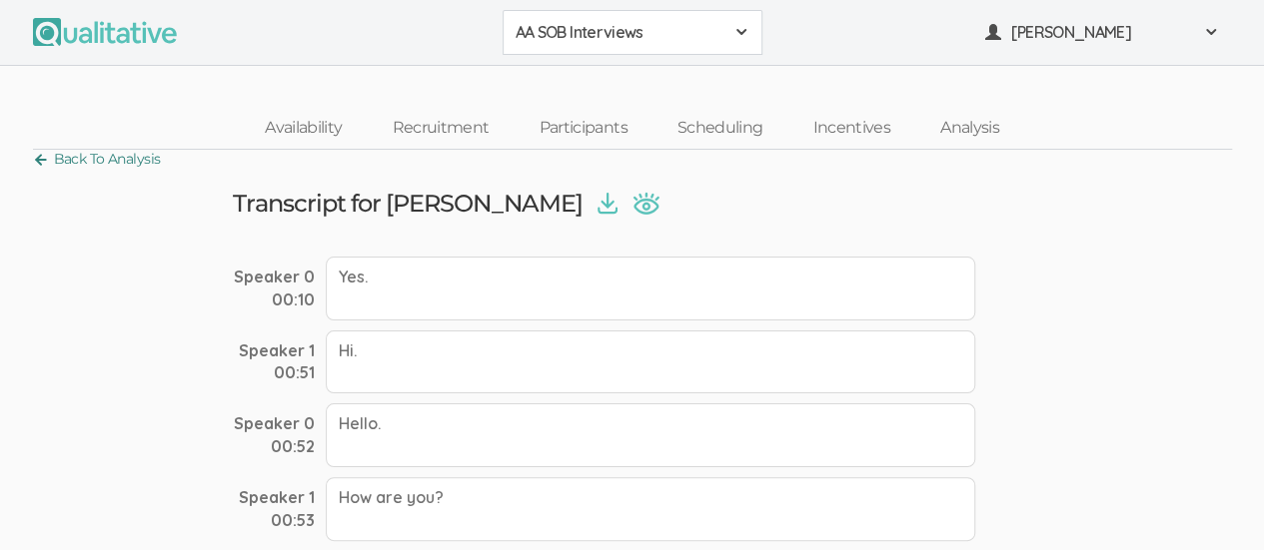
click at [40, 164] on link "Back To Analysis" at bounding box center [97, 159] width 128 height 27
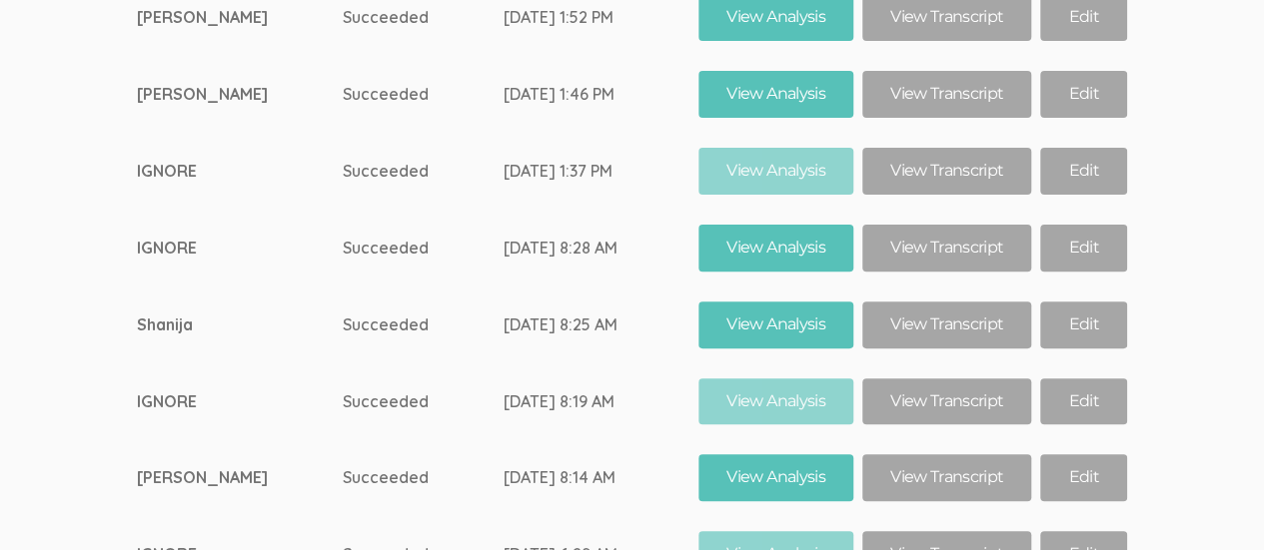
scroll to position [11576, 0]
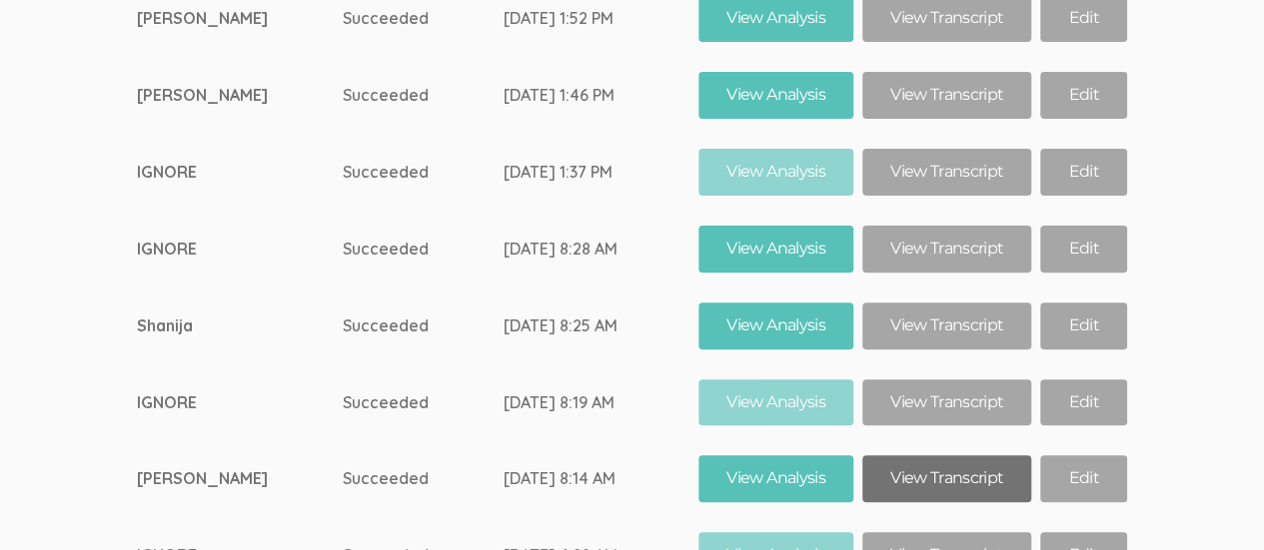
click at [945, 456] on link "View Transcript" at bounding box center [946, 479] width 169 height 47
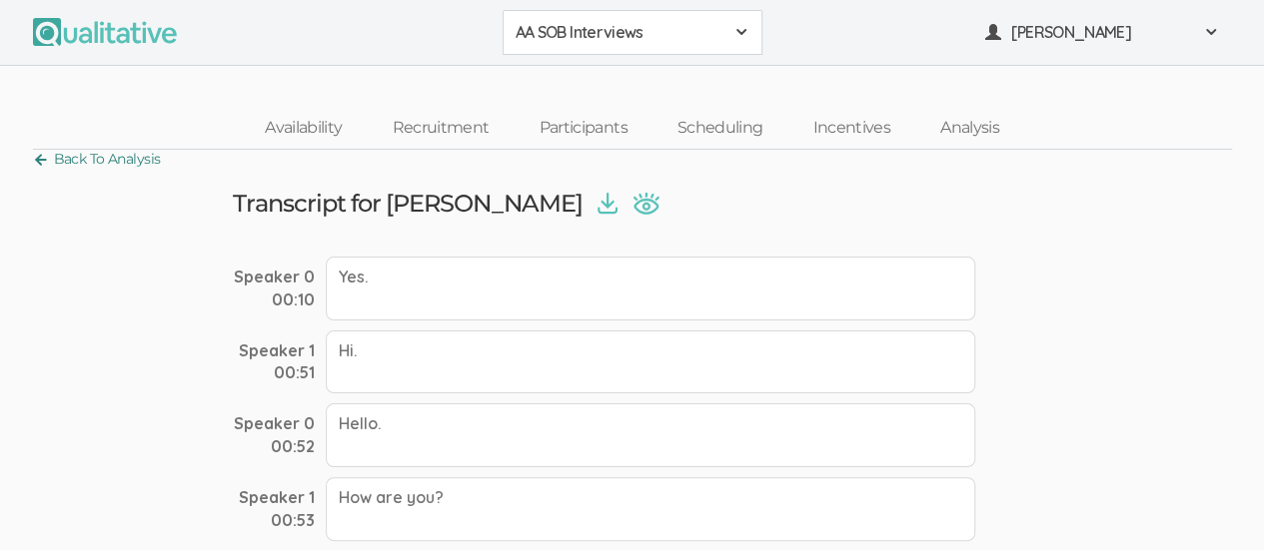
click at [39, 166] on link "Back To Analysis" at bounding box center [97, 159] width 128 height 27
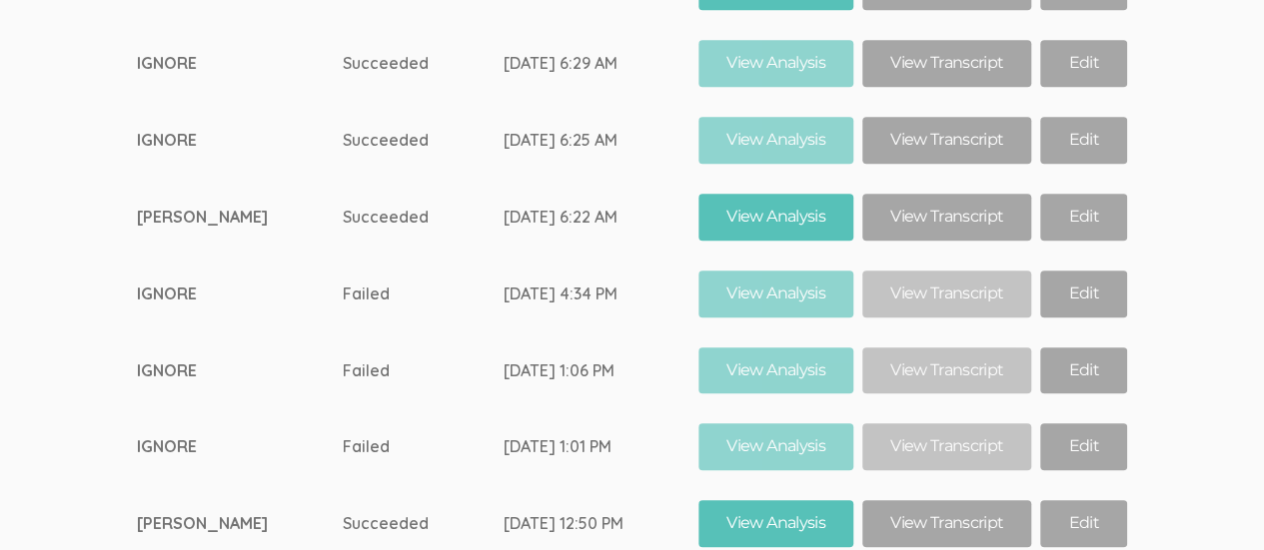
scroll to position [12076, 0]
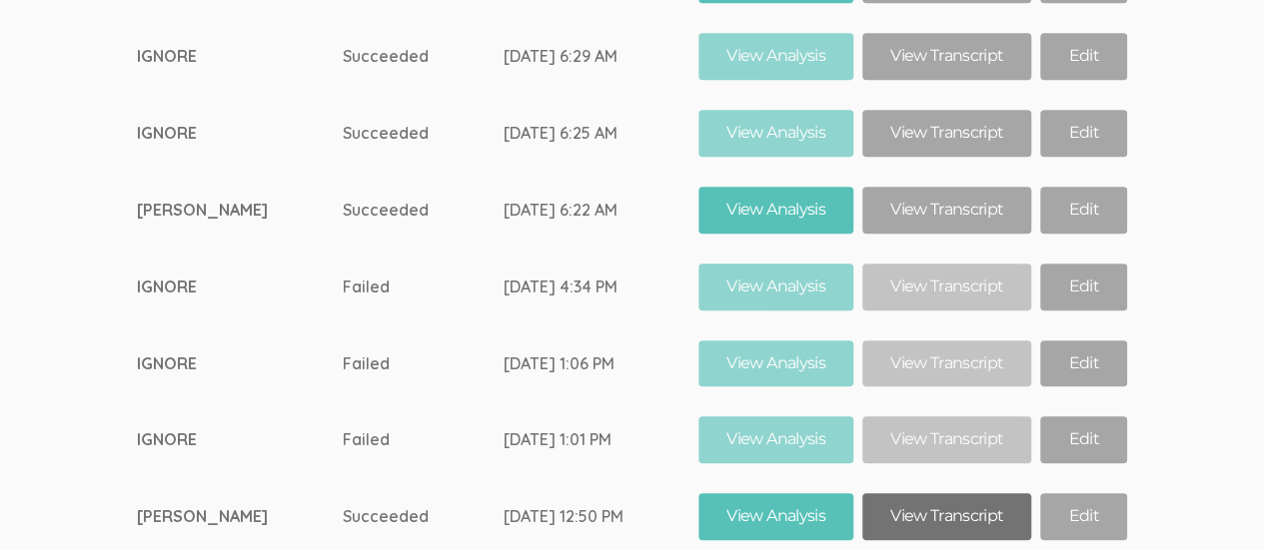
click at [948, 494] on link "View Transcript" at bounding box center [946, 517] width 169 height 47
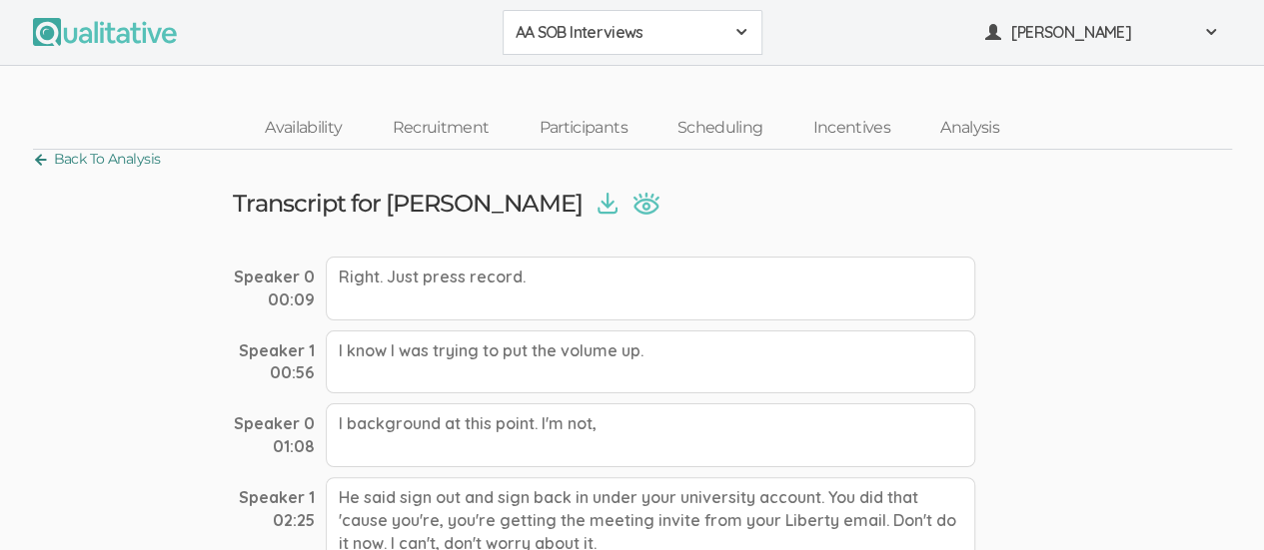
click at [37, 170] on link "Back To Analysis" at bounding box center [97, 159] width 128 height 27
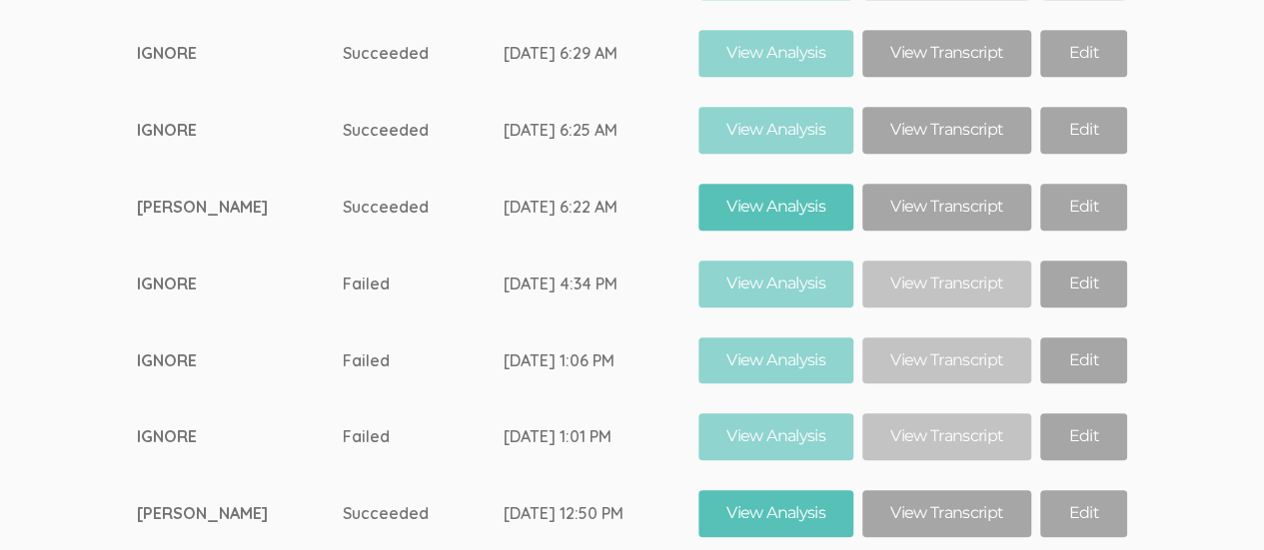
scroll to position [12354, 0]
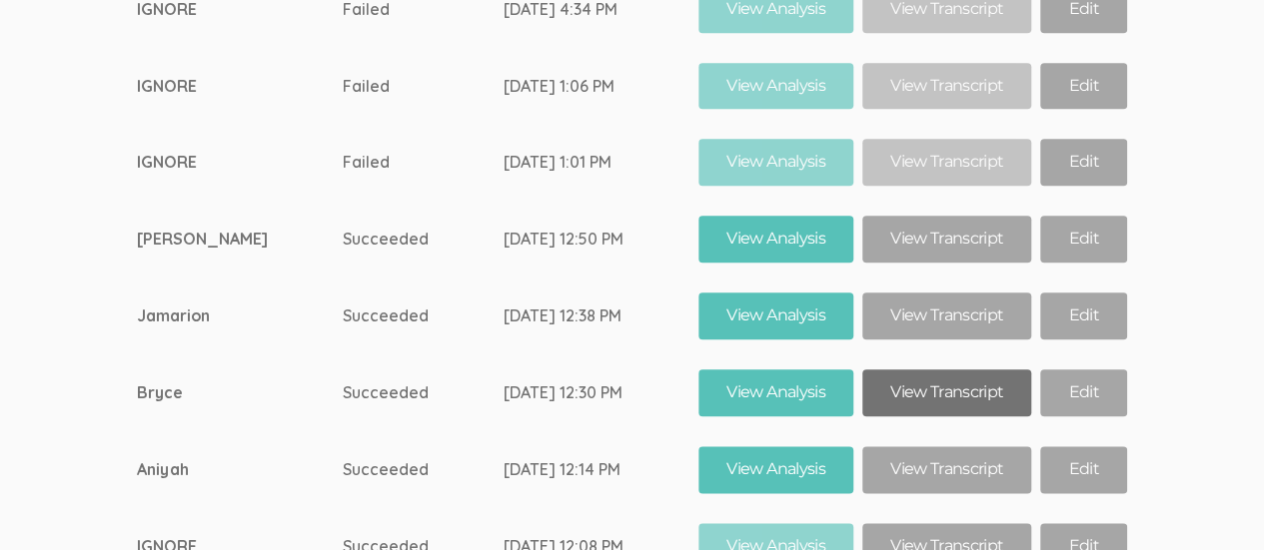
click at [951, 370] on link "View Transcript" at bounding box center [946, 393] width 169 height 47
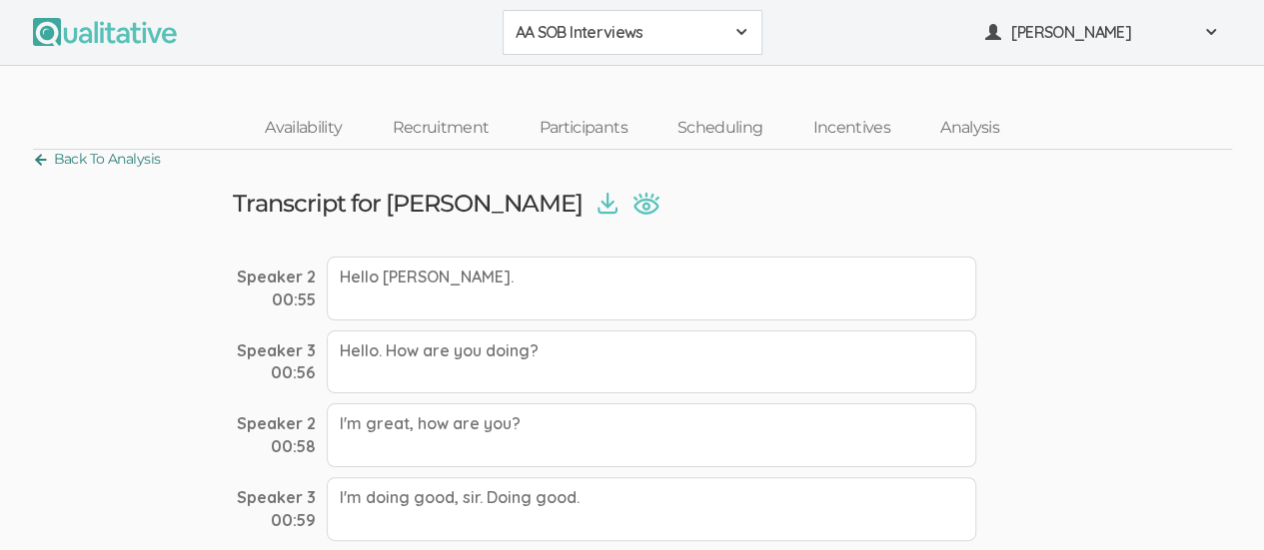
click at [39, 167] on link "Back To Analysis" at bounding box center [97, 159] width 128 height 27
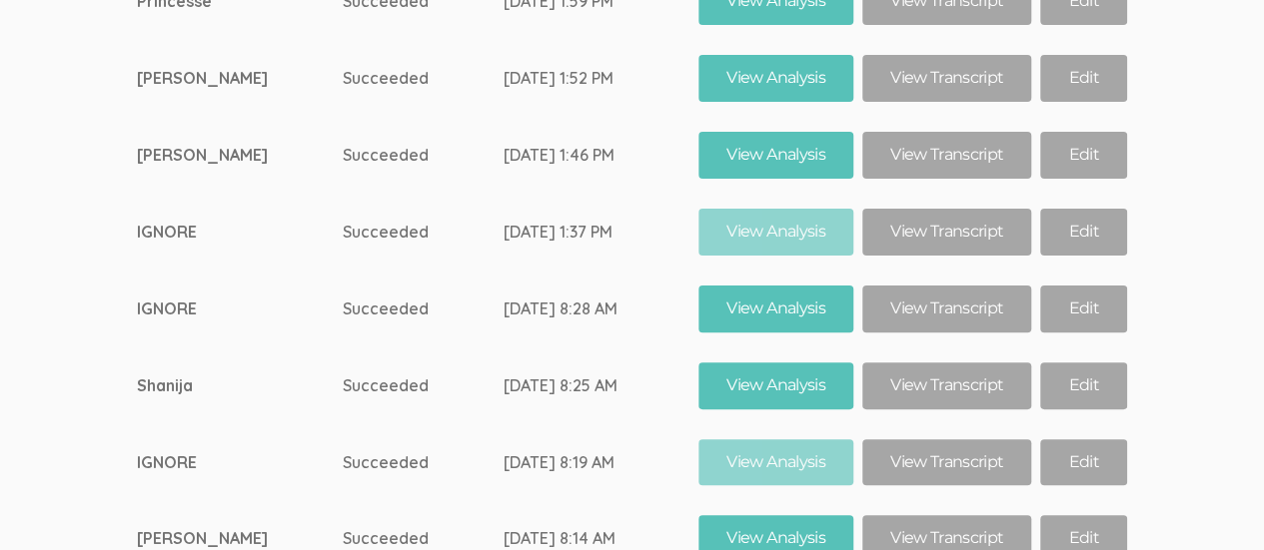
scroll to position [12354, 0]
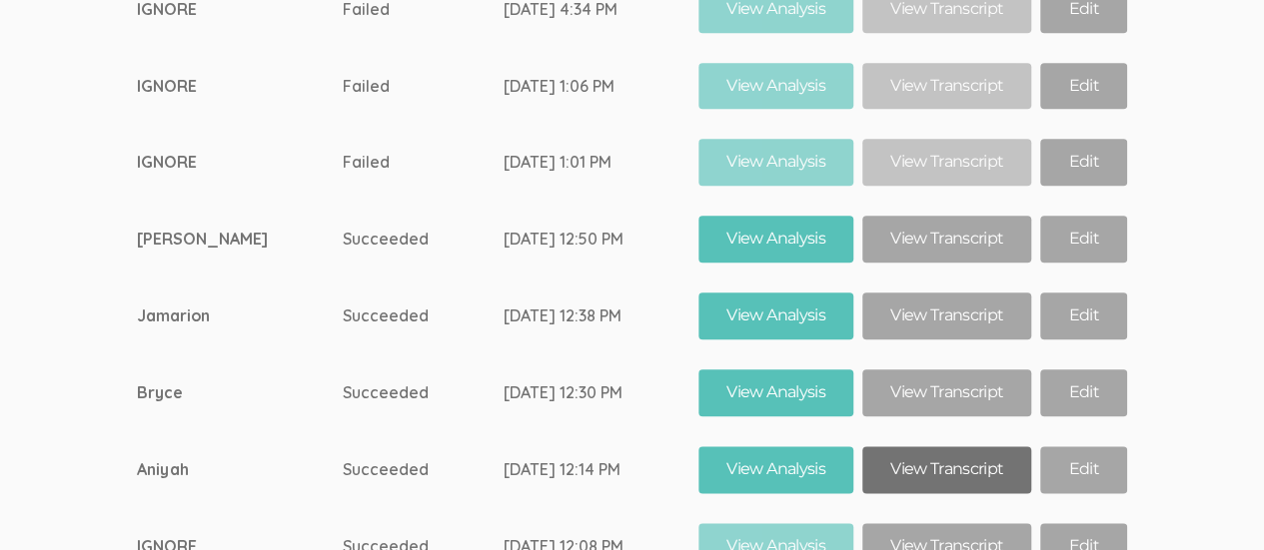
click at [951, 447] on link "View Transcript" at bounding box center [946, 470] width 169 height 47
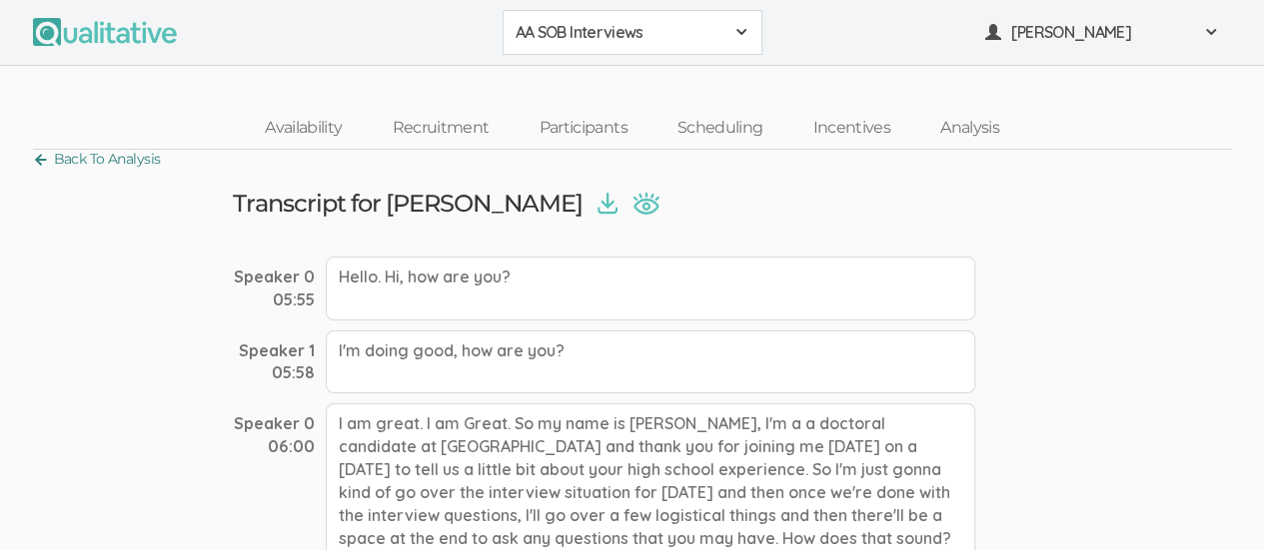
click at [40, 153] on link "Back To Analysis" at bounding box center [97, 159] width 128 height 27
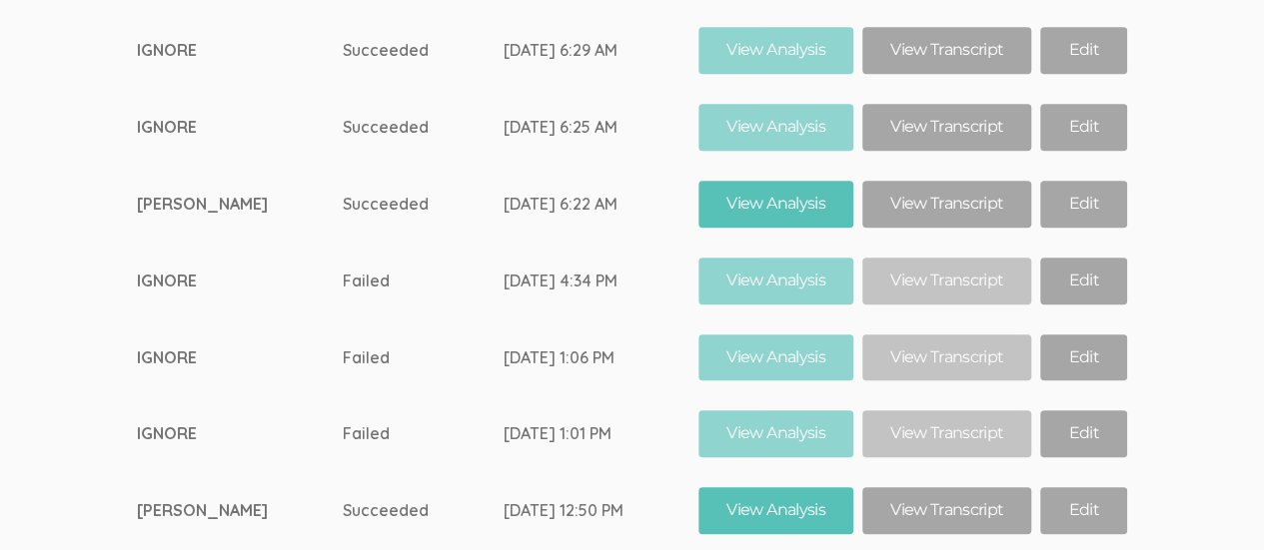
scroll to position [12354, 0]
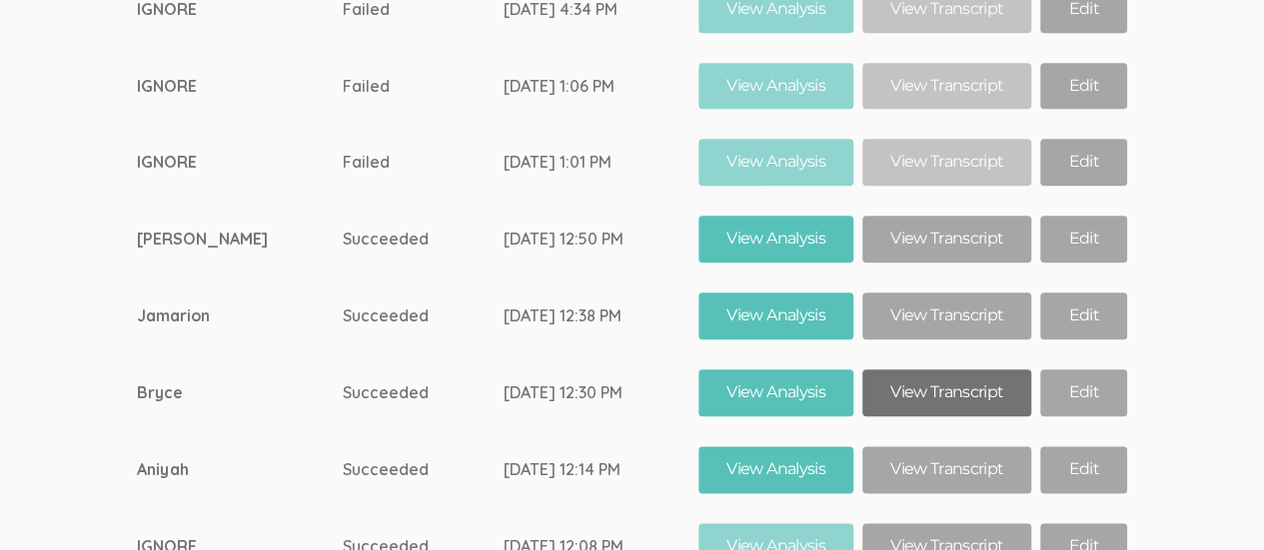
click at [957, 370] on link "View Transcript" at bounding box center [946, 393] width 169 height 47
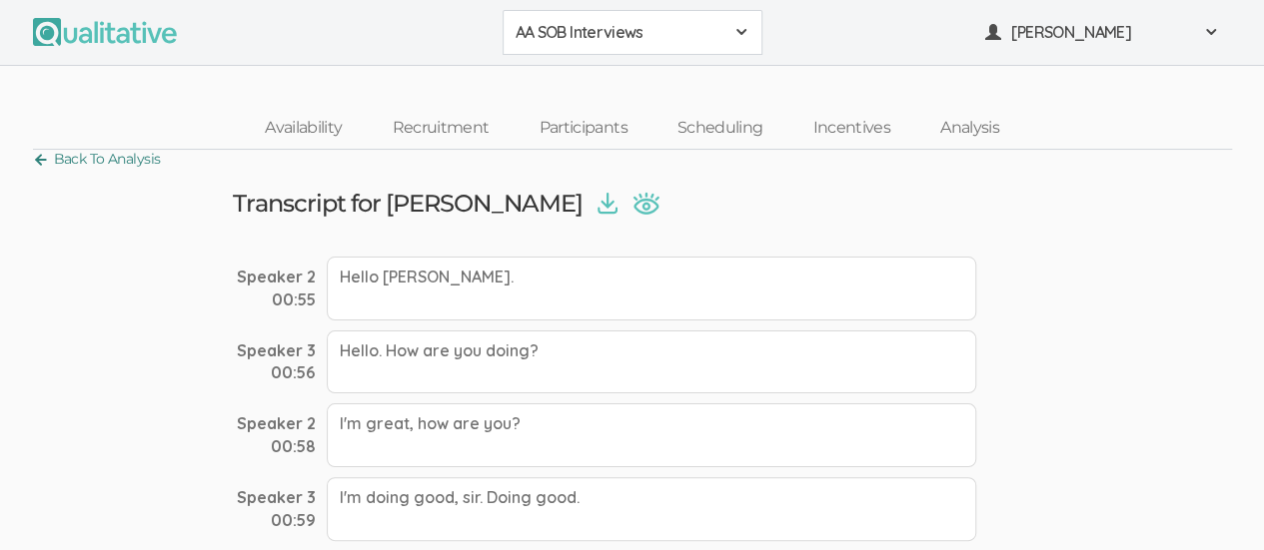
click at [40, 169] on link "Back To Analysis" at bounding box center [97, 159] width 128 height 27
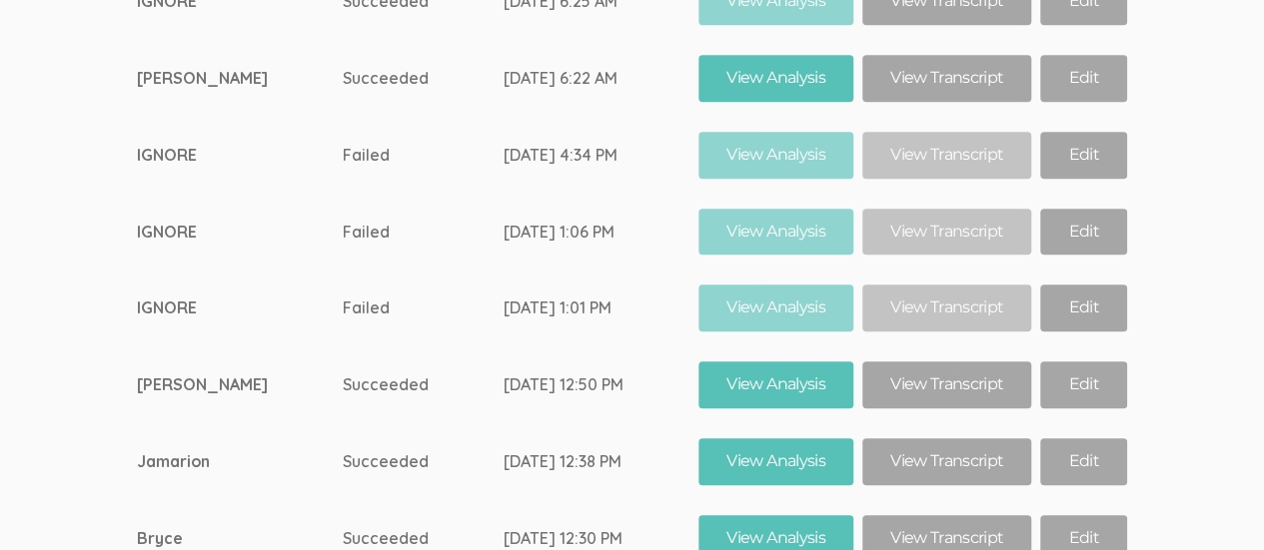
scroll to position [12195, 0]
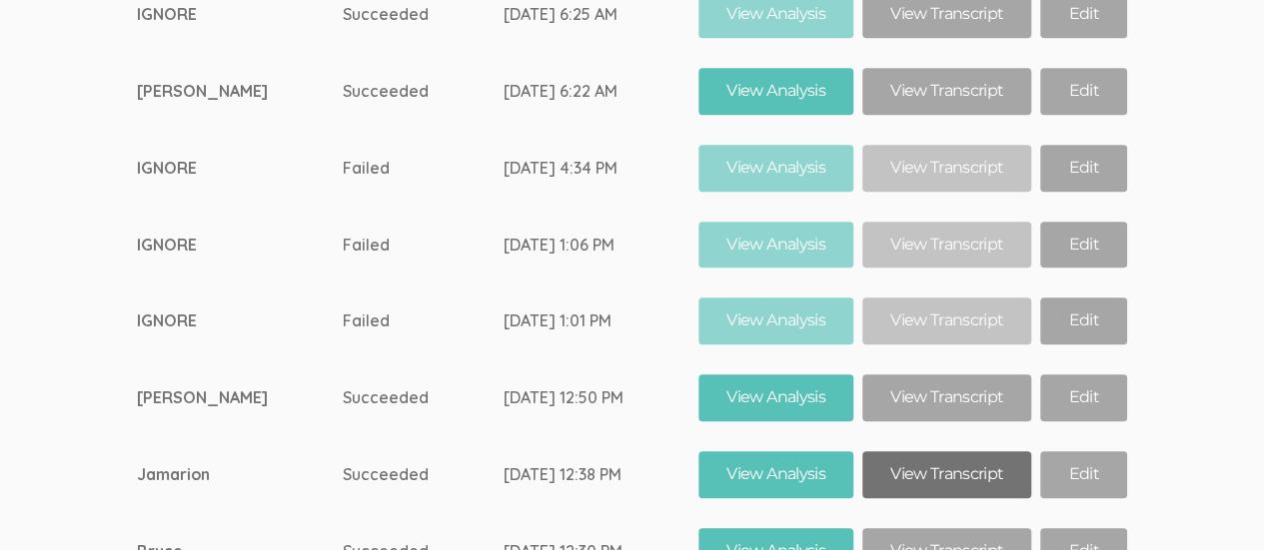
click at [938, 452] on link "View Transcript" at bounding box center [946, 475] width 169 height 47
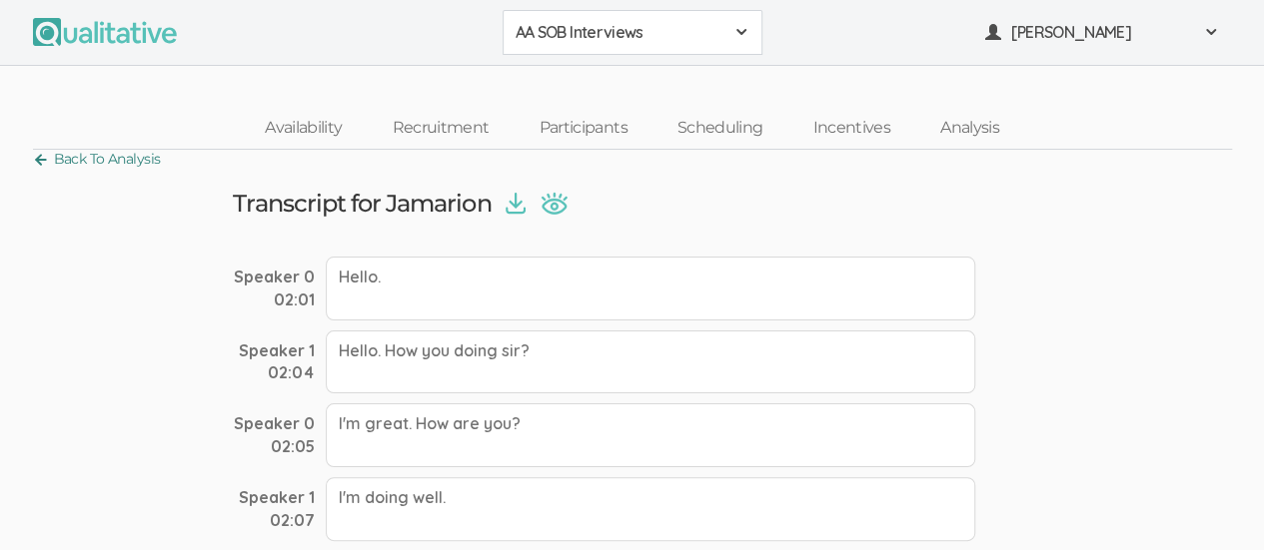
click at [36, 163] on link "Back To Analysis" at bounding box center [97, 159] width 128 height 27
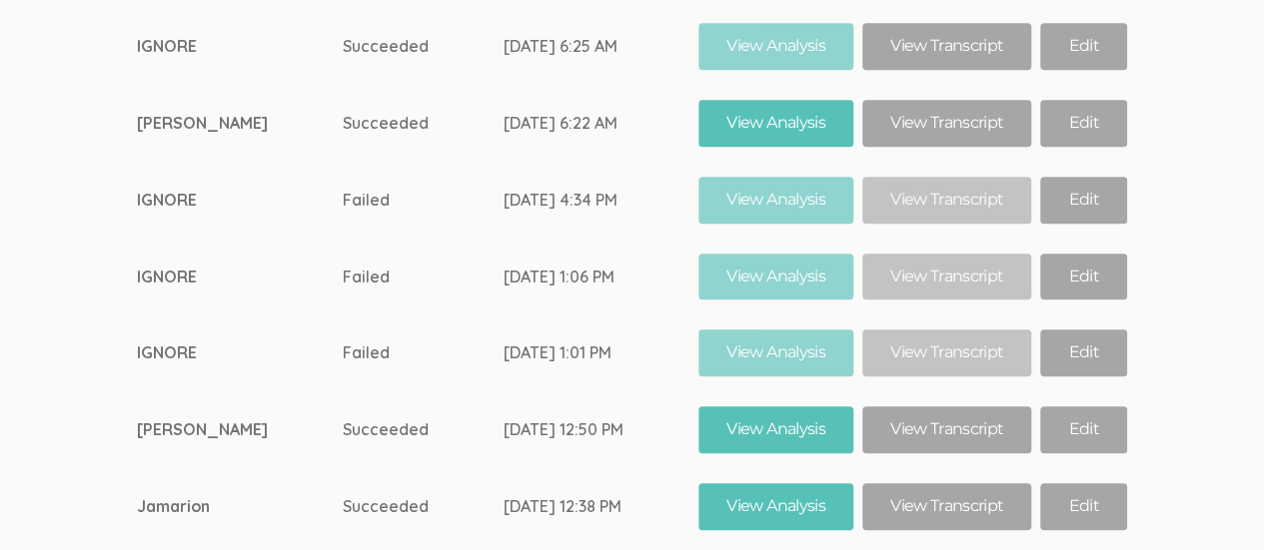
scroll to position [12165, 0]
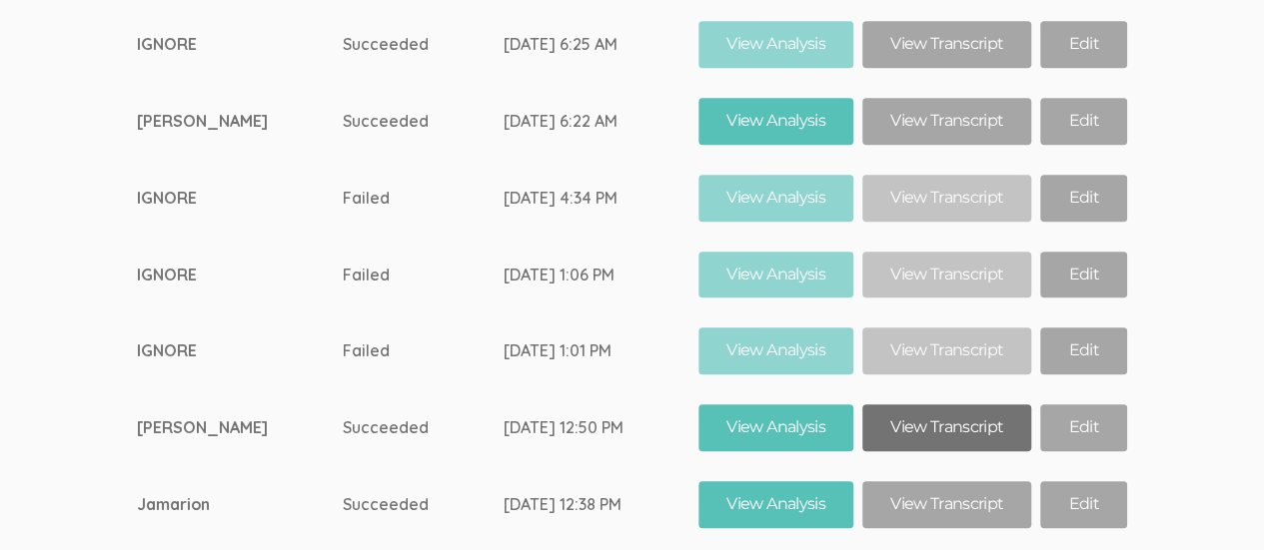
click at [944, 405] on link "View Transcript" at bounding box center [946, 428] width 169 height 47
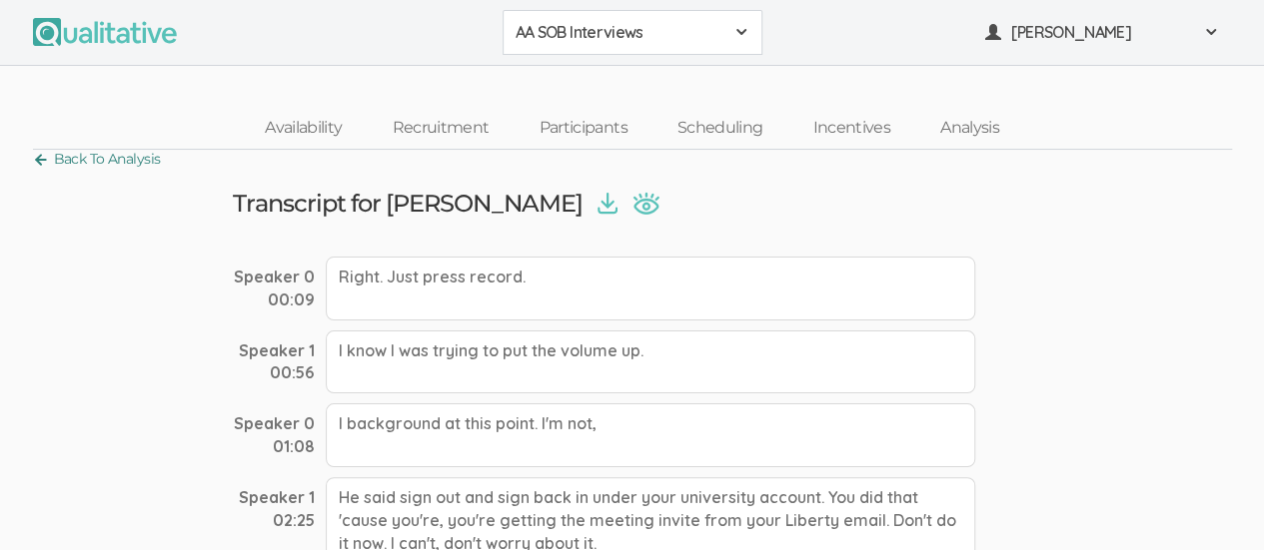
click at [36, 166] on link "Back To Analysis" at bounding box center [97, 159] width 128 height 27
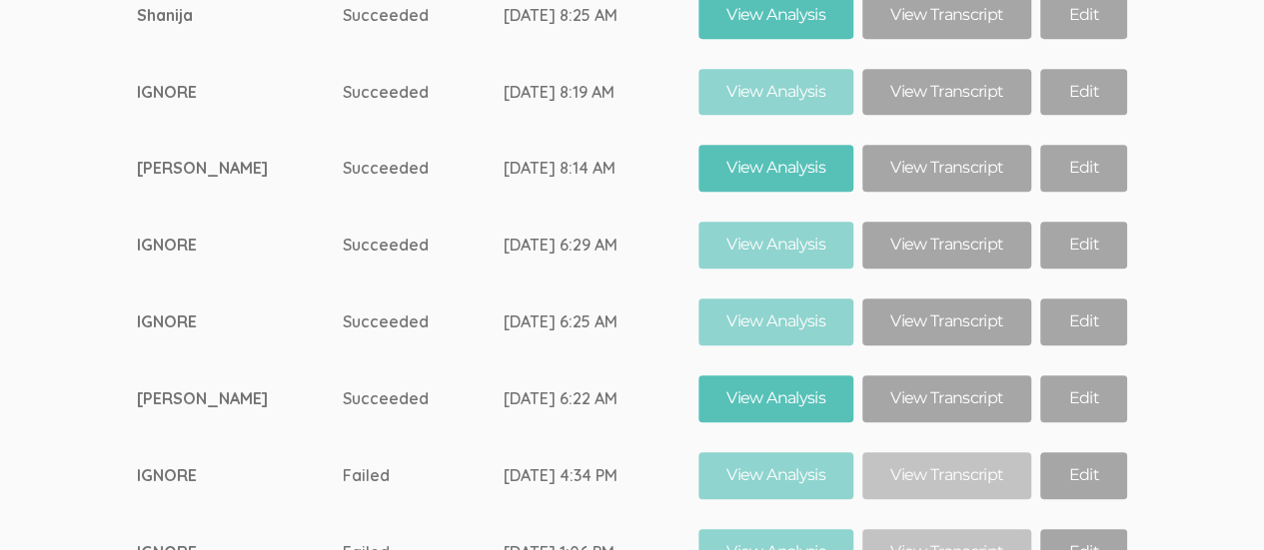
scroll to position [11819, 0]
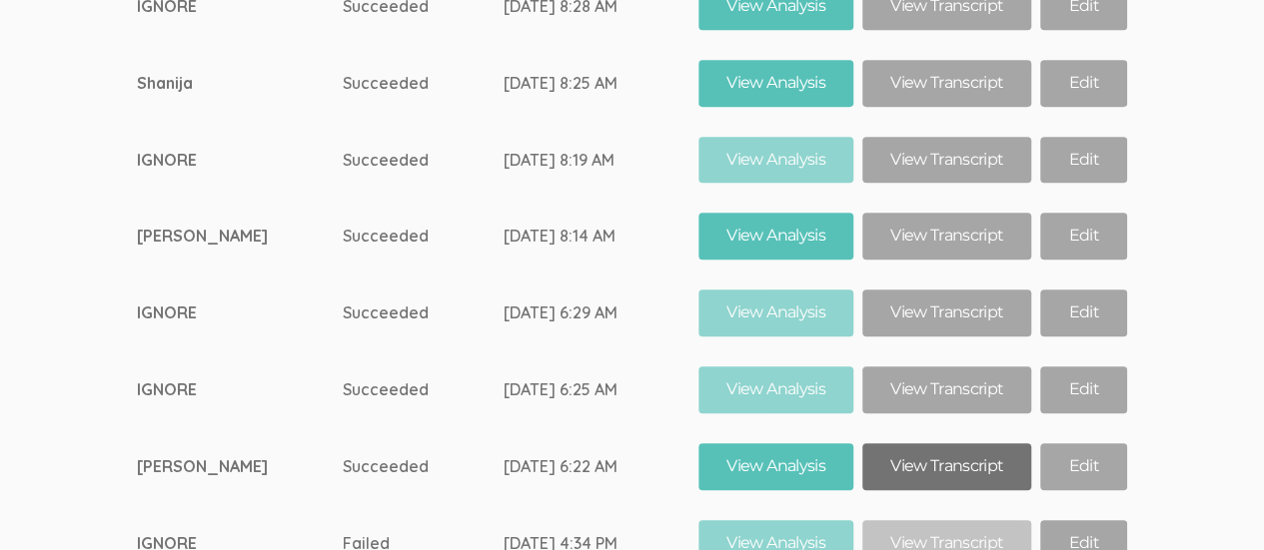
click at [943, 444] on link "View Transcript" at bounding box center [946, 467] width 169 height 47
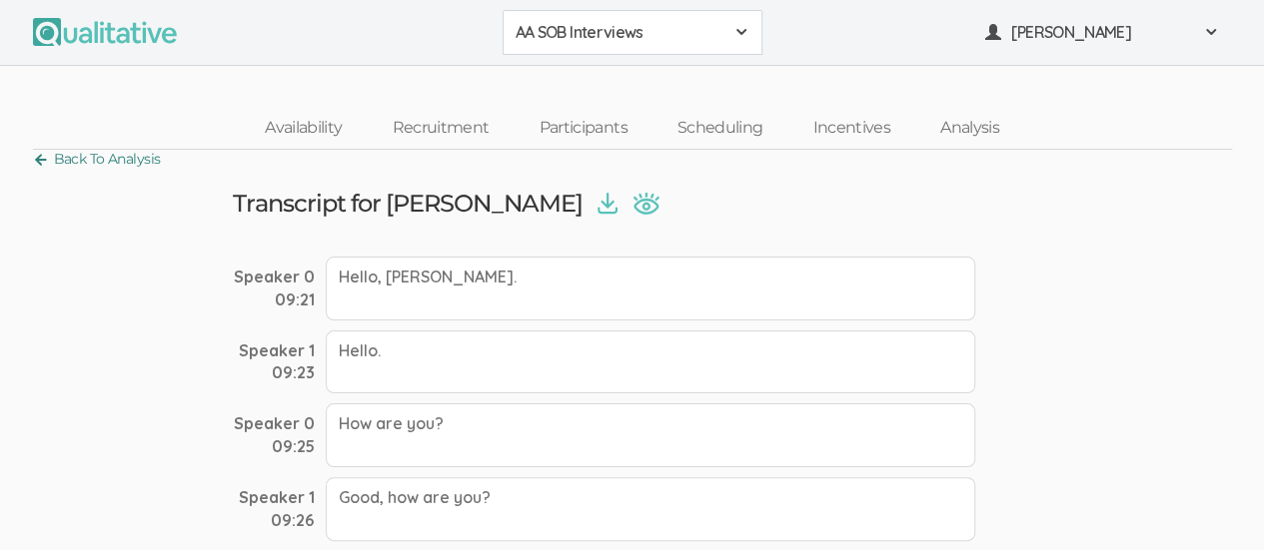
click at [34, 162] on link "Back To Analysis" at bounding box center [97, 159] width 128 height 27
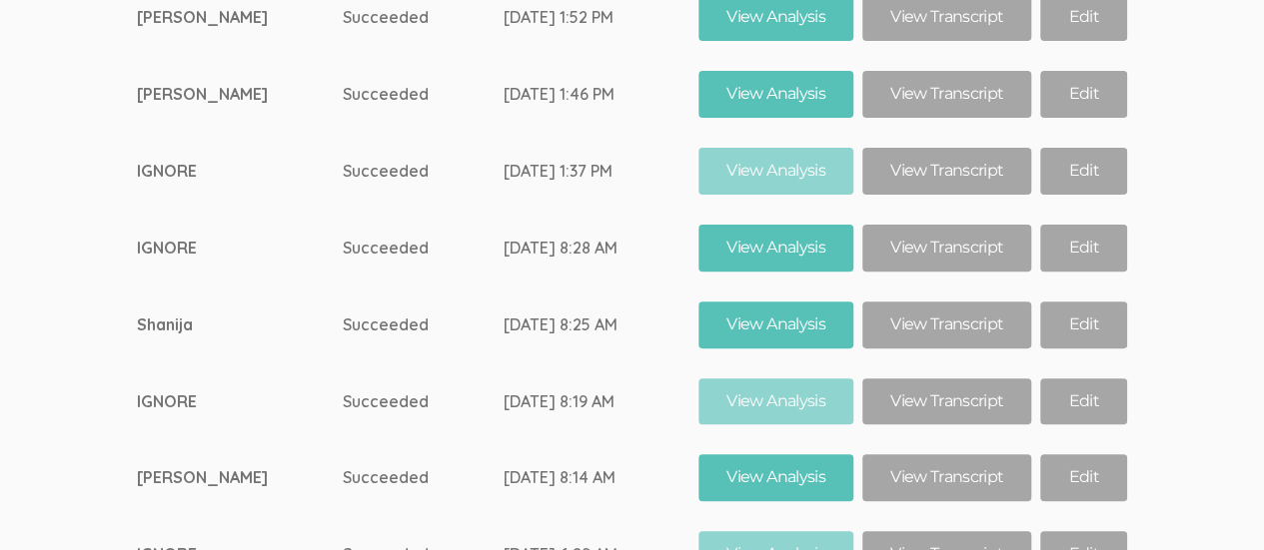
scroll to position [11573, 0]
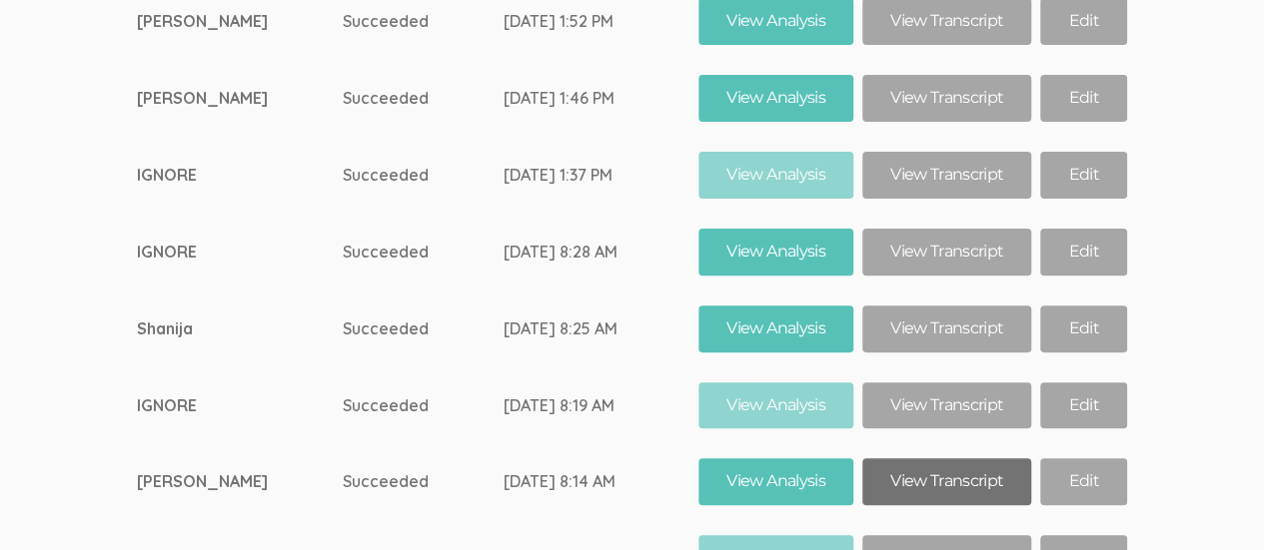
click at [944, 459] on link "View Transcript" at bounding box center [946, 482] width 169 height 47
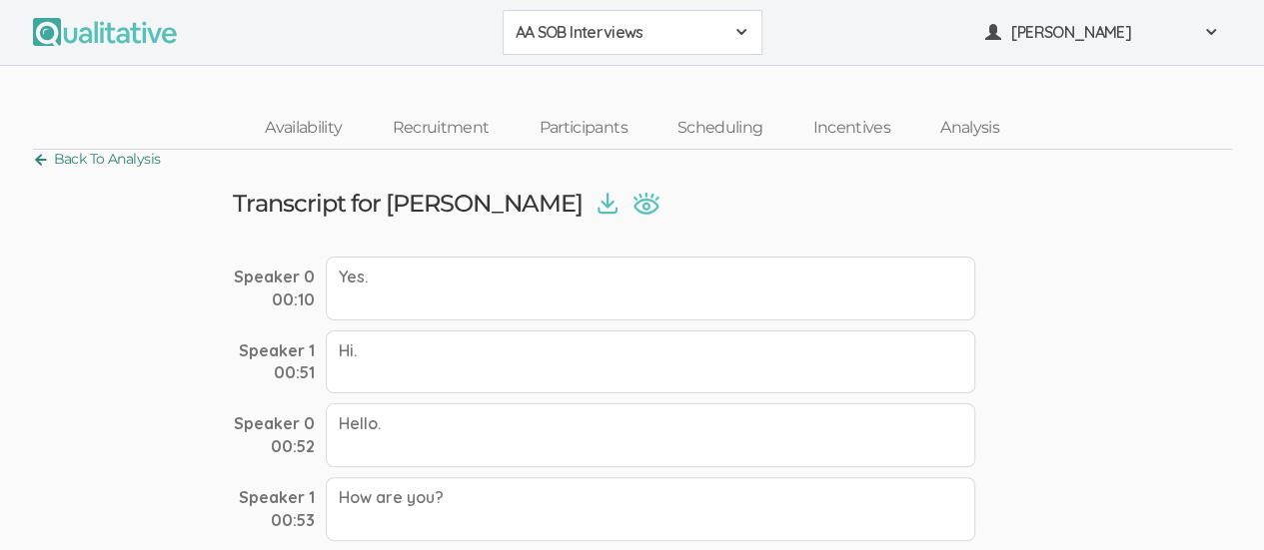
click at [34, 170] on link "Back To Analysis" at bounding box center [97, 159] width 128 height 27
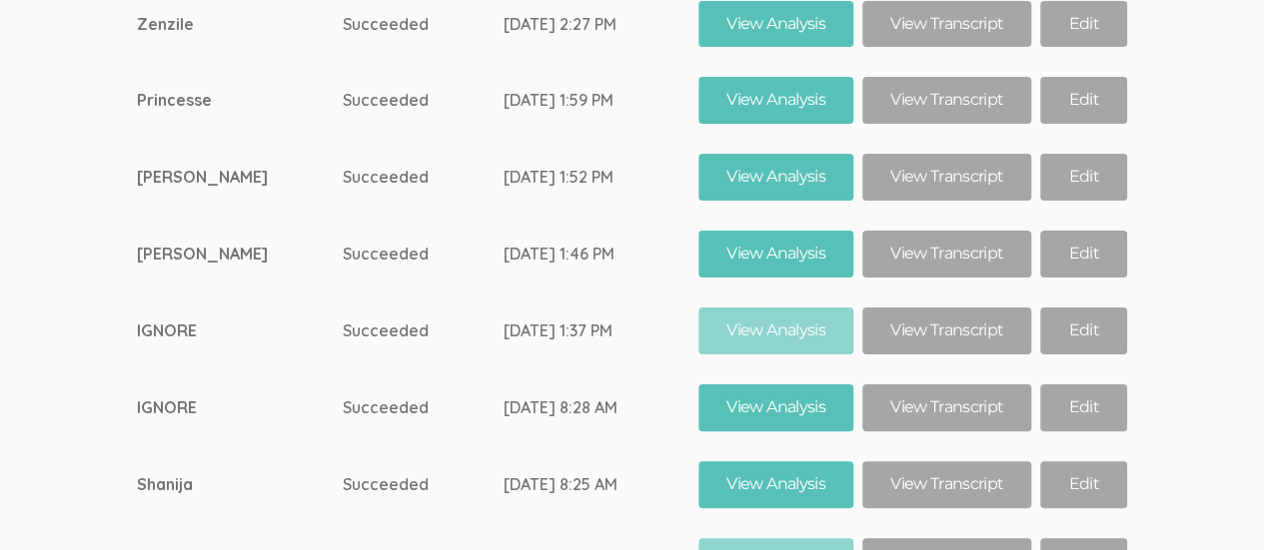
scroll to position [11410, 0]
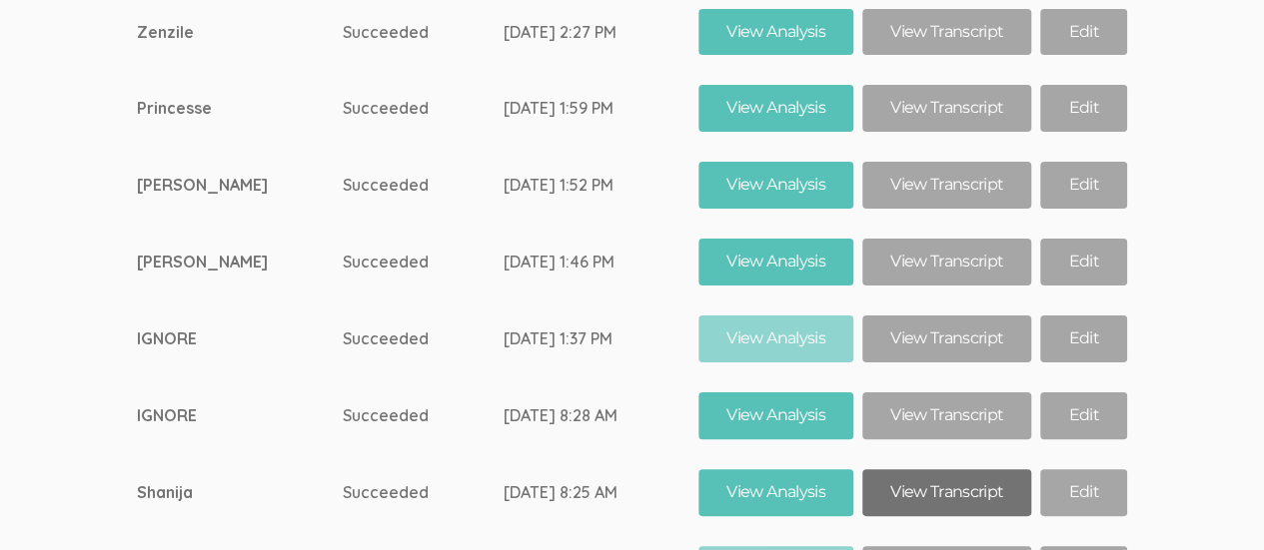
click at [932, 470] on link "View Transcript" at bounding box center [946, 493] width 169 height 47
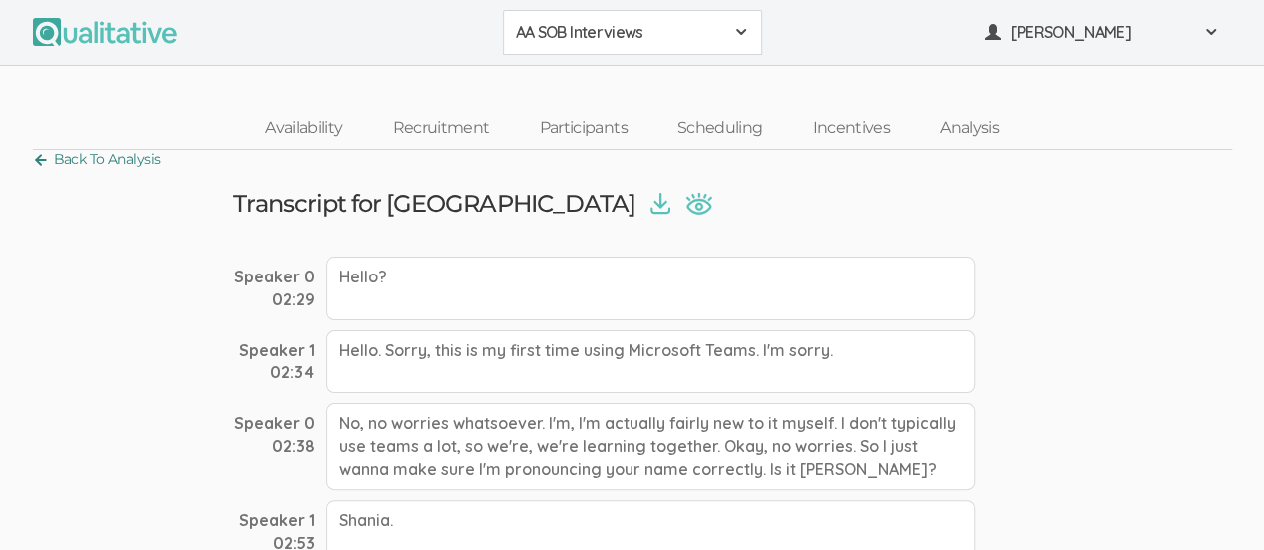
click at [34, 157] on link "Back To Analysis" at bounding box center [97, 159] width 128 height 27
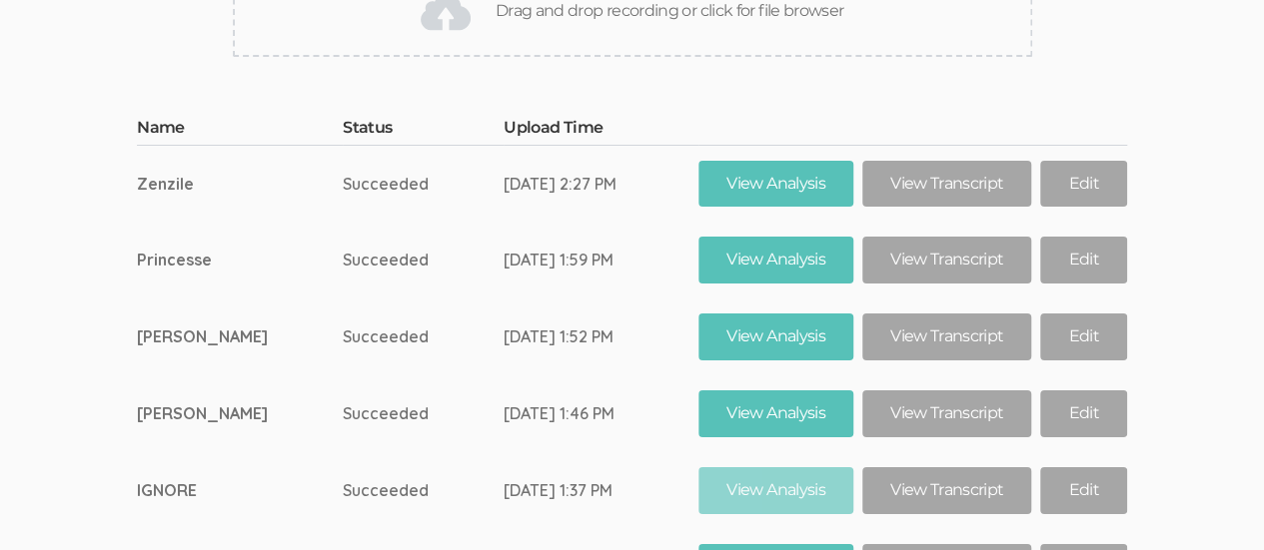
scroll to position [11199, 0]
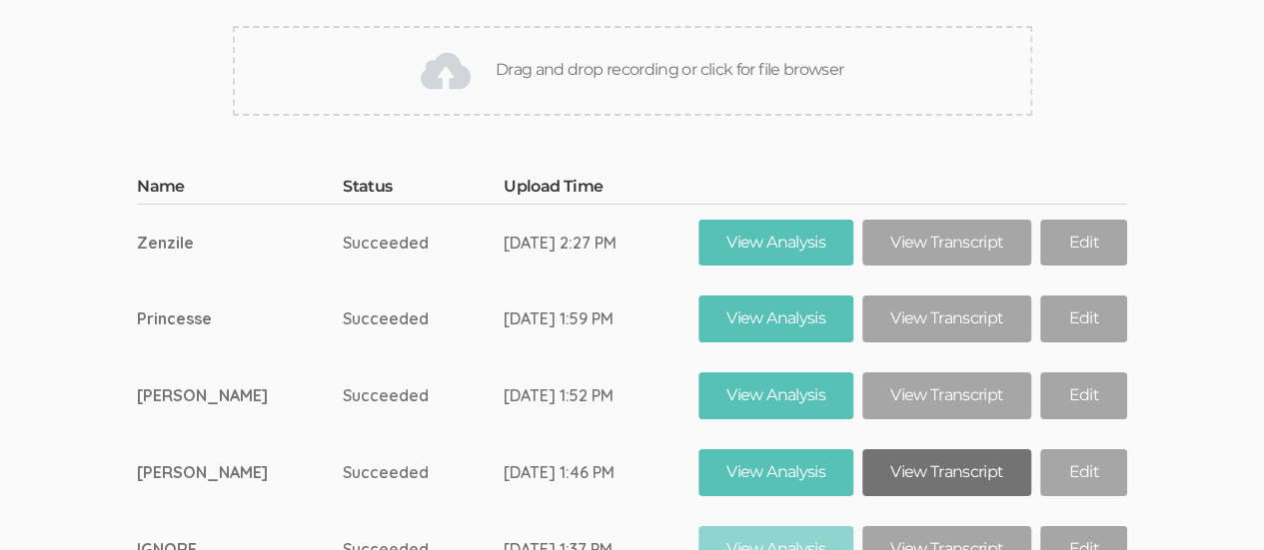
click at [935, 450] on link "View Transcript" at bounding box center [946, 473] width 169 height 47
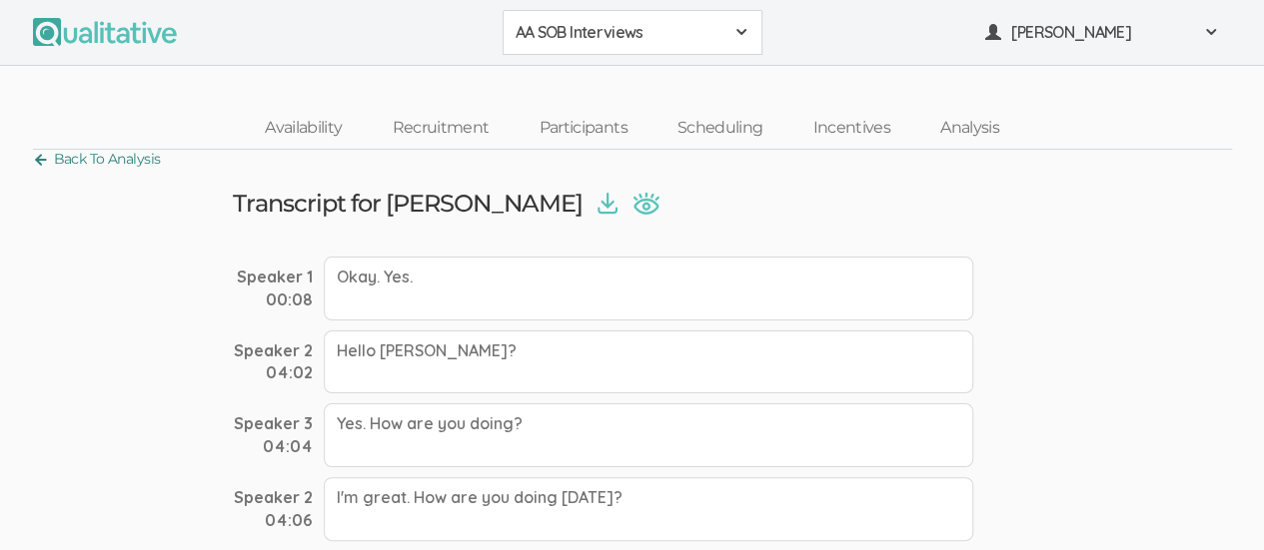
click at [36, 168] on link "Back To Analysis" at bounding box center [97, 159] width 128 height 27
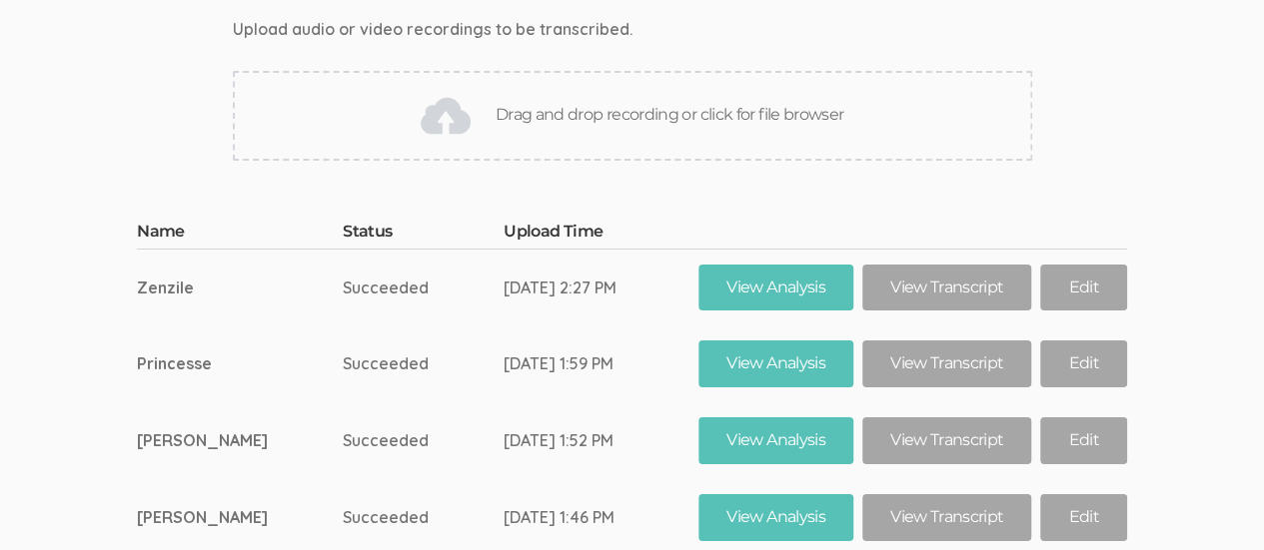
scroll to position [11152, 0]
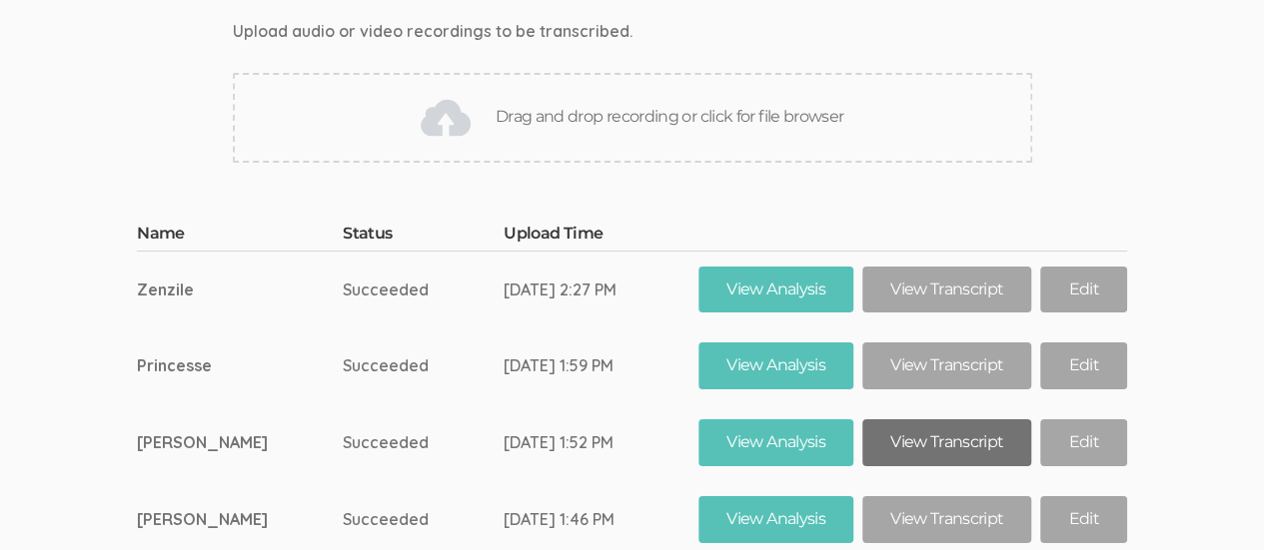
click at [943, 420] on link "View Transcript" at bounding box center [946, 443] width 169 height 47
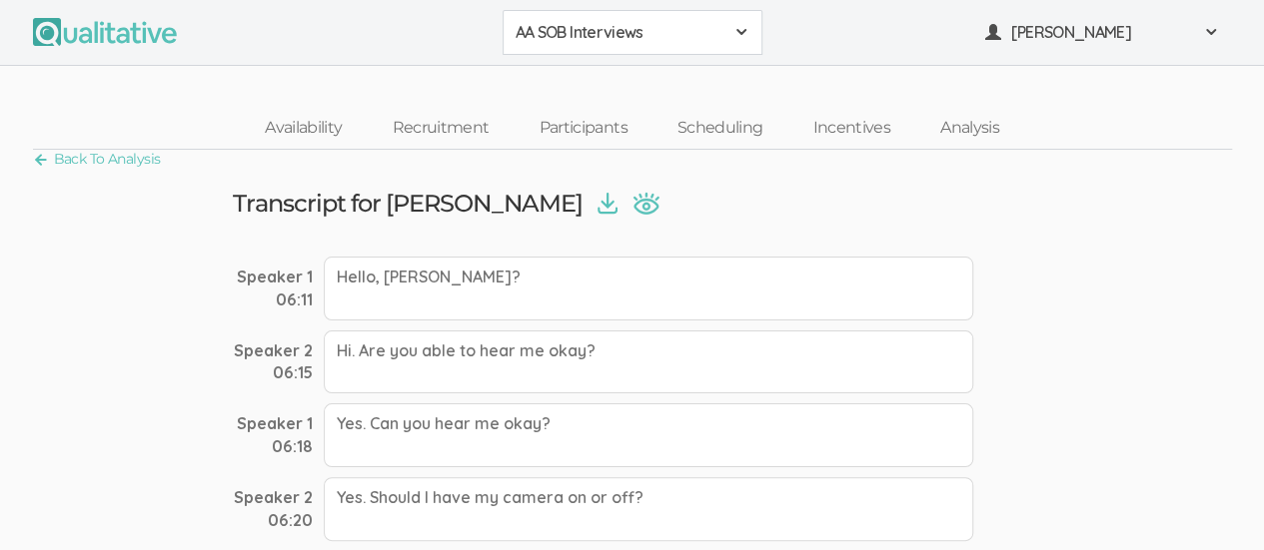
click at [36, 164] on link "Back To Analysis" at bounding box center [97, 159] width 128 height 27
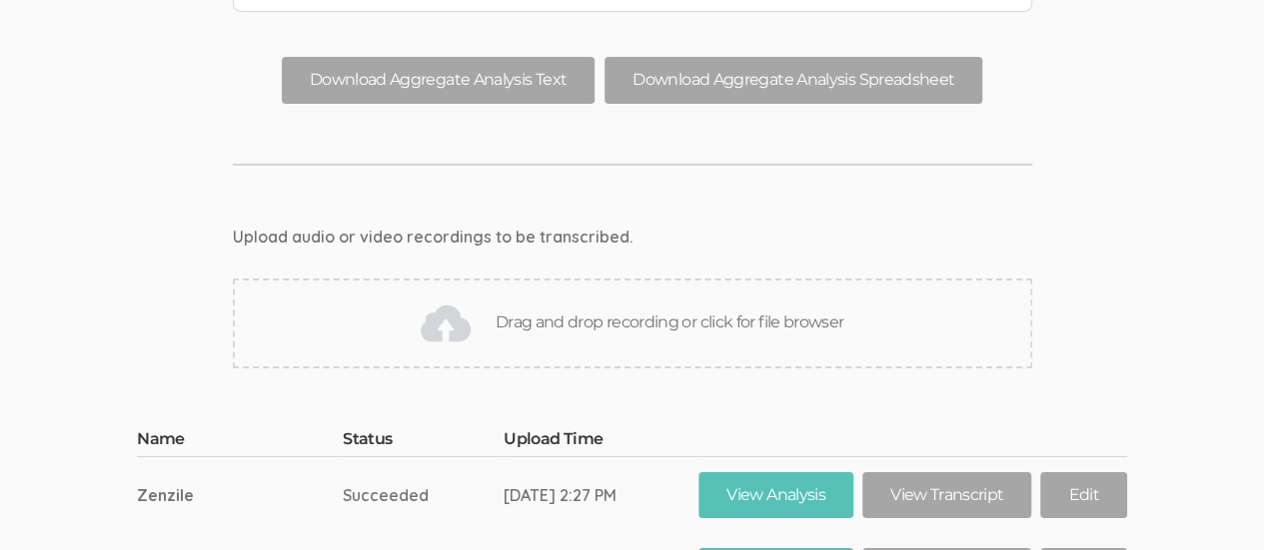
scroll to position [10946, 0]
click at [932, 473] on link "View Transcript" at bounding box center [946, 496] width 169 height 47
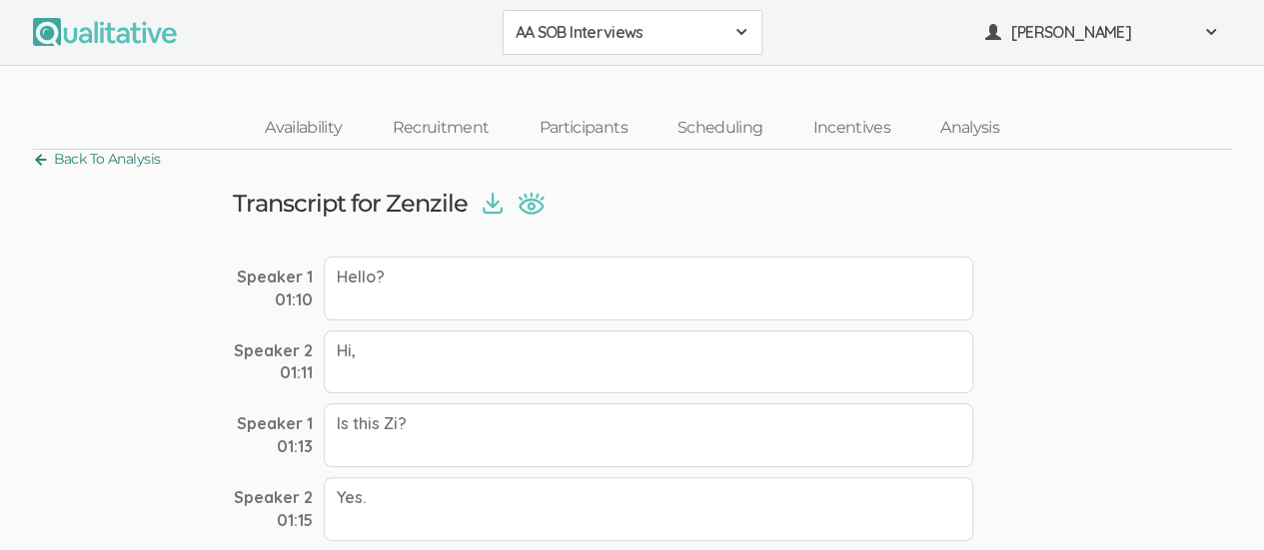
click at [35, 160] on link "Back To Analysis" at bounding box center [97, 159] width 128 height 27
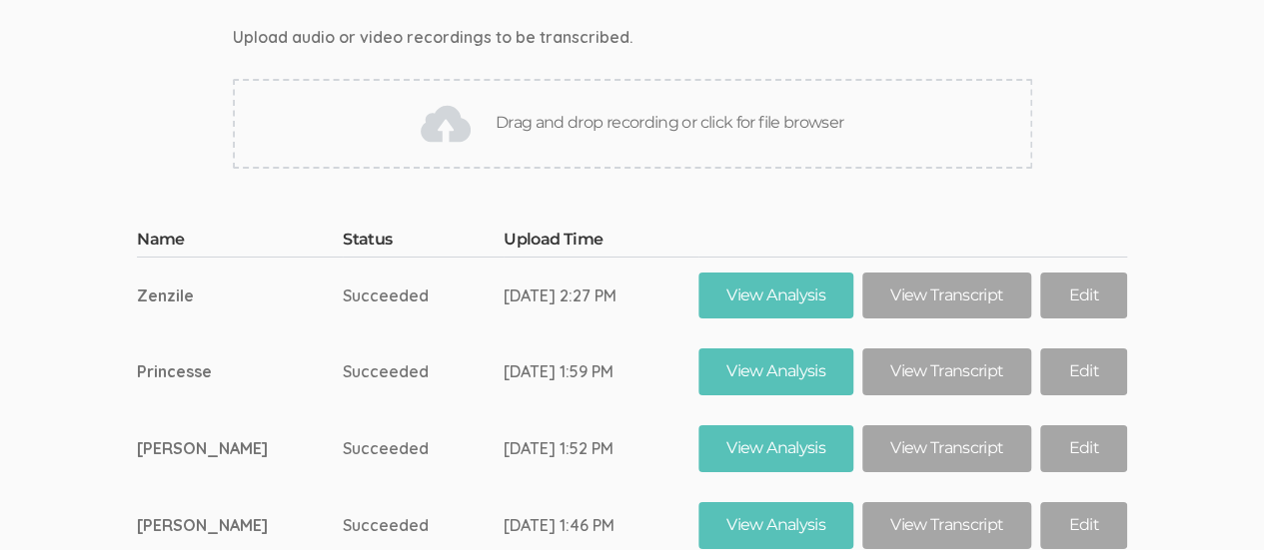
scroll to position [11130, 0]
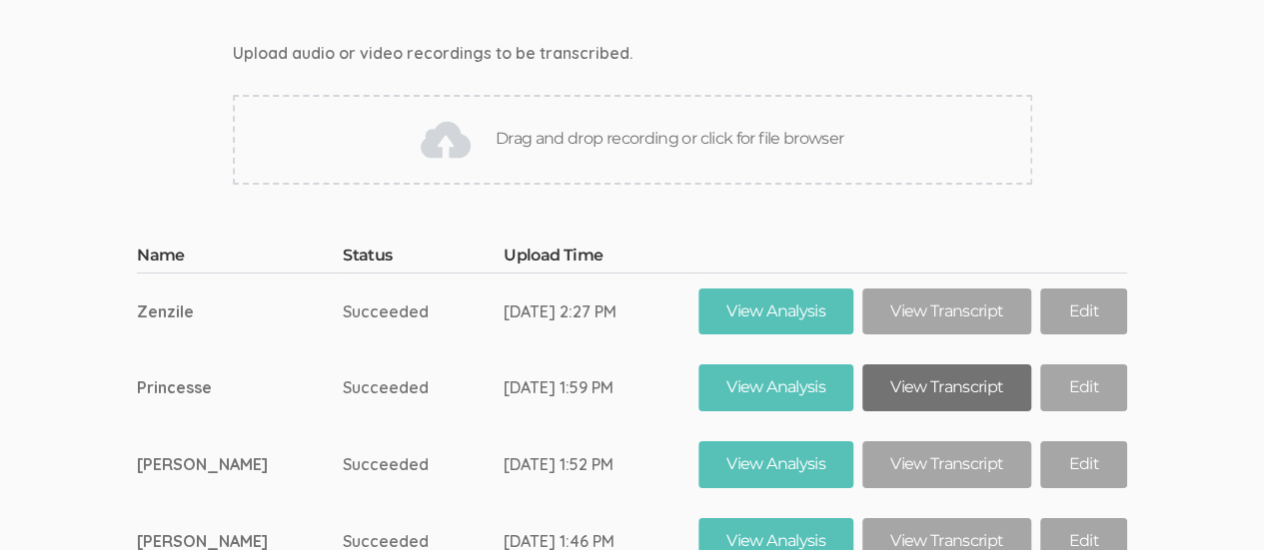
click at [944, 365] on link "View Transcript" at bounding box center [946, 388] width 169 height 47
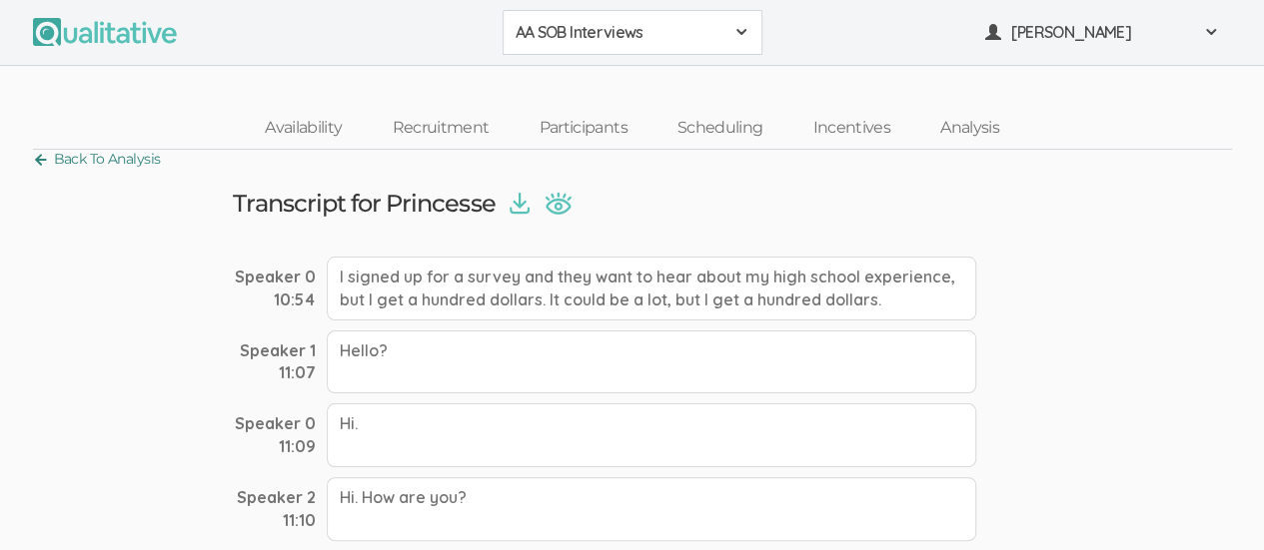
click at [36, 156] on link "Back To Analysis" at bounding box center [97, 159] width 128 height 27
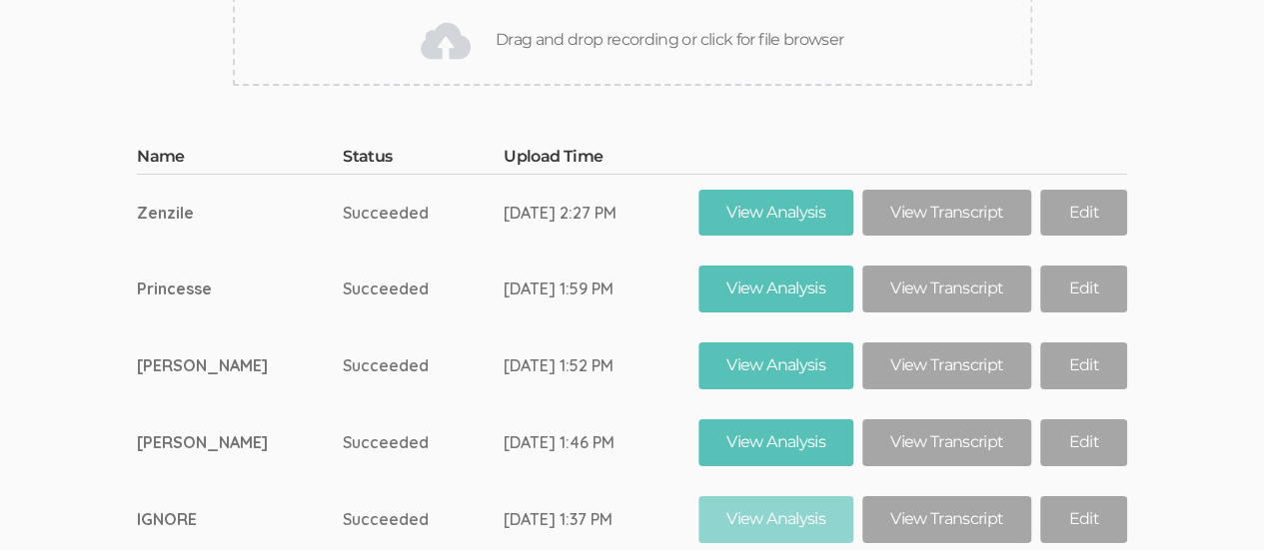
scroll to position [11232, 0]
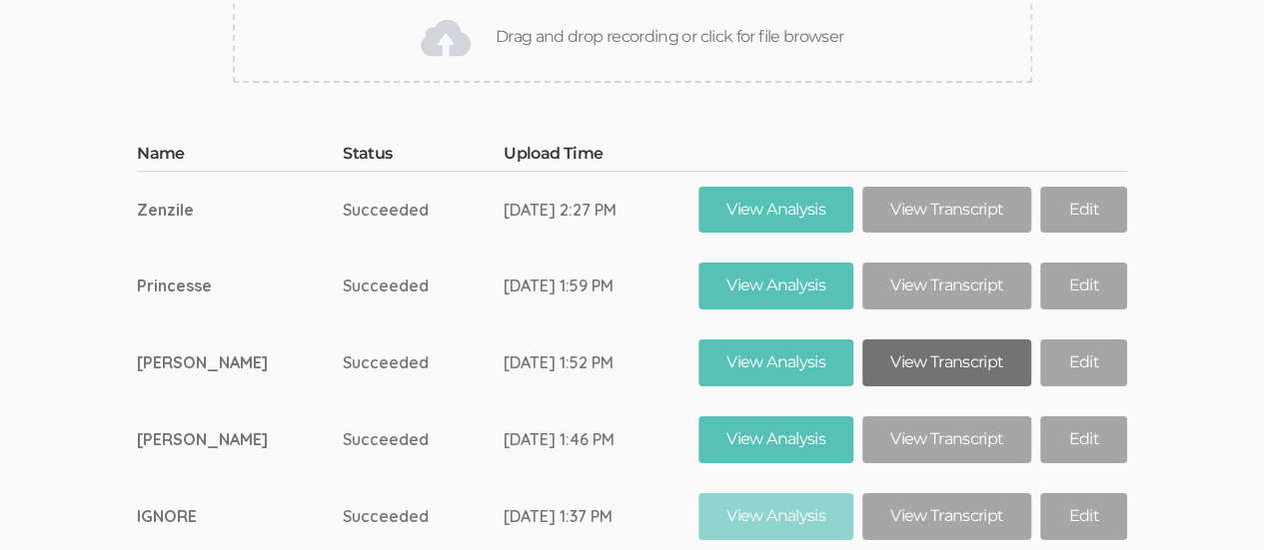
click at [960, 340] on link "View Transcript" at bounding box center [946, 363] width 169 height 47
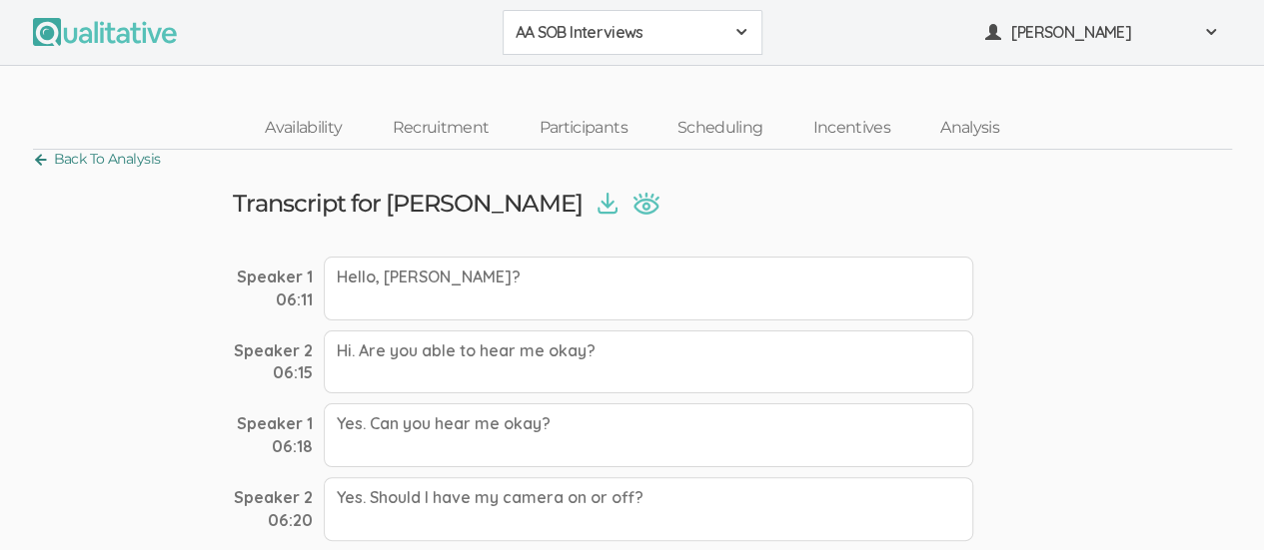
click at [46, 165] on link "Back To Analysis" at bounding box center [97, 159] width 128 height 27
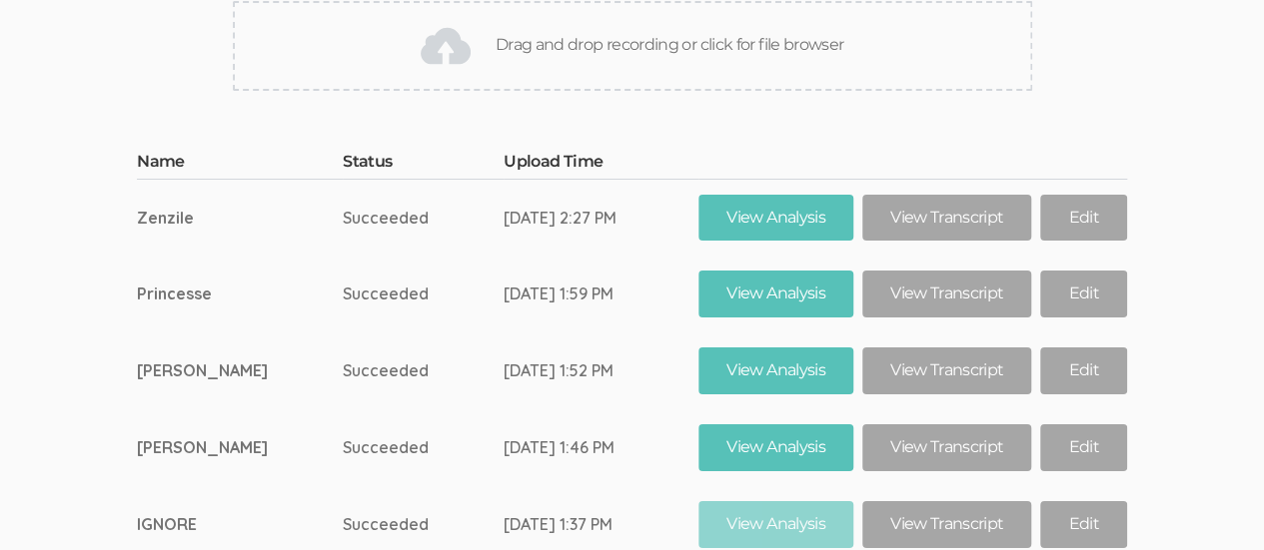
scroll to position [11223, 0]
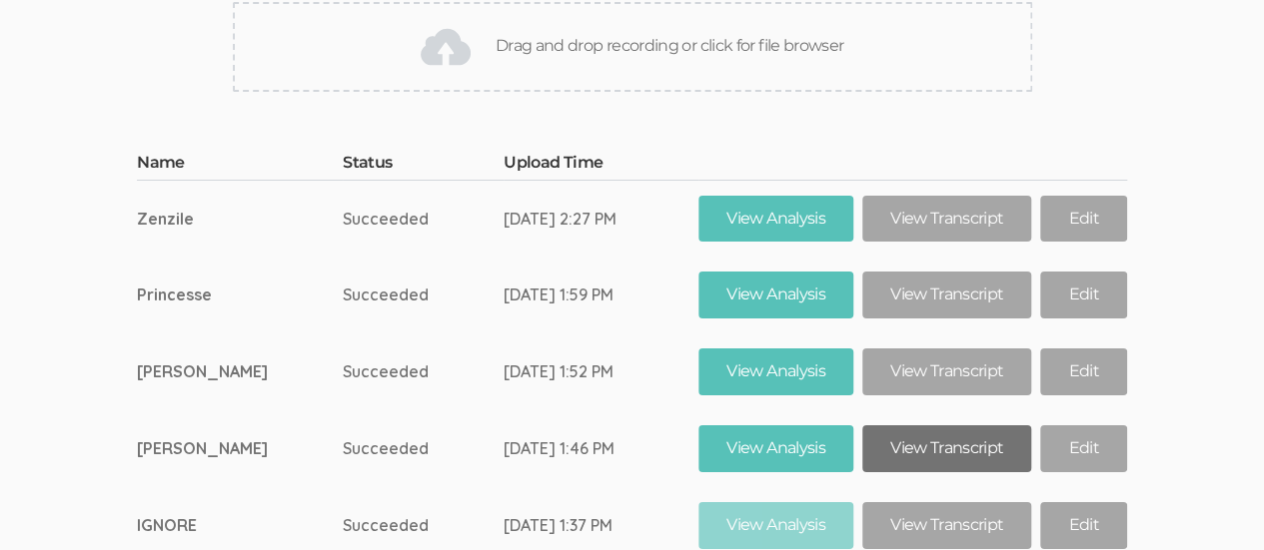
click at [960, 426] on link "View Transcript" at bounding box center [946, 449] width 169 height 47
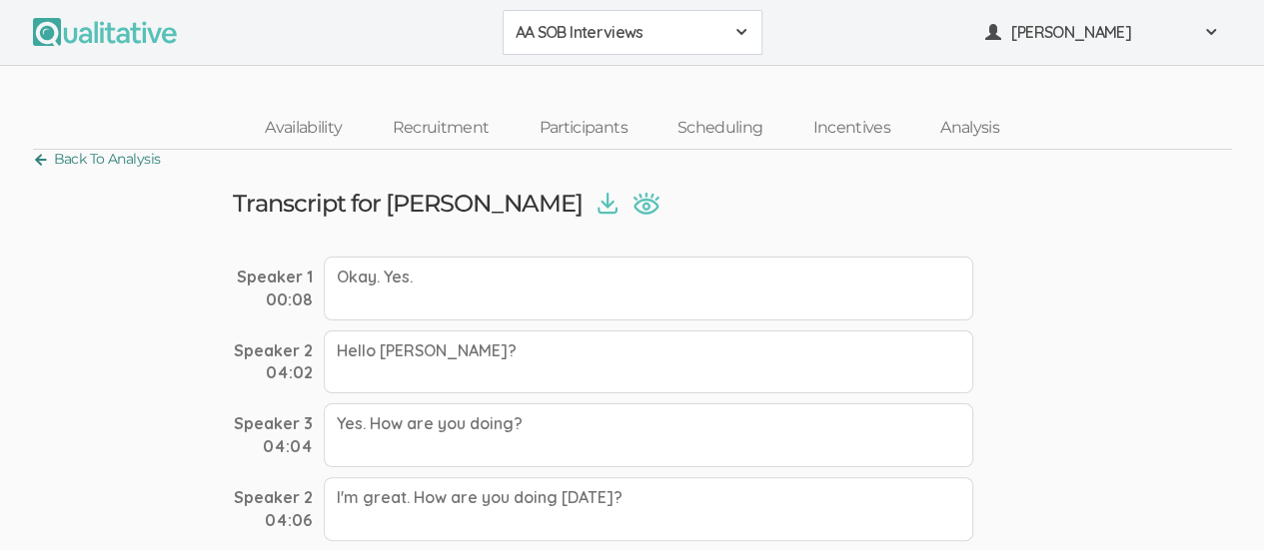
click at [40, 166] on link "Back To Analysis" at bounding box center [97, 159] width 128 height 27
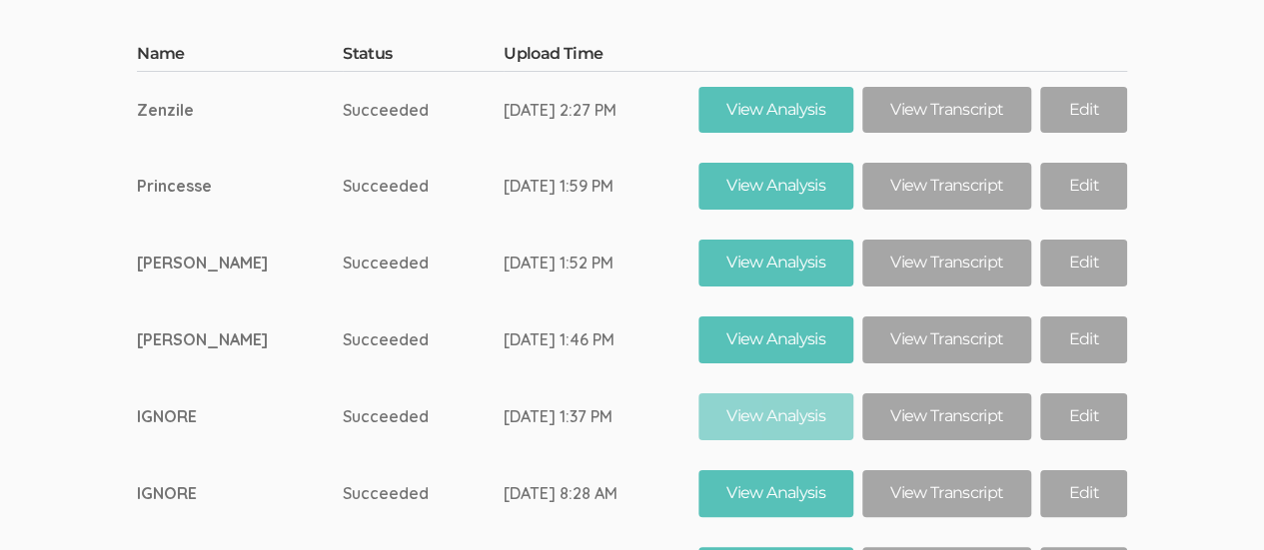
scroll to position [11334, 0]
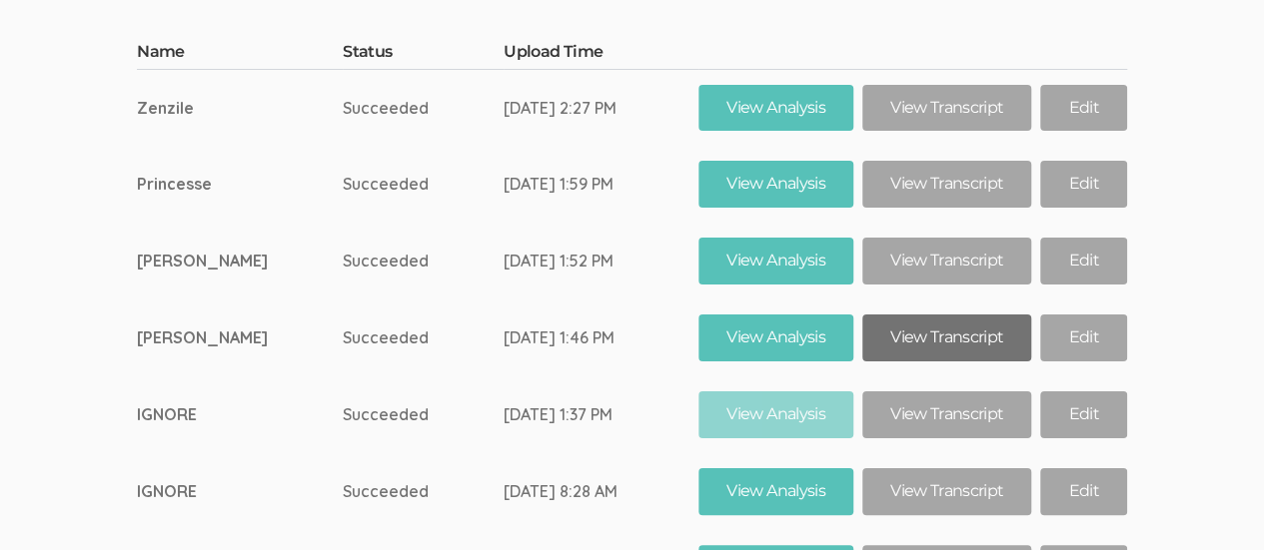
click at [965, 315] on link "View Transcript" at bounding box center [946, 338] width 169 height 47
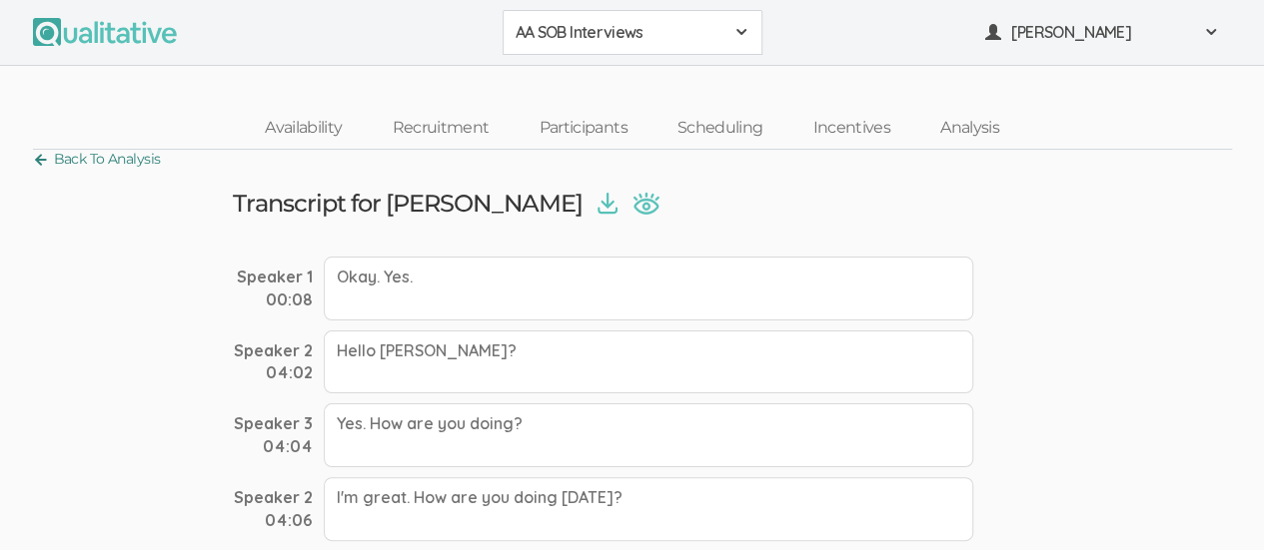
click at [36, 155] on link "Back To Analysis" at bounding box center [97, 159] width 128 height 27
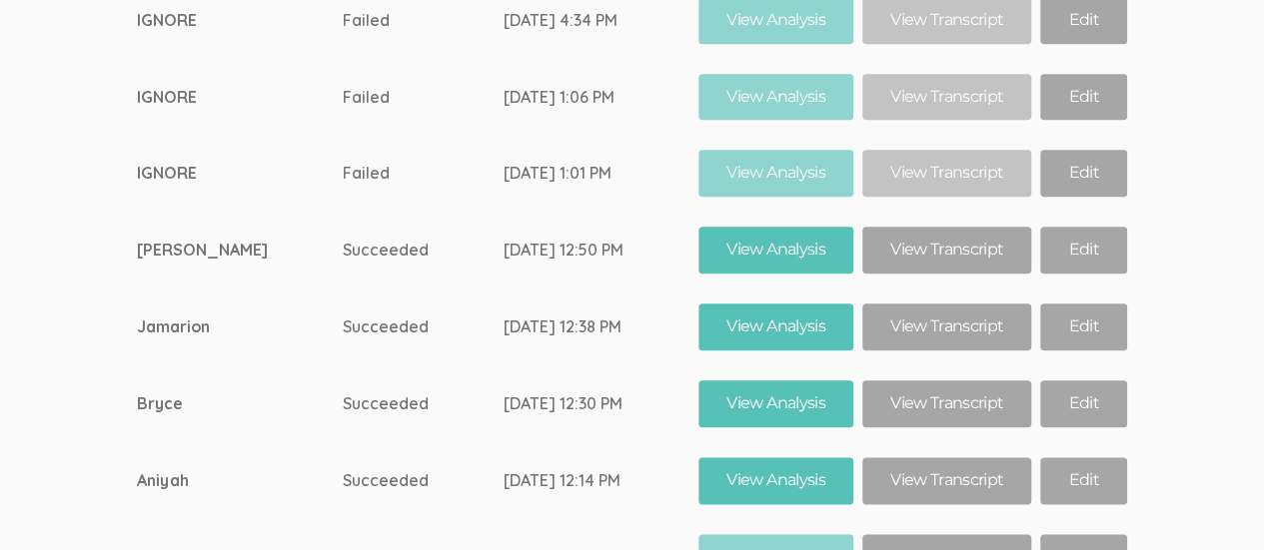
scroll to position [12354, 0]
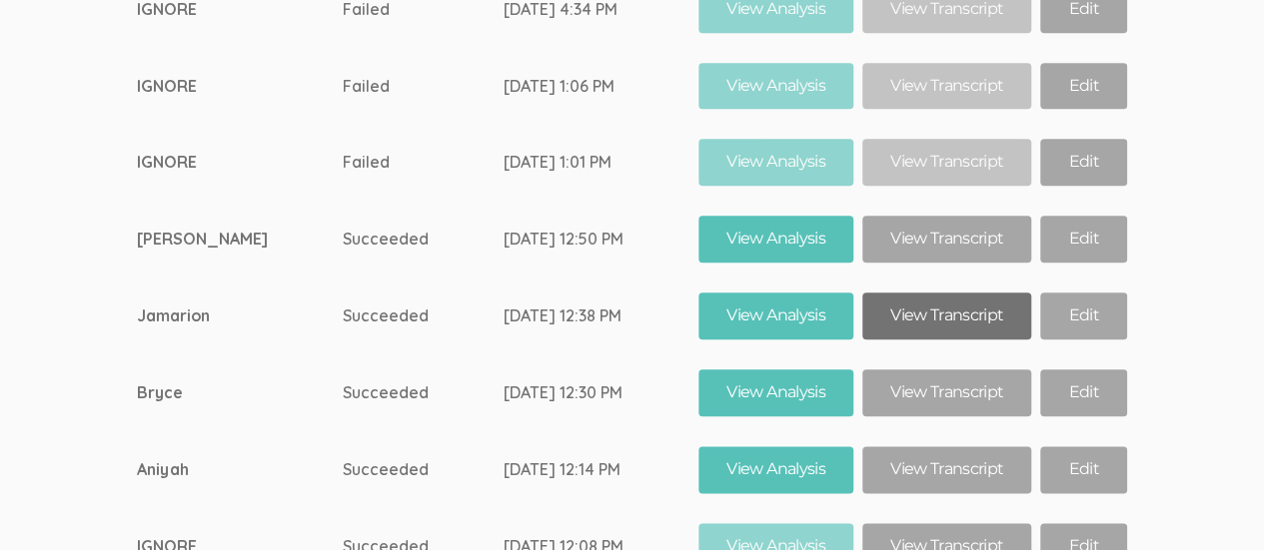
click at [951, 293] on link "View Transcript" at bounding box center [946, 316] width 169 height 47
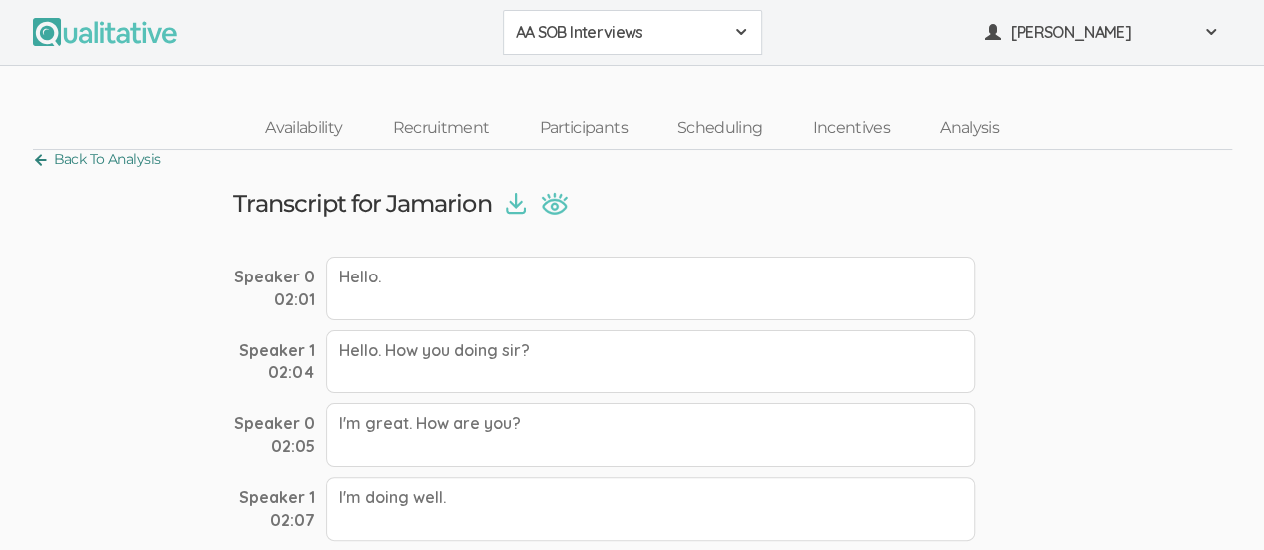
click at [35, 161] on link "Back To Analysis" at bounding box center [97, 159] width 128 height 27
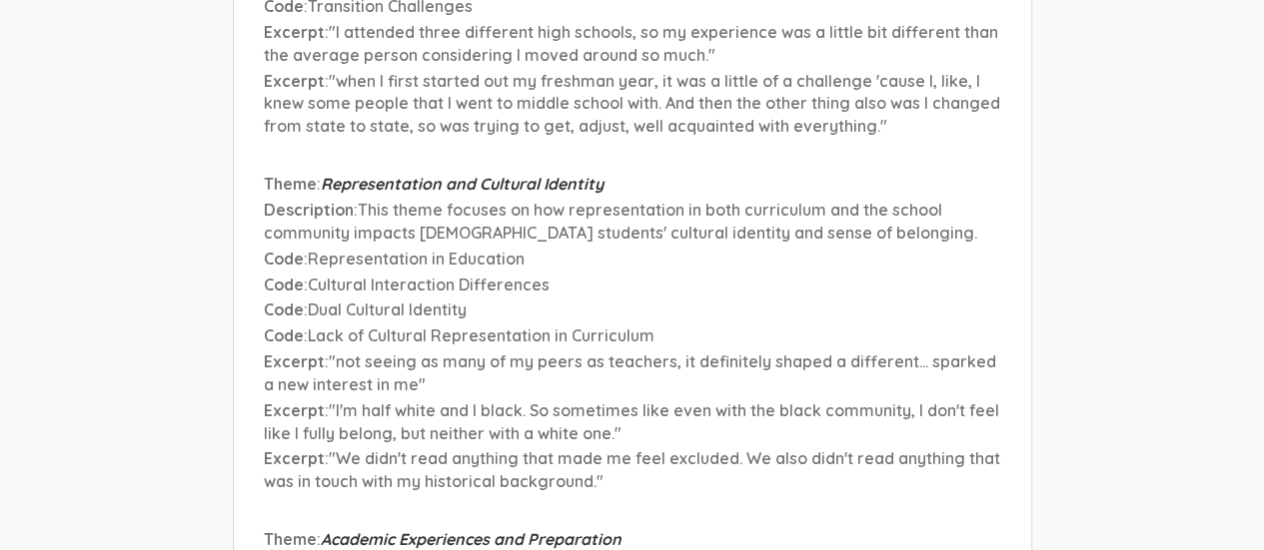
scroll to position [6914, 0]
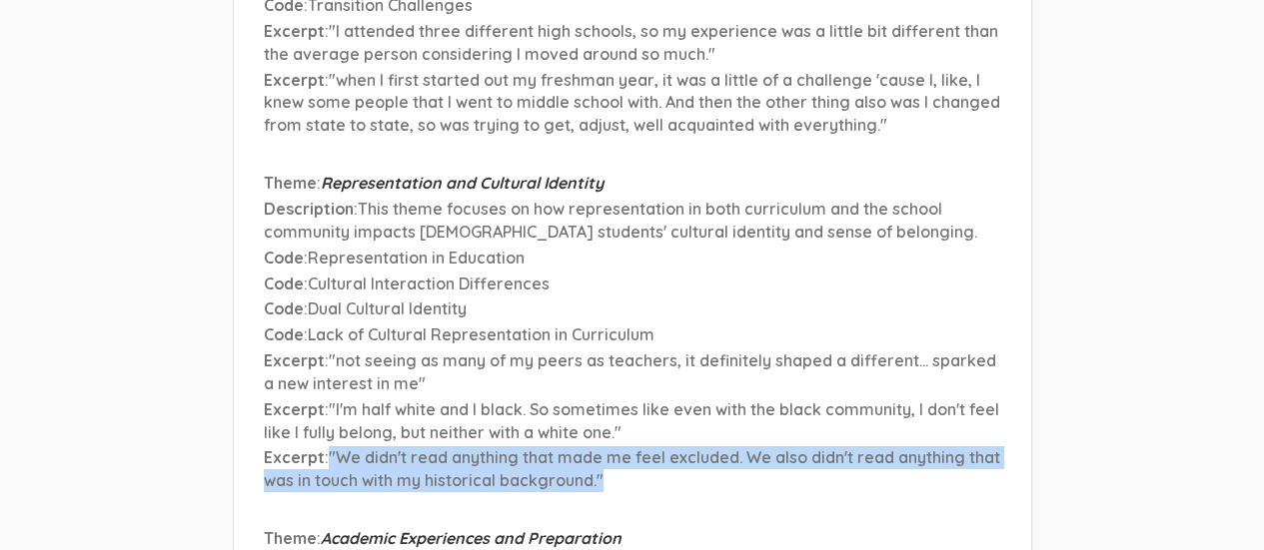
drag, startPoint x: 329, startPoint y: 319, endPoint x: 639, endPoint y: 353, distance: 312.6
click at [639, 447] on p "Excerpt : "We didn't read anything that made me feel excluded. We also didn't r…" at bounding box center [632, 470] width 737 height 46
copy span ""We didn't read anything that made me feel excluded. We also didn't read anythi…"
